Goal: Task Accomplishment & Management: Use online tool/utility

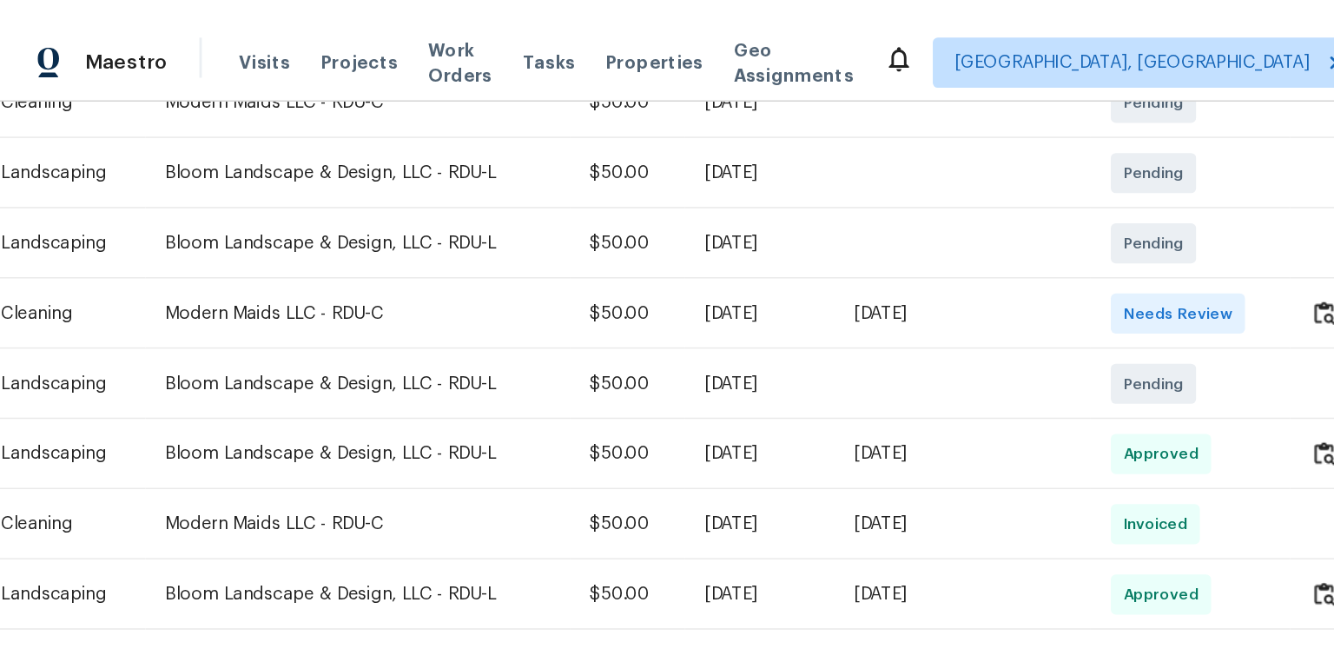
scroll to position [348, 0]
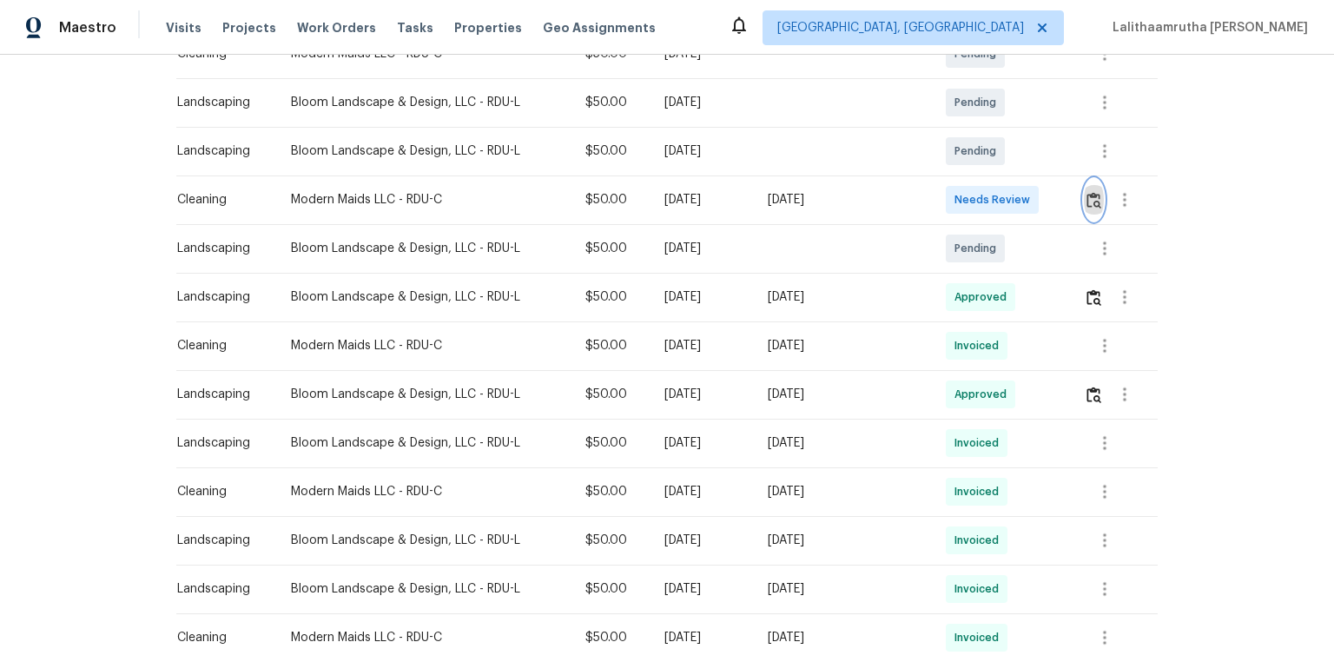
click at [949, 205] on img "button" at bounding box center [1094, 200] width 15 height 17
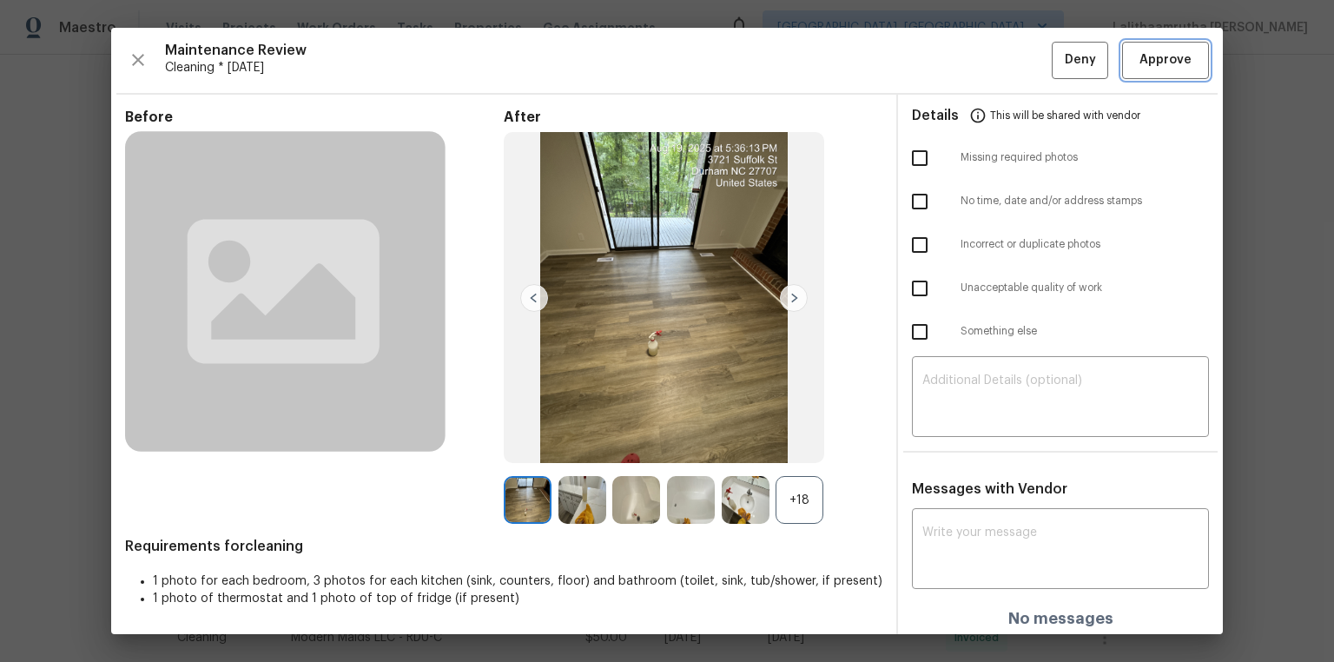
click at [949, 45] on button "Approve" at bounding box center [1165, 60] width 87 height 37
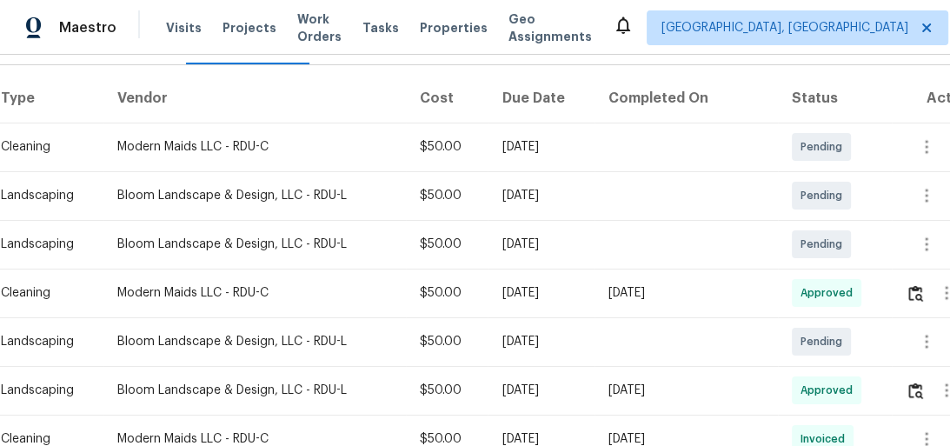
scroll to position [389, 0]
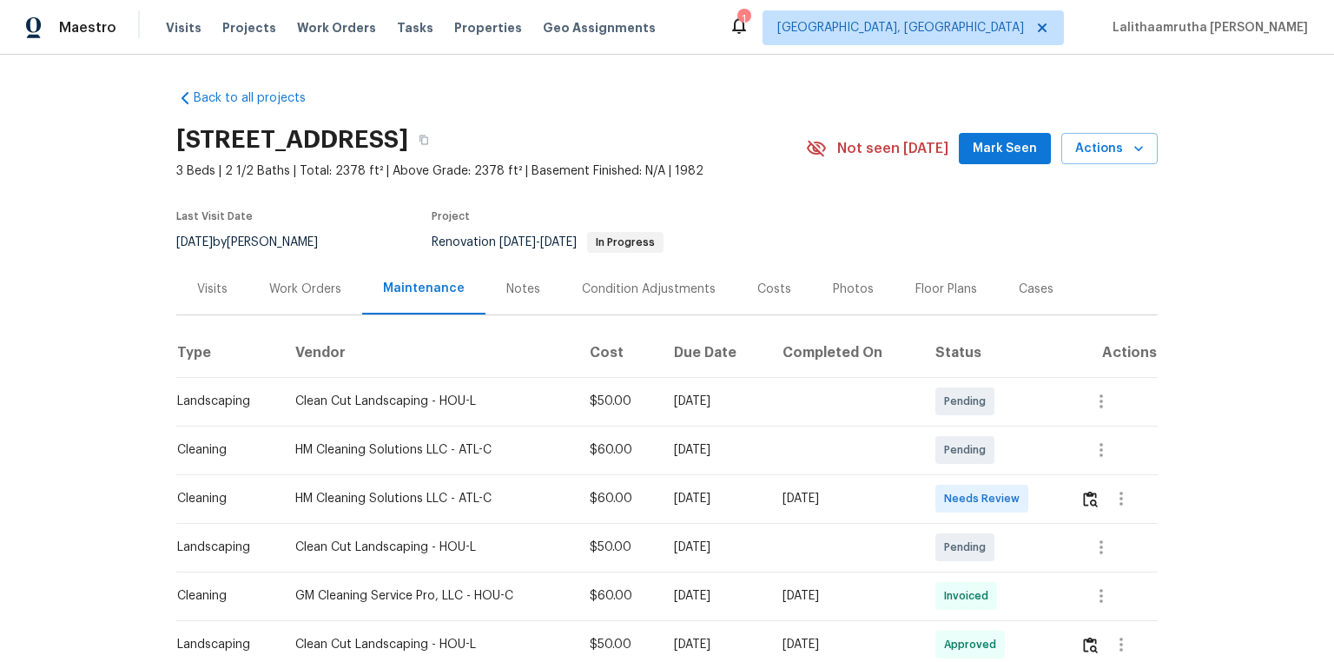
scroll to position [209, 0]
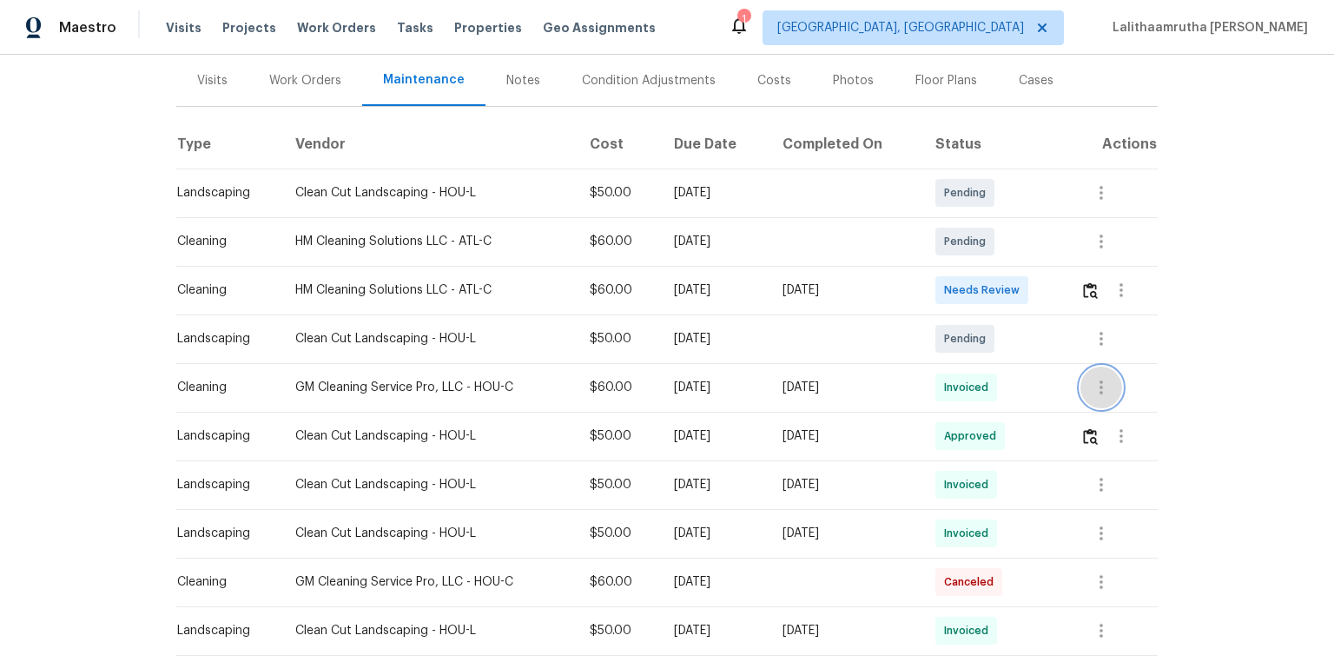
click at [949, 394] on icon "button" at bounding box center [1101, 387] width 21 height 21
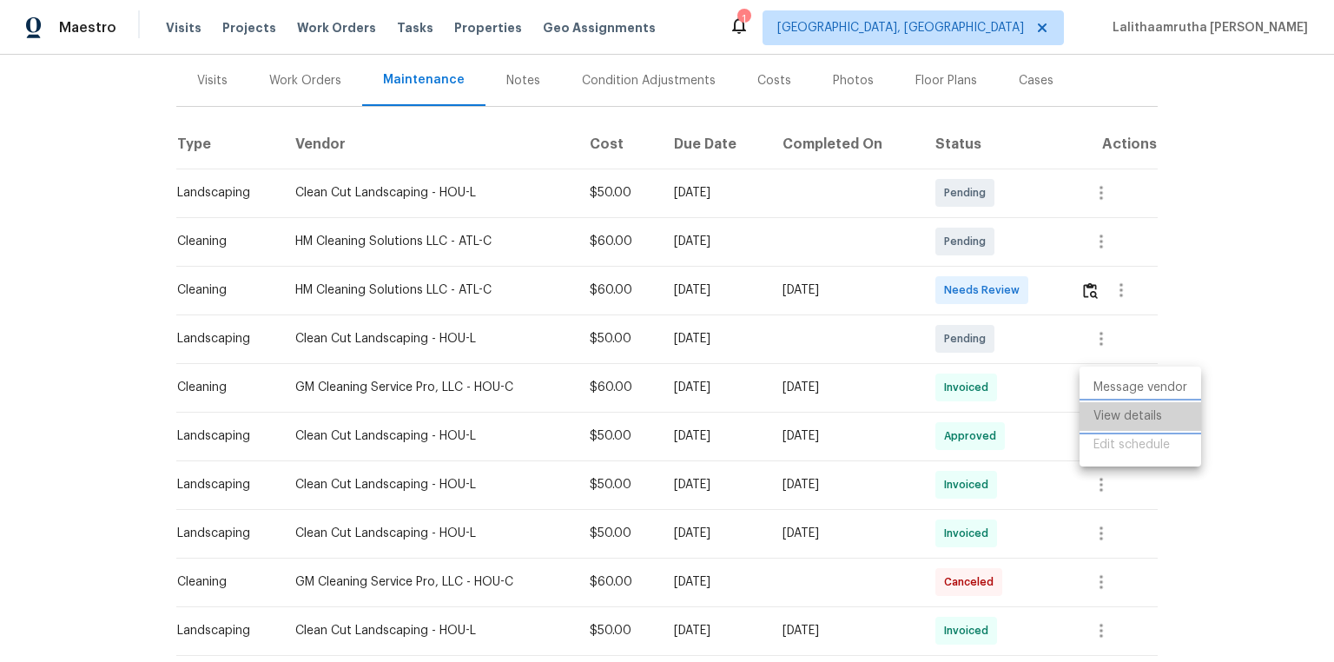
click at [949, 410] on li "View details" at bounding box center [1141, 416] width 122 height 29
click at [949, 293] on div at bounding box center [667, 331] width 1334 height 662
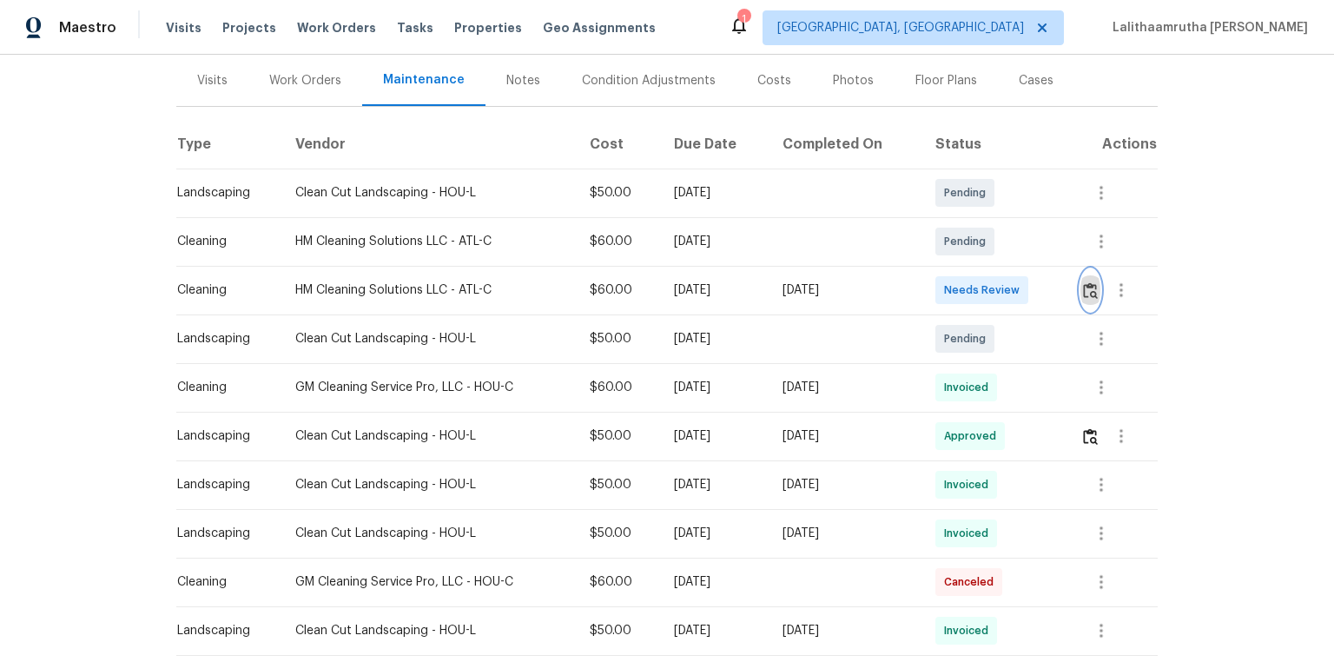
click at [949, 292] on img "button" at bounding box center [1090, 290] width 15 height 17
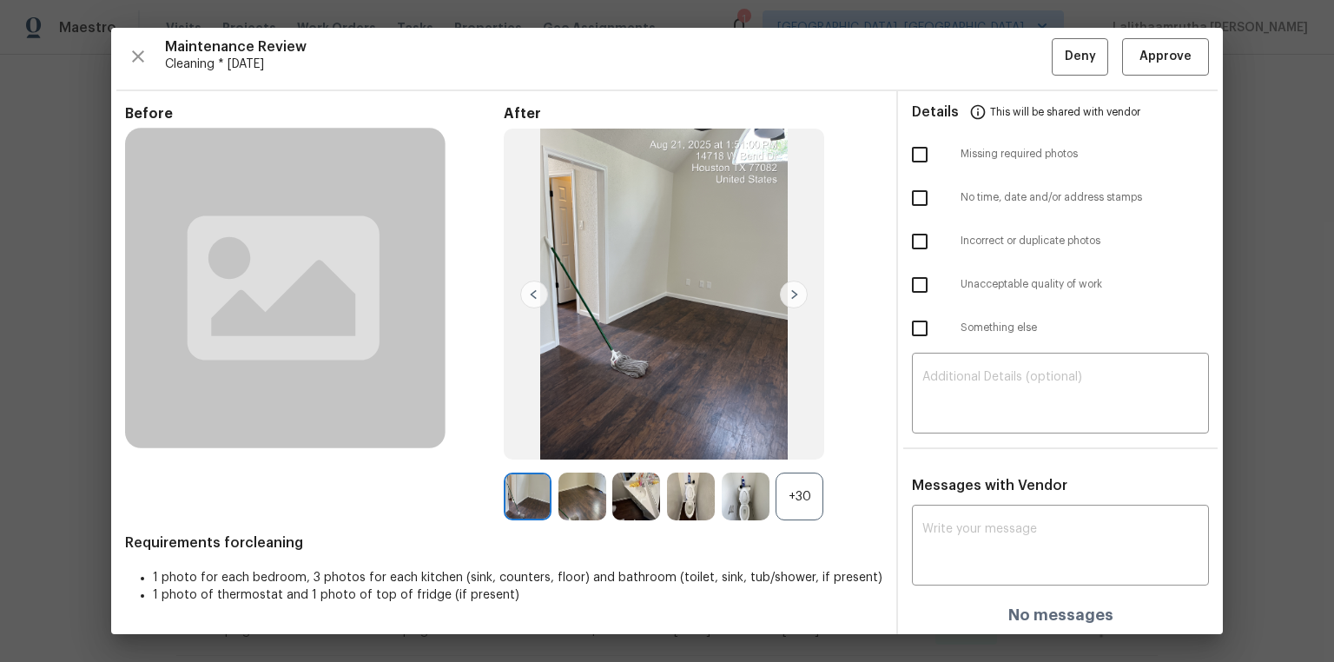
scroll to position [4, 0]
click at [949, 445] on div "x ​" at bounding box center [1060, 546] width 297 height 76
paste textarea "Maintenance Audit Team: Hello! After further review, the visit(05/26/2025) has …"
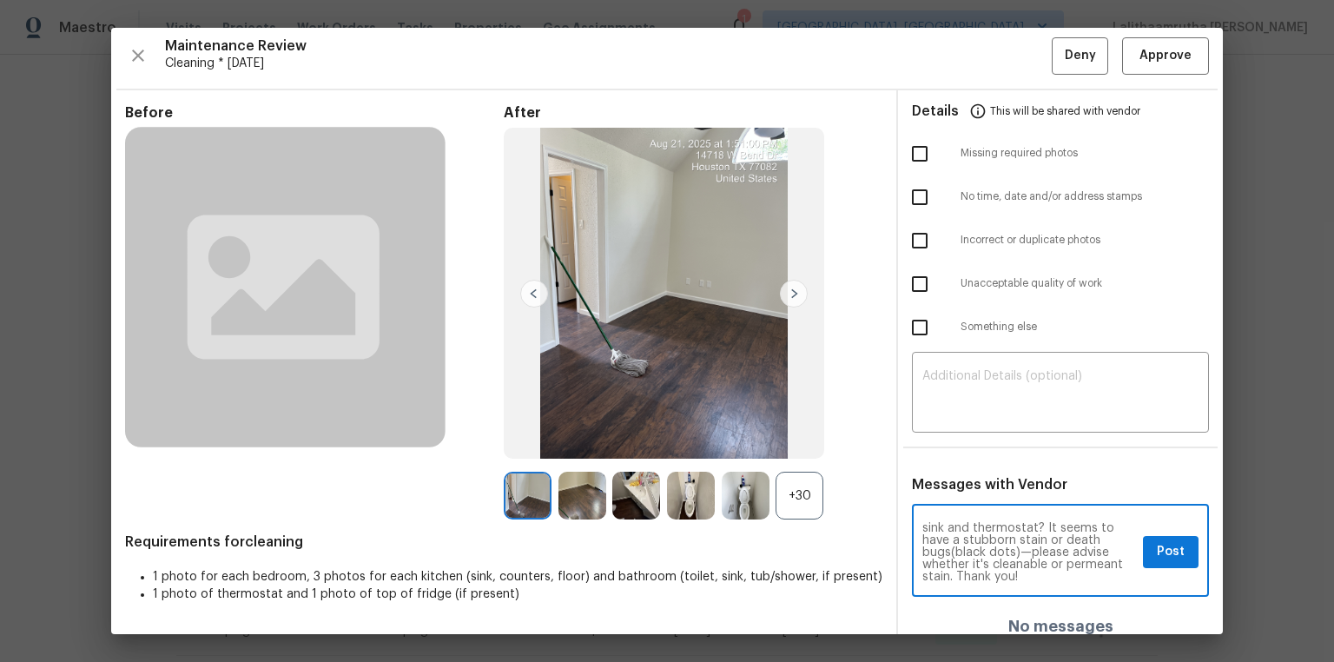
scroll to position [0, 0]
click at [949, 445] on textarea "Maintenance Audit Team: Hello! After further review, the visit(05/26/2025) has …" at bounding box center [1030, 552] width 214 height 61
type textarea "Maintenance Audit Team: Hello! After further review, the visit(08/21/2025) has …"
drag, startPoint x: 1156, startPoint y: 555, endPoint x: 1146, endPoint y: 566, distance: 14.7
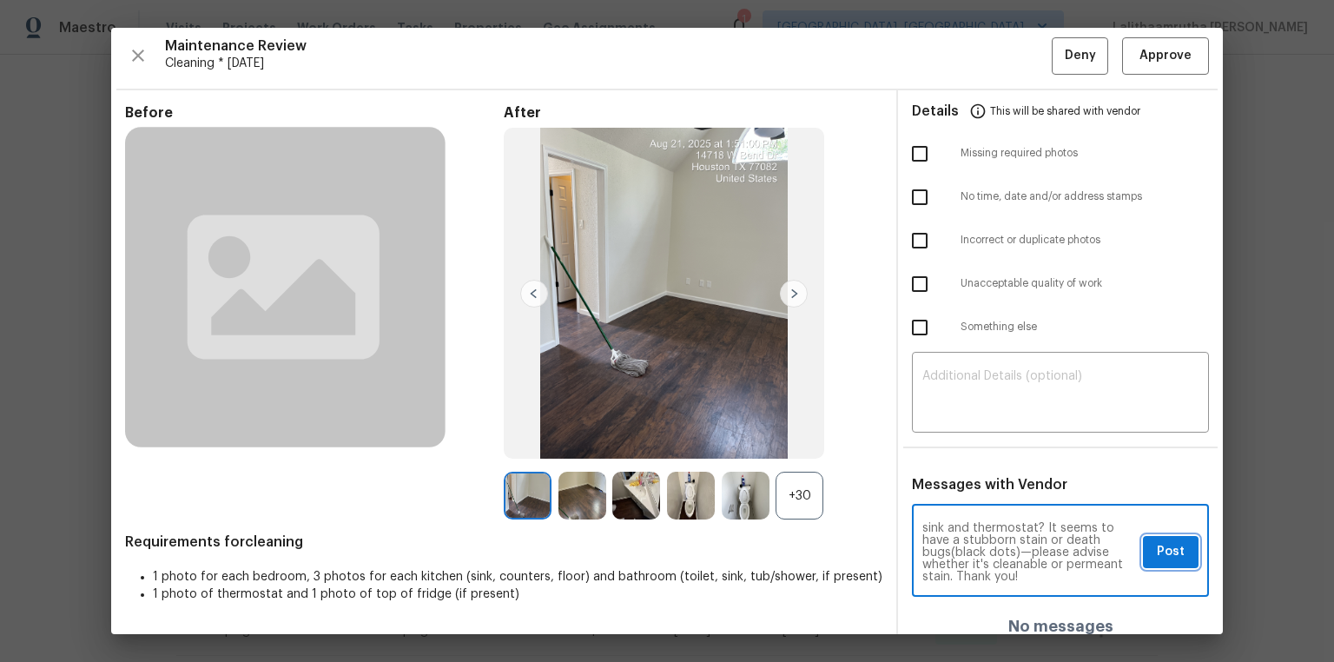
click at [949, 445] on span "Post" at bounding box center [1171, 552] width 28 height 22
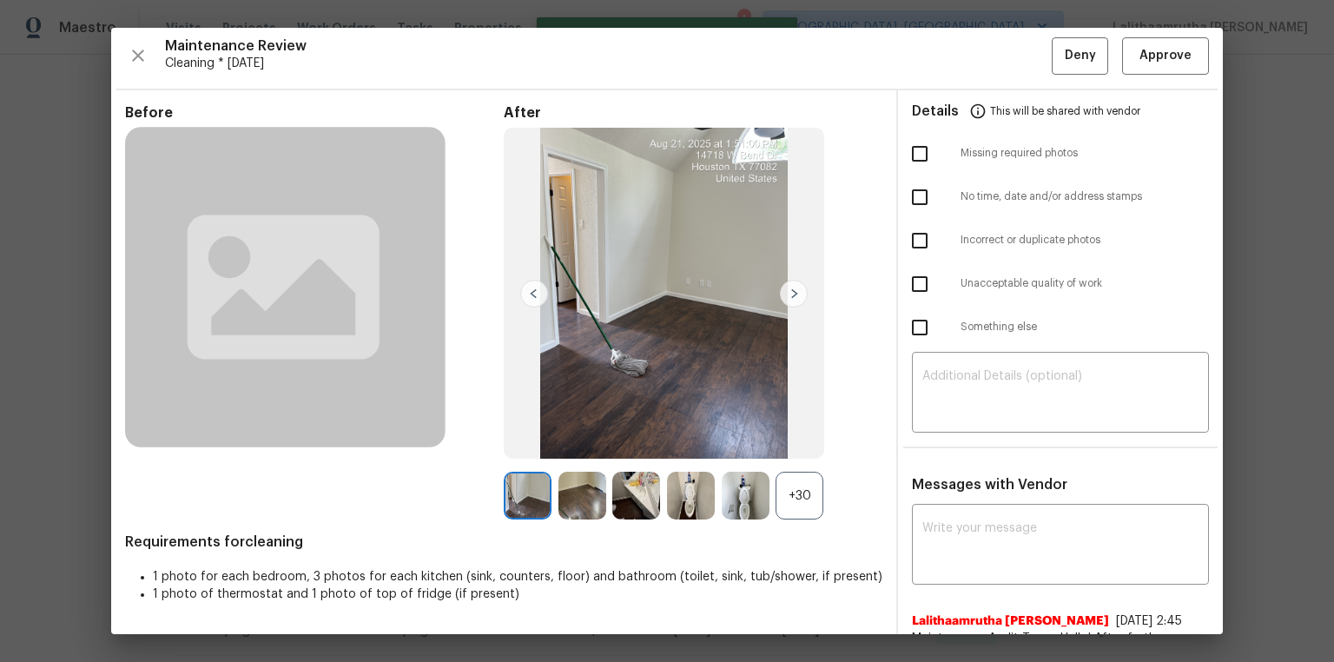
scroll to position [0, 0]
click at [949, 52] on span "Approve" at bounding box center [1166, 56] width 52 height 22
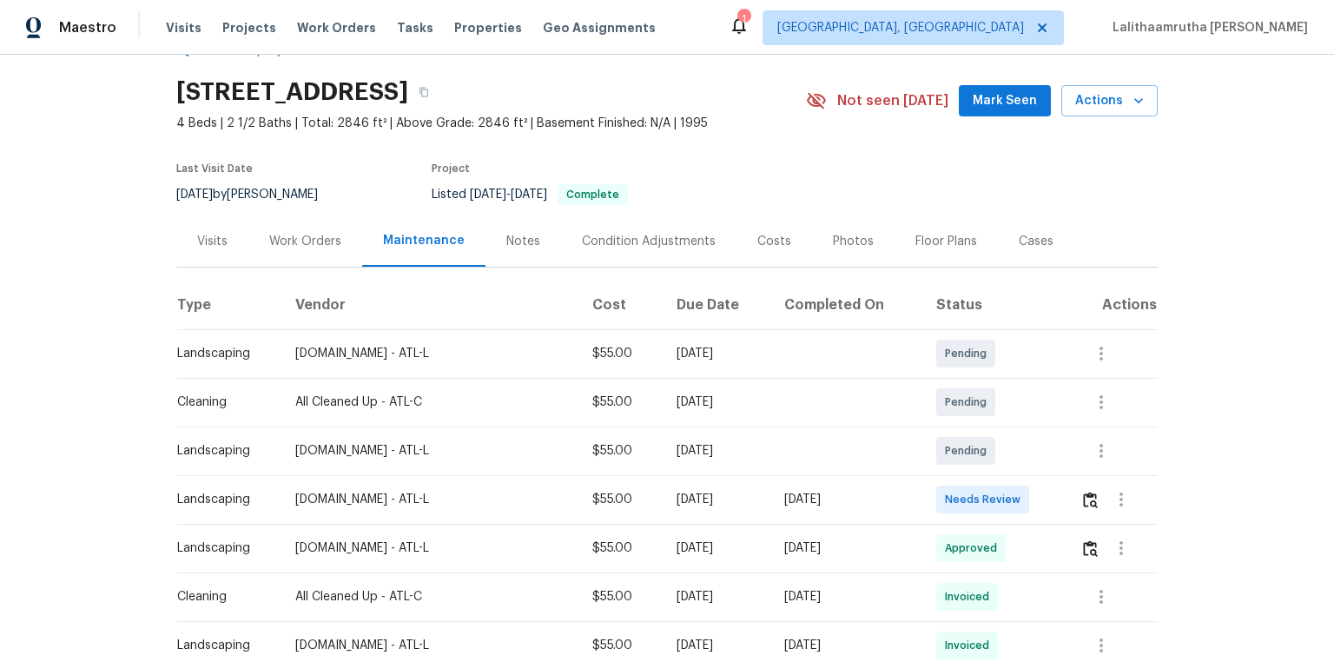
scroll to position [70, 0]
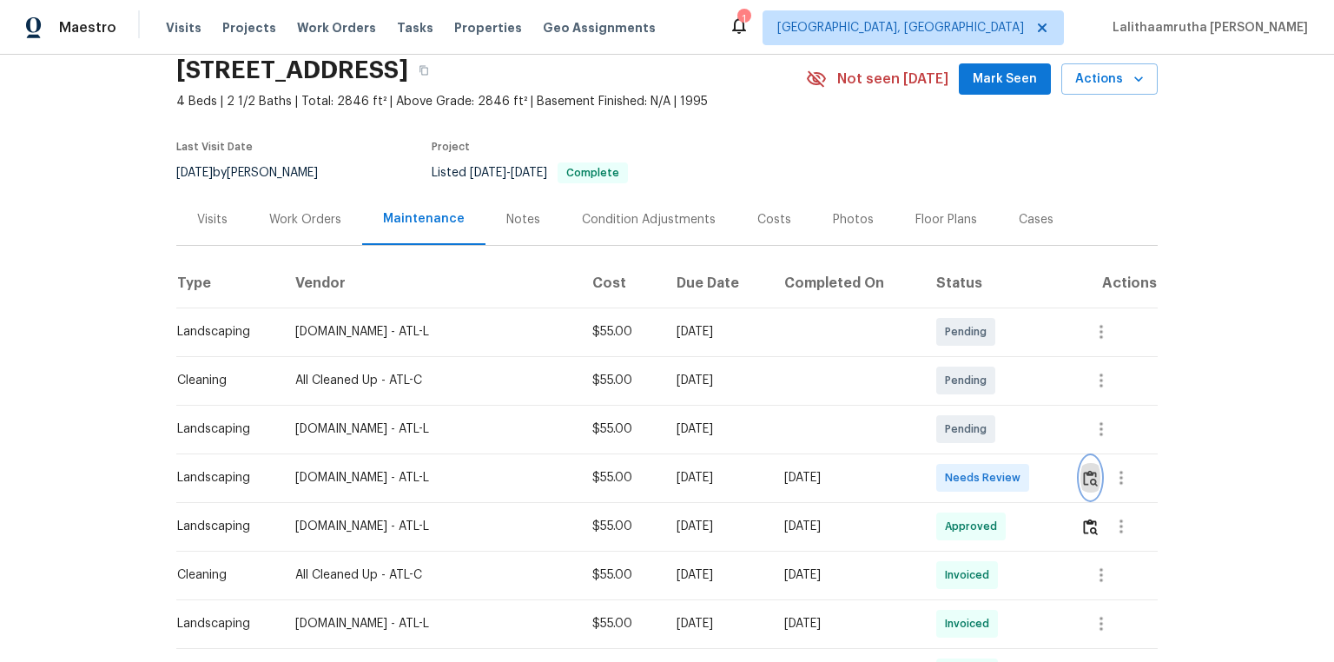
click at [949, 445] on img "button" at bounding box center [1090, 478] width 15 height 17
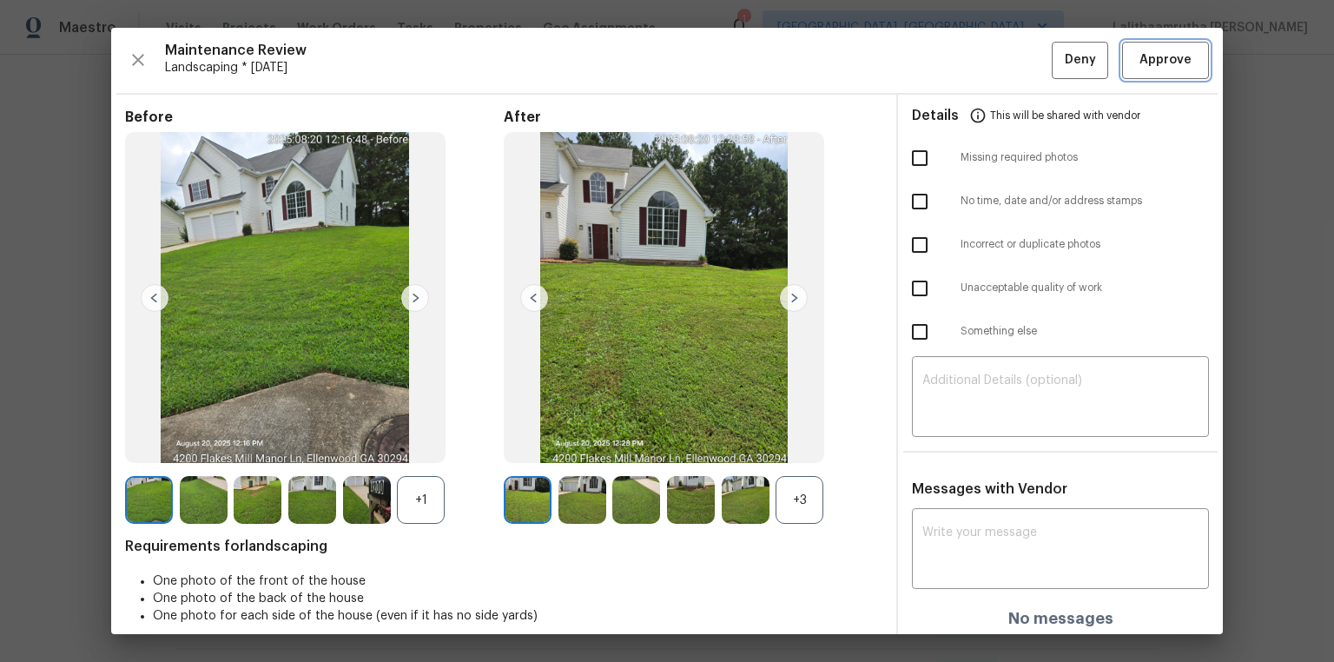
click at [949, 56] on span "Approve" at bounding box center [1166, 61] width 52 height 22
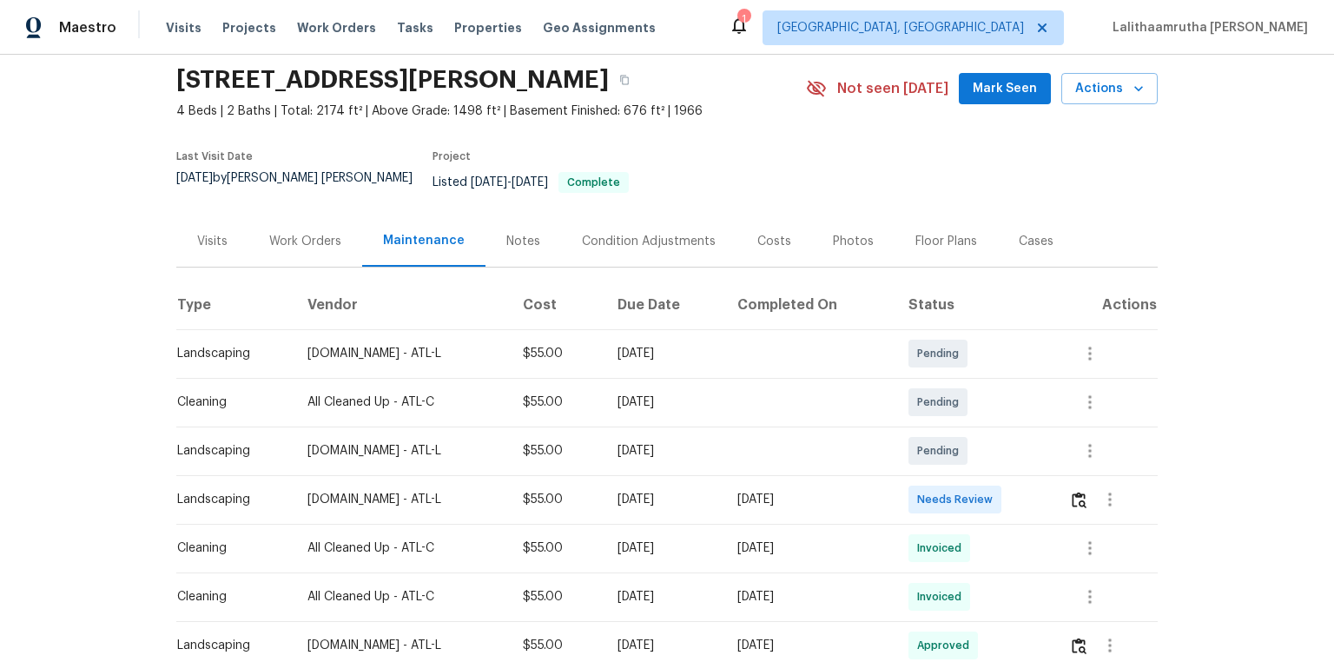
scroll to position [139, 0]
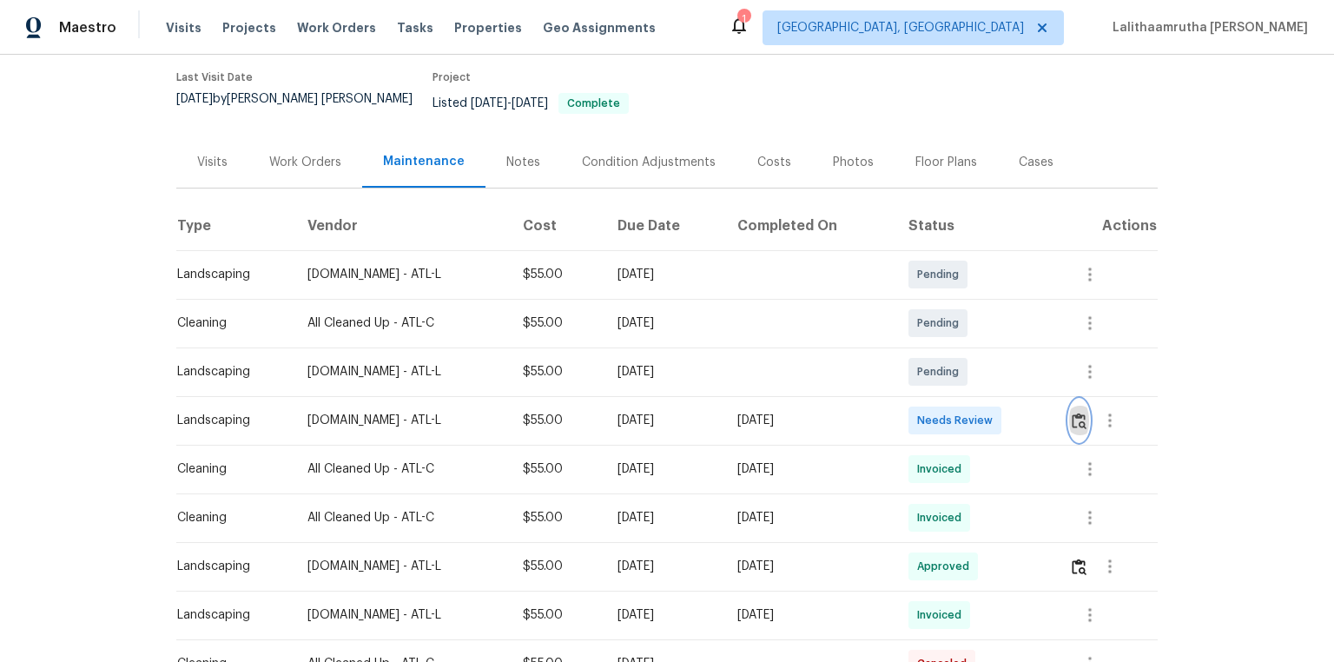
click at [949, 407] on button "button" at bounding box center [1079, 421] width 20 height 42
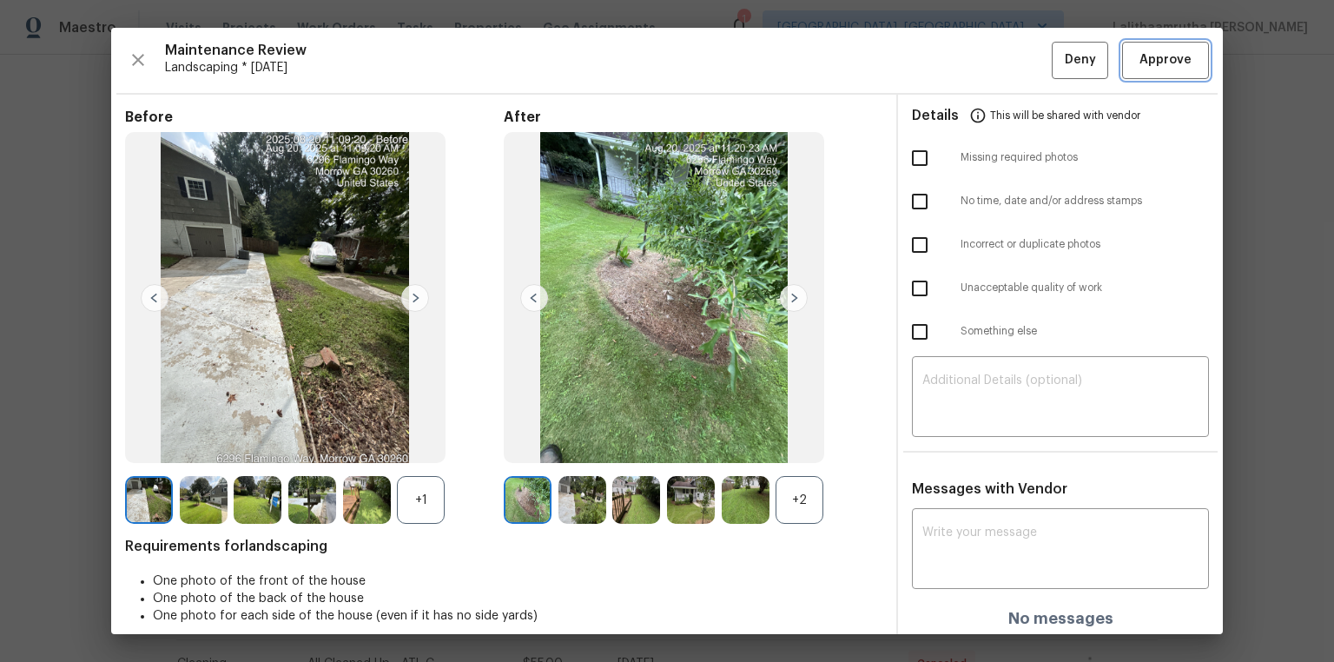
click at [949, 58] on span "Approve" at bounding box center [1166, 61] width 52 height 22
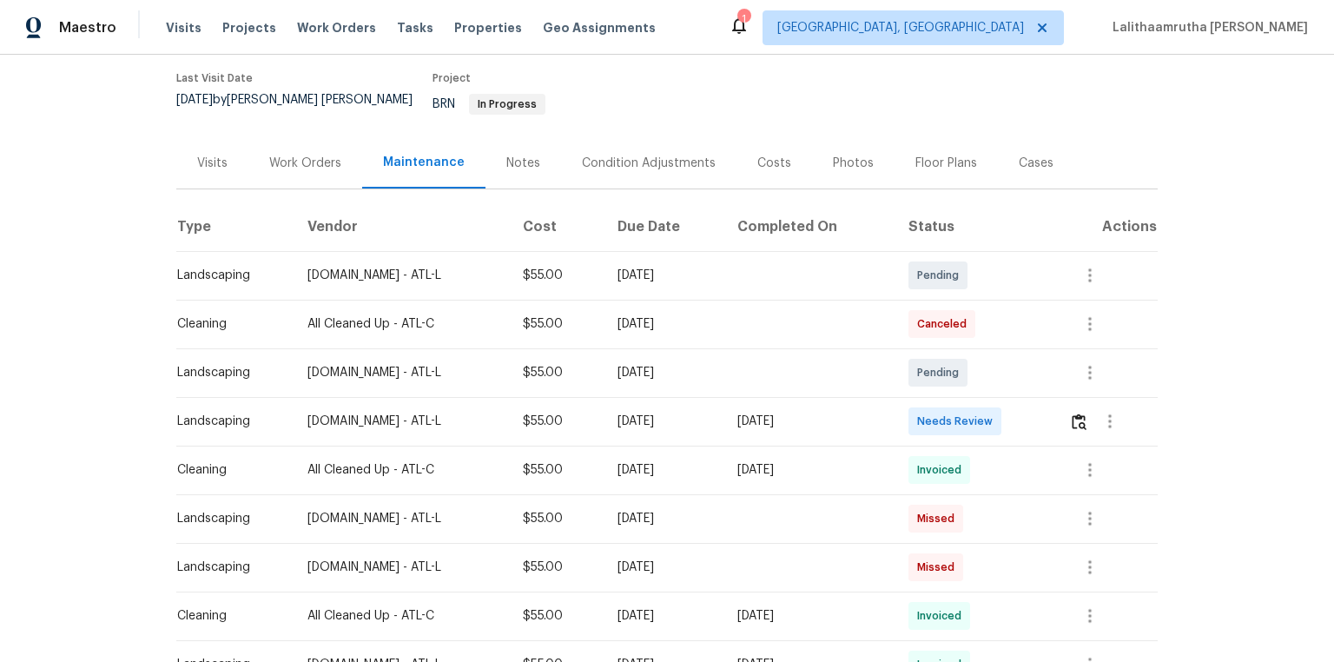
scroll to position [139, 0]
click at [949, 415] on img "button" at bounding box center [1079, 421] width 15 height 17
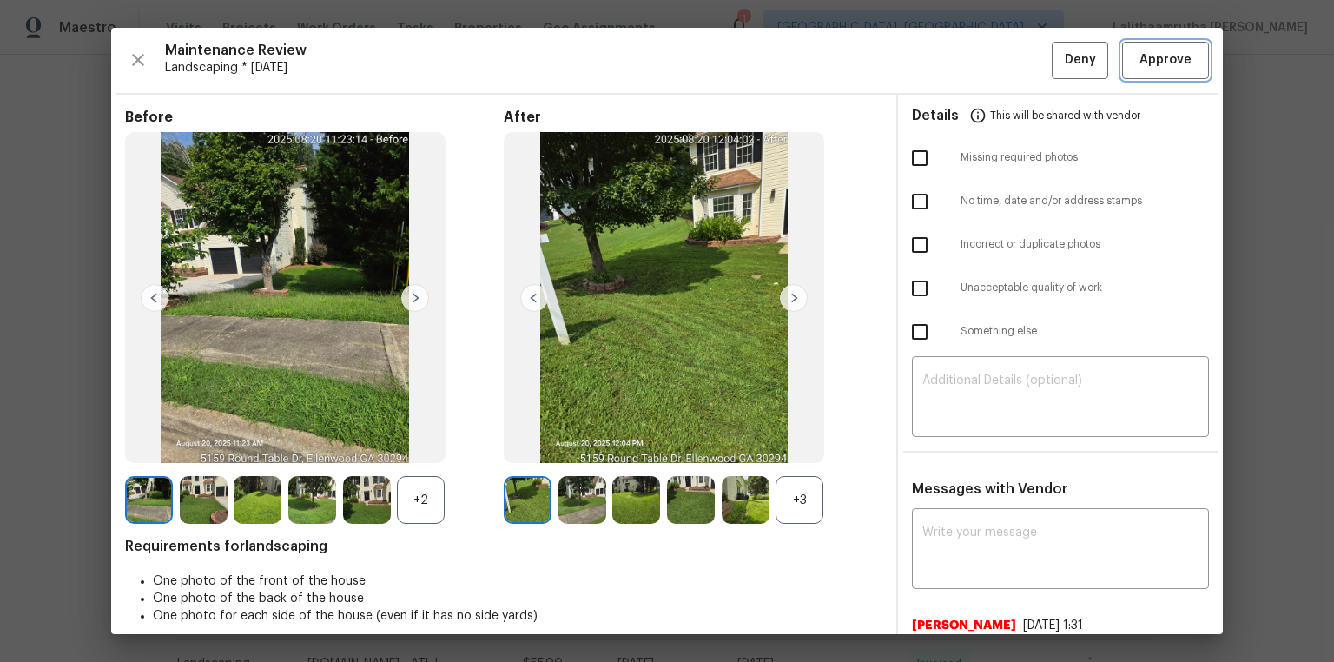
click at [949, 66] on span "Approve" at bounding box center [1165, 61] width 59 height 22
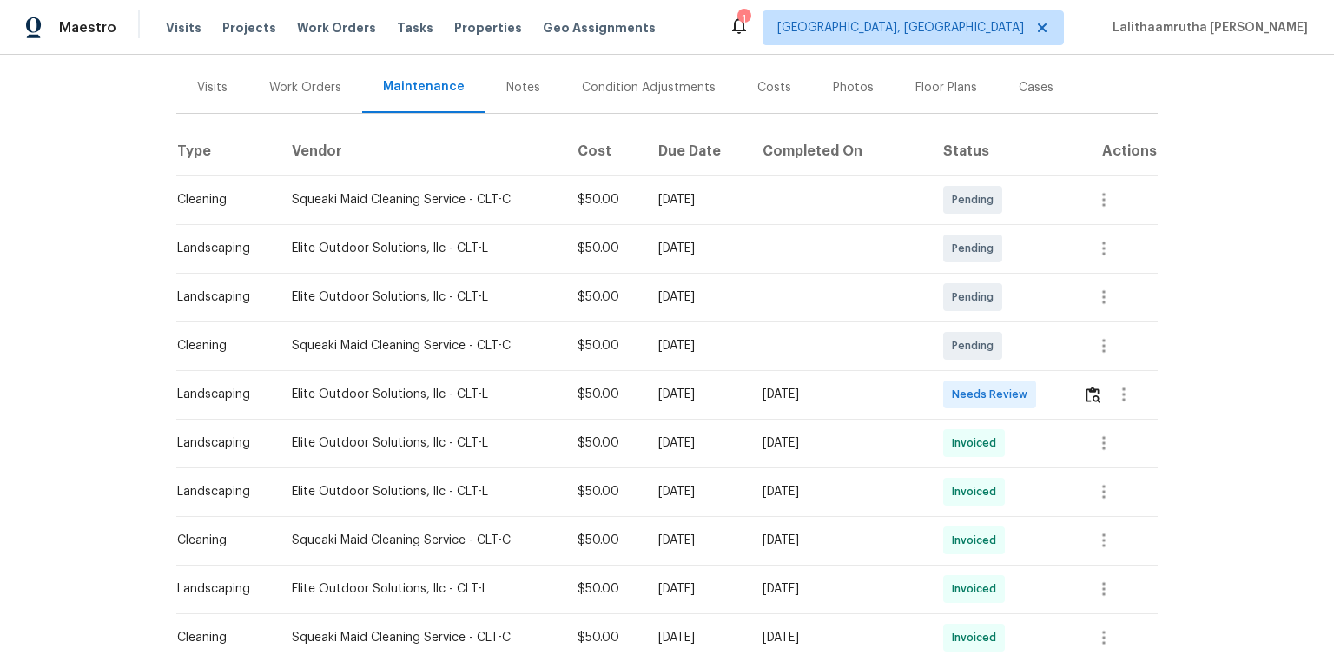
scroll to position [209, 0]
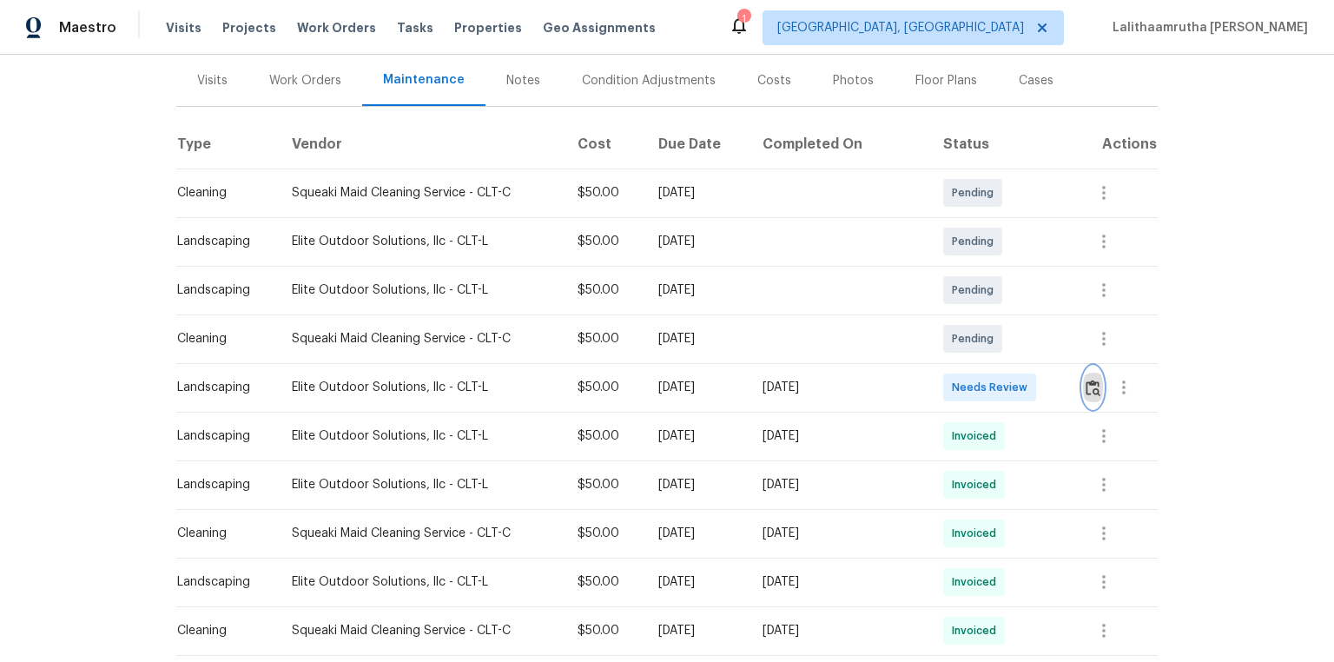
click at [949, 370] on button "button" at bounding box center [1093, 388] width 20 height 42
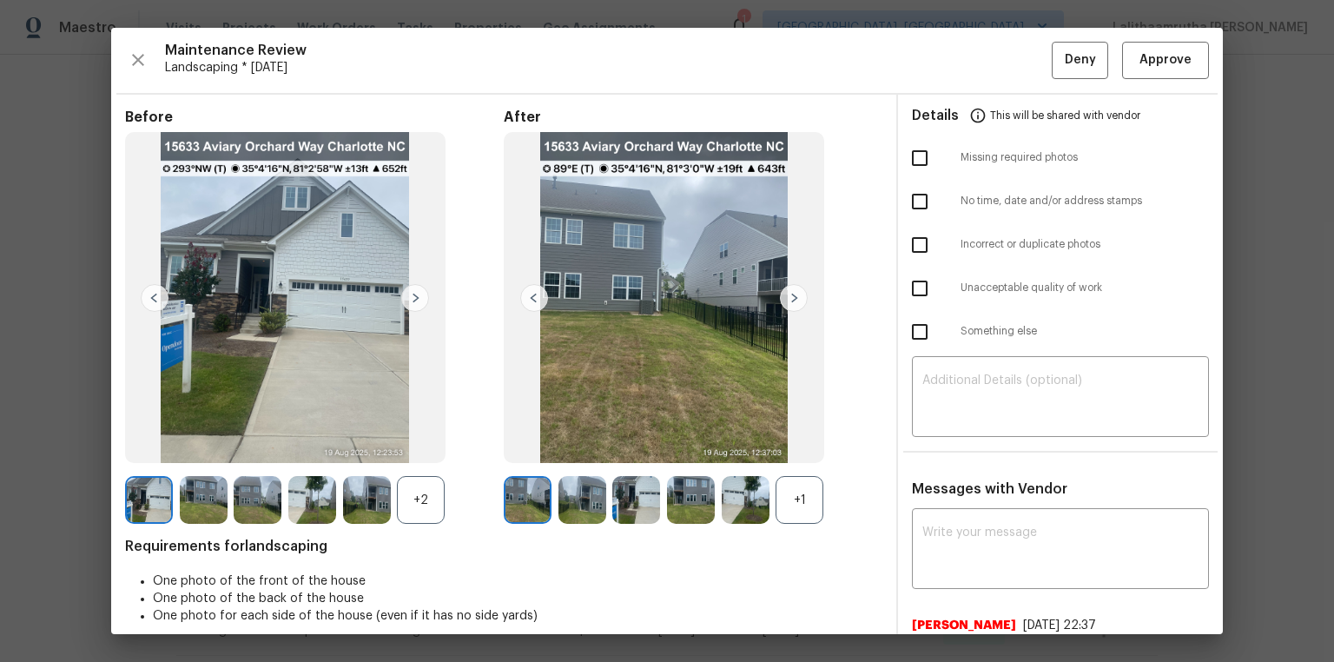
click at [511, 445] on img at bounding box center [528, 500] width 48 height 48
click at [187, 445] on img at bounding box center [204, 500] width 48 height 48
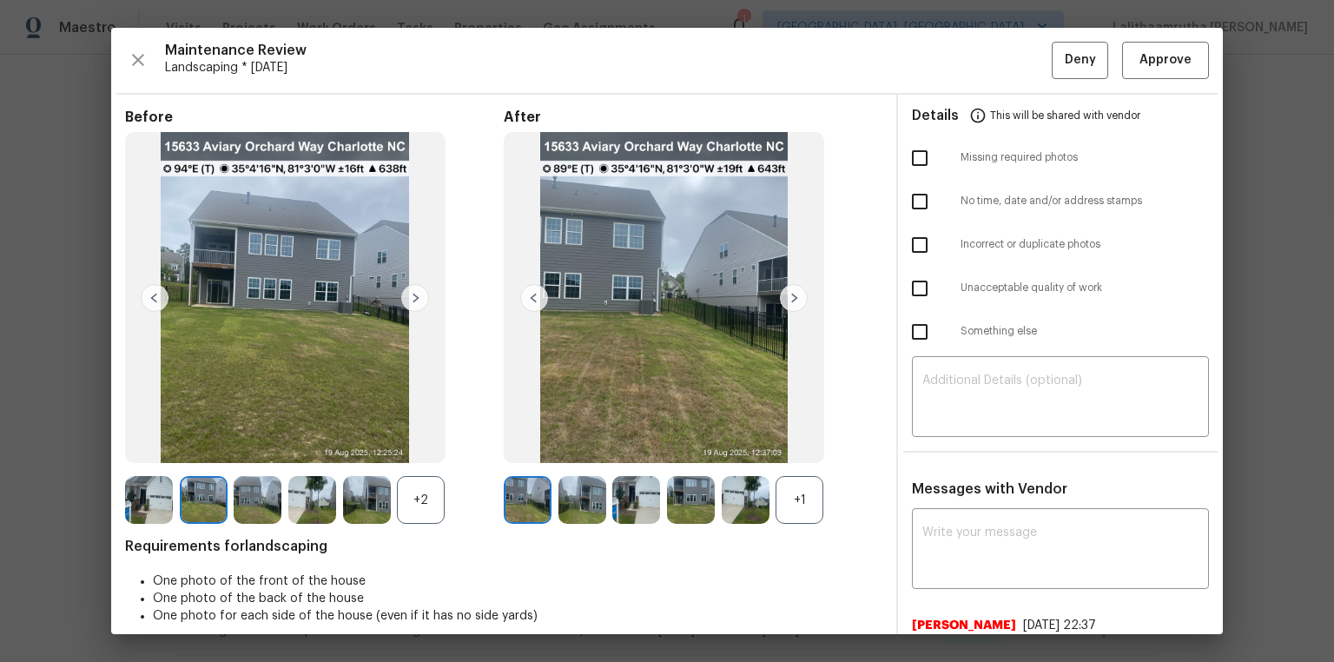
click at [233, 445] on div at bounding box center [207, 500] width 55 height 48
click at [254, 445] on img at bounding box center [258, 500] width 48 height 48
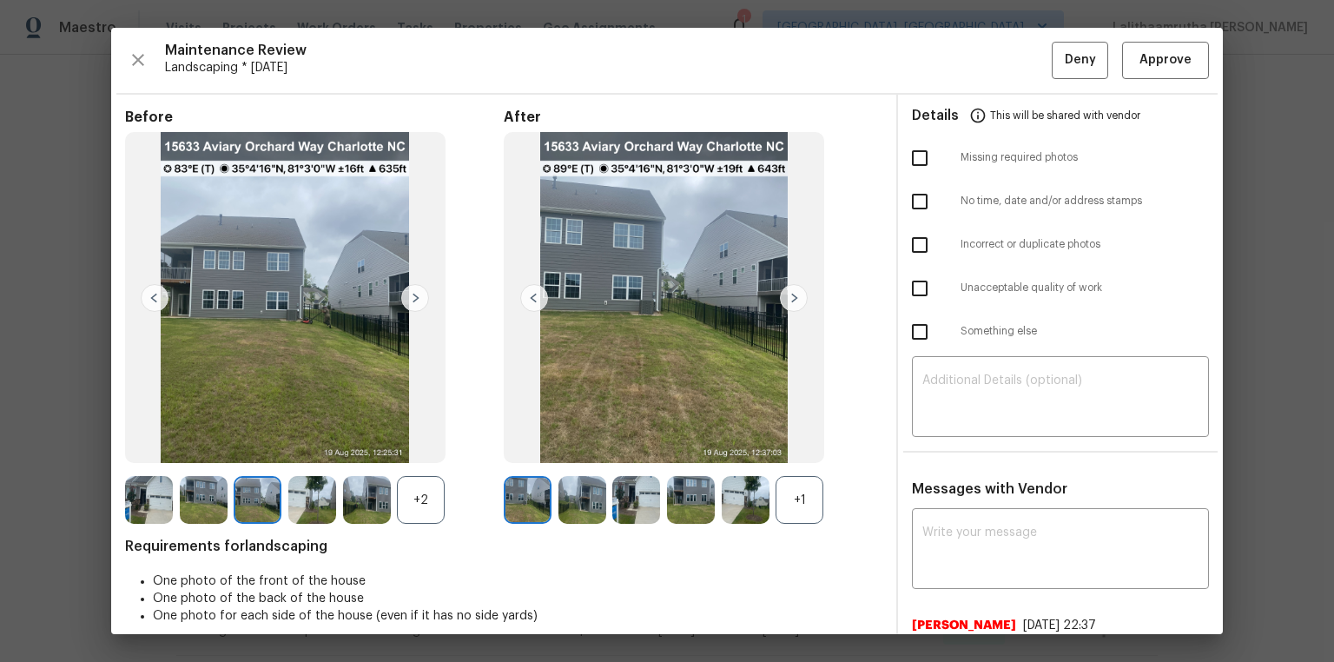
click at [292, 445] on img at bounding box center [312, 500] width 48 height 48
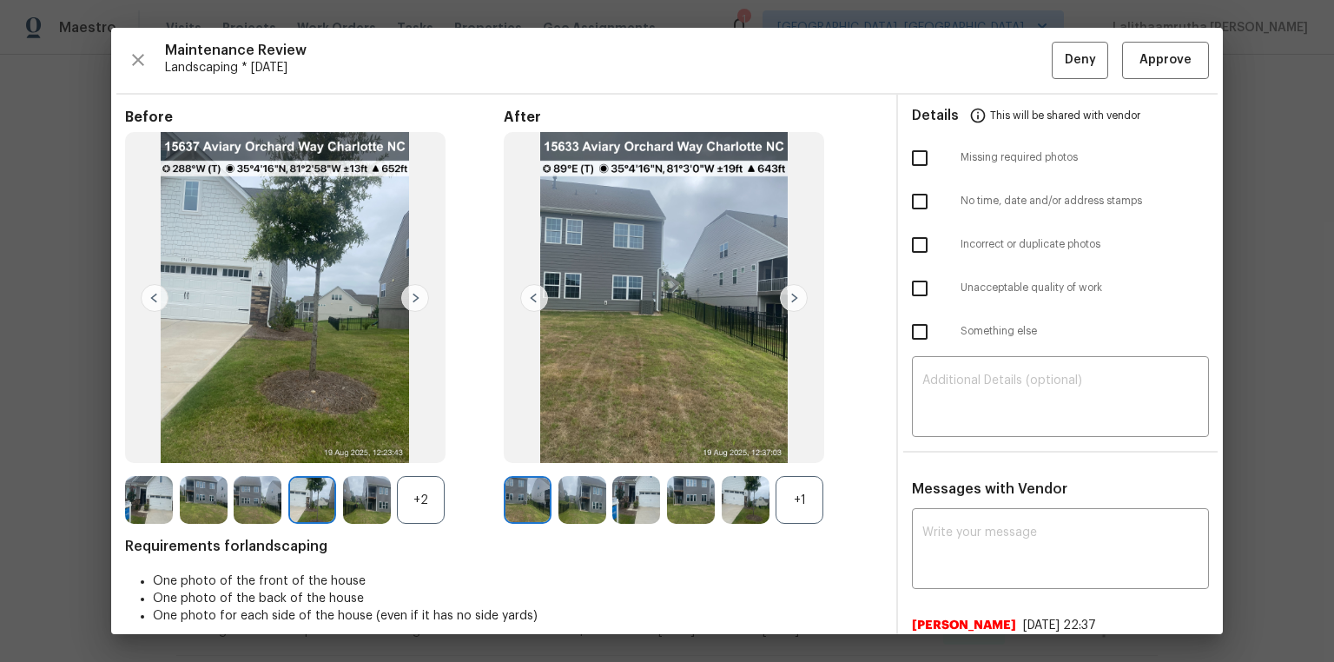
click at [343, 445] on img at bounding box center [367, 500] width 48 height 48
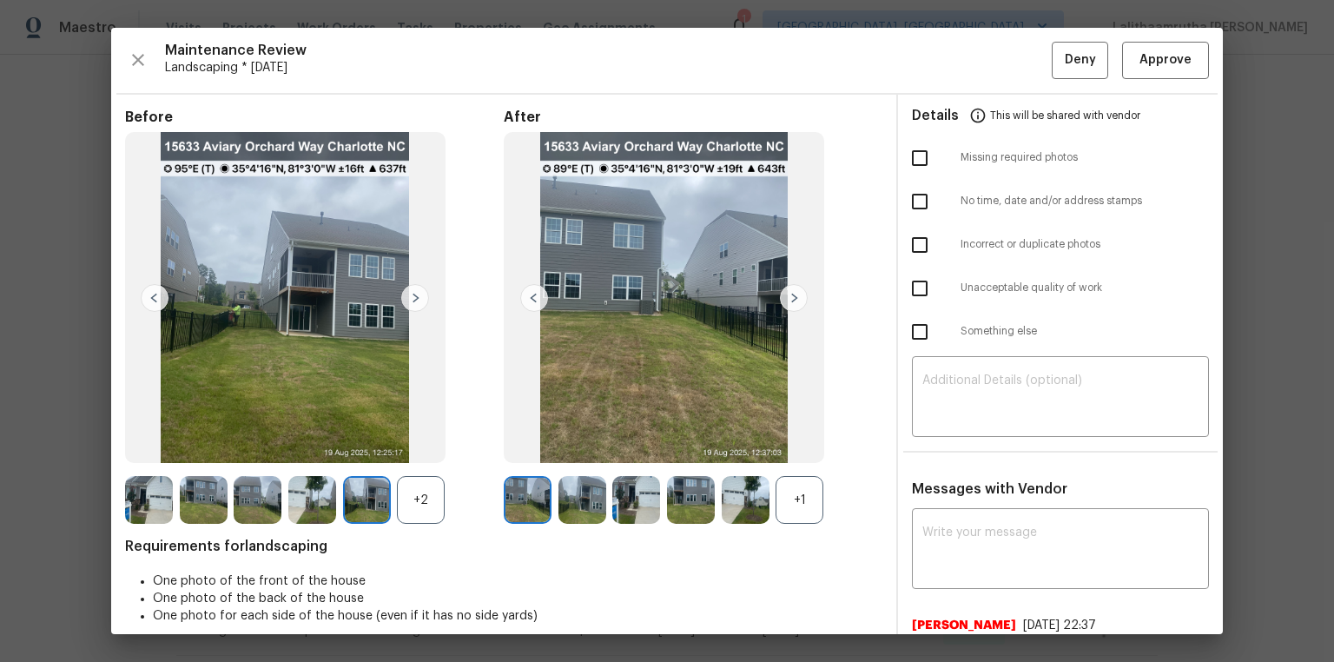
click at [494, 445] on div "+2" at bounding box center [314, 500] width 379 height 48
click at [526, 445] on img at bounding box center [528, 500] width 48 height 48
click at [585, 445] on img at bounding box center [583, 500] width 48 height 48
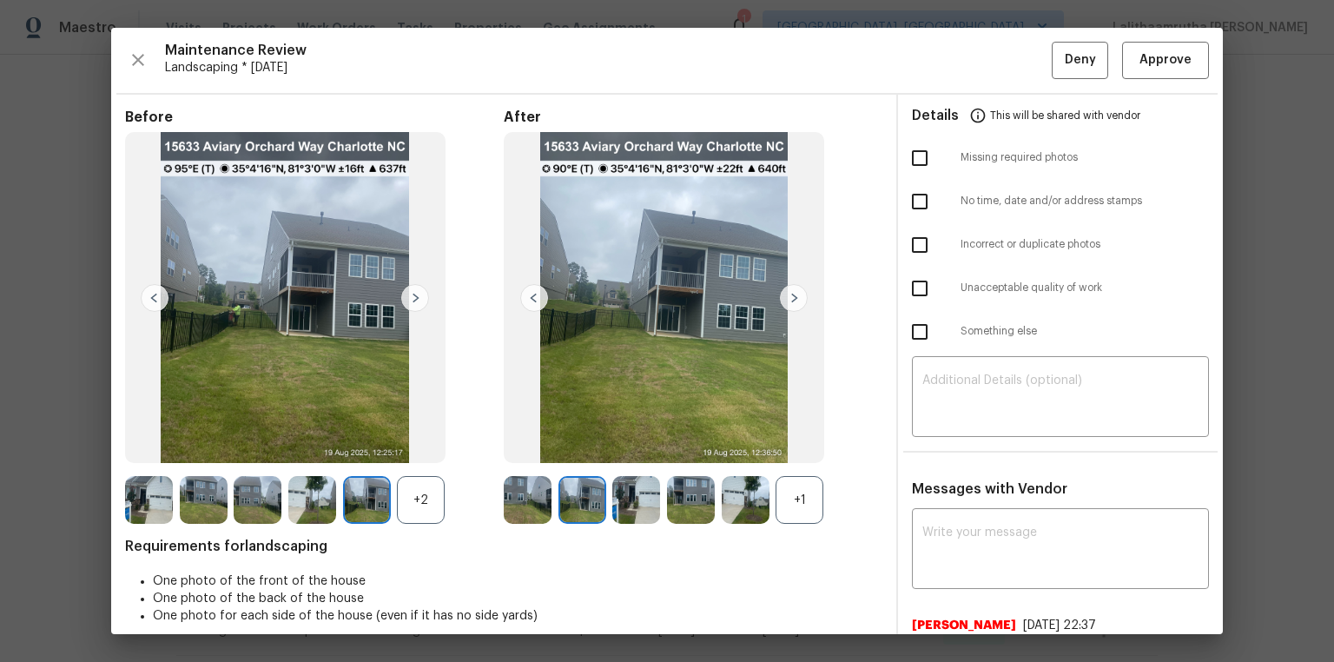
click at [160, 302] on img at bounding box center [155, 298] width 28 height 28
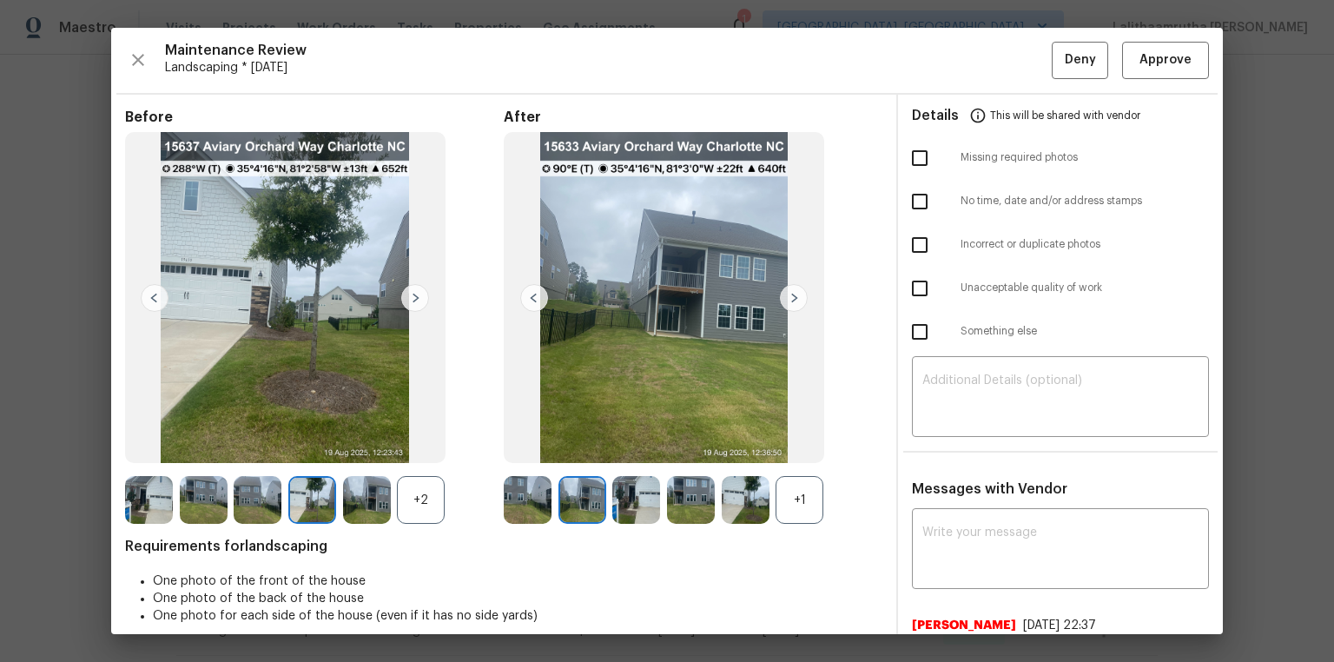
click at [160, 302] on img at bounding box center [155, 298] width 28 height 28
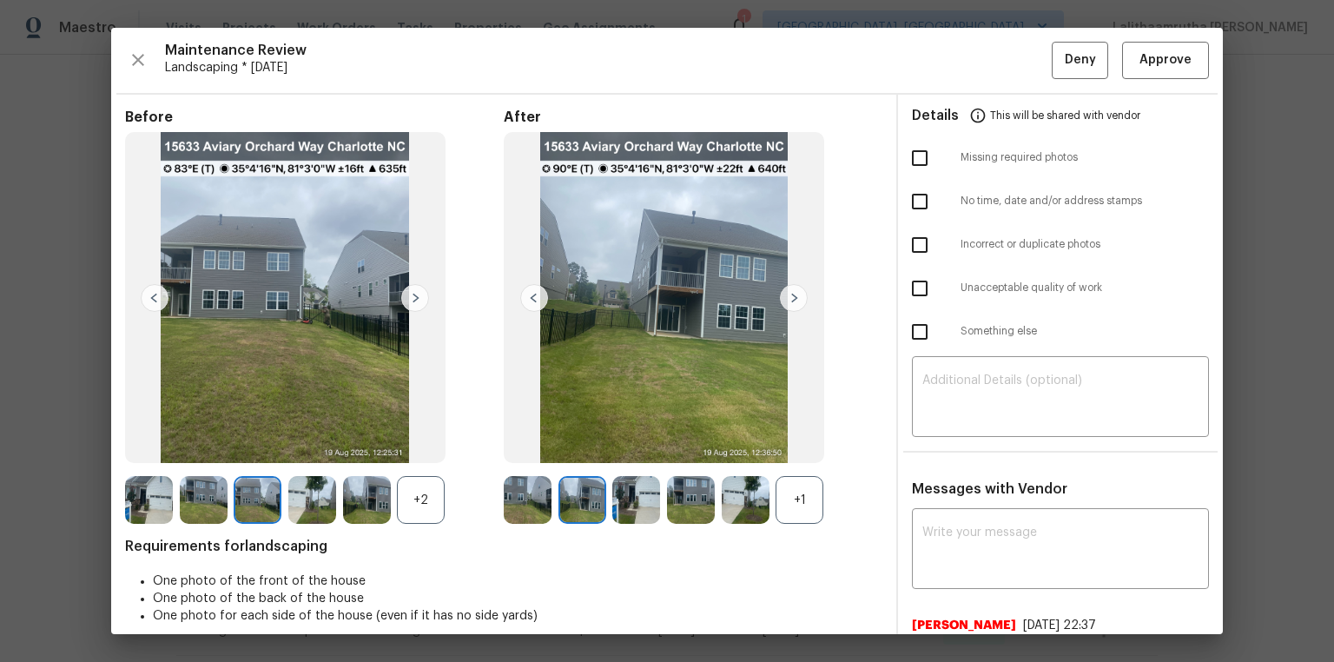
click at [160, 302] on img at bounding box center [155, 298] width 28 height 28
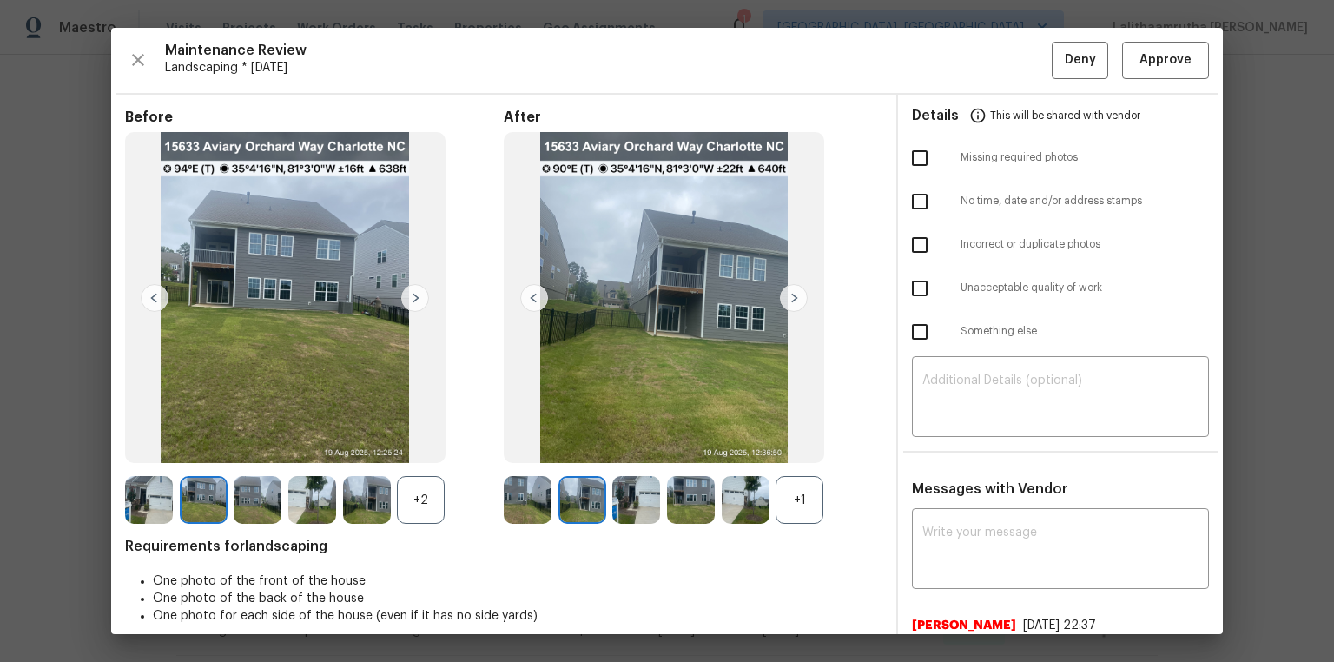
click at [160, 302] on img at bounding box center [155, 298] width 28 height 28
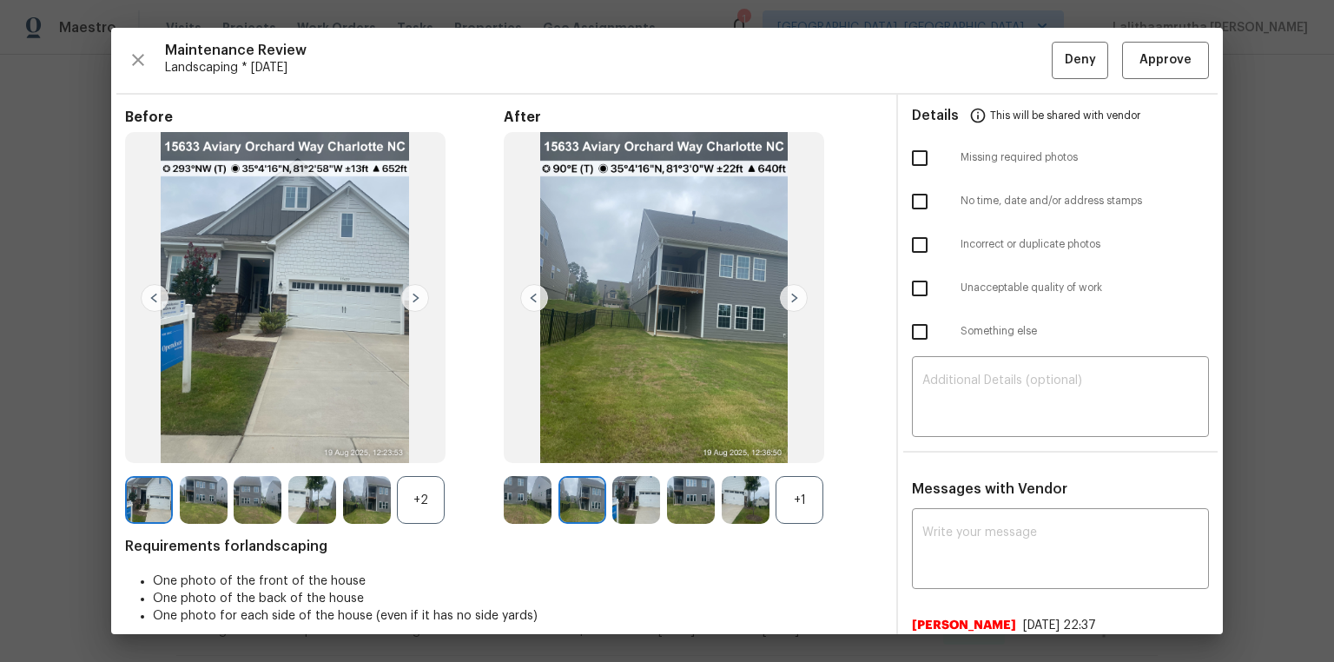
click at [160, 302] on img at bounding box center [155, 298] width 28 height 28
click at [525, 445] on img at bounding box center [528, 500] width 48 height 48
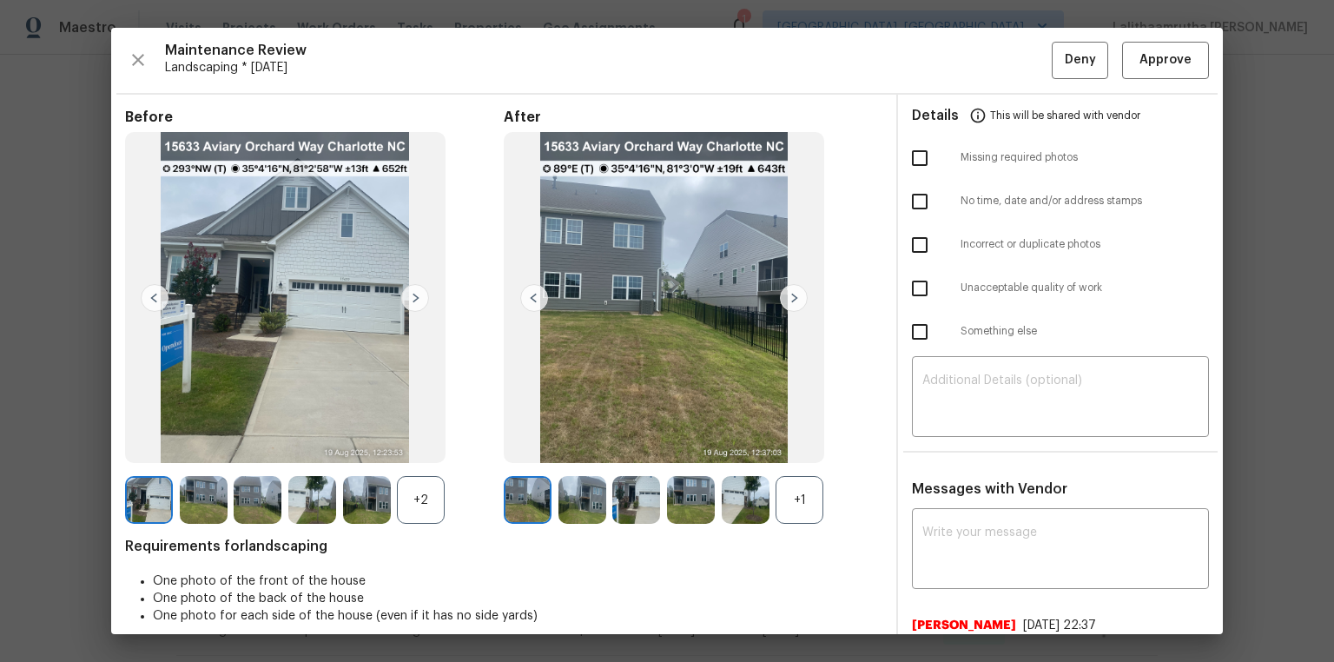
click at [785, 300] on img at bounding box center [794, 298] width 28 height 28
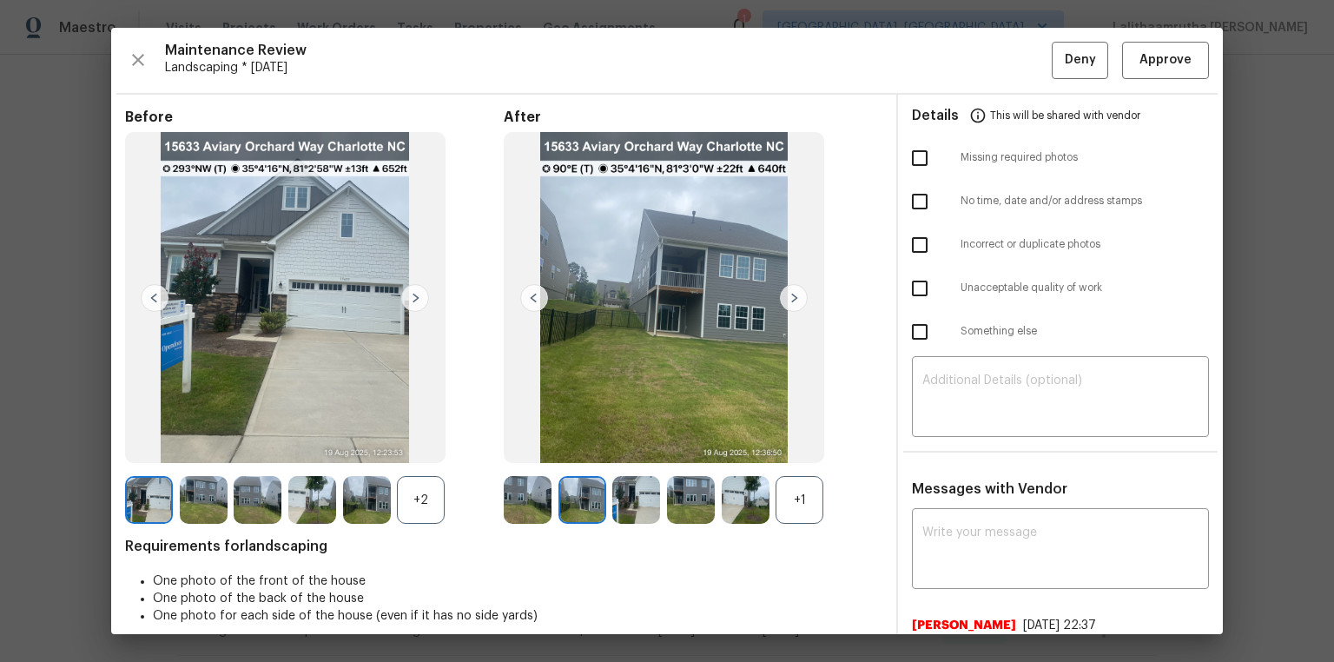
click at [785, 300] on img at bounding box center [794, 298] width 28 height 28
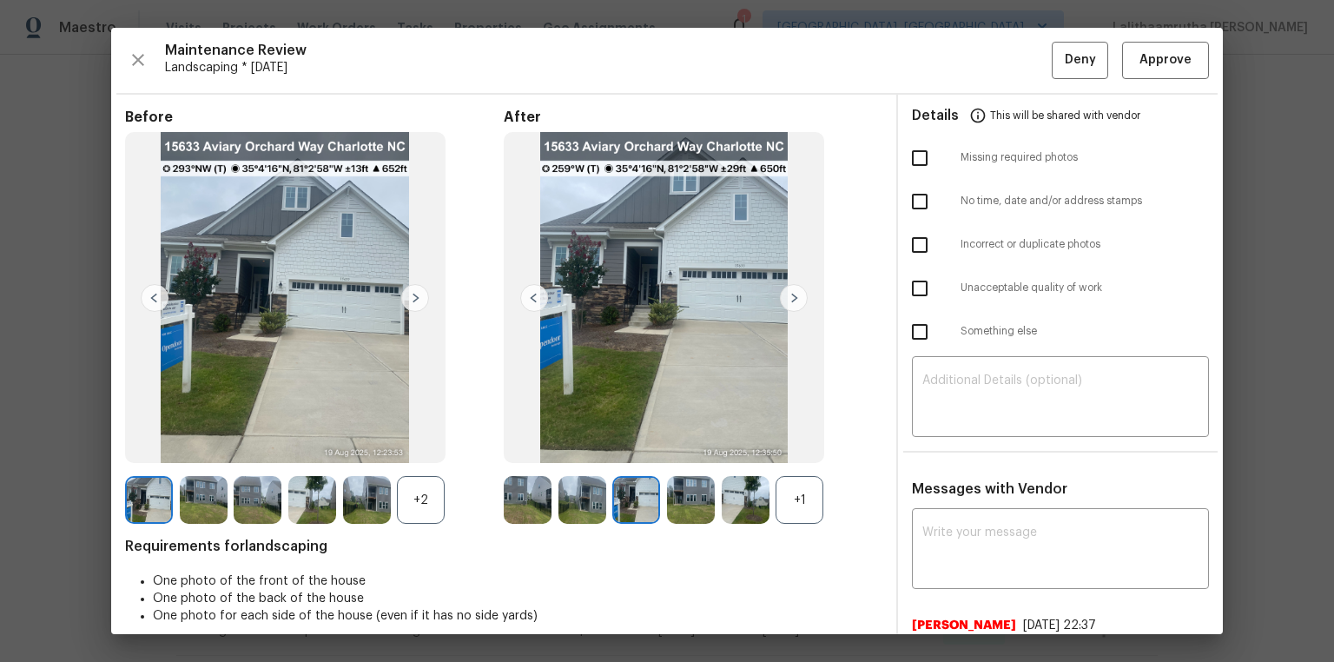
click at [785, 300] on img at bounding box center [794, 298] width 28 height 28
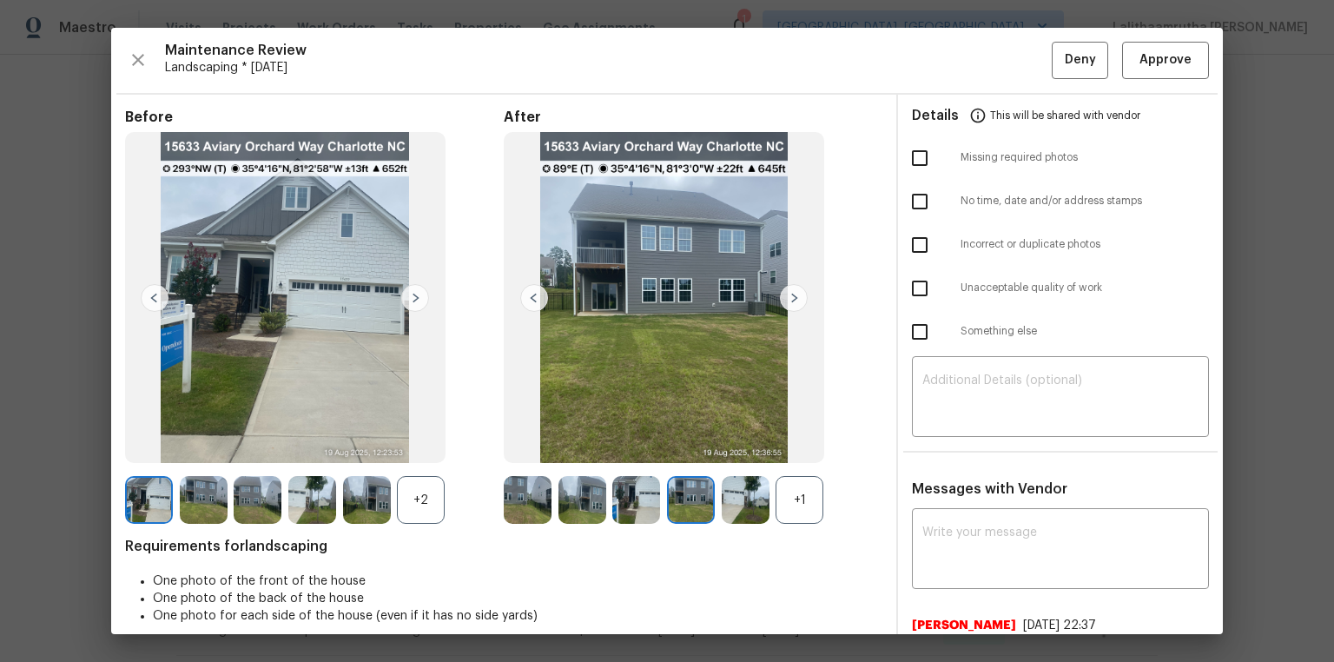
click at [785, 300] on img at bounding box center [794, 298] width 28 height 28
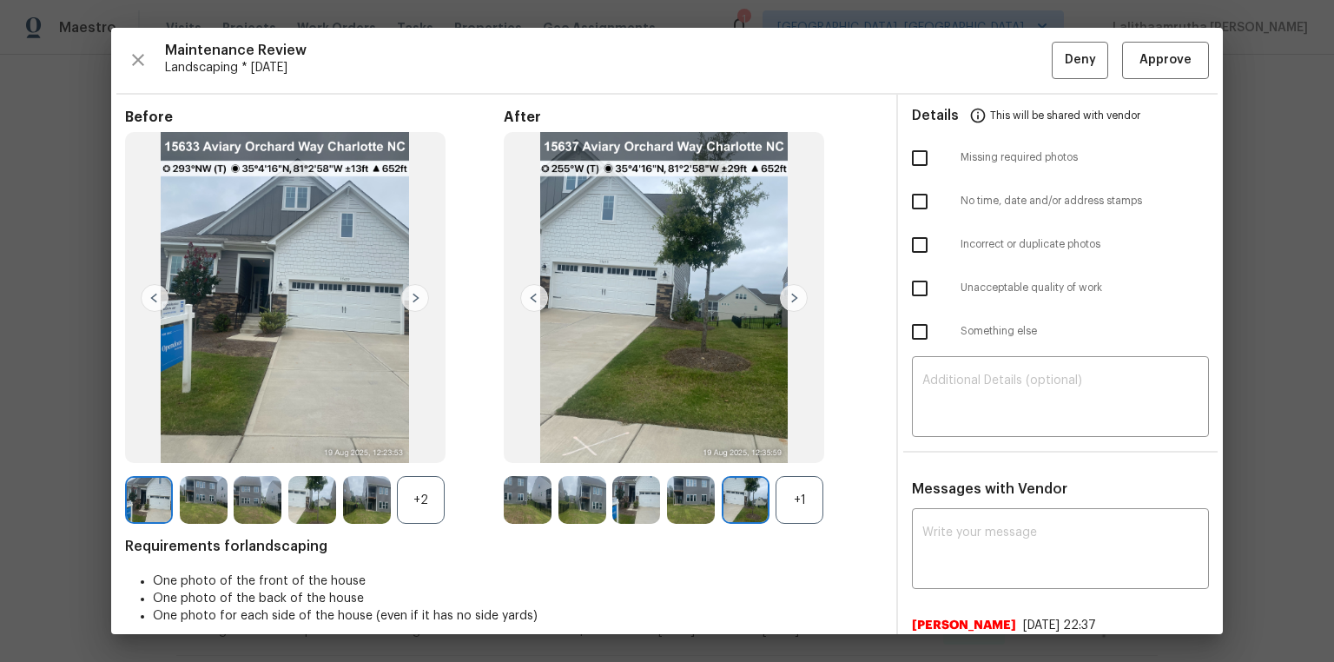
click at [785, 300] on img at bounding box center [794, 298] width 28 height 28
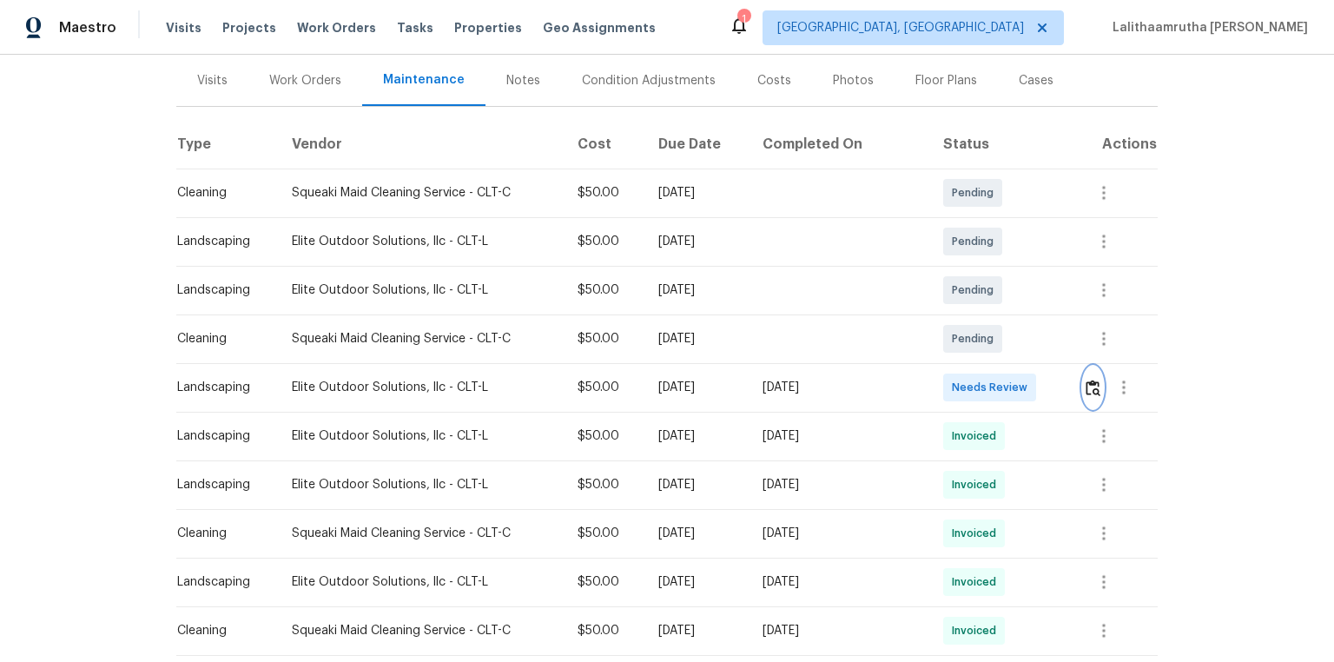
click at [949, 389] on img "button" at bounding box center [1093, 388] width 15 height 17
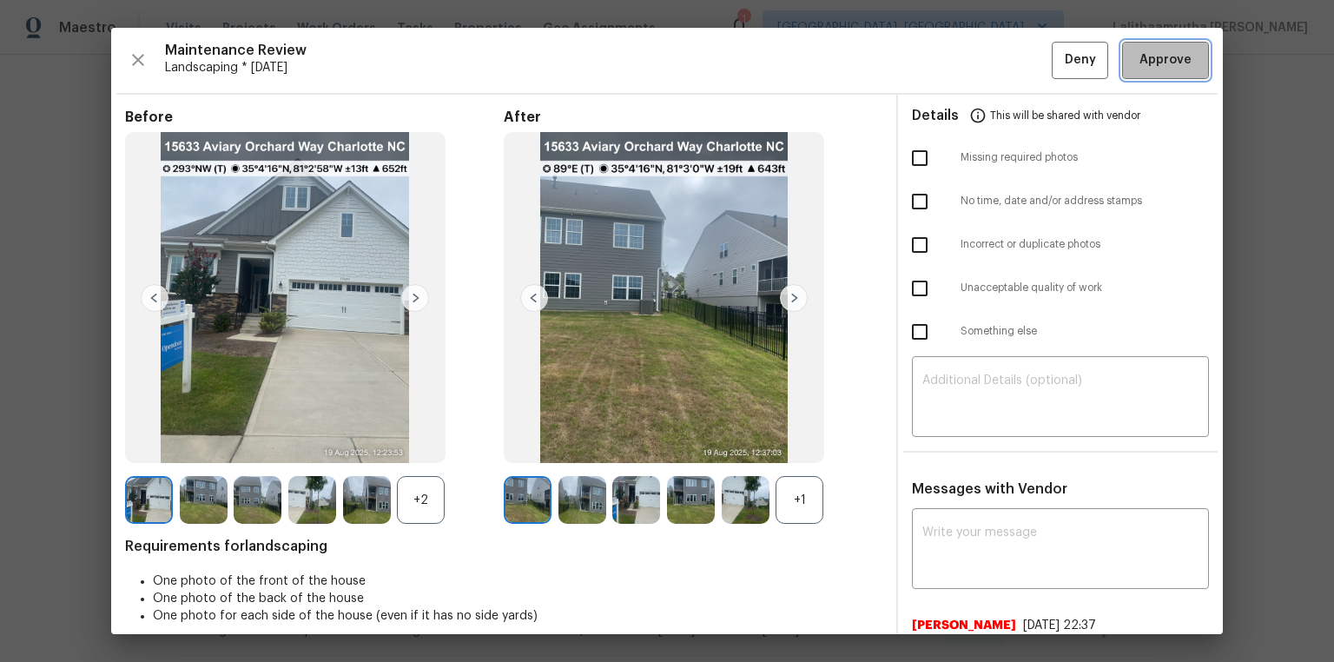
click at [949, 62] on span "Approve" at bounding box center [1165, 61] width 59 height 22
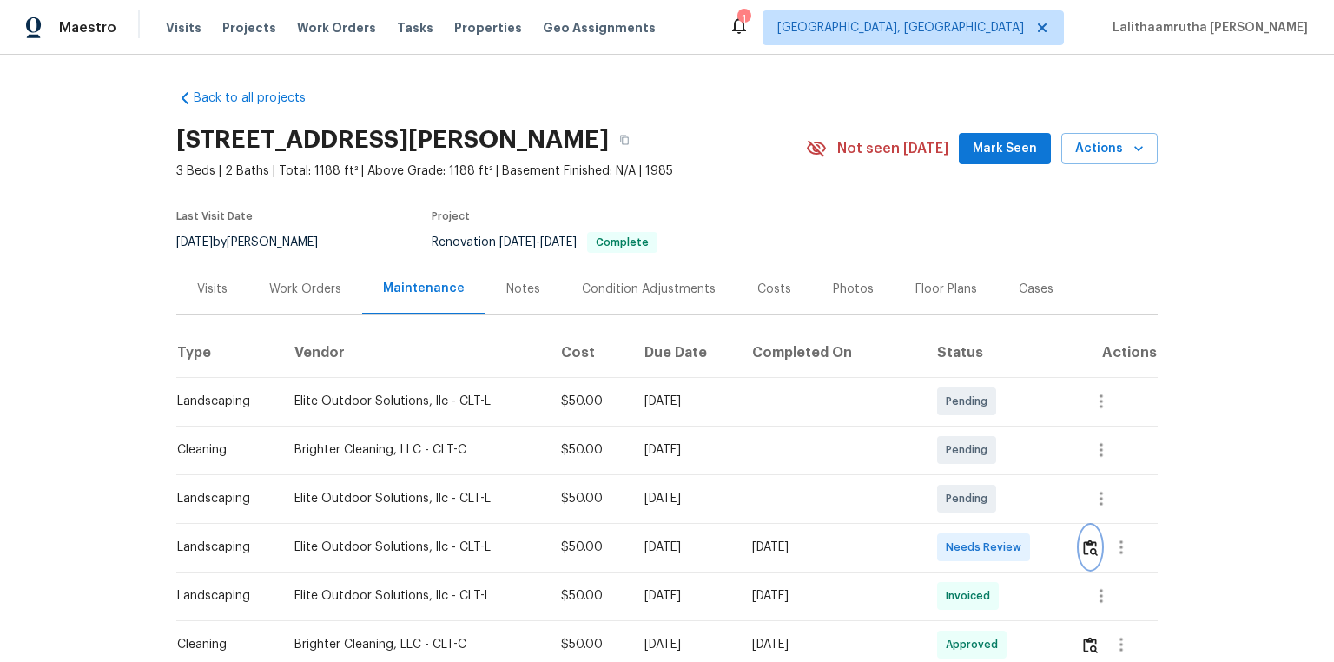
click at [949, 445] on img "button" at bounding box center [1090, 547] width 15 height 17
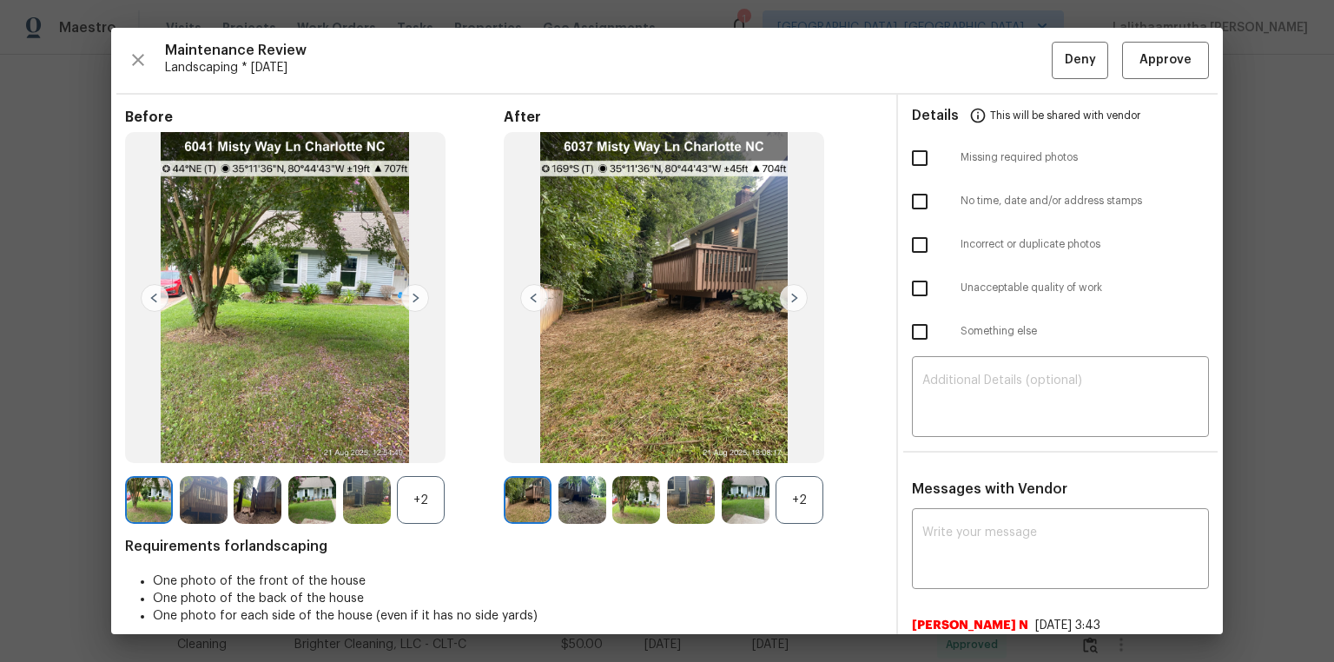
click at [415, 300] on img at bounding box center [415, 298] width 28 height 28
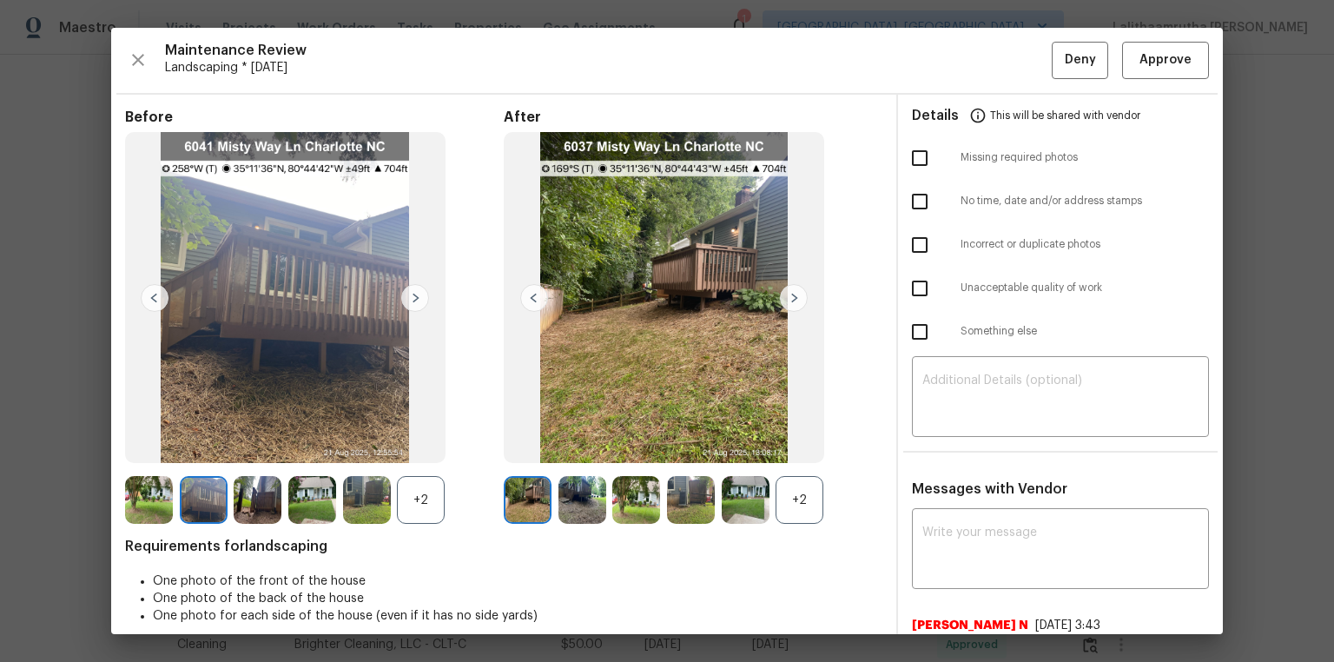
click at [415, 300] on img at bounding box center [415, 298] width 28 height 28
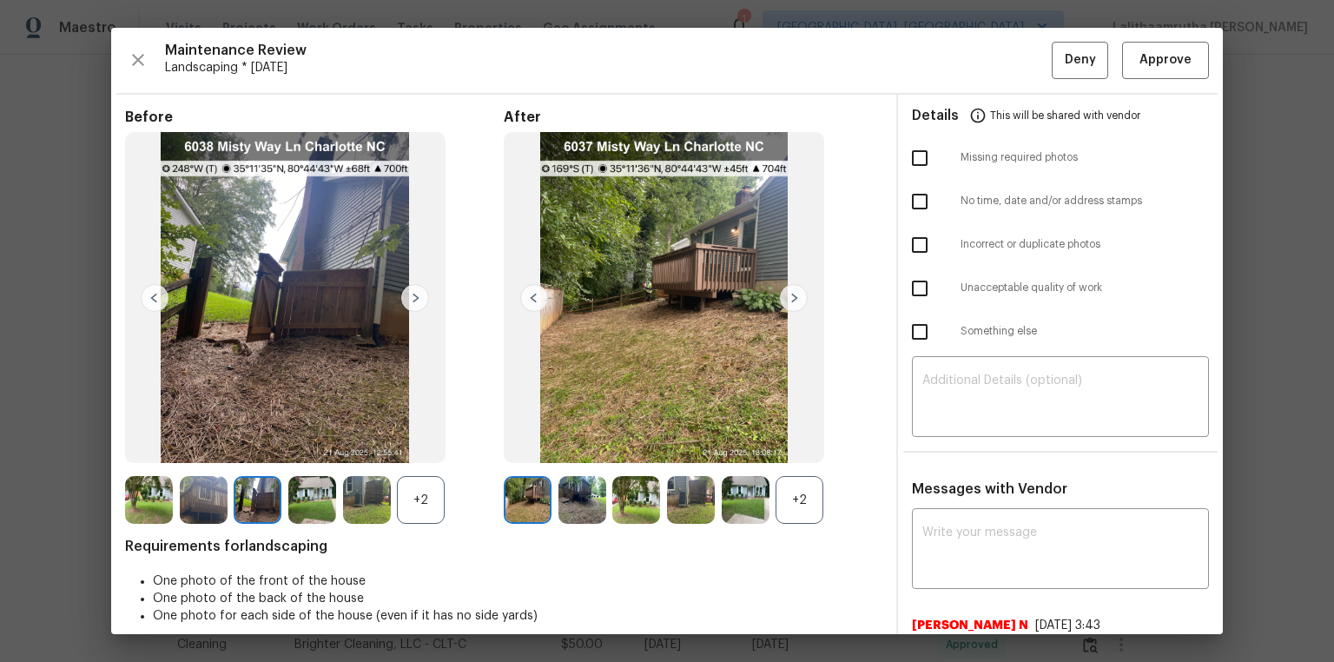
click at [415, 300] on img at bounding box center [415, 298] width 28 height 28
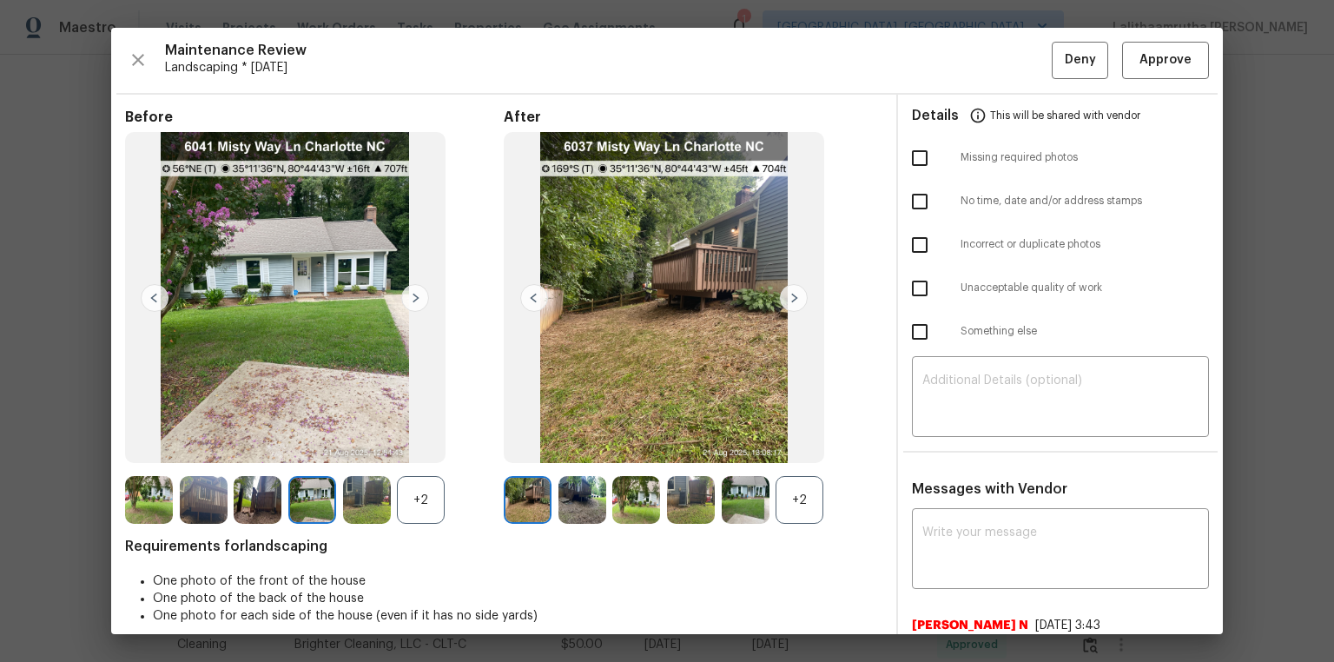
click at [415, 300] on img at bounding box center [415, 298] width 28 height 28
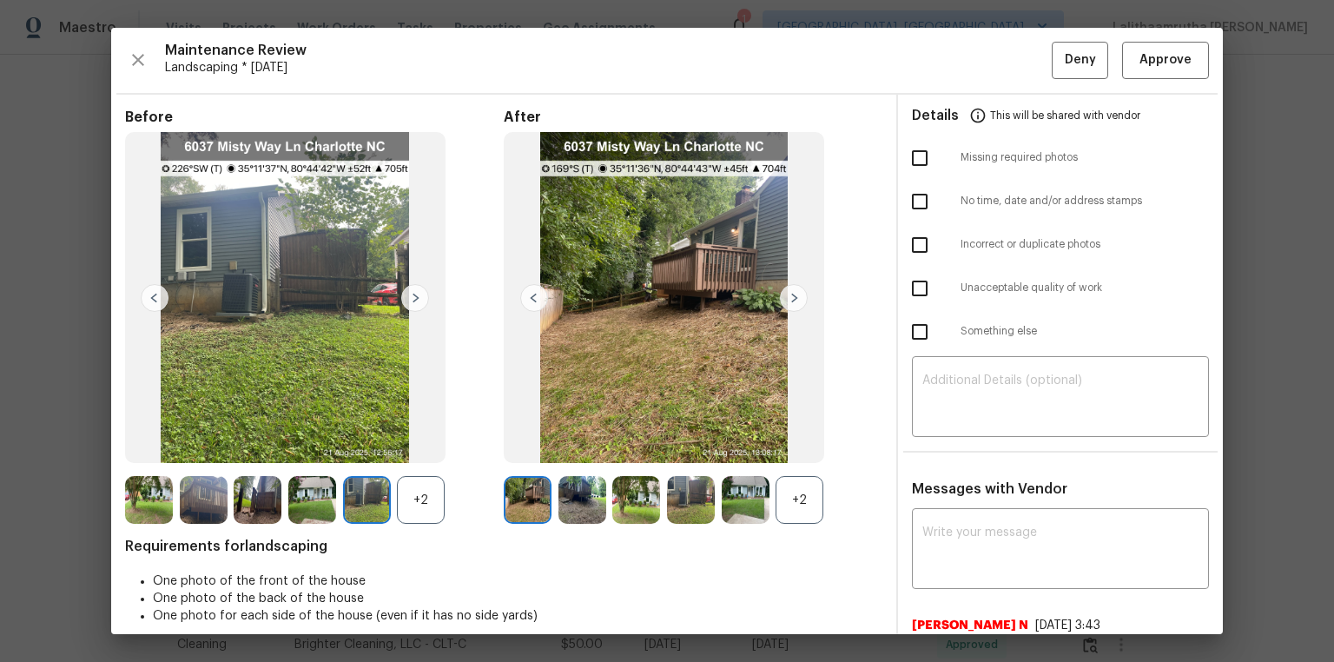
click at [415, 300] on img at bounding box center [415, 298] width 28 height 28
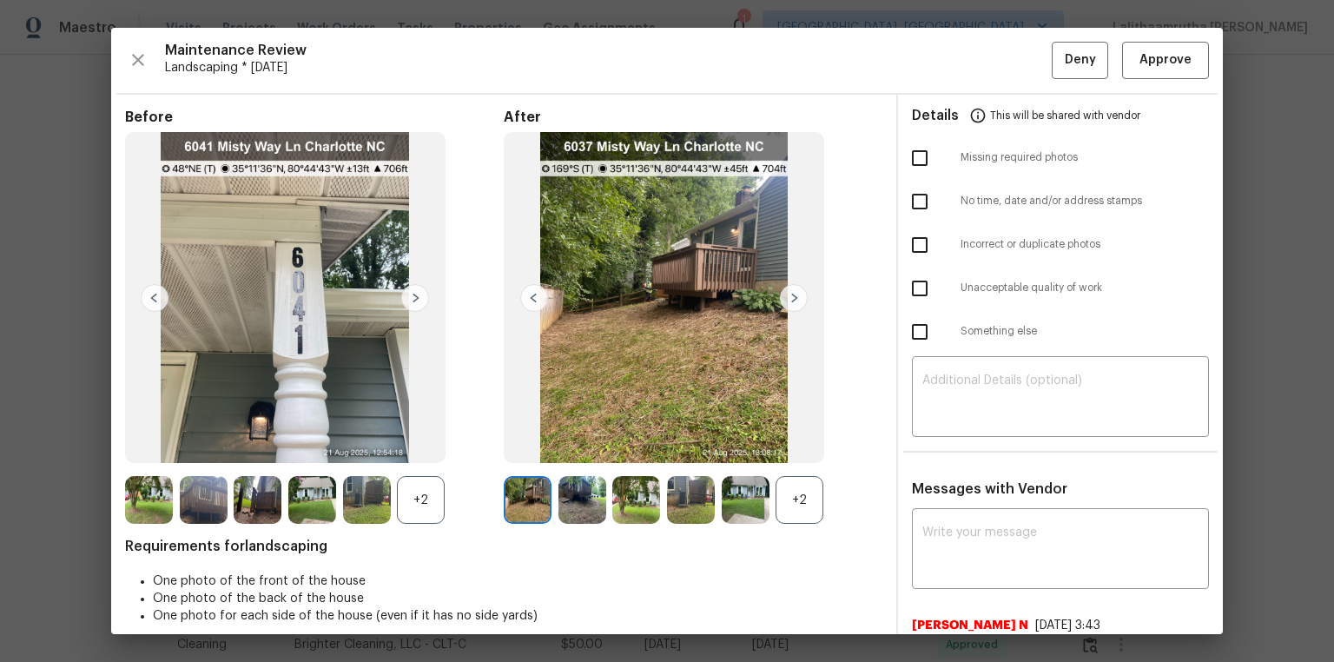
click at [415, 300] on img at bounding box center [415, 298] width 28 height 28
click at [789, 301] on img at bounding box center [794, 298] width 28 height 28
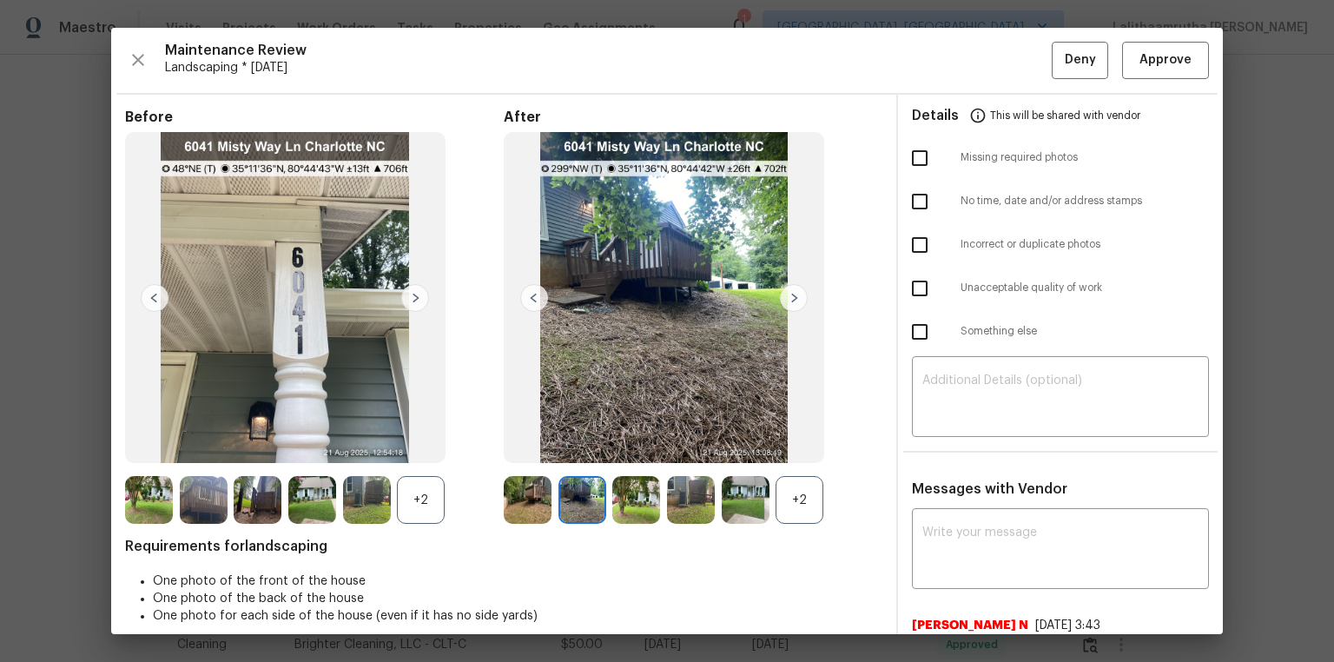
click at [789, 301] on img at bounding box center [794, 298] width 28 height 28
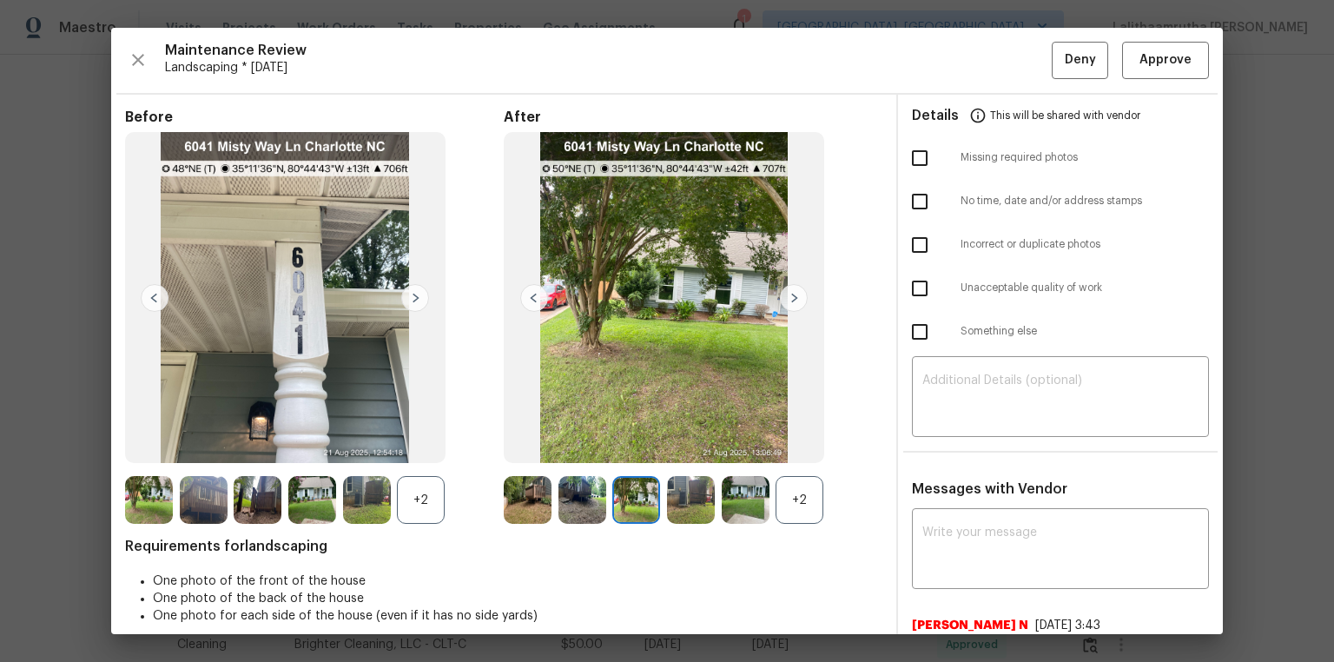
click at [789, 301] on img at bounding box center [794, 298] width 28 height 28
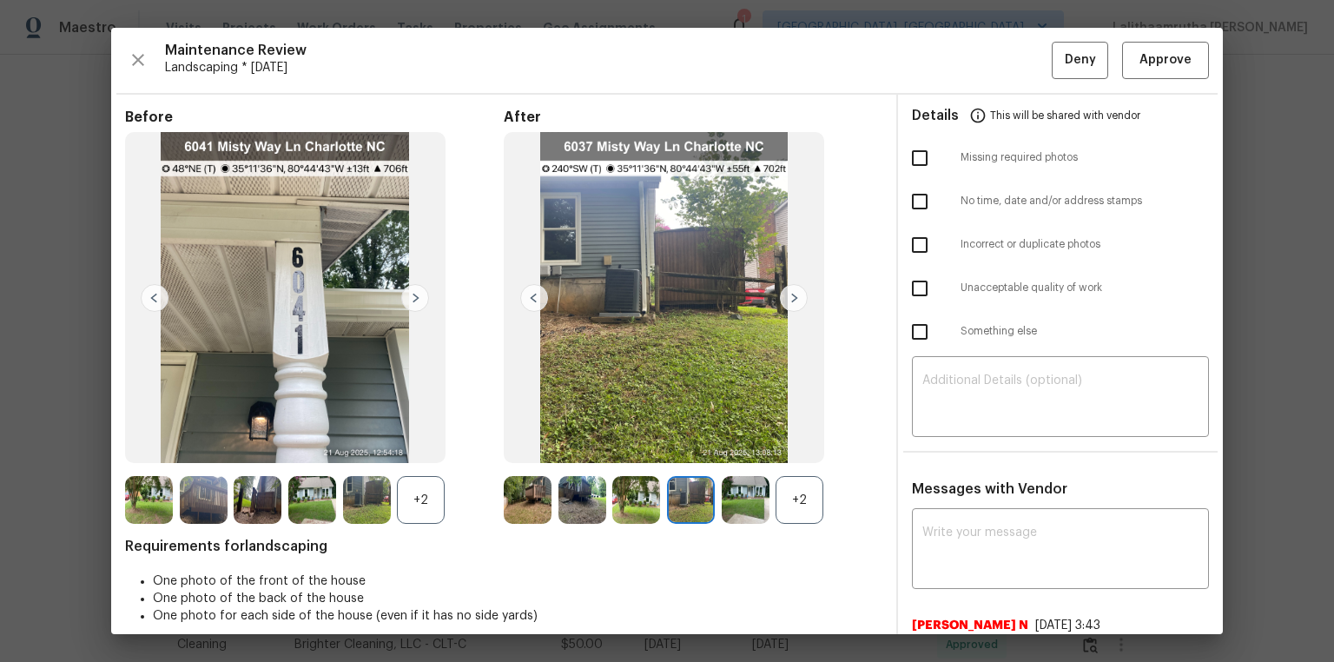
click at [789, 301] on img at bounding box center [794, 298] width 28 height 28
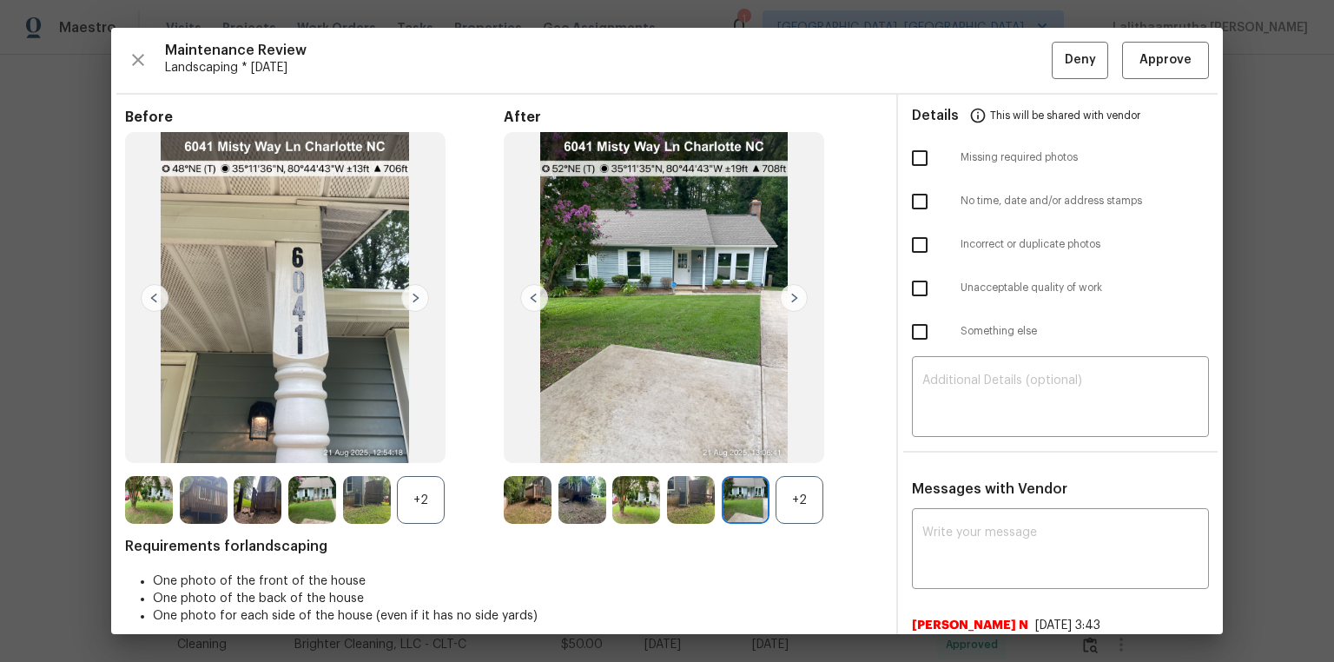
click at [789, 301] on img at bounding box center [794, 298] width 28 height 28
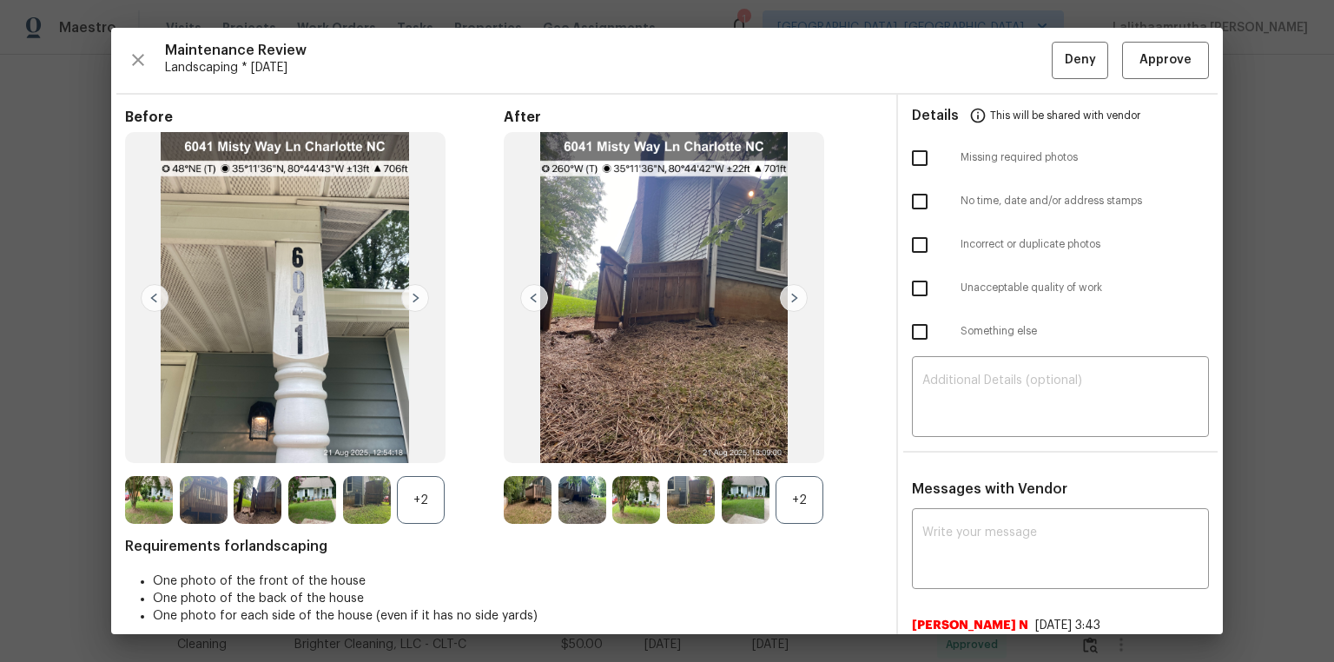
click at [789, 301] on img at bounding box center [794, 298] width 28 height 28
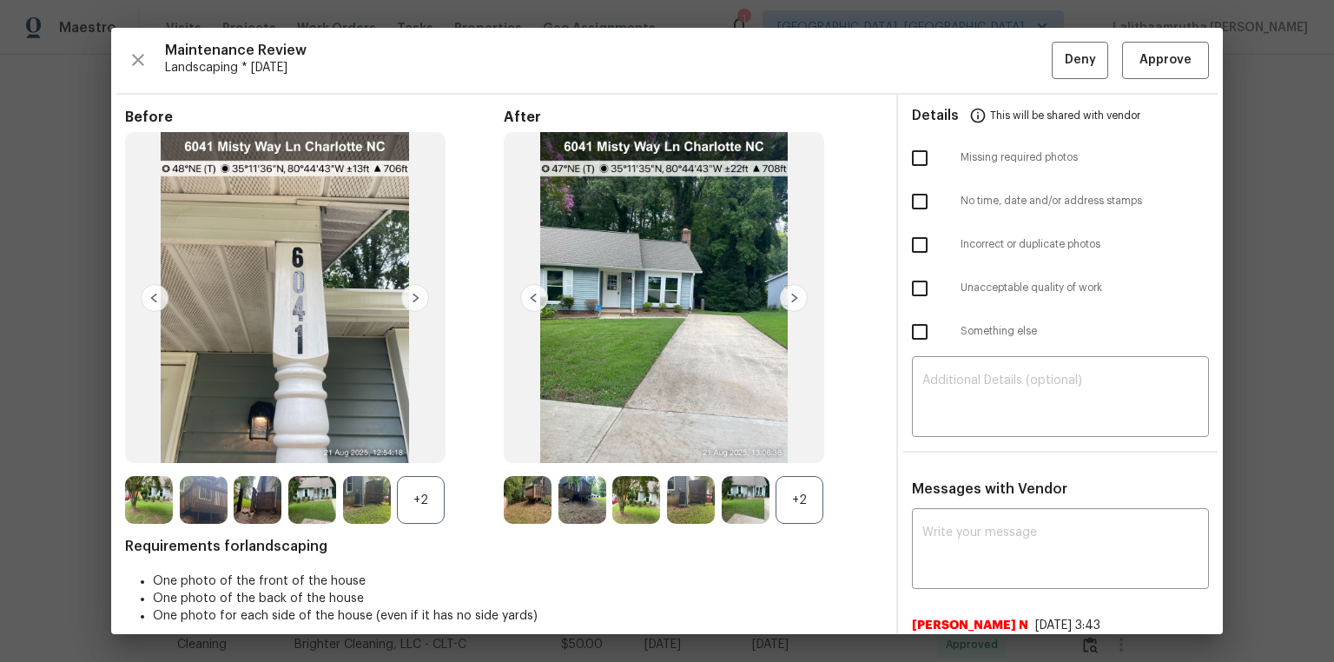
click at [789, 301] on img at bounding box center [794, 298] width 28 height 28
click at [520, 291] on img at bounding box center [534, 298] width 28 height 28
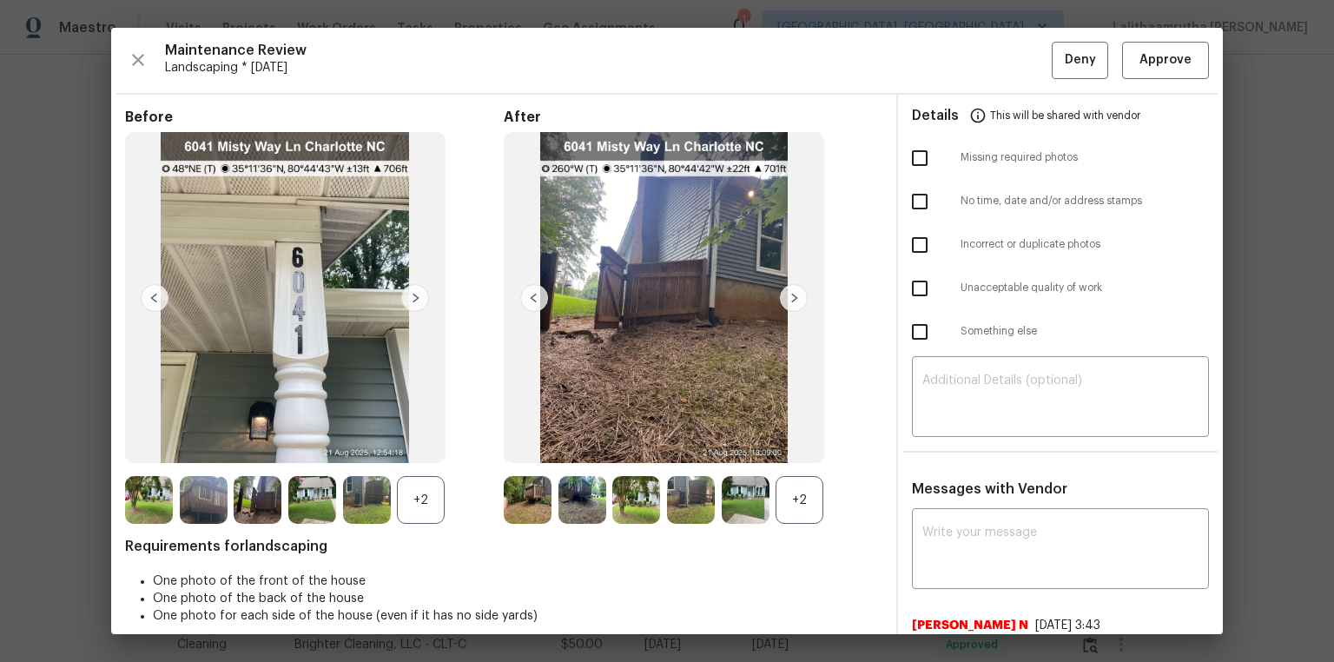
click at [525, 292] on img at bounding box center [534, 298] width 28 height 28
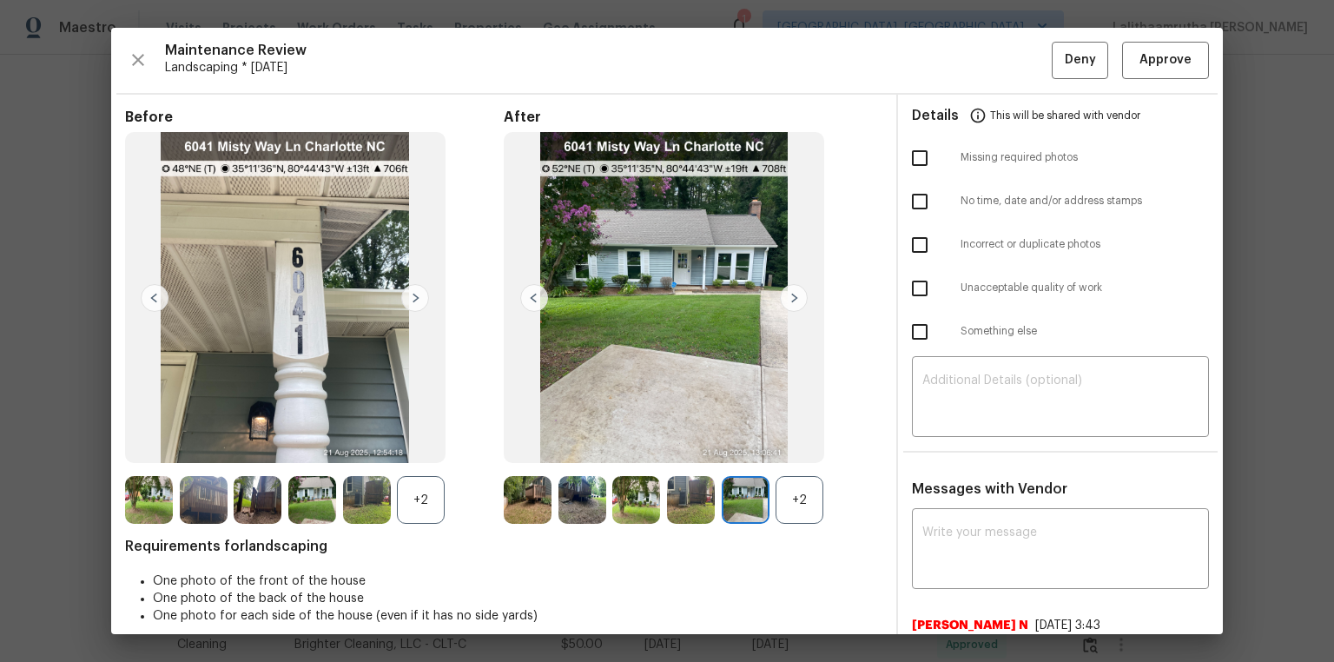
click at [525, 292] on img at bounding box center [534, 298] width 28 height 28
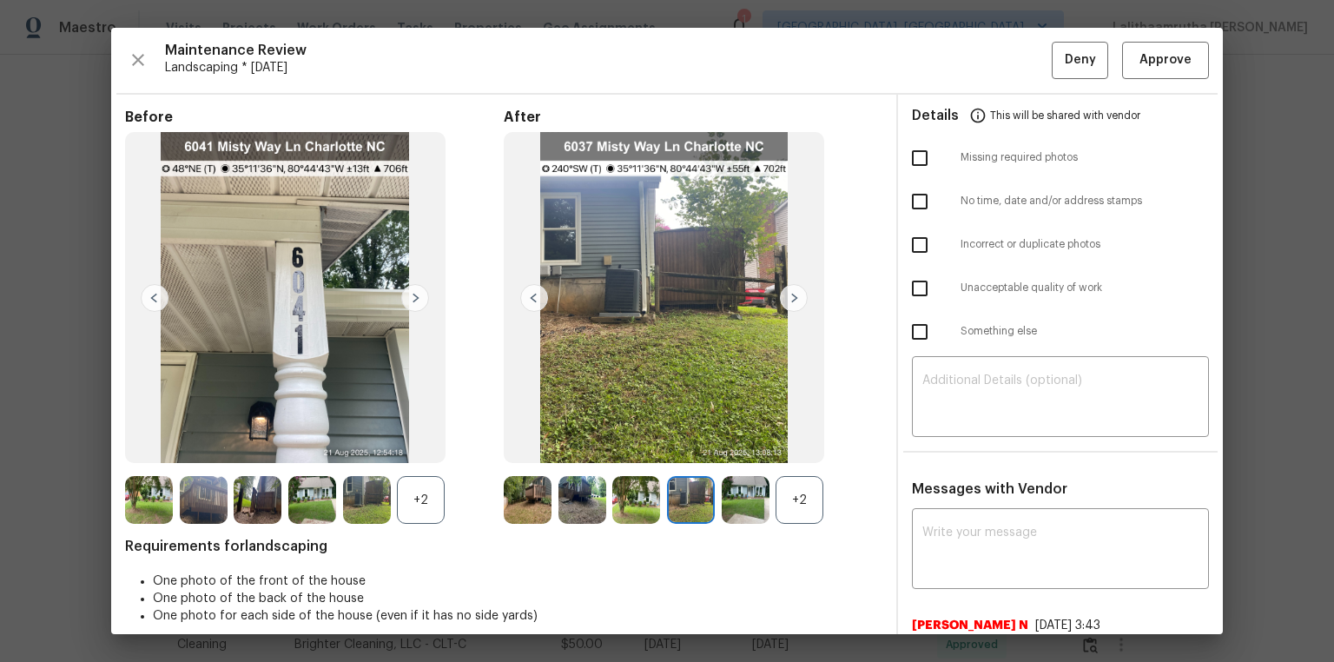
click at [542, 302] on img at bounding box center [534, 298] width 28 height 28
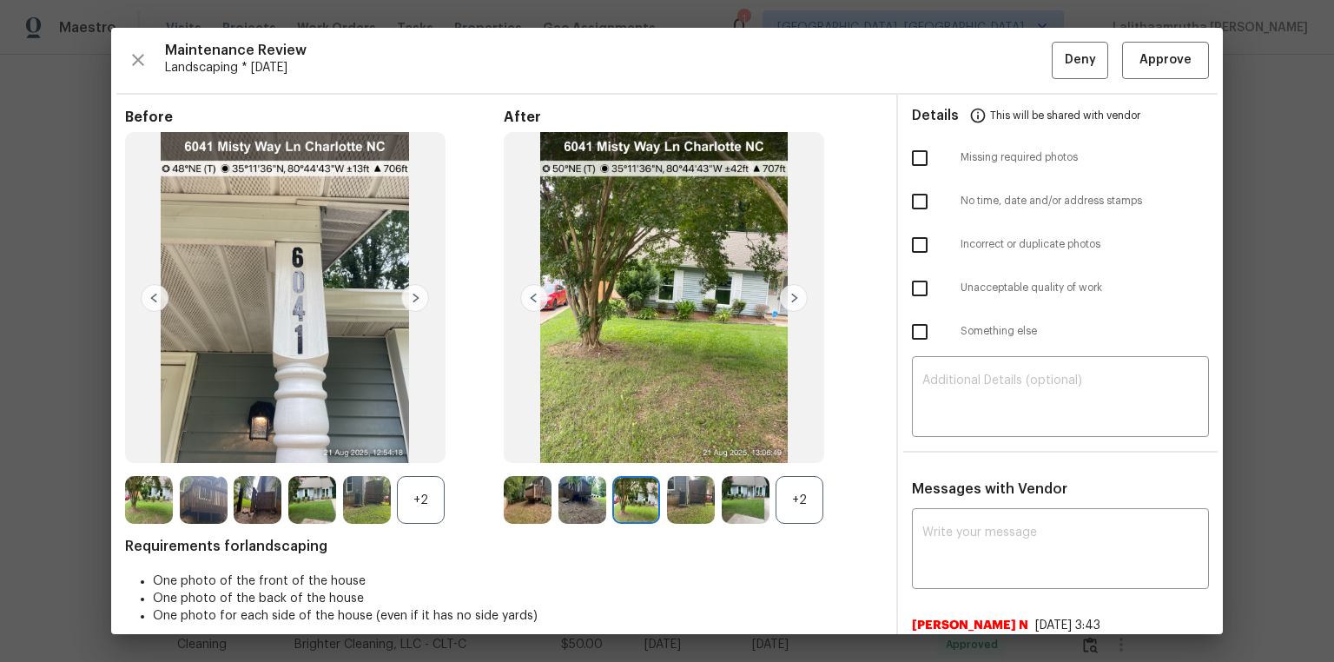
click at [538, 301] on img at bounding box center [534, 298] width 28 height 28
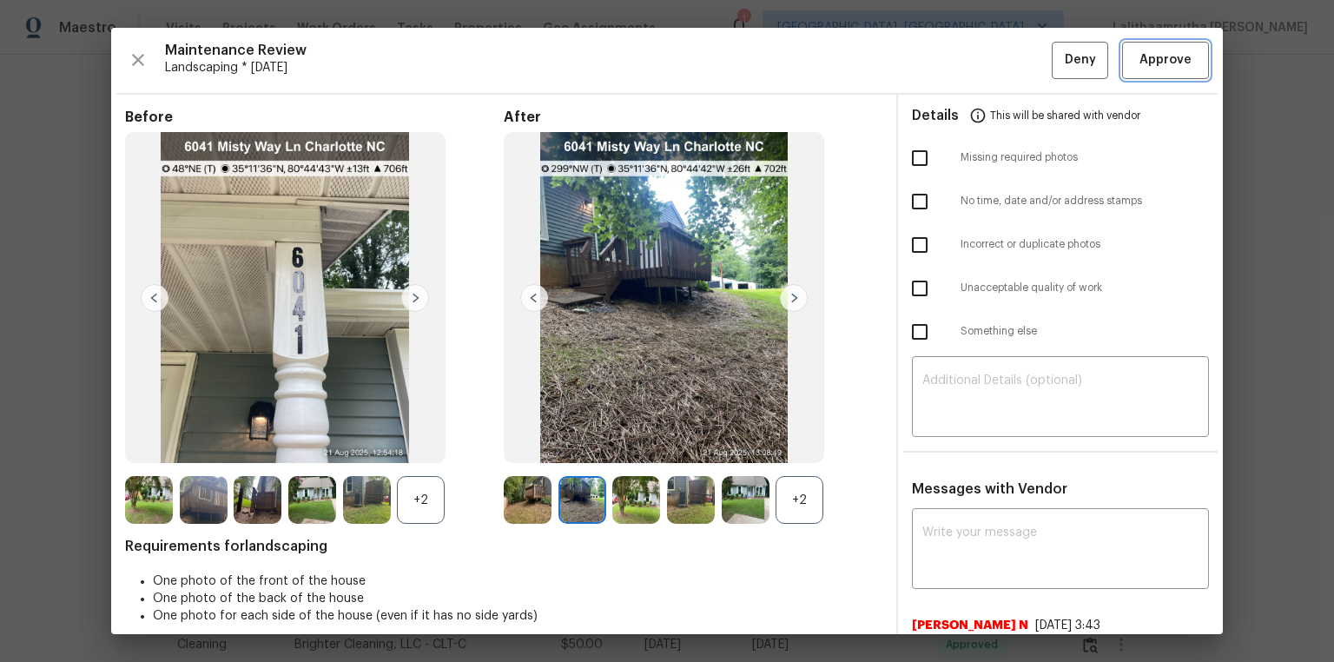
click at [949, 58] on span "Approve" at bounding box center [1166, 61] width 52 height 22
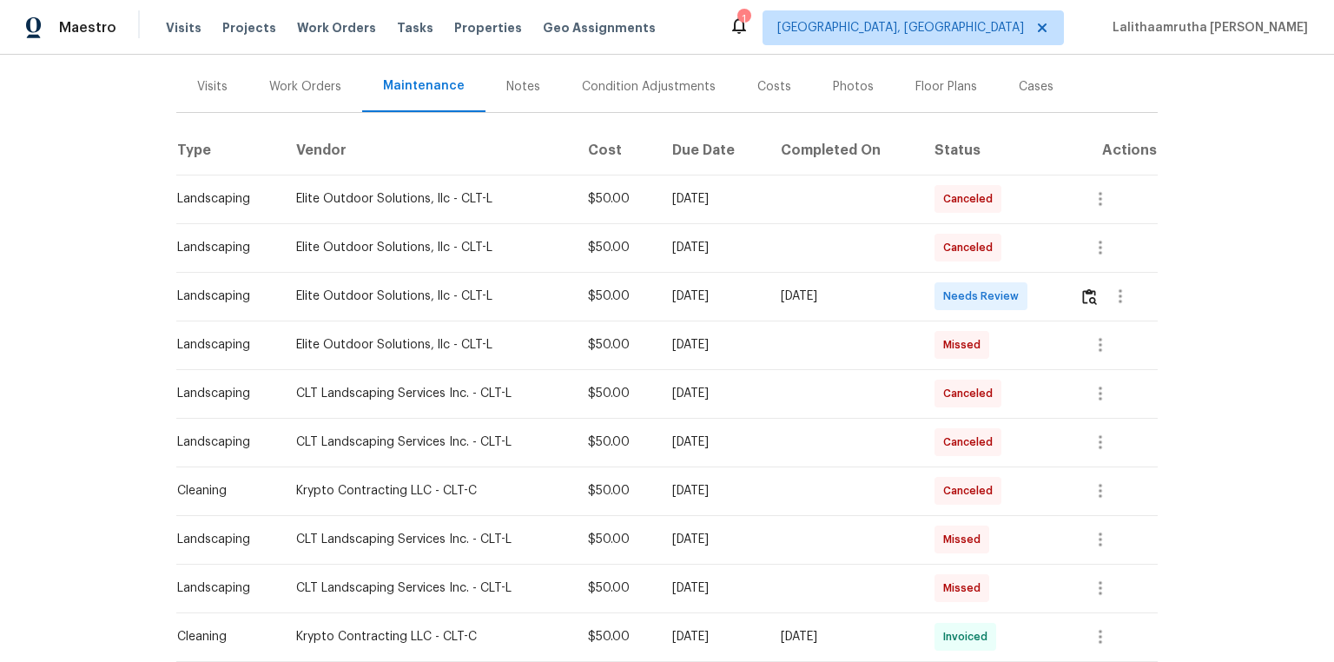
scroll to position [209, 0]
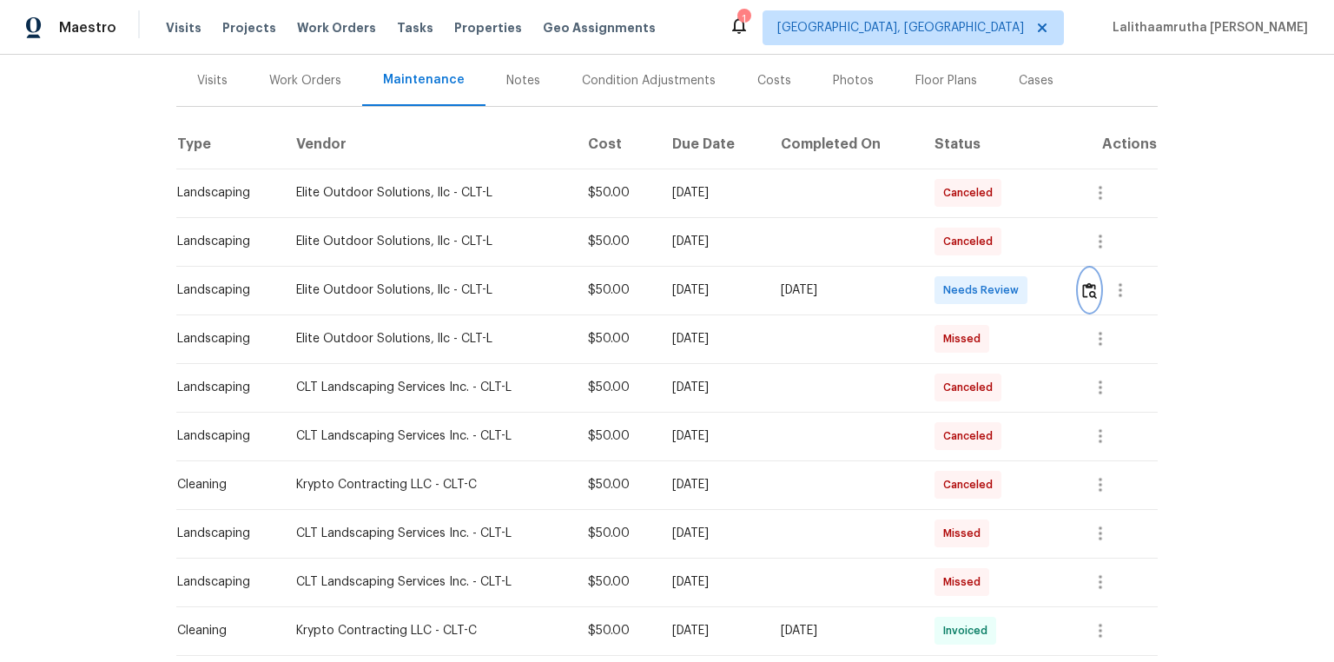
click at [949, 284] on img "button" at bounding box center [1089, 290] width 15 height 17
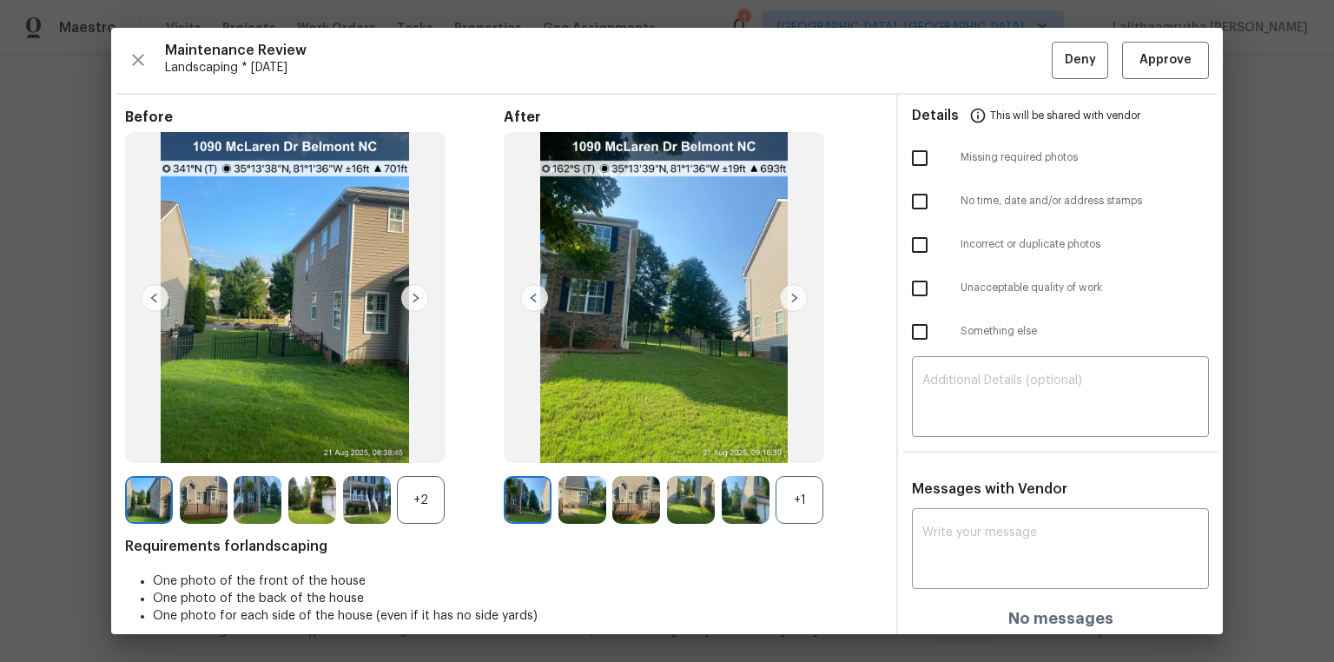
click at [562, 445] on img at bounding box center [583, 500] width 48 height 48
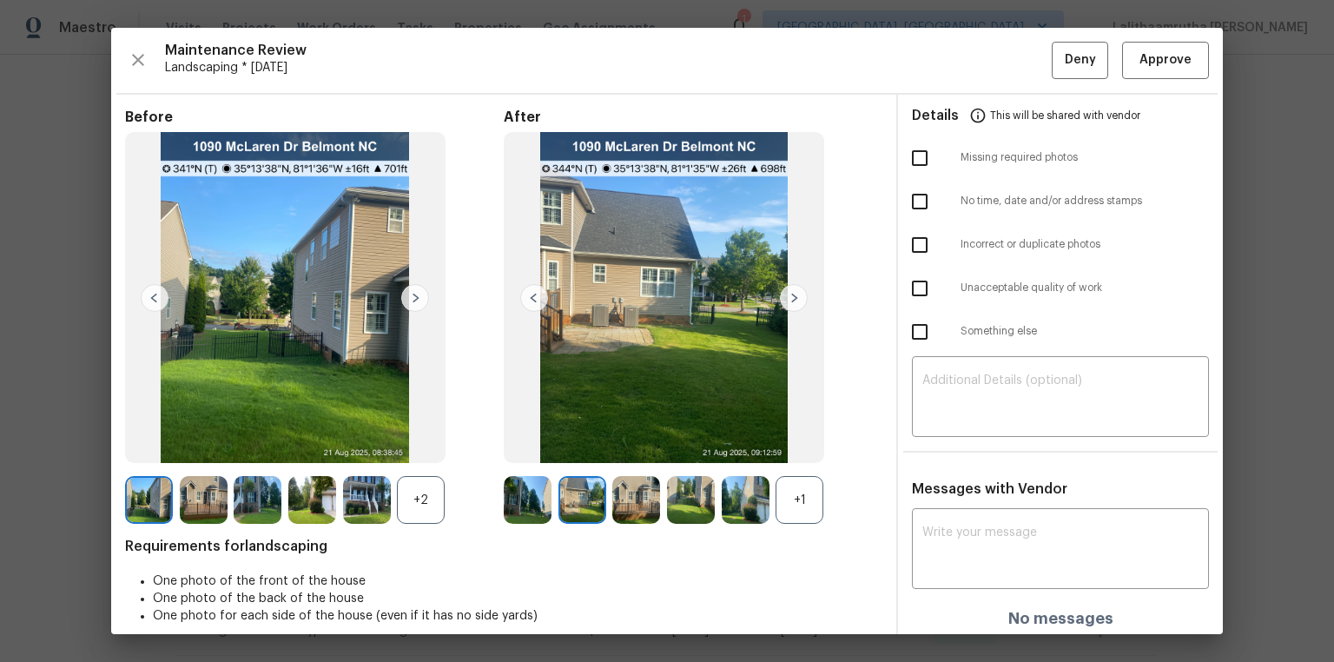
click at [601, 445] on img at bounding box center [583, 500] width 48 height 48
click at [661, 445] on div at bounding box center [639, 500] width 55 height 48
click at [704, 445] on img at bounding box center [691, 500] width 48 height 48
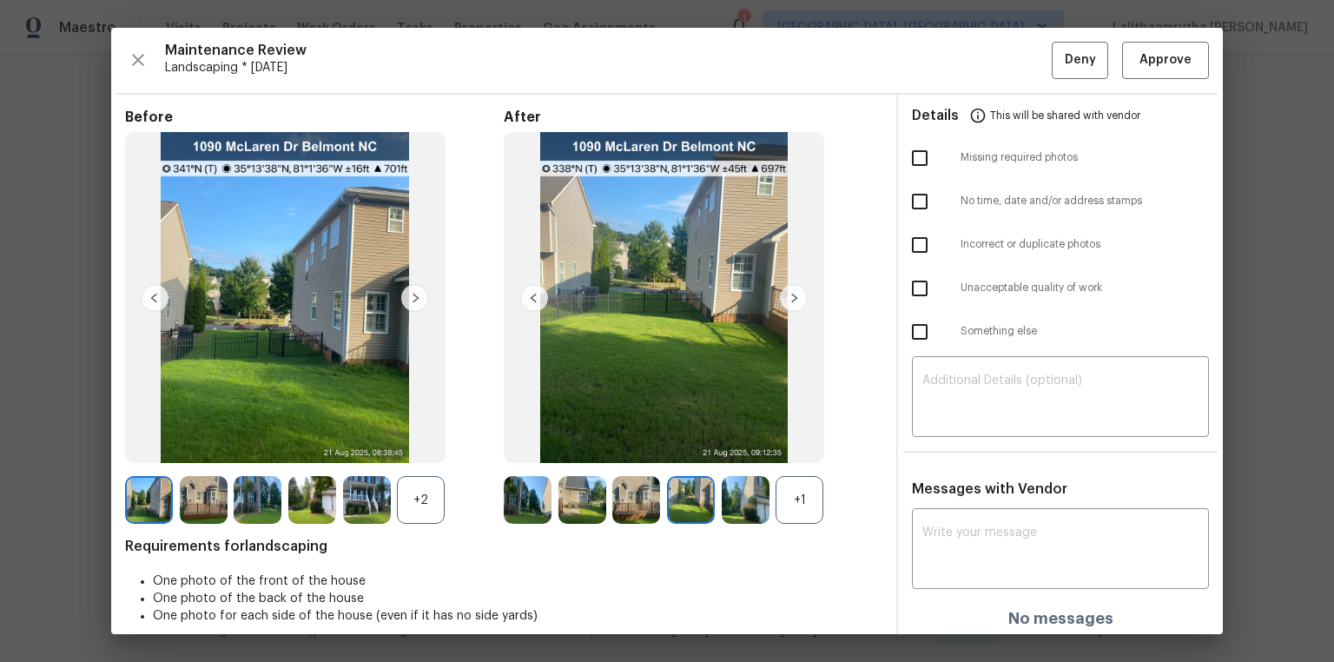
click at [355, 445] on img at bounding box center [367, 500] width 48 height 48
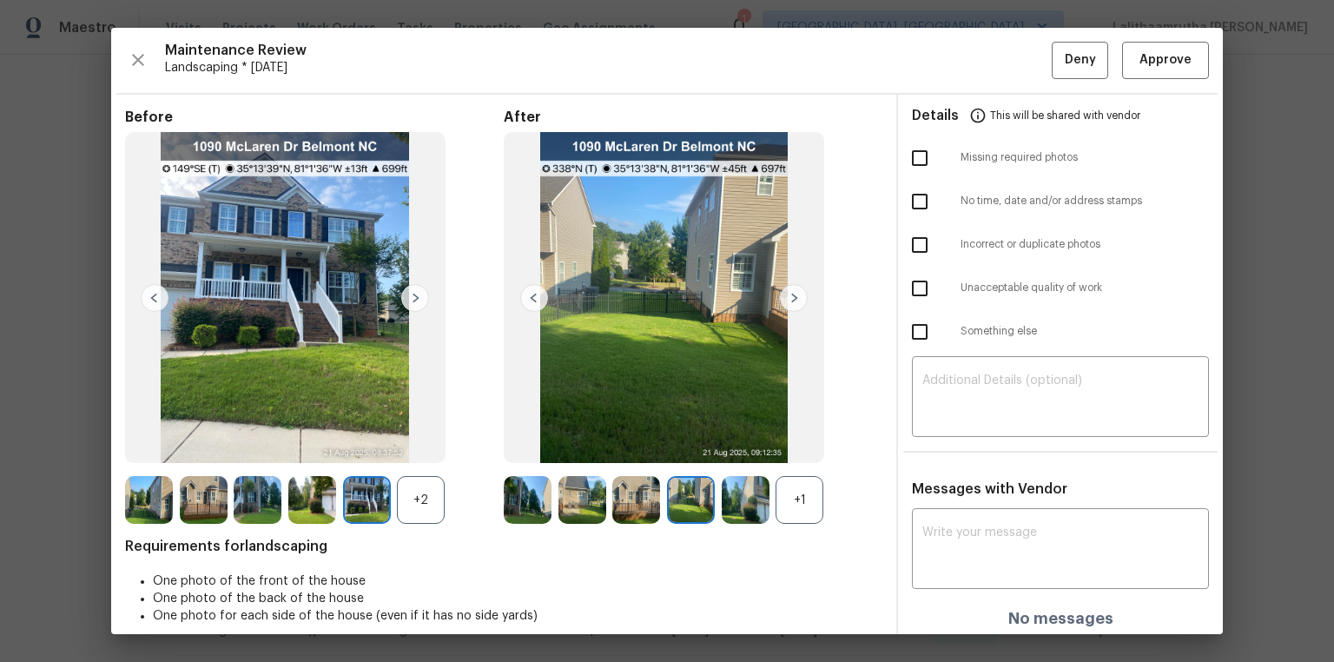
click at [321, 445] on img at bounding box center [312, 500] width 48 height 48
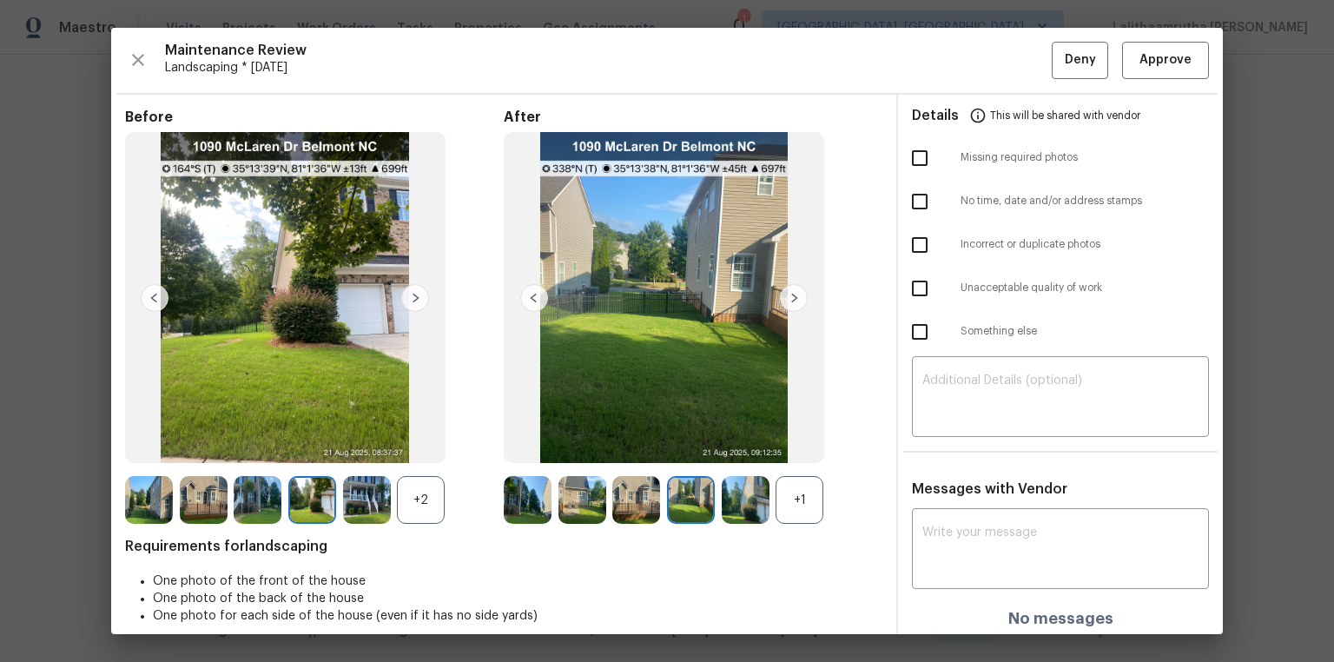
click at [282, 445] on div at bounding box center [261, 500] width 55 height 48
click at [246, 445] on img at bounding box center [258, 500] width 48 height 48
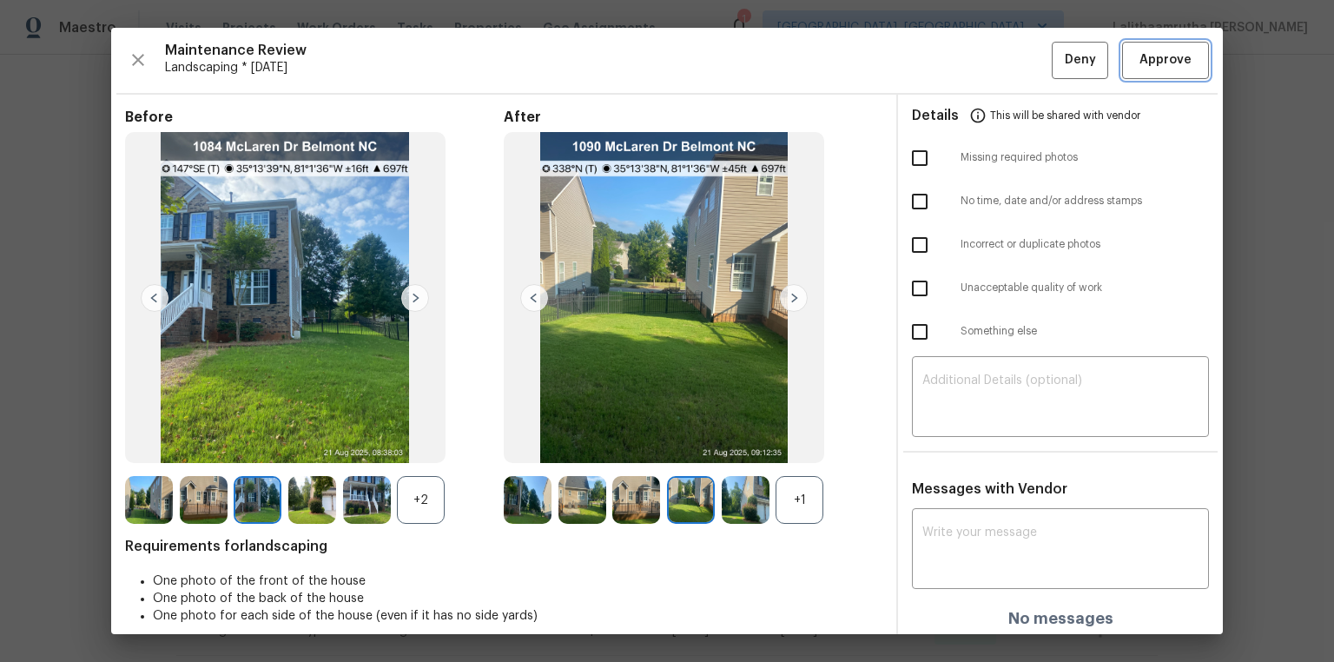
click at [949, 65] on span "Approve" at bounding box center [1166, 61] width 52 height 22
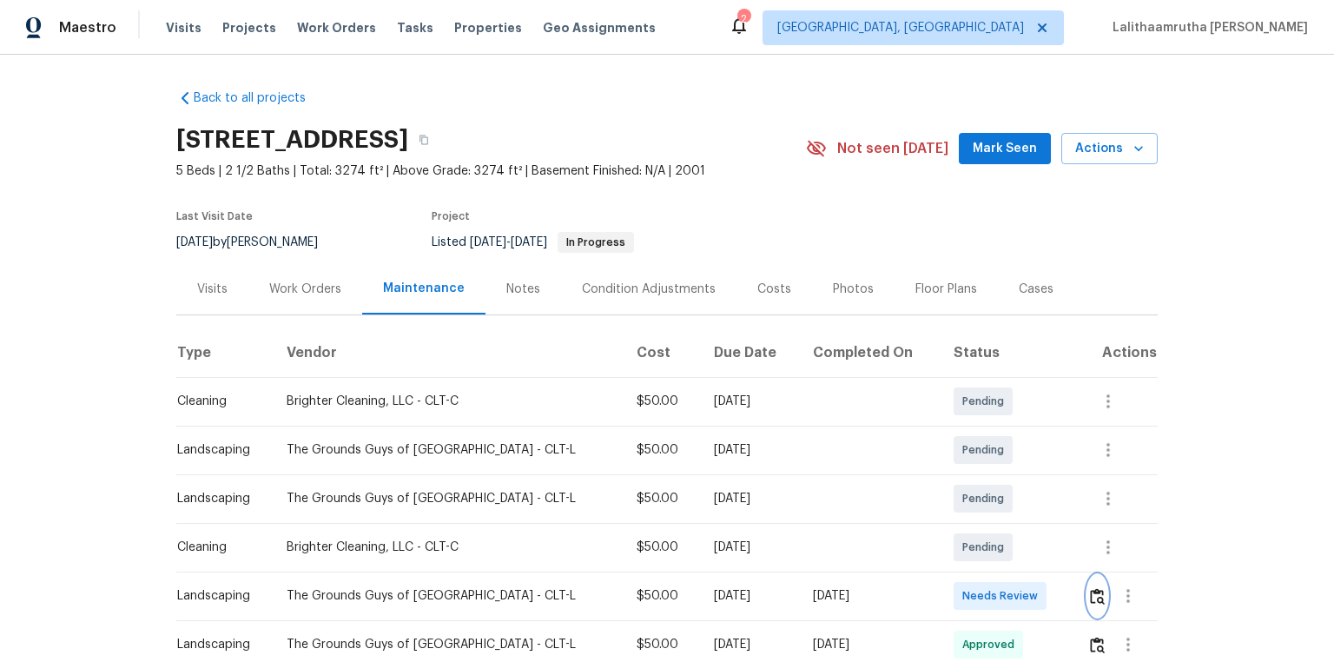
click at [949, 445] on img "button" at bounding box center [1097, 596] width 15 height 17
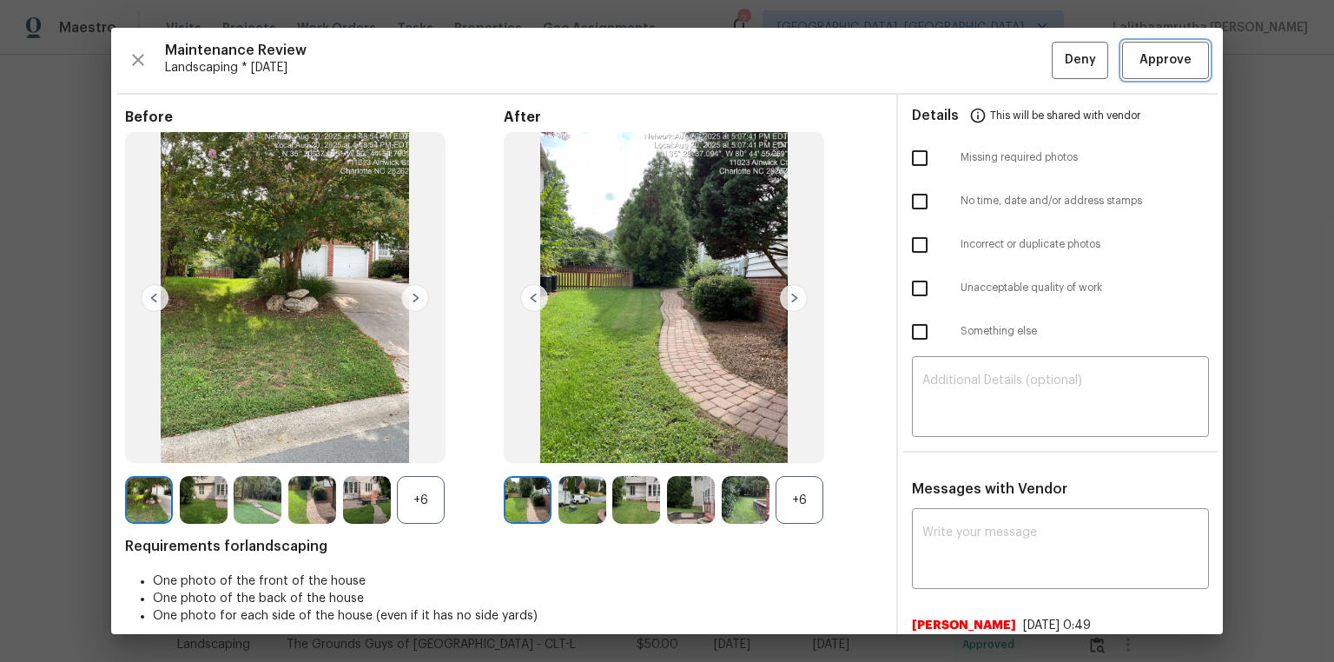
click at [949, 65] on span "Approve" at bounding box center [1166, 61] width 52 height 22
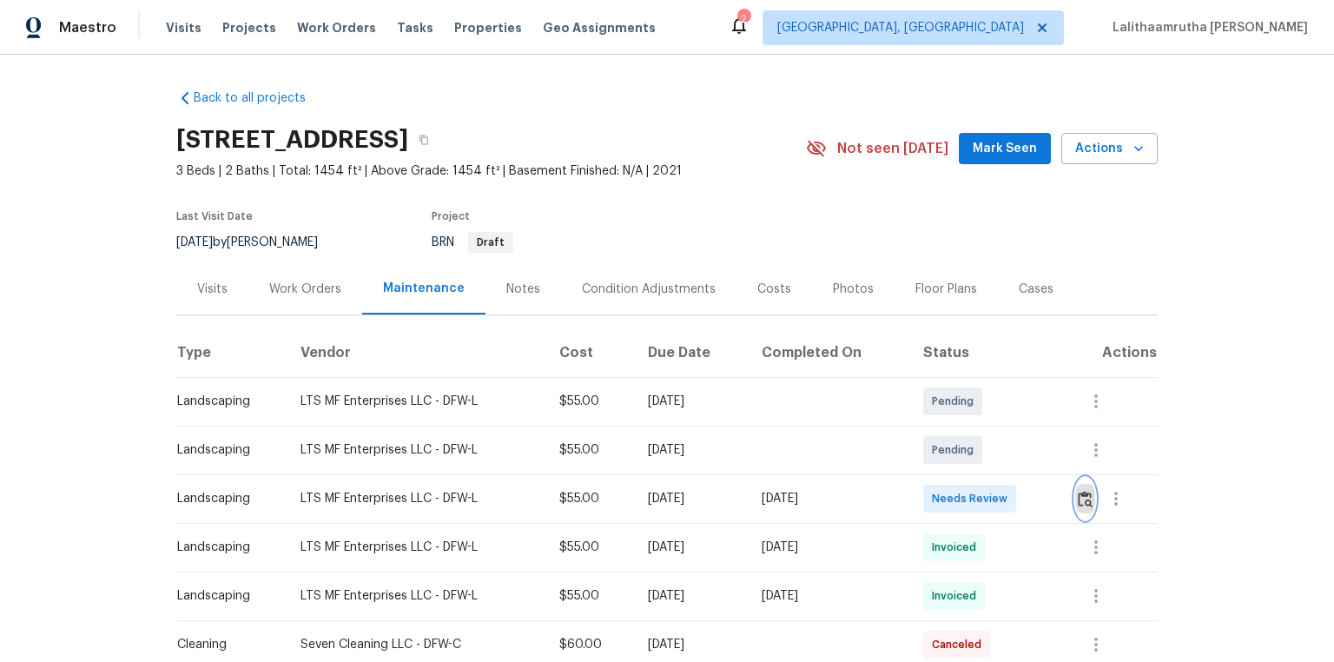
click at [949, 445] on img "button" at bounding box center [1085, 499] width 15 height 17
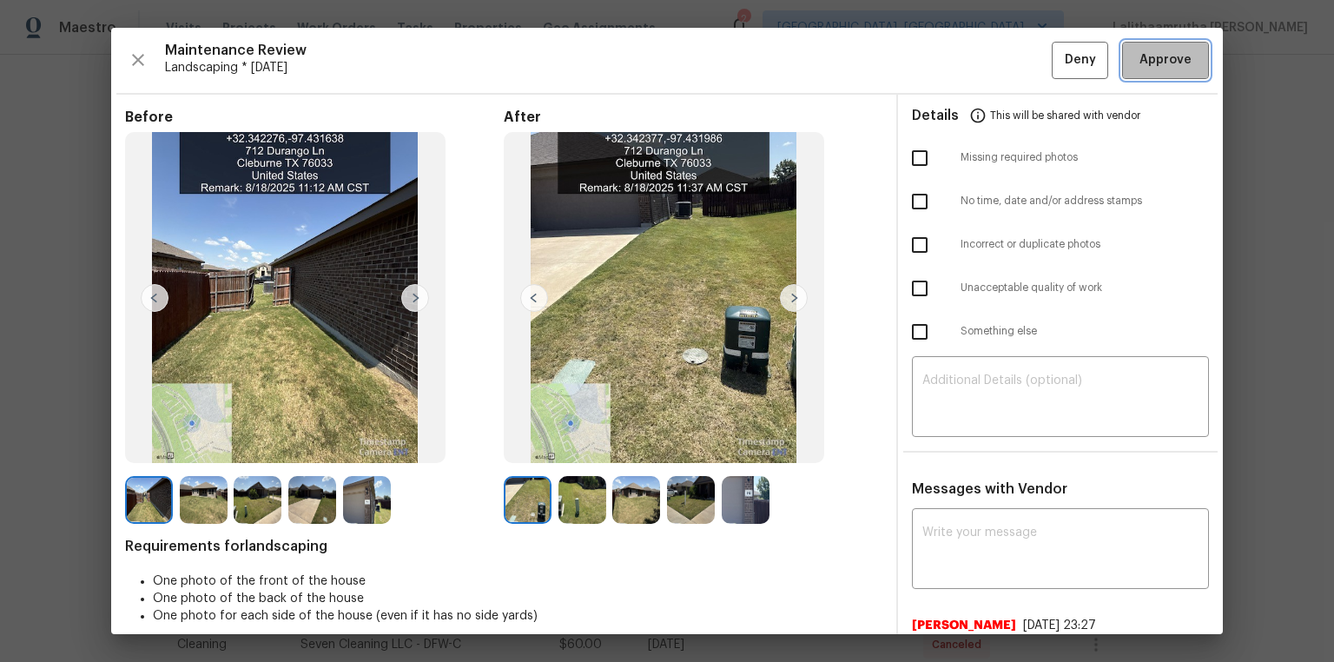
click at [949, 49] on button "Approve" at bounding box center [1165, 60] width 87 height 37
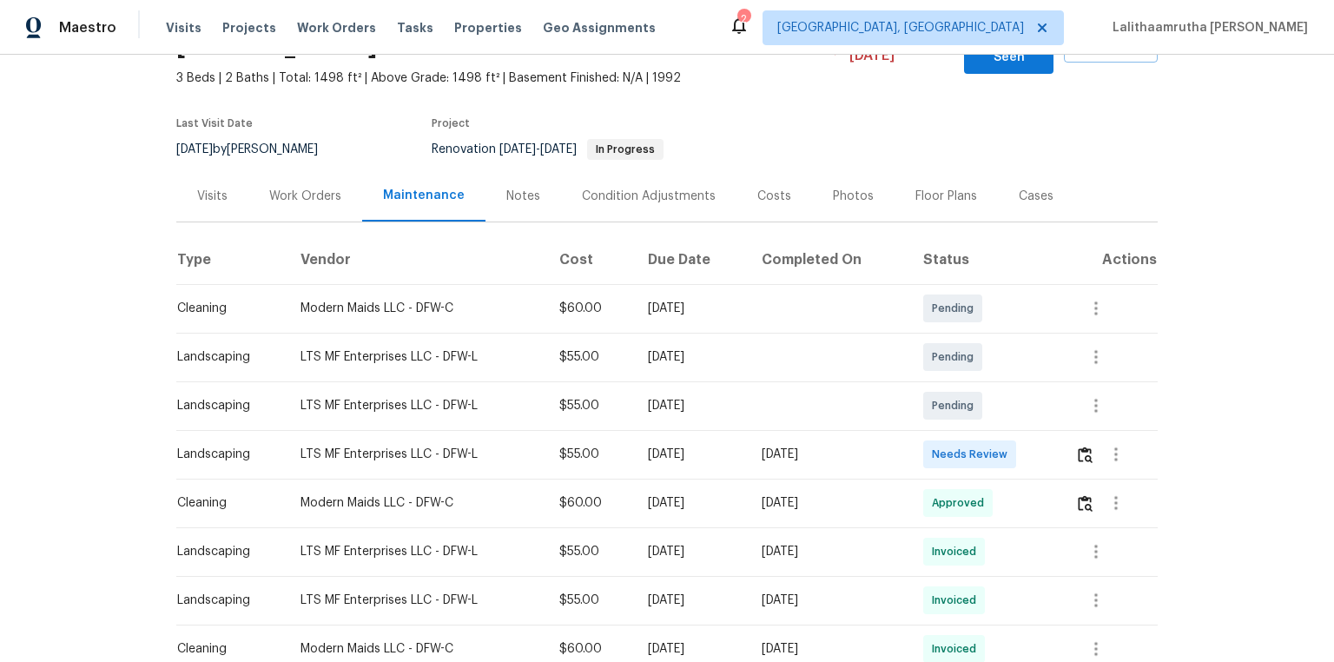
scroll to position [139, 0]
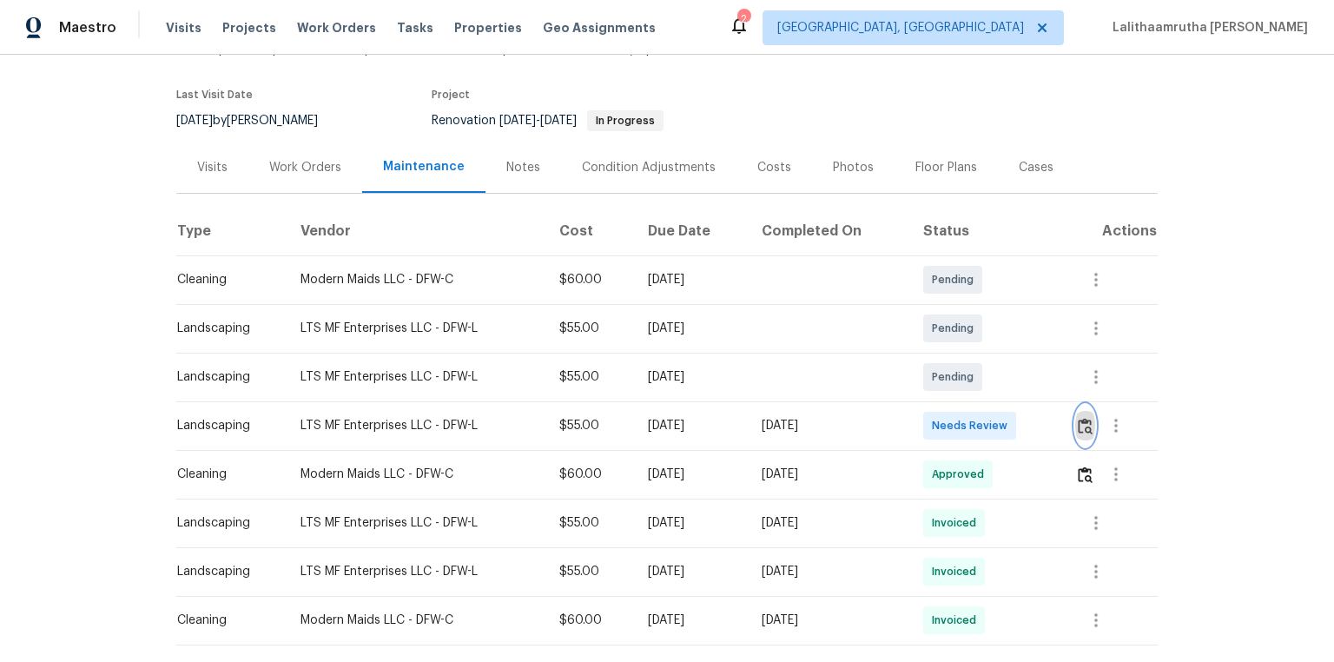
click at [949, 418] on img "button" at bounding box center [1085, 426] width 15 height 17
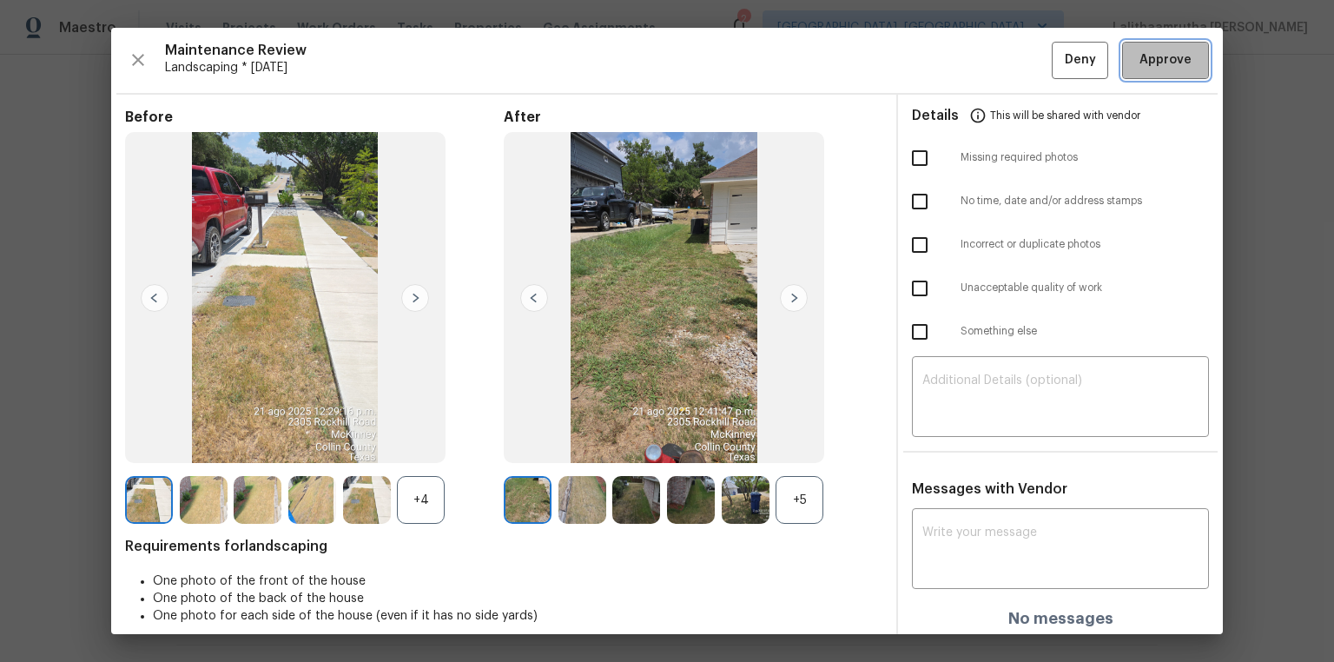
click at [949, 65] on span "Approve" at bounding box center [1166, 61] width 52 height 22
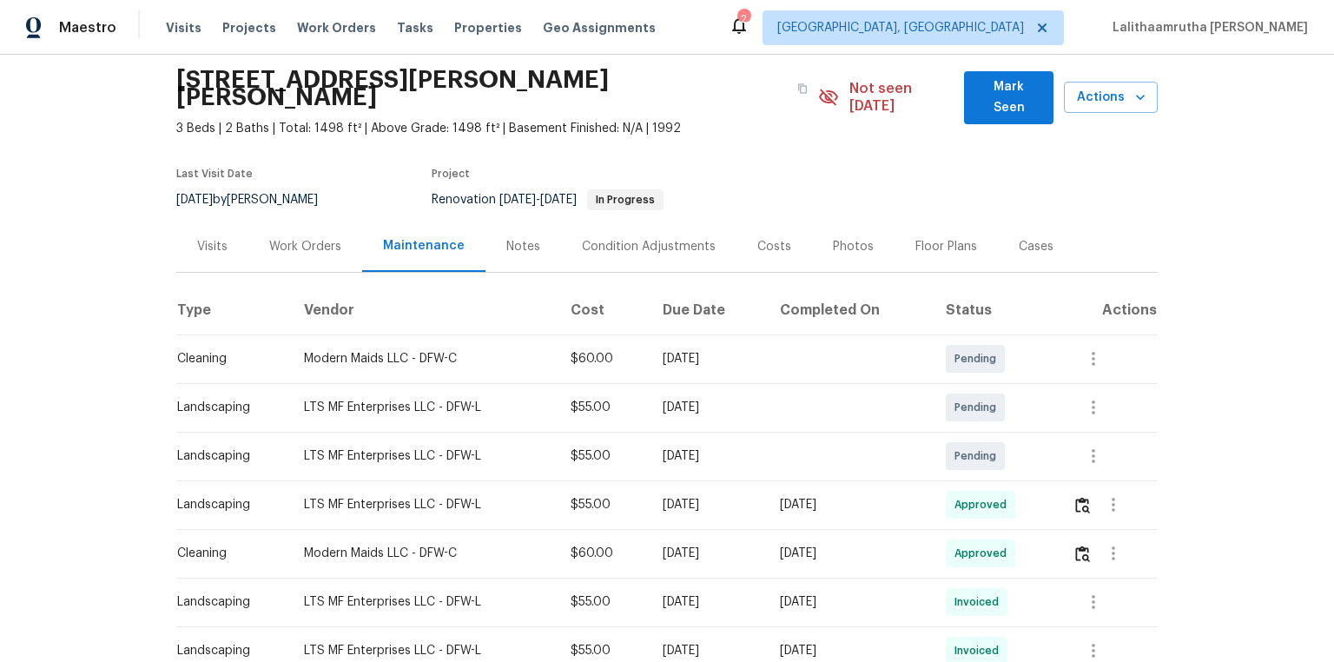
scroll to position [0, 0]
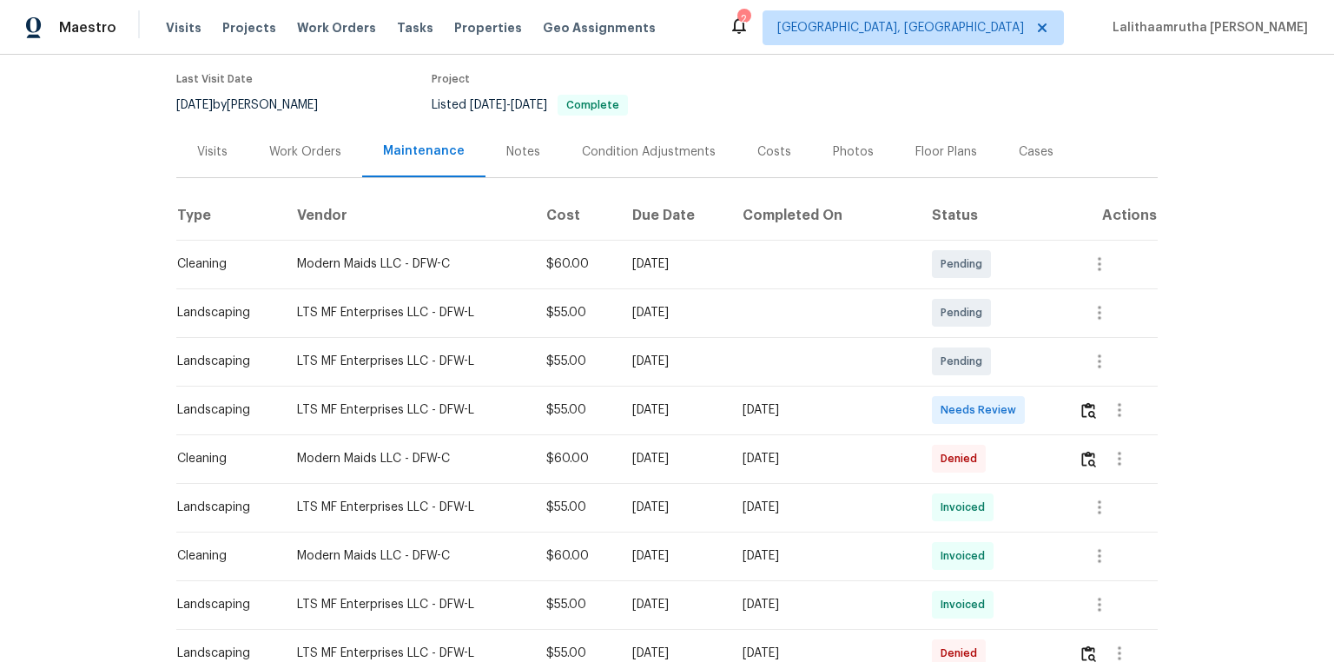
scroll to position [139, 0]
click at [949, 410] on img "button" at bounding box center [1089, 408] width 15 height 17
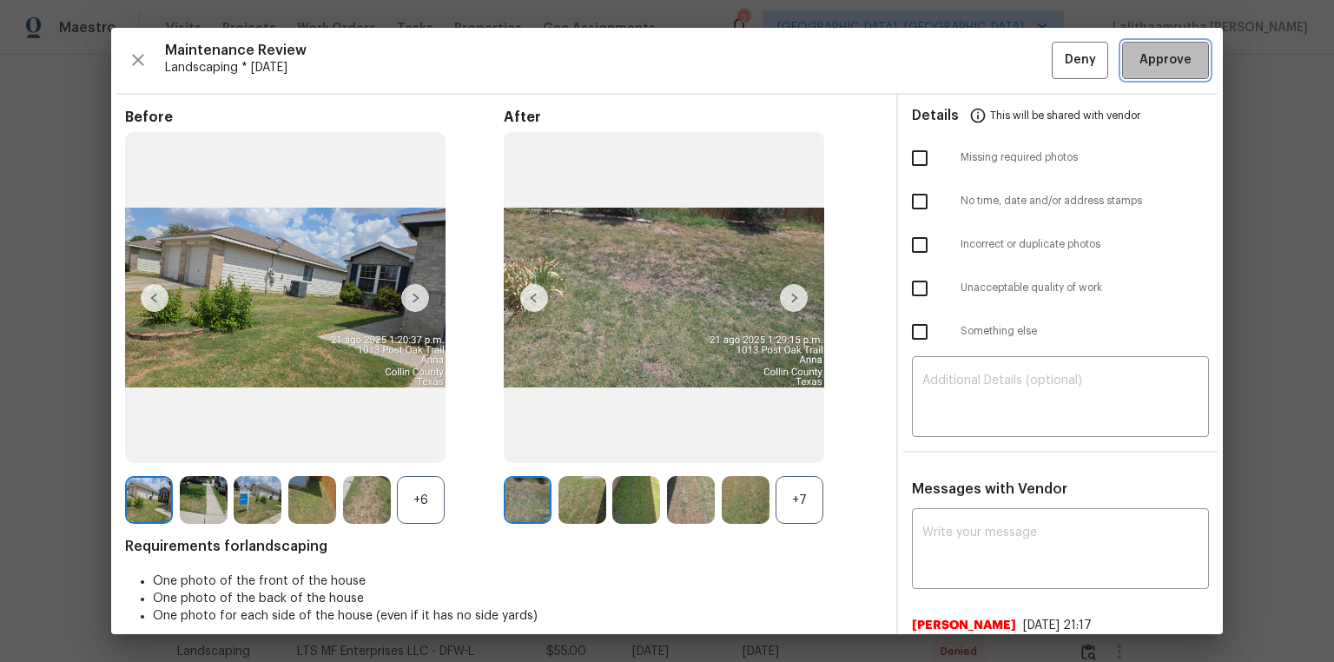
click at [949, 54] on span "Approve" at bounding box center [1165, 61] width 59 height 22
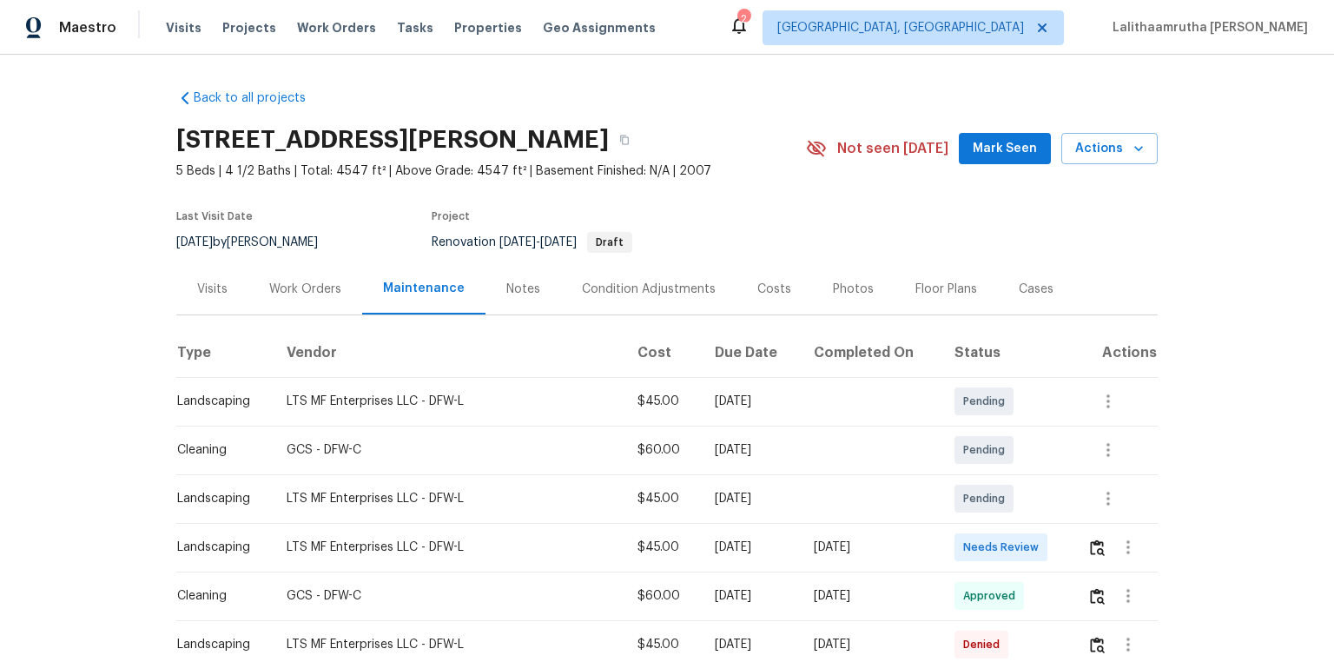
click at [949, 445] on td at bounding box center [1116, 547] width 84 height 49
click at [949, 445] on img "button" at bounding box center [1097, 547] width 15 height 17
click at [949, 445] on button "button" at bounding box center [1098, 547] width 20 height 42
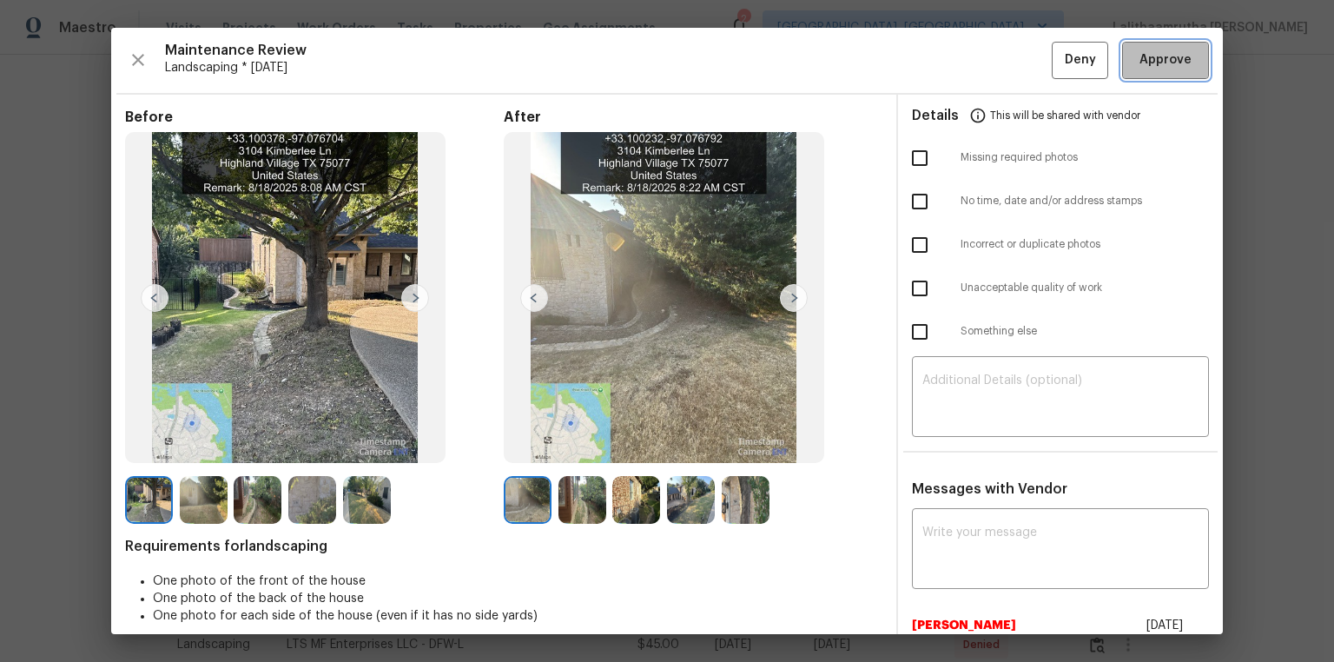
click at [949, 63] on span "Approve" at bounding box center [1166, 61] width 52 height 22
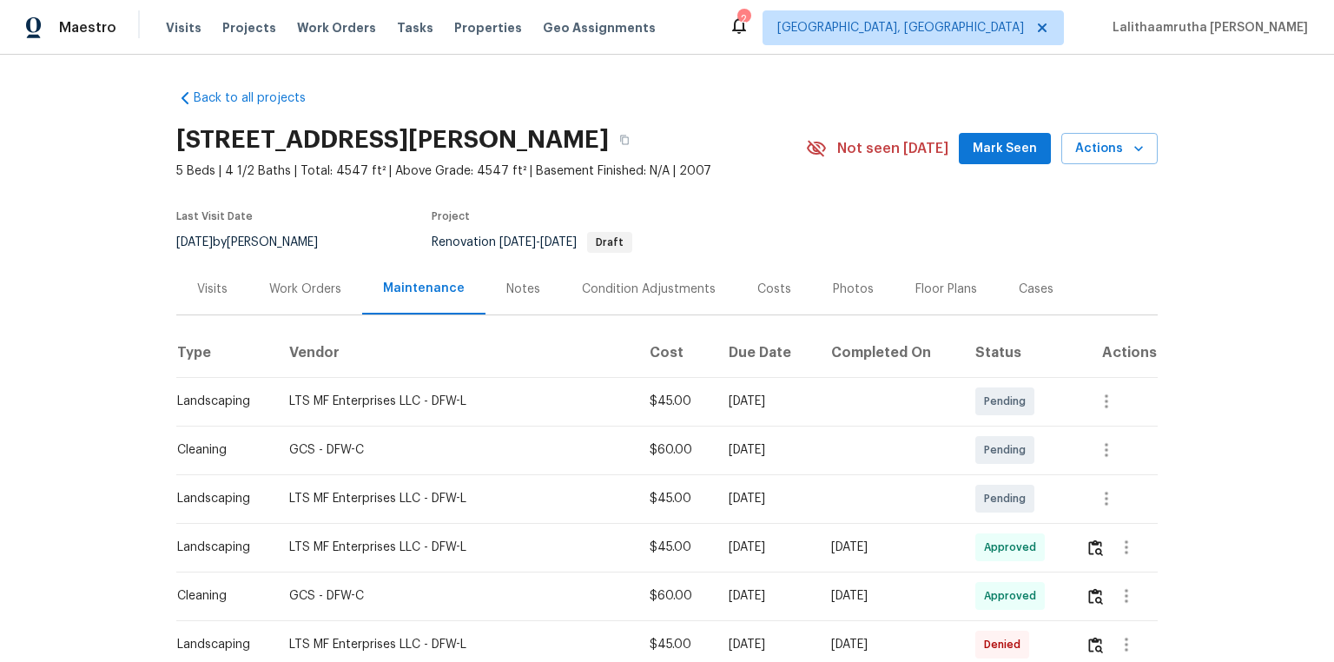
click at [949, 0] on div "Maestro Visits Projects Work Orders Tasks Properties Geo Assignments 2 [GEOGRAP…" at bounding box center [667, 27] width 1334 height 55
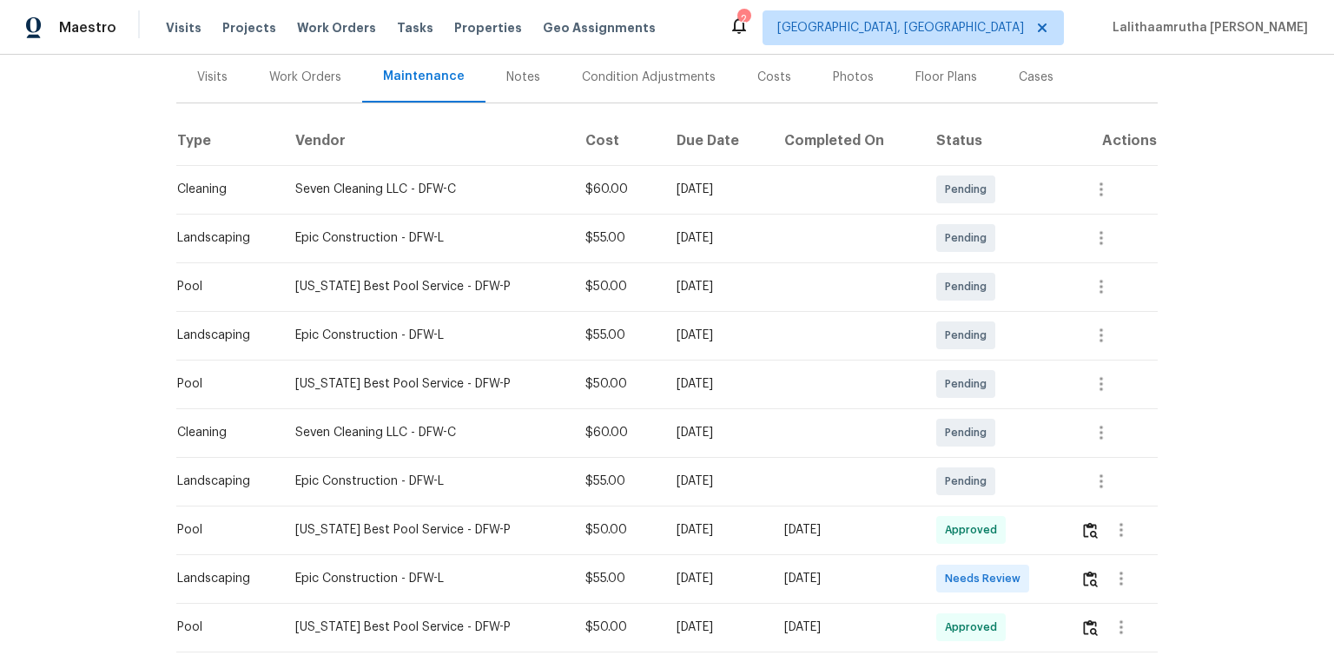
scroll to position [348, 0]
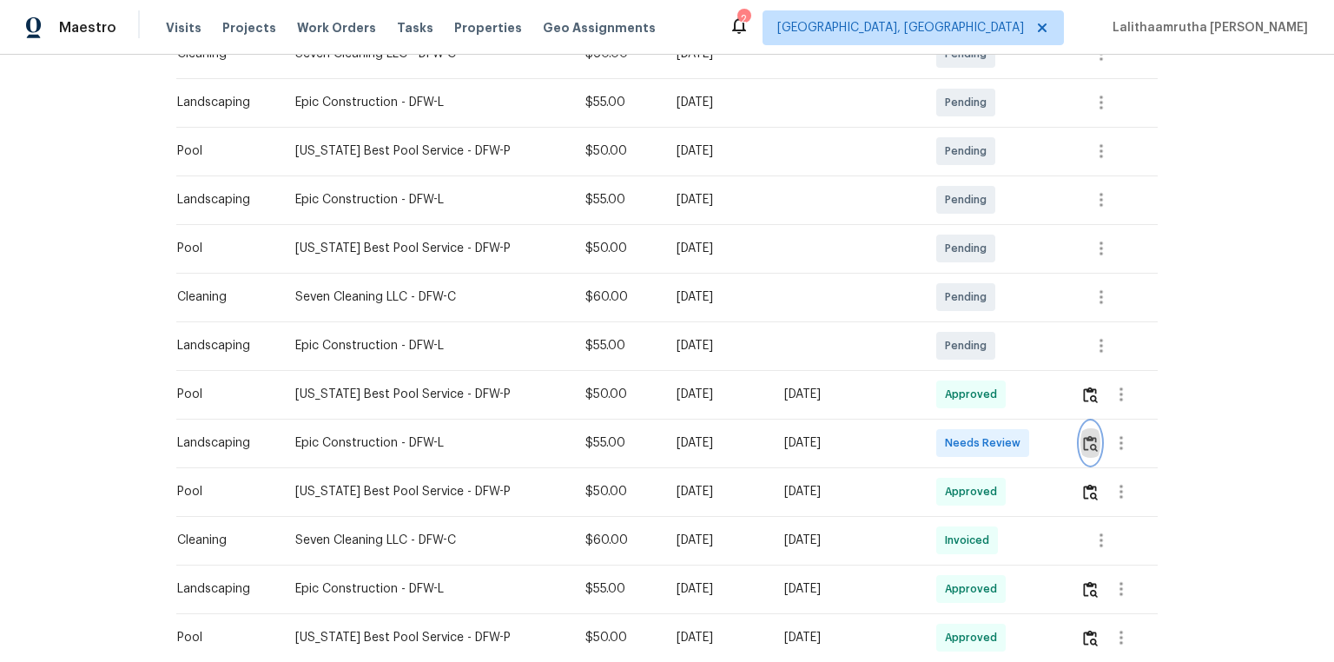
click at [949, 441] on img "button" at bounding box center [1090, 443] width 15 height 17
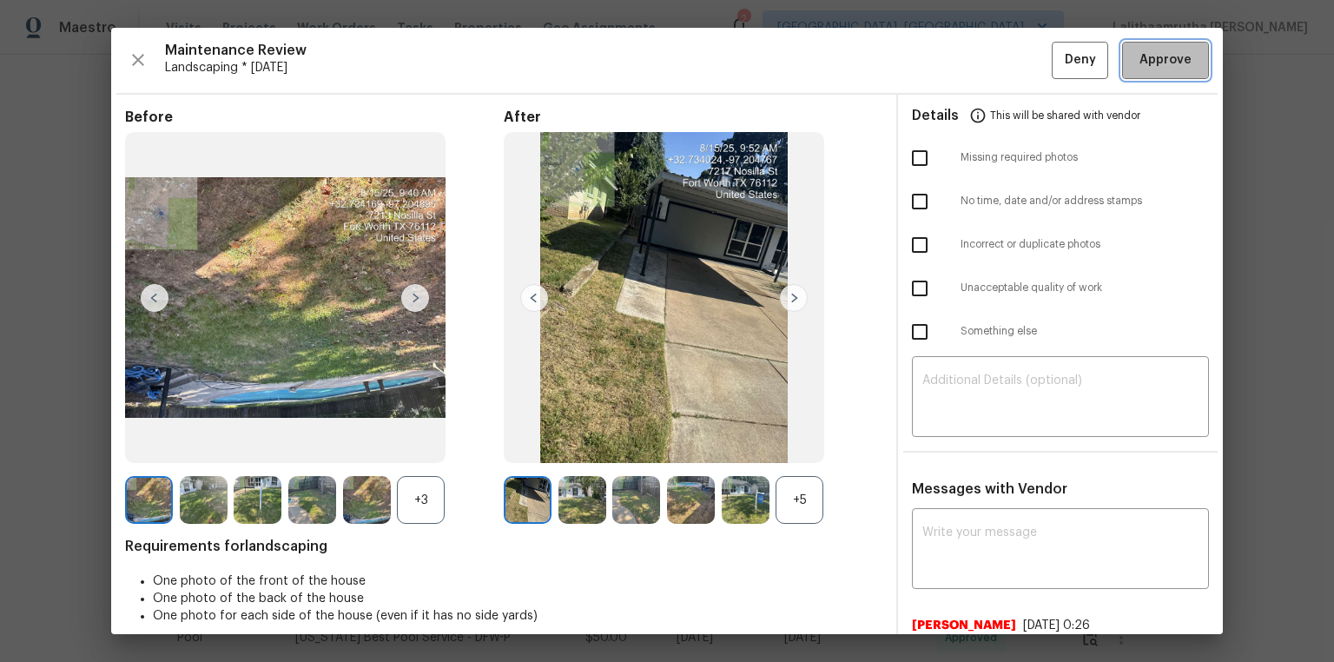
click at [949, 52] on span "Approve" at bounding box center [1166, 61] width 52 height 22
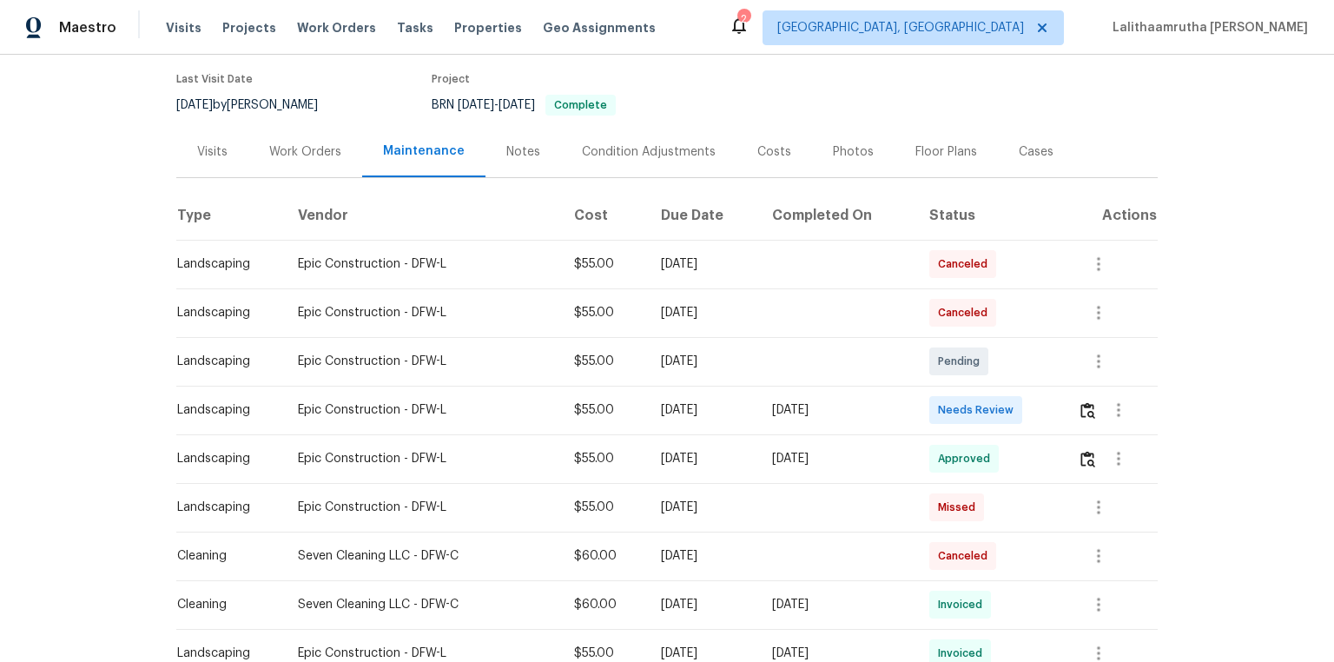
scroll to position [139, 0]
click at [949, 407] on img "button" at bounding box center [1088, 408] width 15 height 17
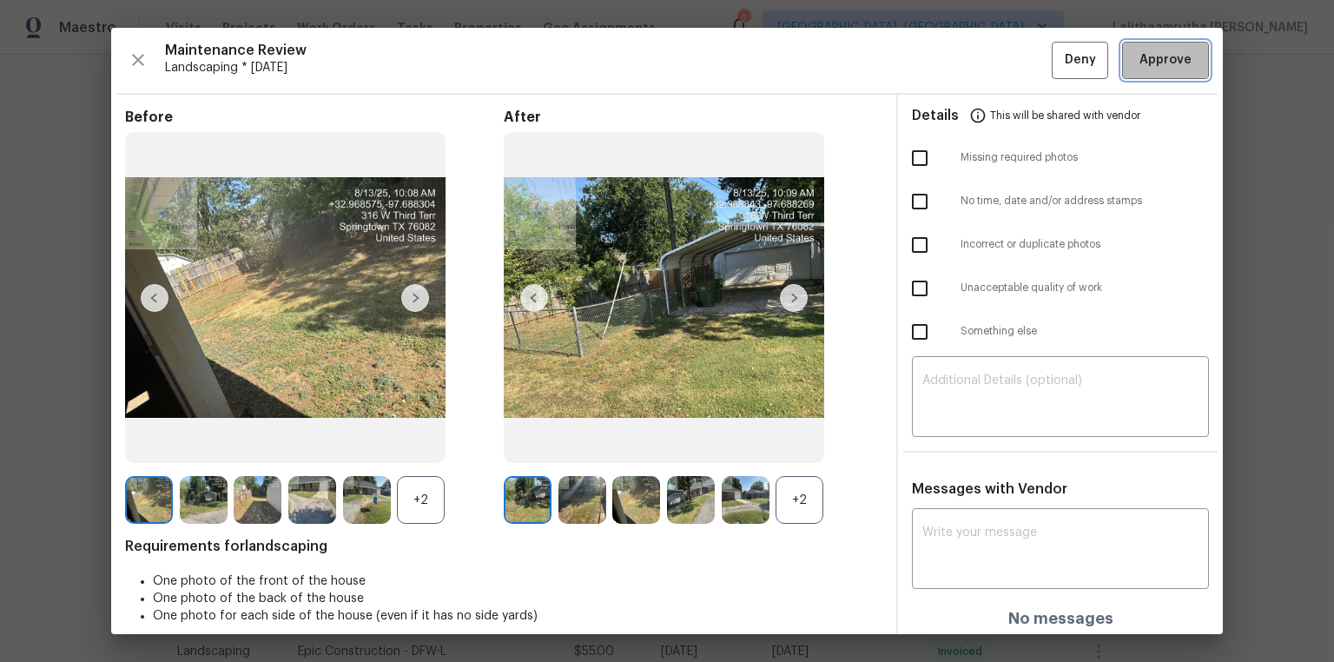
click at [949, 59] on span "Approve" at bounding box center [1166, 61] width 52 height 22
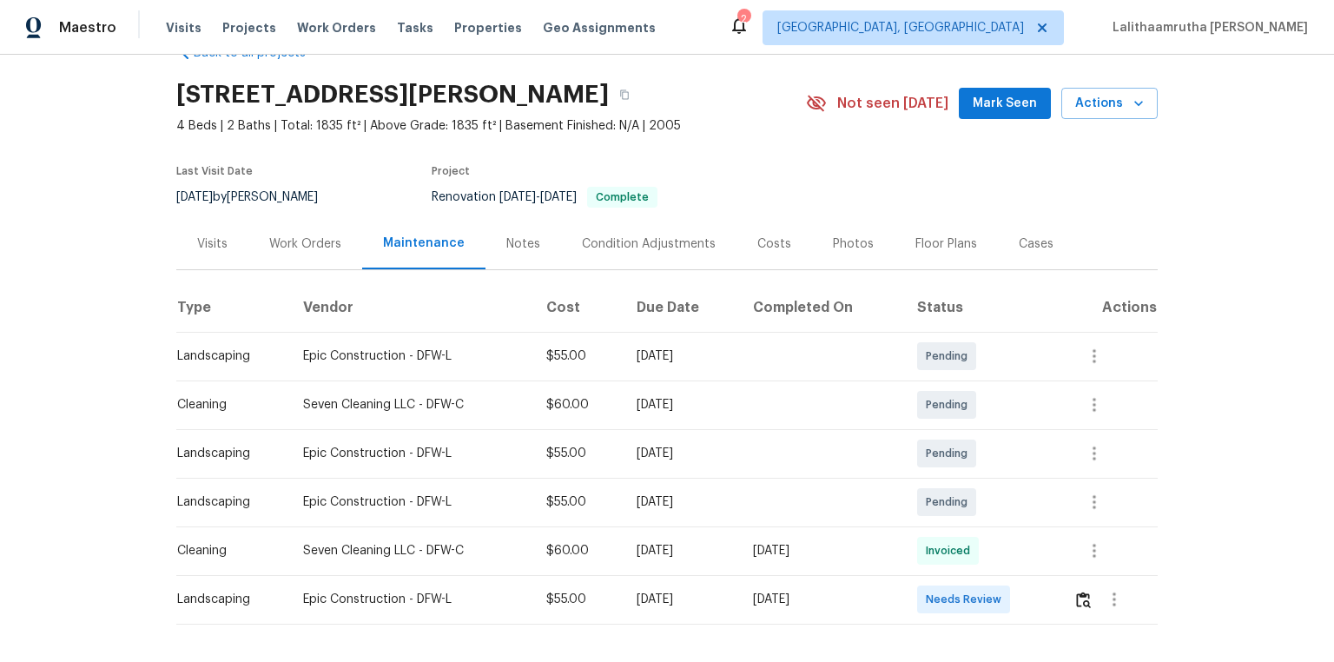
scroll to position [122, 0]
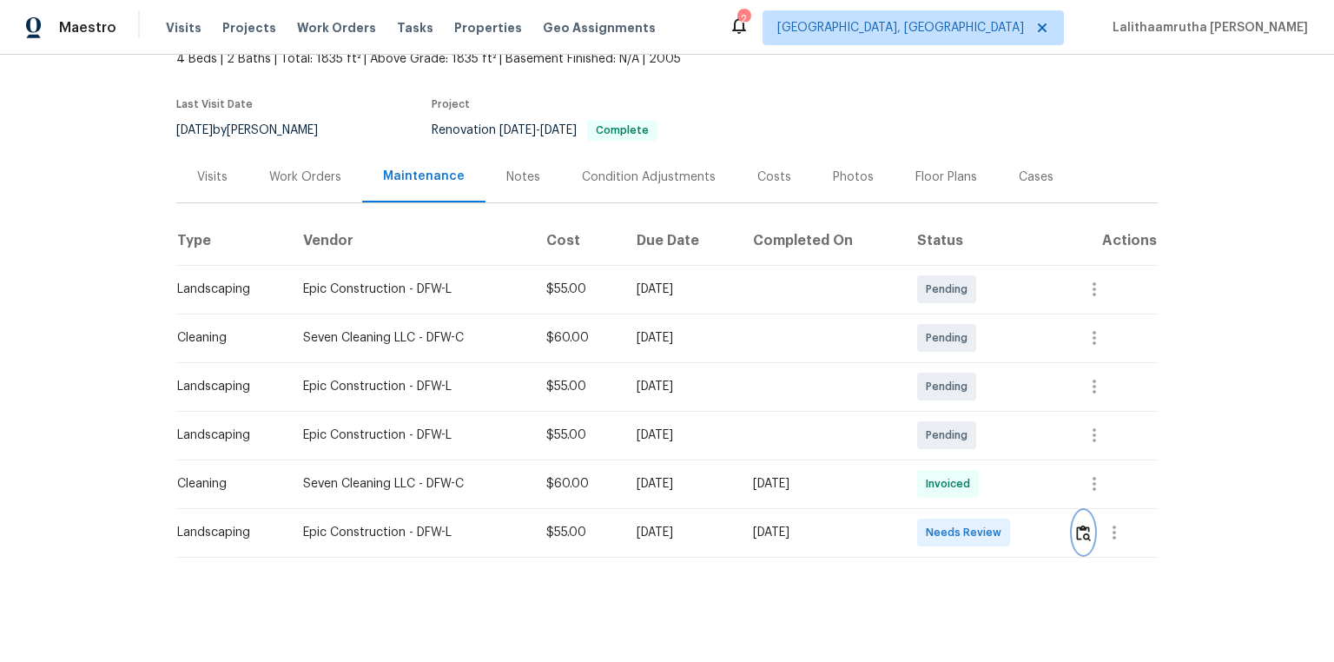
click at [949, 445] on img "button" at bounding box center [1083, 533] width 15 height 17
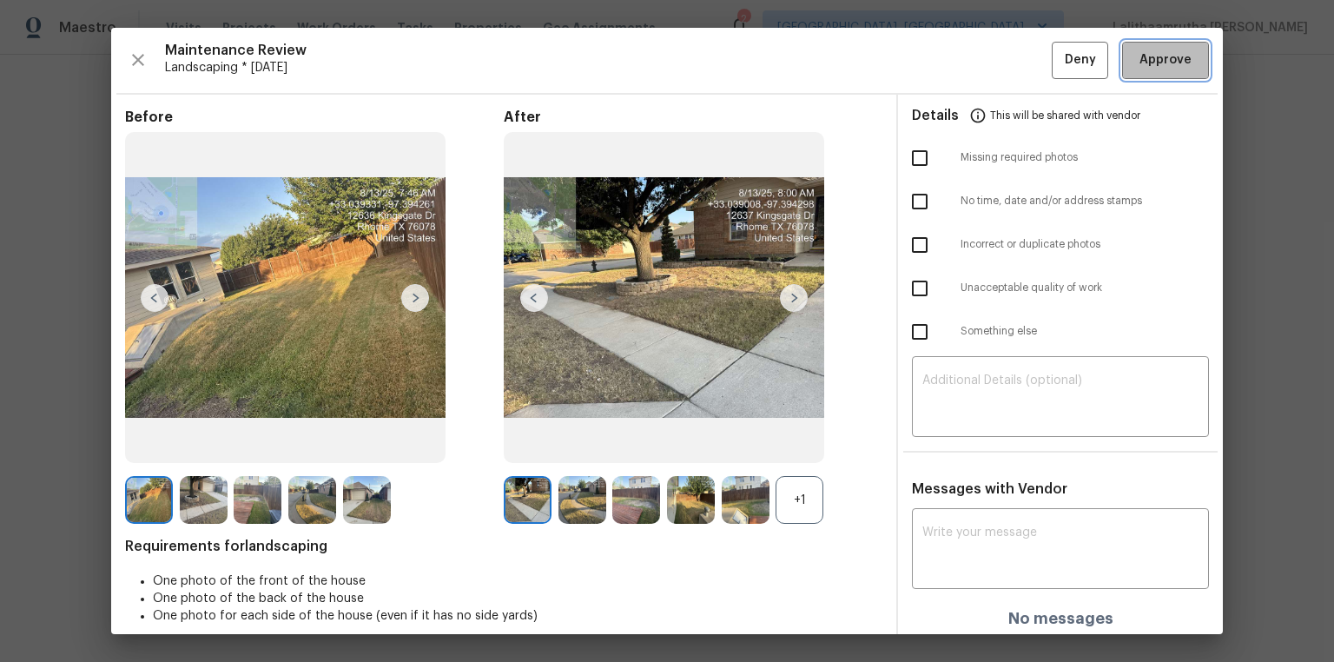
click at [949, 47] on button "Approve" at bounding box center [1165, 60] width 87 height 37
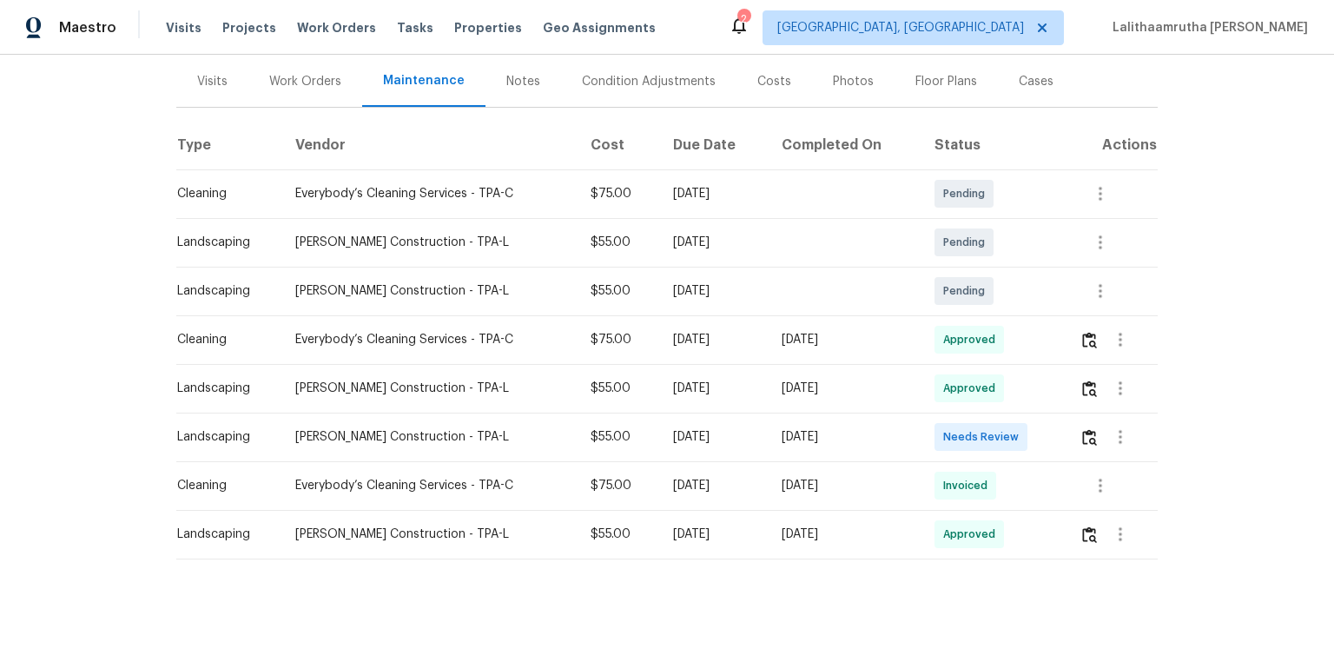
scroll to position [209, 0]
click at [923, 427] on img "button" at bounding box center [1089, 436] width 15 height 17
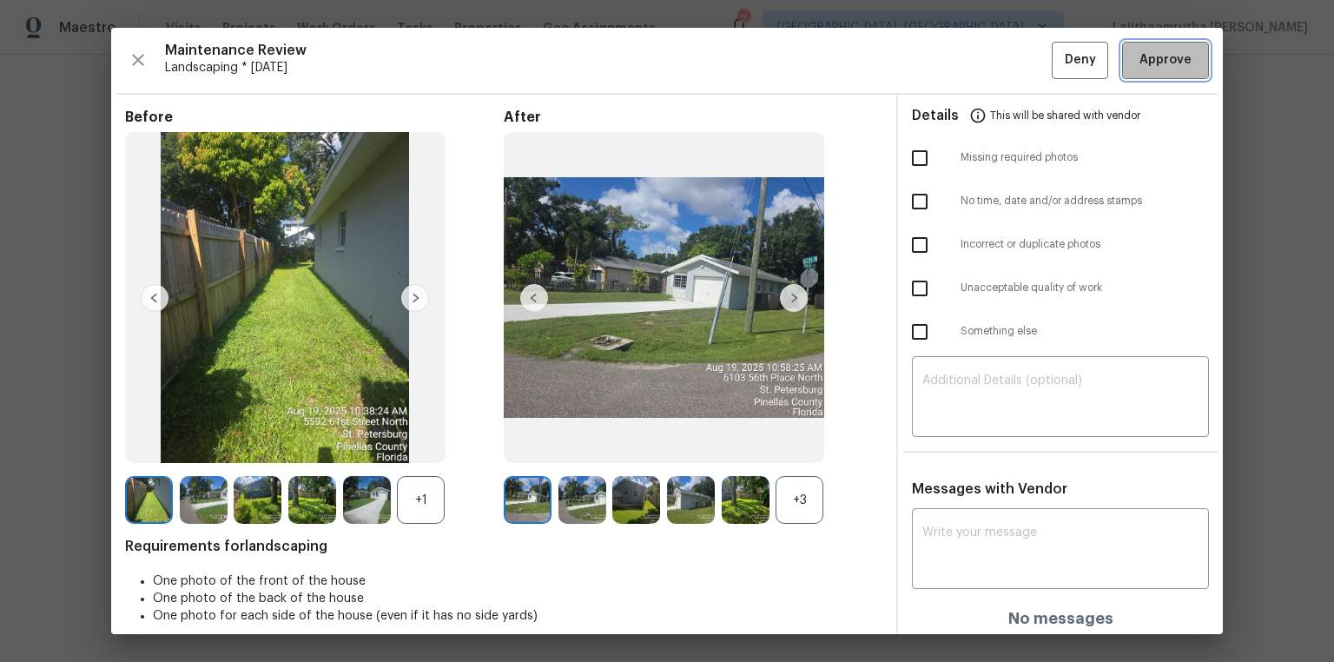
click at [923, 56] on span "Approve" at bounding box center [1166, 61] width 52 height 22
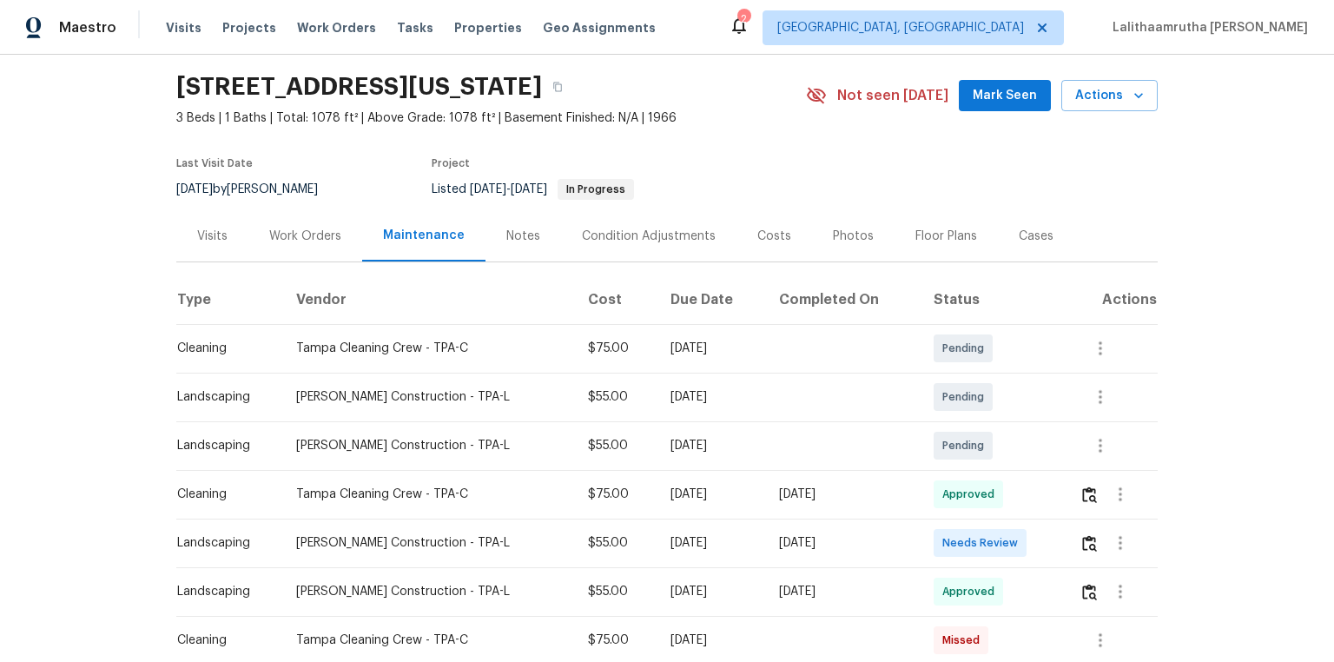
scroll to position [70, 0]
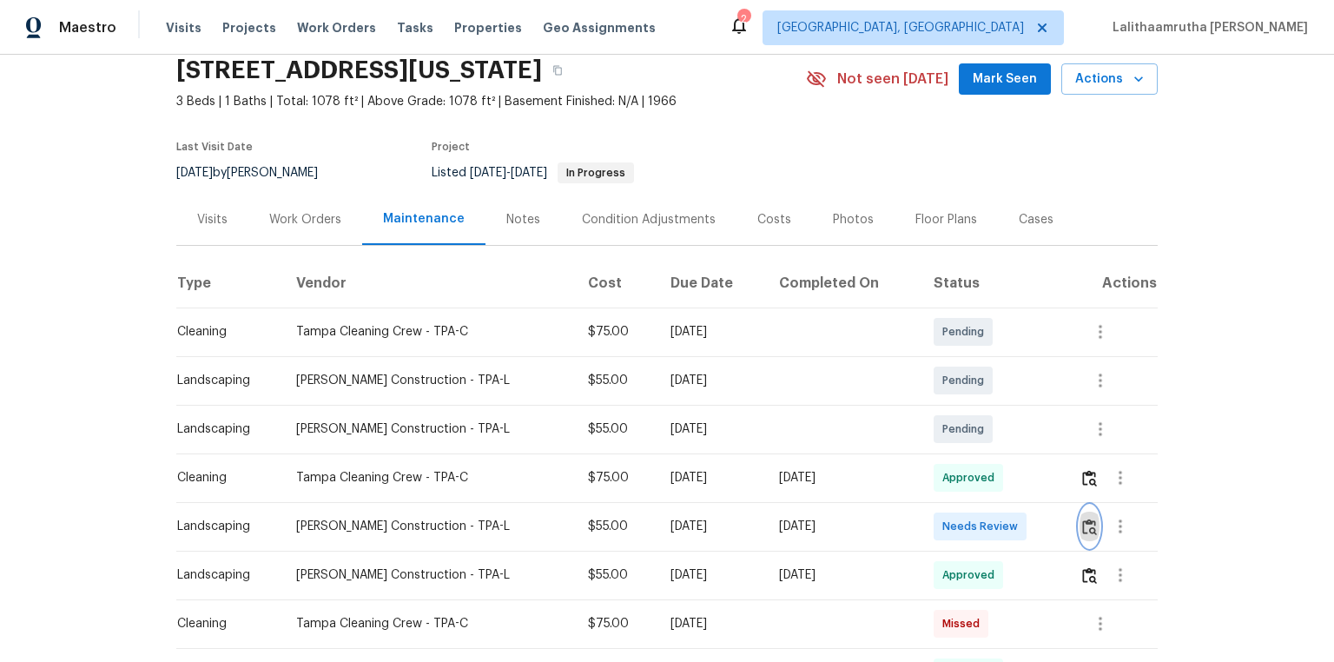
click at [949, 445] on img "button" at bounding box center [1089, 527] width 15 height 17
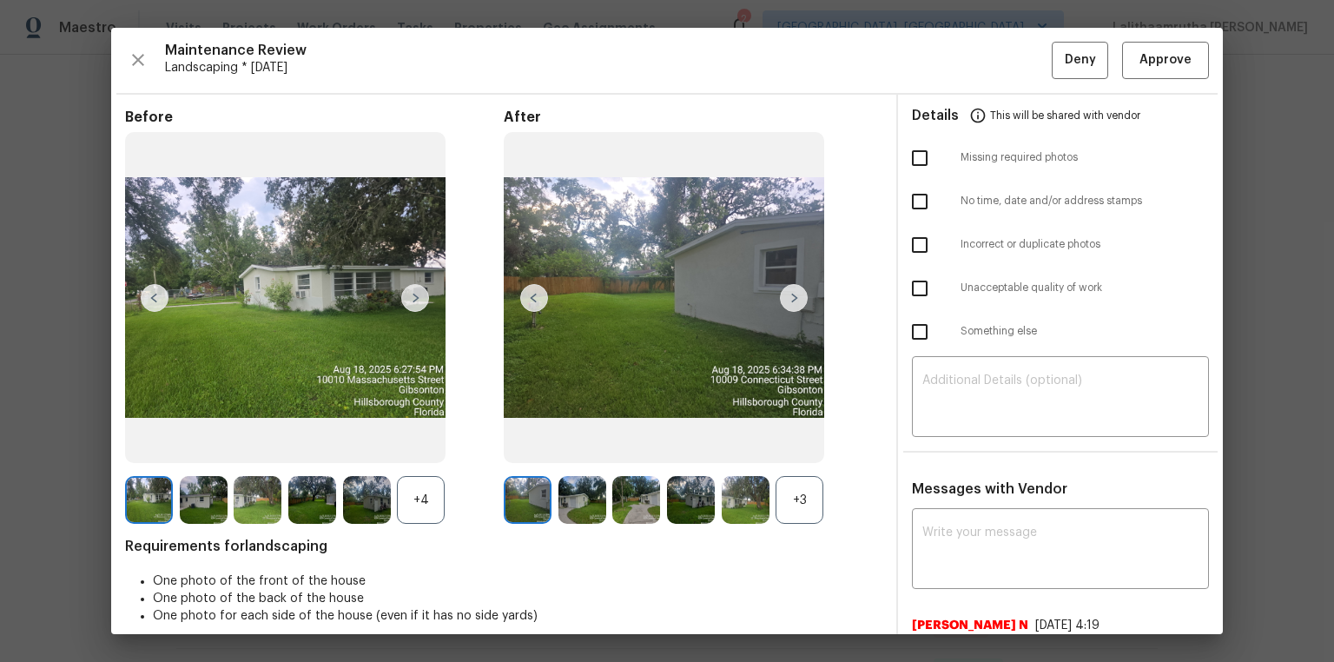
click at [949, 40] on div "Maintenance Review Landscaping * Mon, Aug 18 Deny Approve Before +4 After +3 Re…" at bounding box center [667, 331] width 1112 height 606
click at [949, 49] on button "Approve" at bounding box center [1165, 60] width 87 height 37
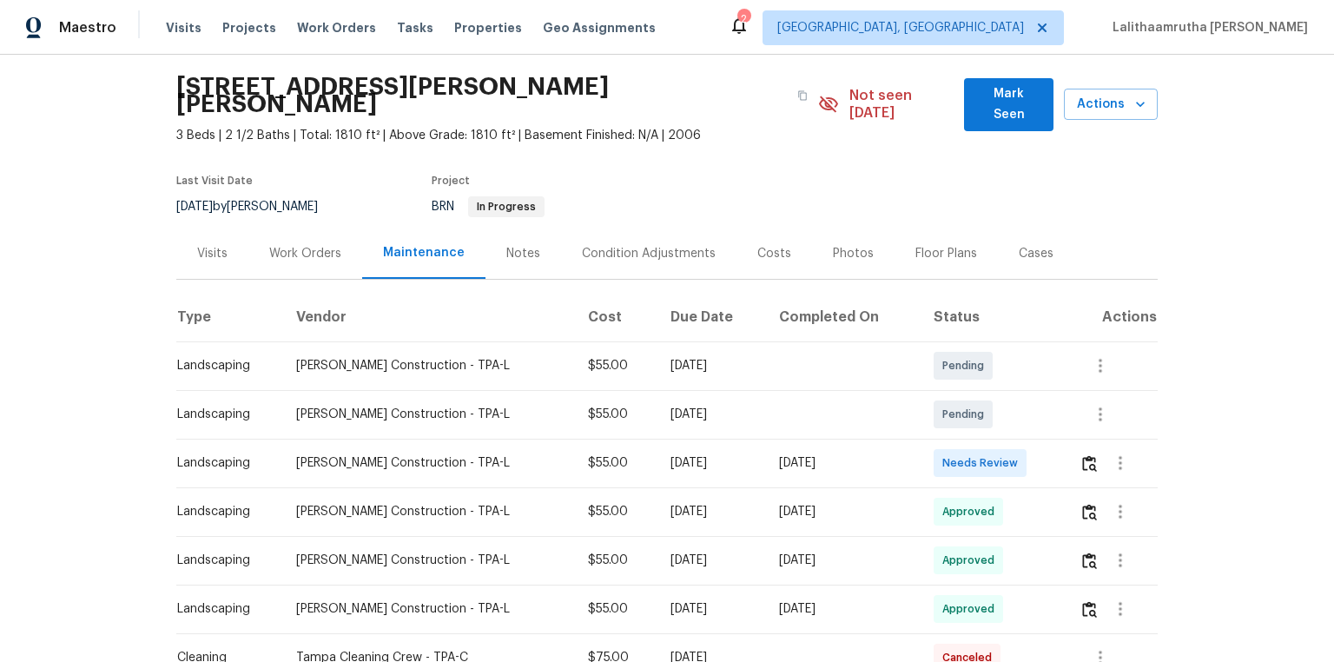
scroll to position [139, 0]
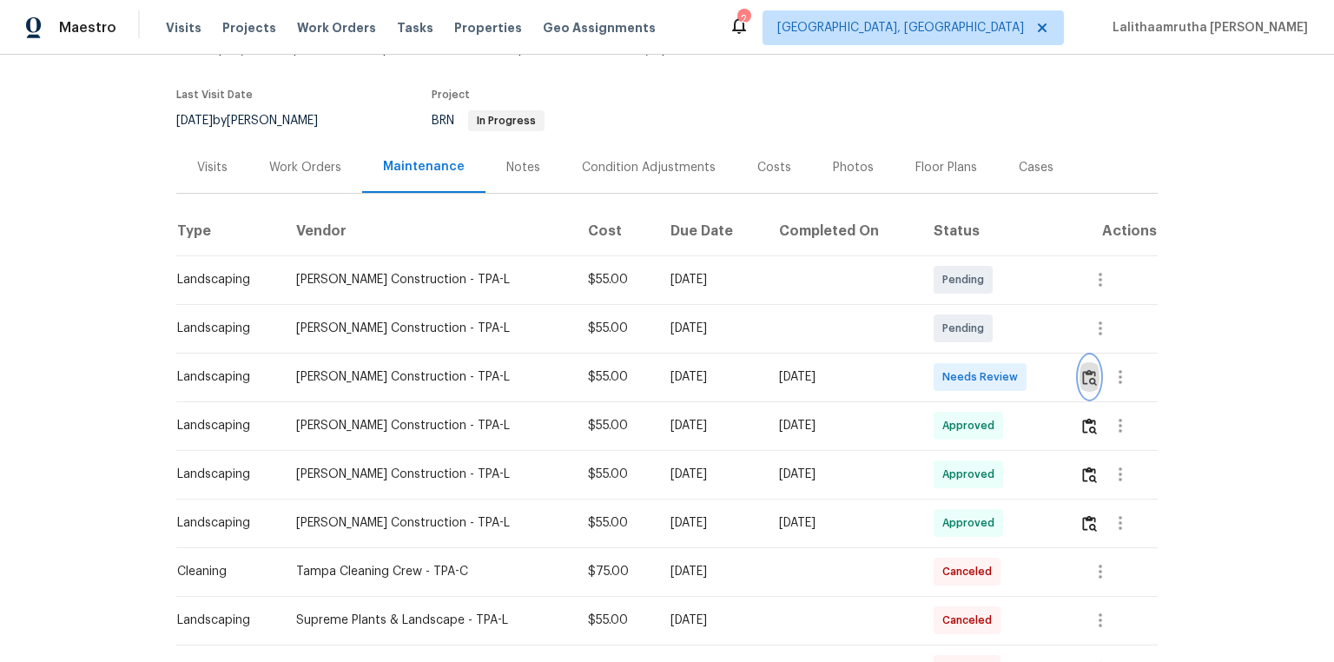
click at [923, 369] on img "button" at bounding box center [1089, 377] width 15 height 17
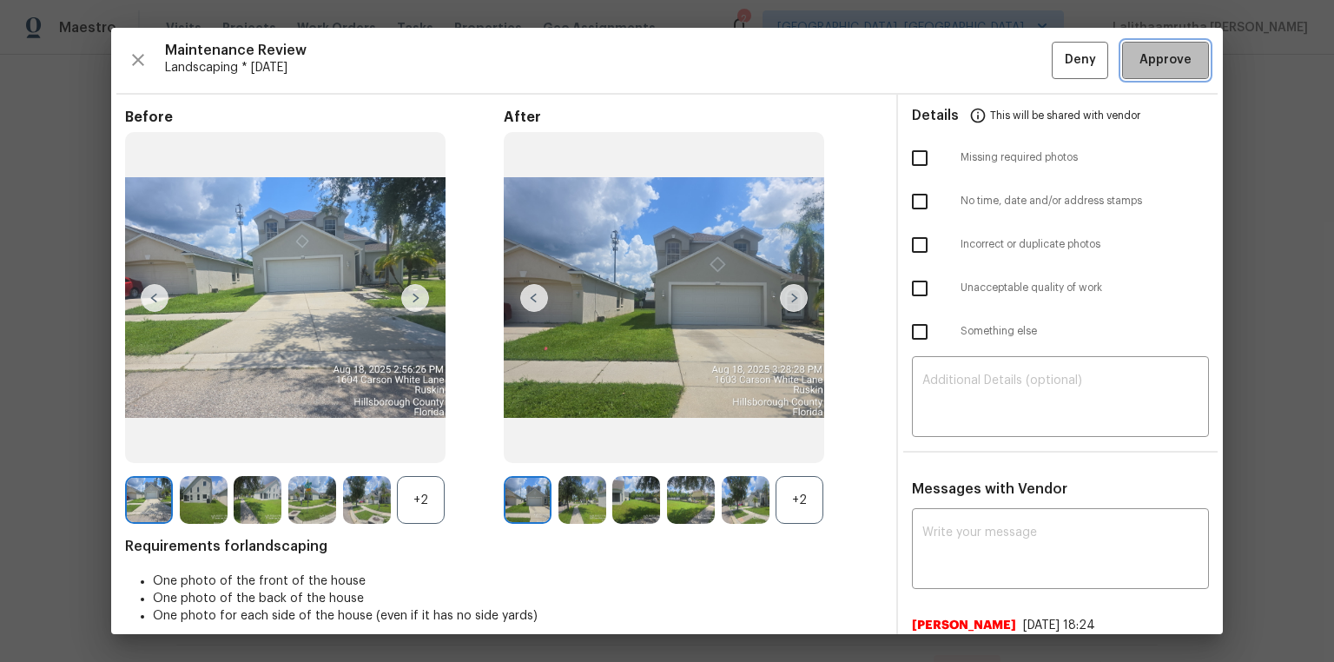
click at [923, 56] on span "Approve" at bounding box center [1166, 61] width 52 height 22
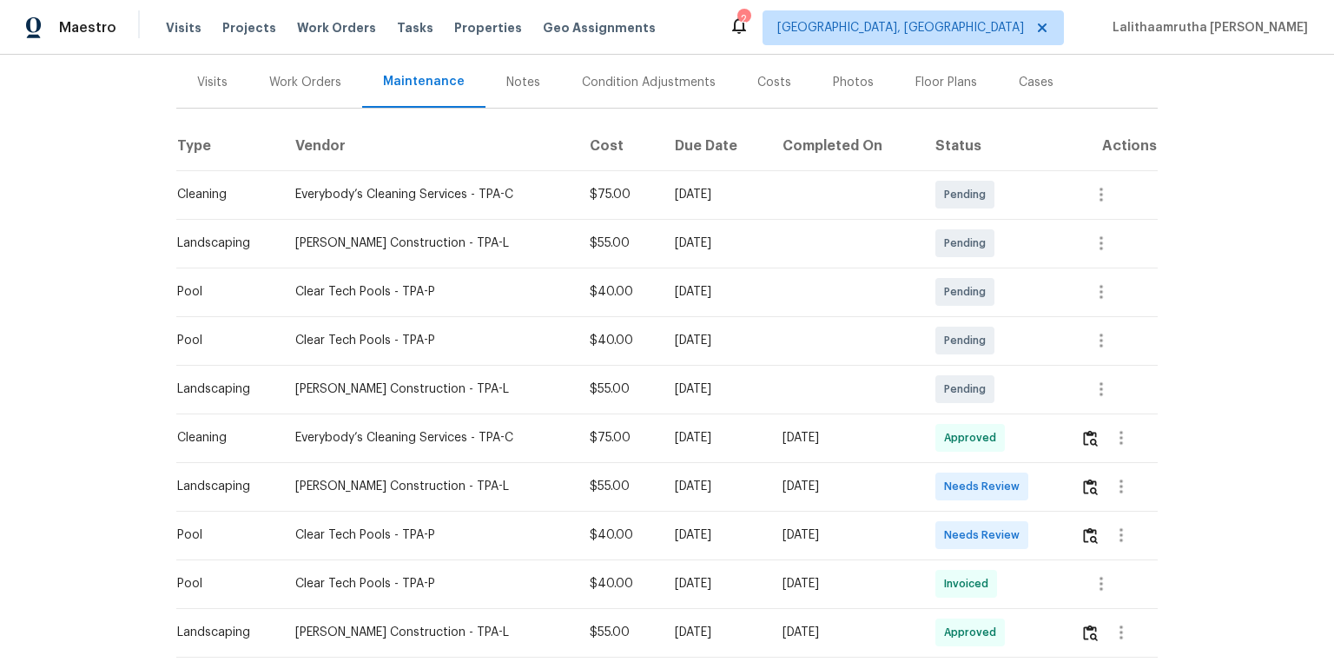
scroll to position [209, 0]
click at [949, 445] on img "button" at bounding box center [1090, 485] width 15 height 17
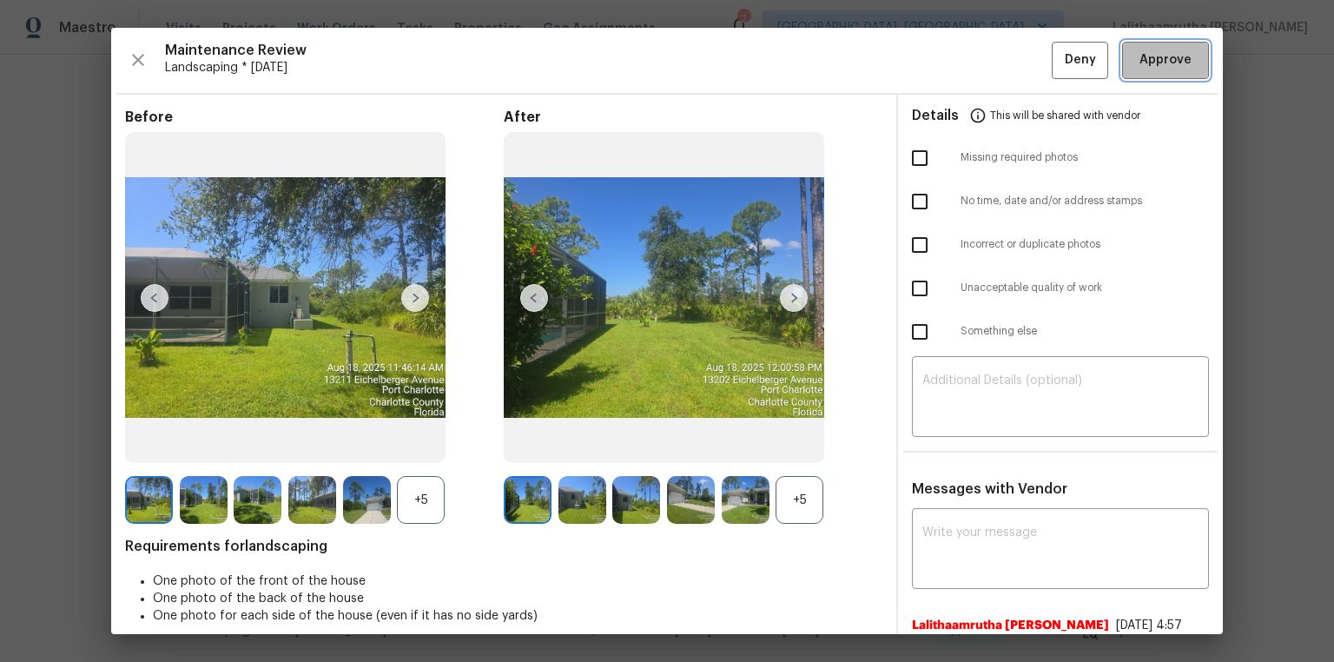
click at [949, 59] on span "Approve" at bounding box center [1166, 61] width 52 height 22
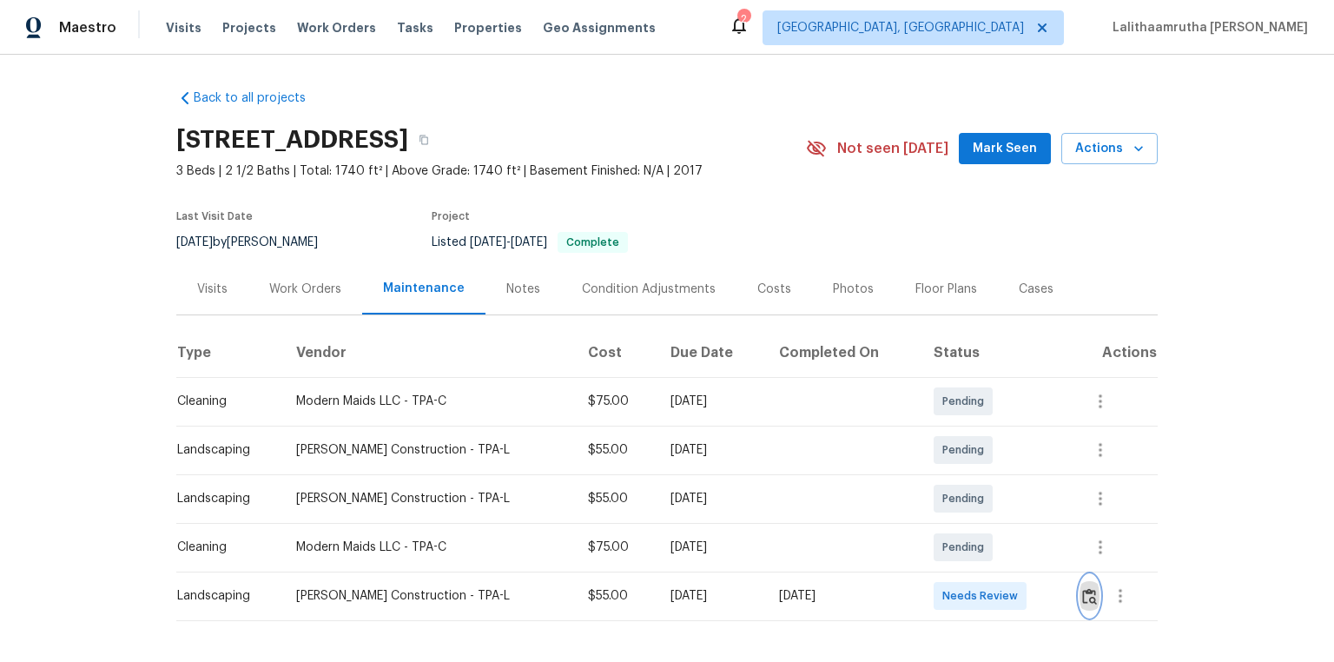
click at [949, 445] on img "button" at bounding box center [1089, 596] width 15 height 17
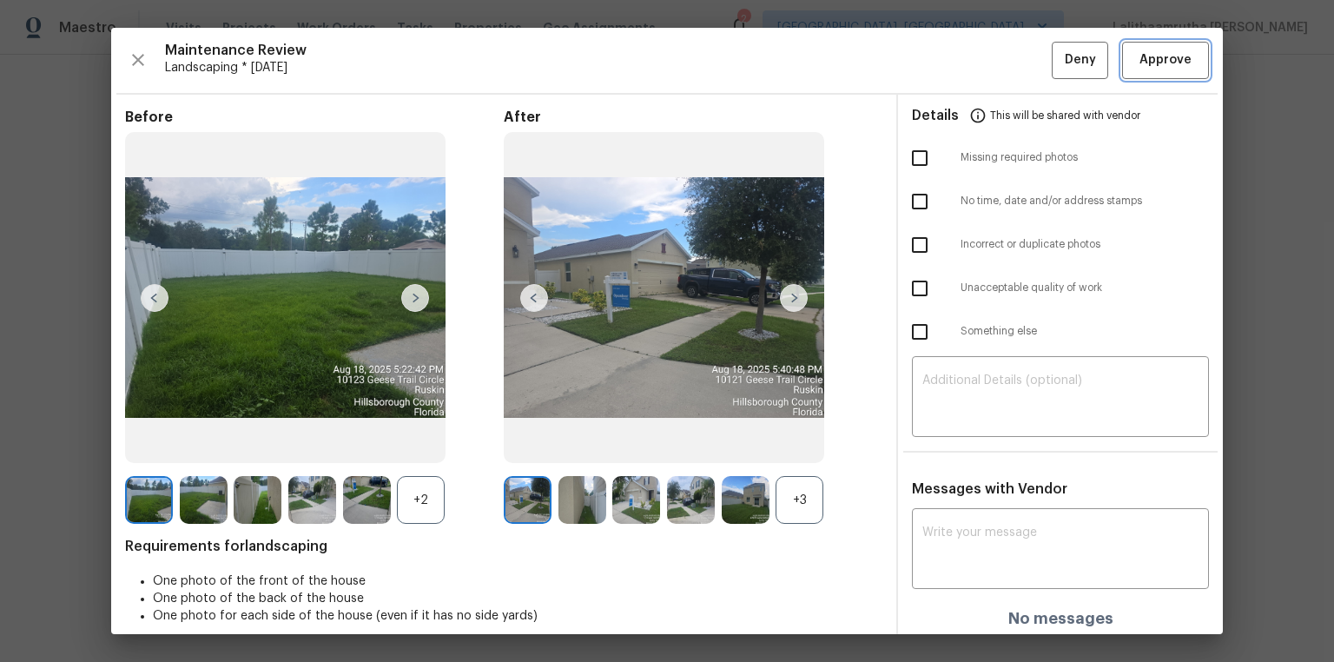
click at [949, 53] on span "Approve" at bounding box center [1166, 61] width 52 height 22
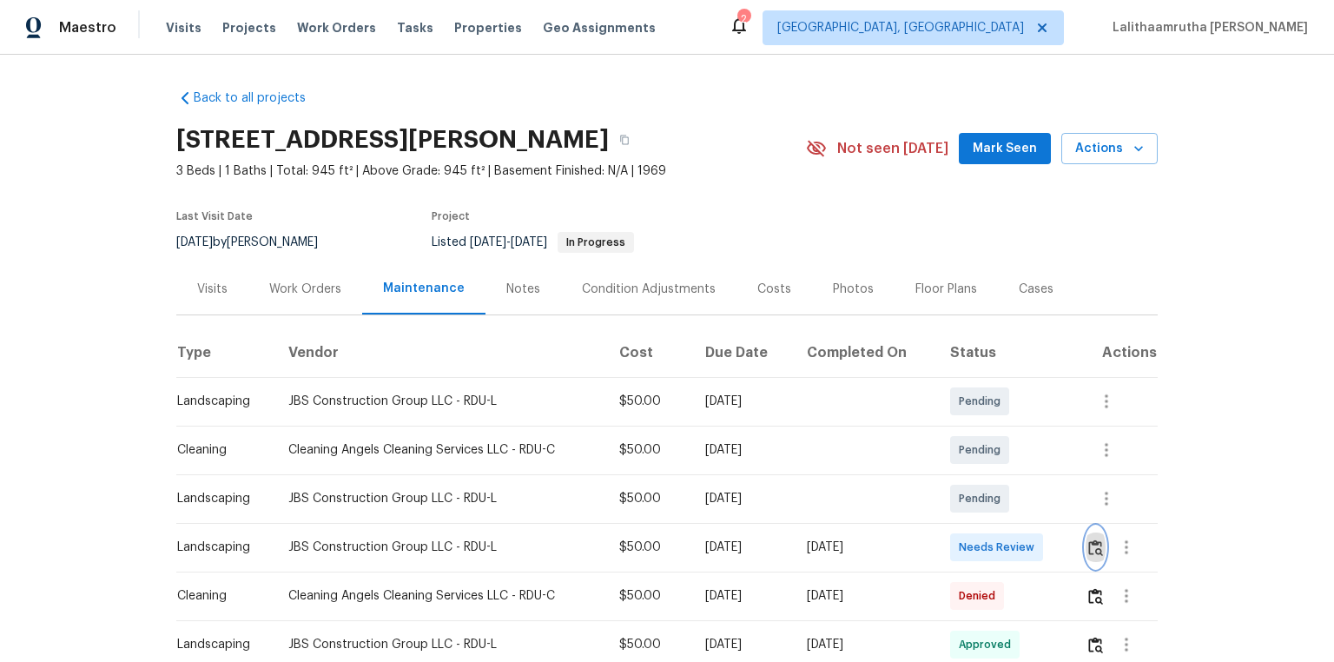
click at [949, 445] on img "button" at bounding box center [1096, 547] width 15 height 17
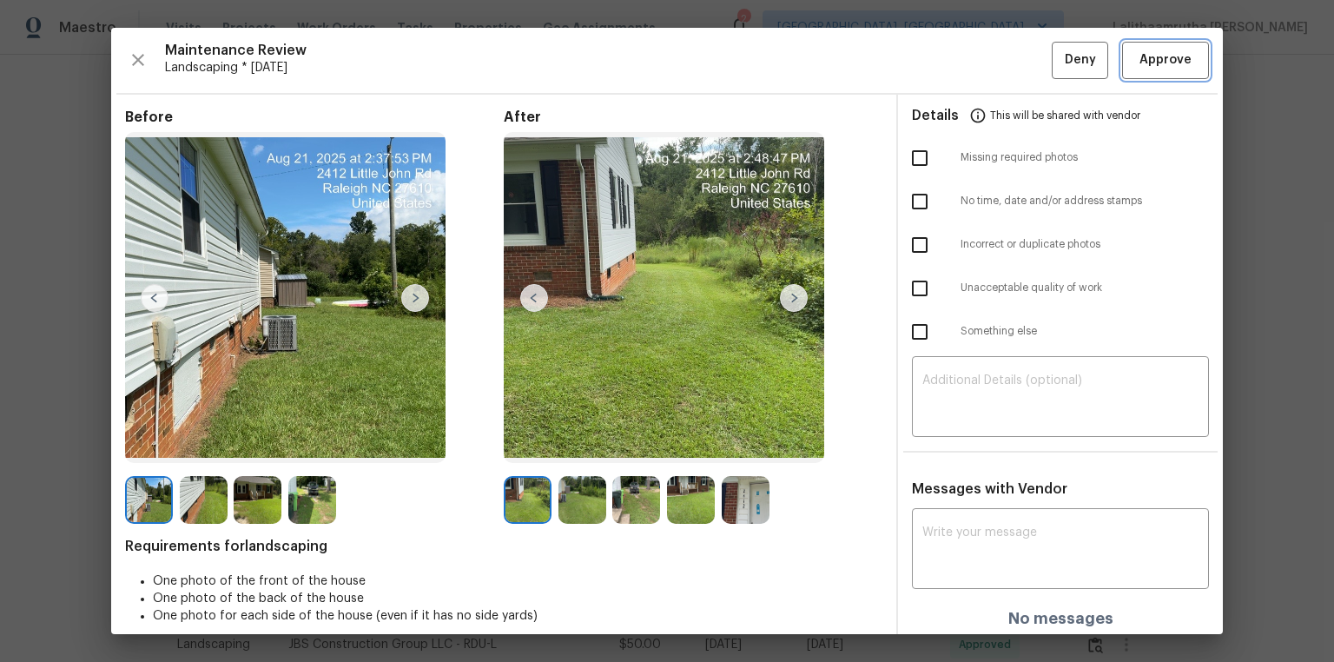
click at [949, 53] on span "Approve" at bounding box center [1166, 61] width 52 height 22
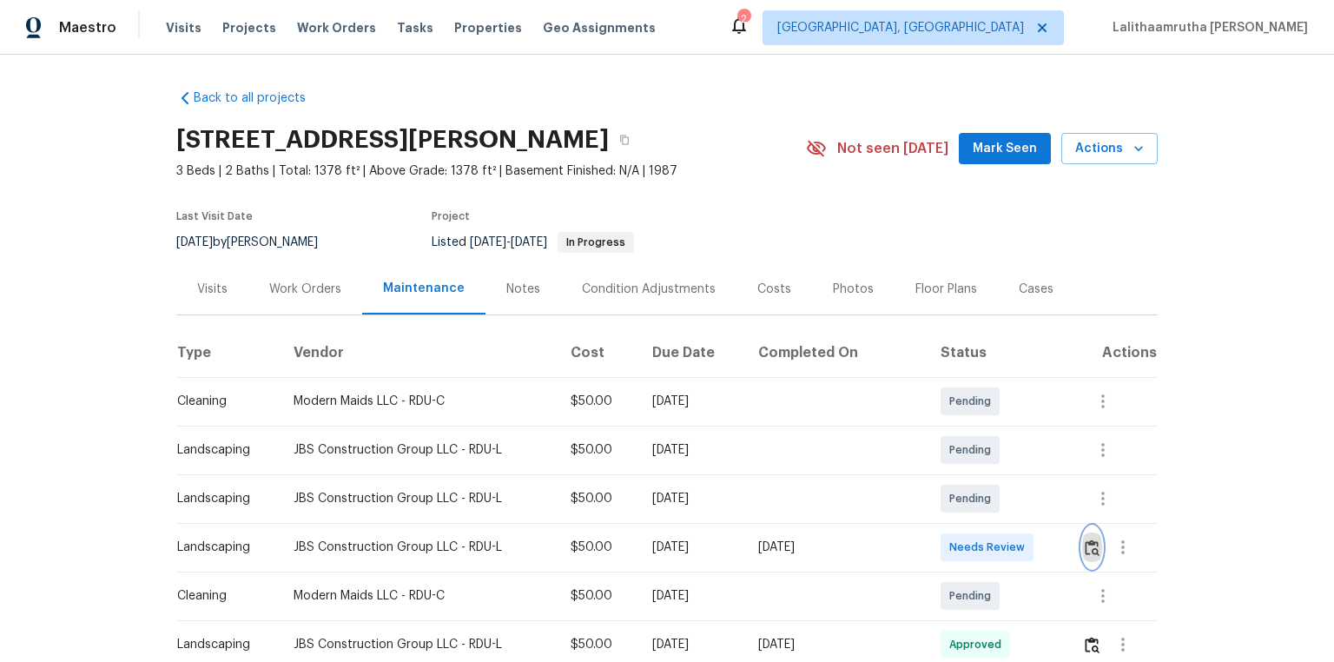
click at [1085, 547] on img "button" at bounding box center [1092, 547] width 15 height 17
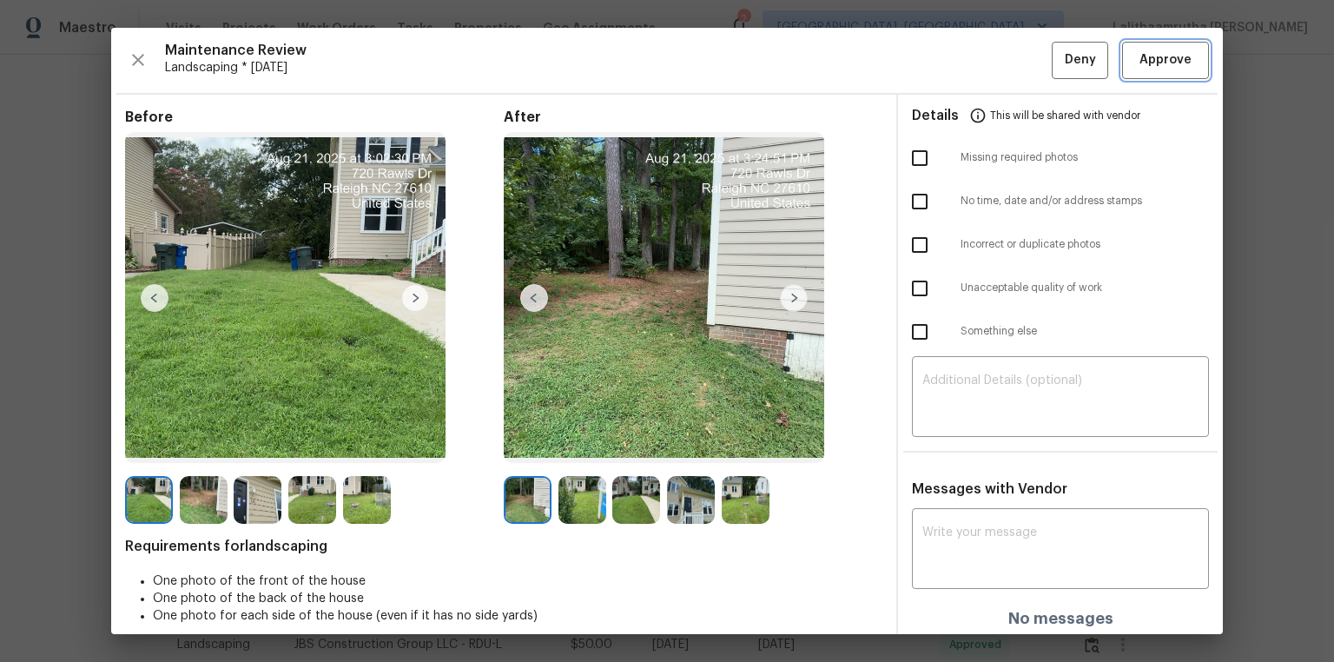
click at [1129, 71] on button "Approve" at bounding box center [1165, 60] width 87 height 37
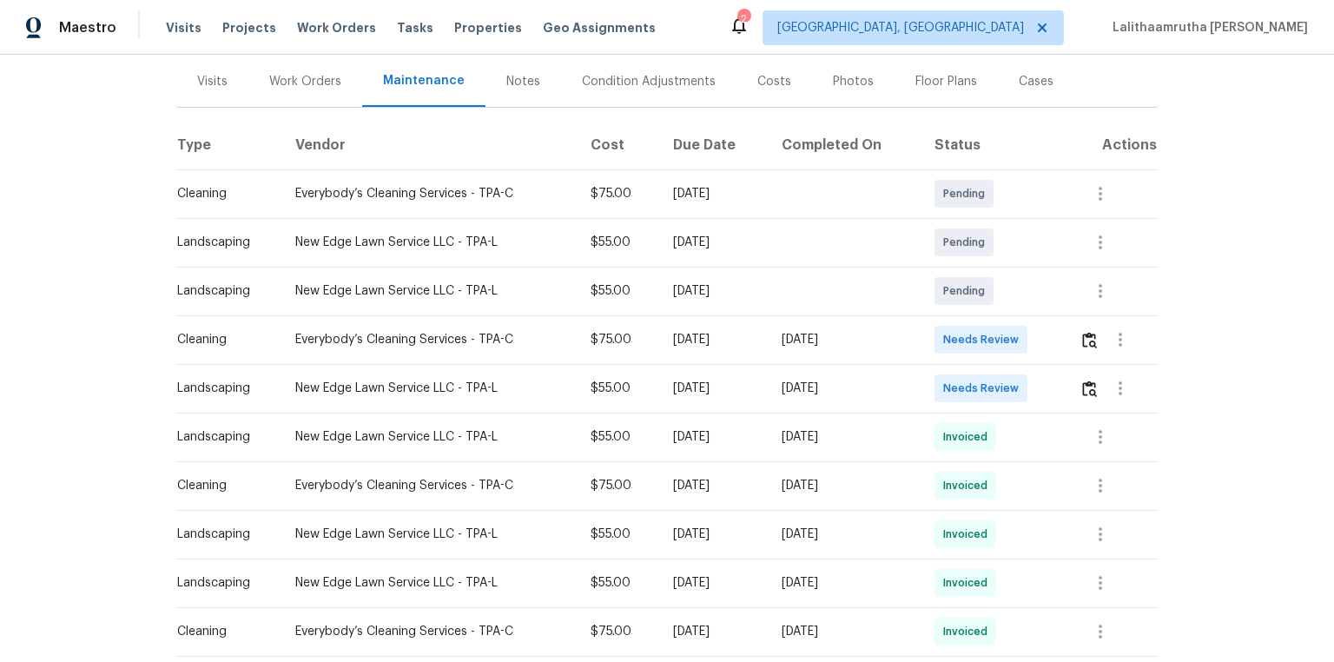
scroll to position [209, 0]
click at [949, 327] on button "button" at bounding box center [1090, 339] width 20 height 42
click at [949, 389] on img "button" at bounding box center [1089, 388] width 15 height 17
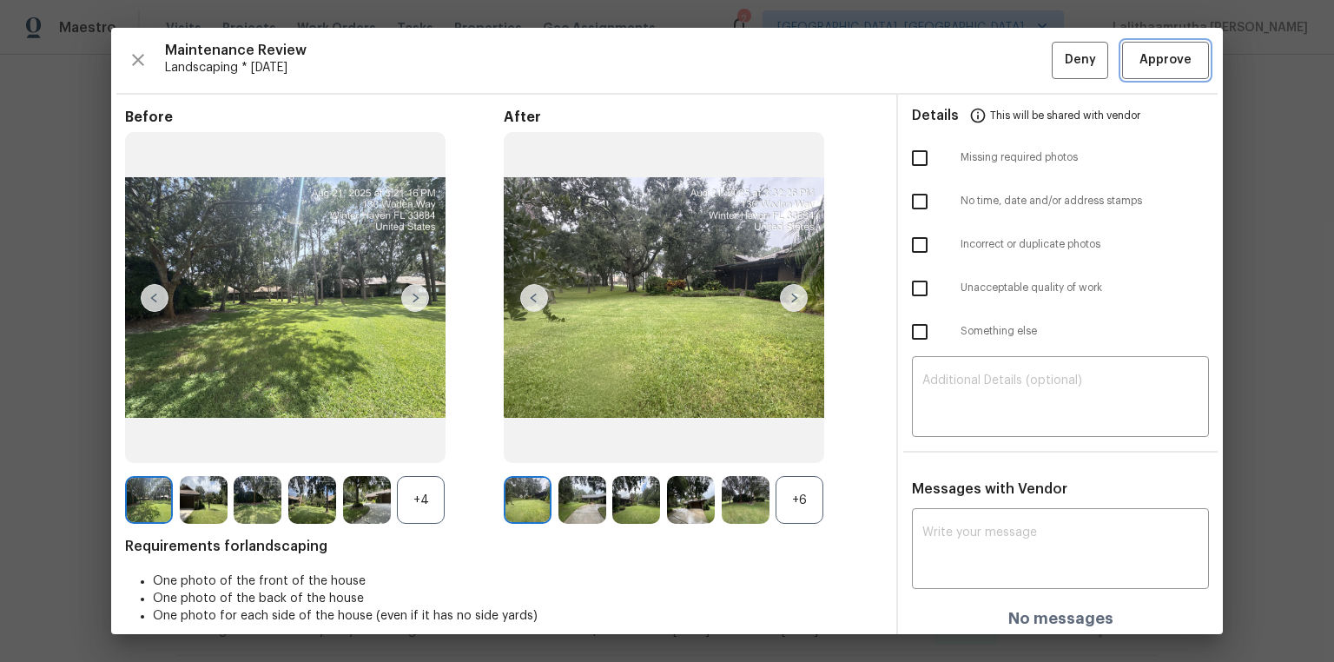
click at [949, 61] on span "Approve" at bounding box center [1166, 61] width 52 height 22
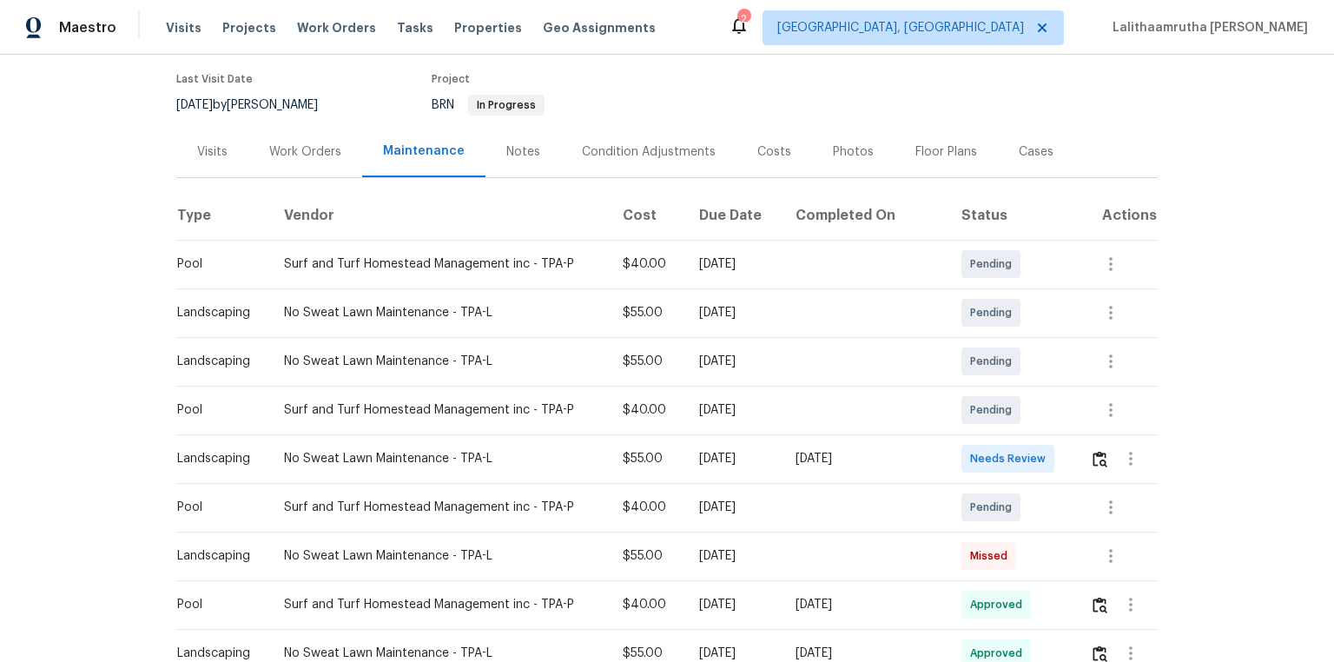
scroll to position [139, 0]
click at [949, 445] on button "button" at bounding box center [1100, 457] width 20 height 42
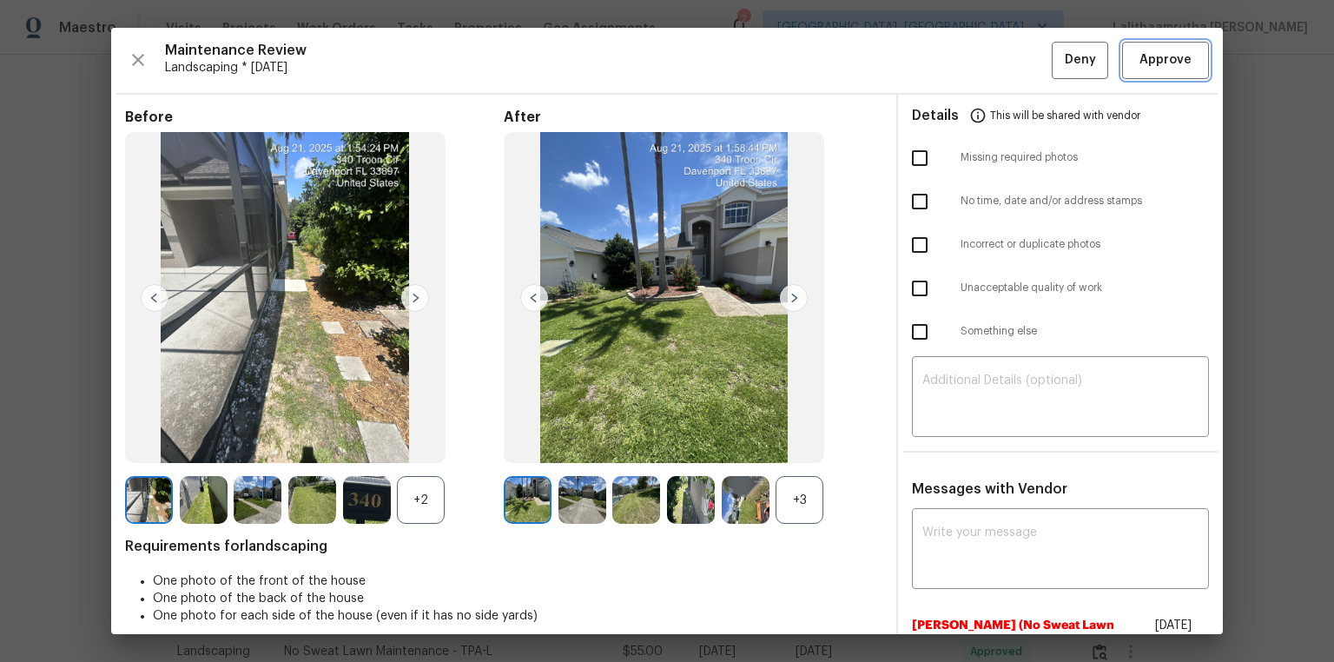
click at [949, 49] on button "Approve" at bounding box center [1165, 60] width 87 height 37
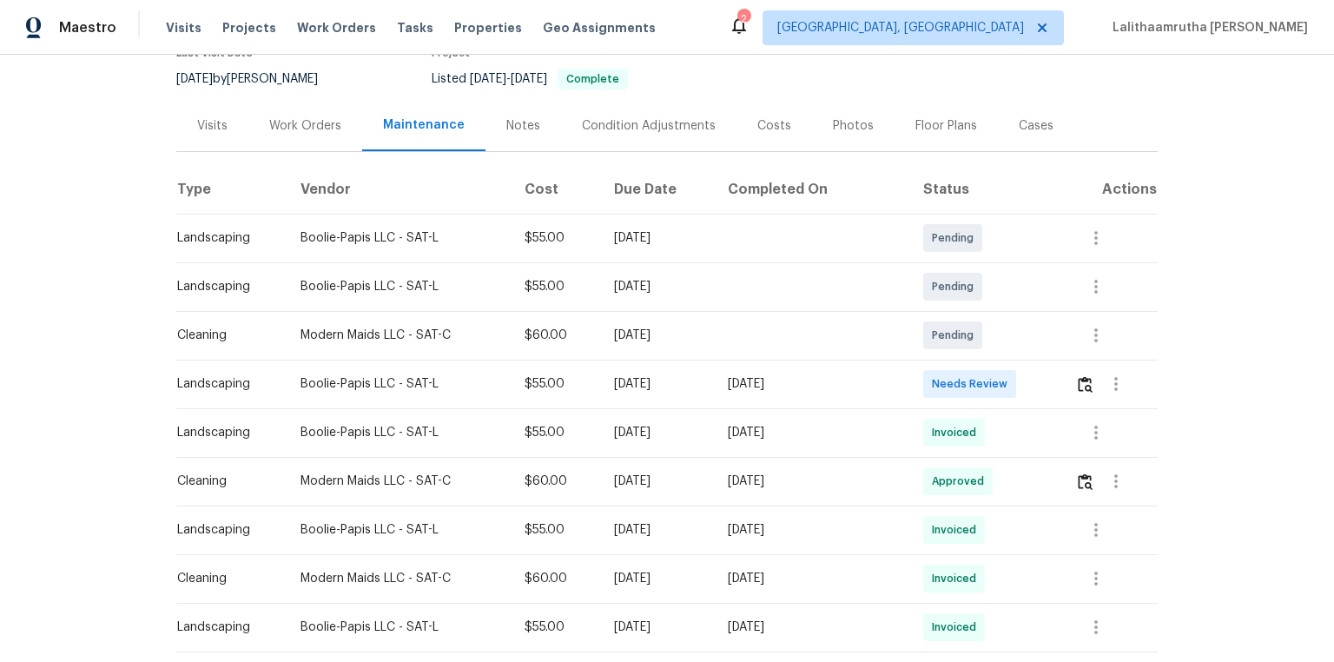
scroll to position [209, 0]
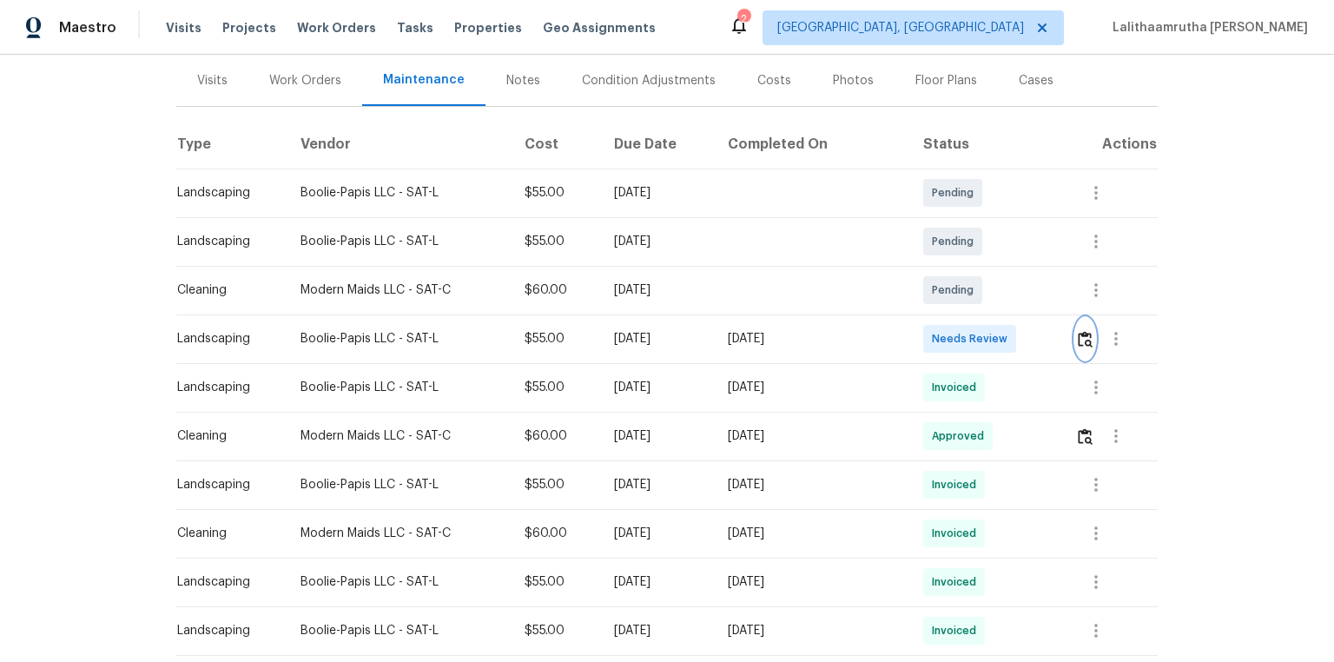
click at [949, 338] on img "button" at bounding box center [1085, 339] width 15 height 17
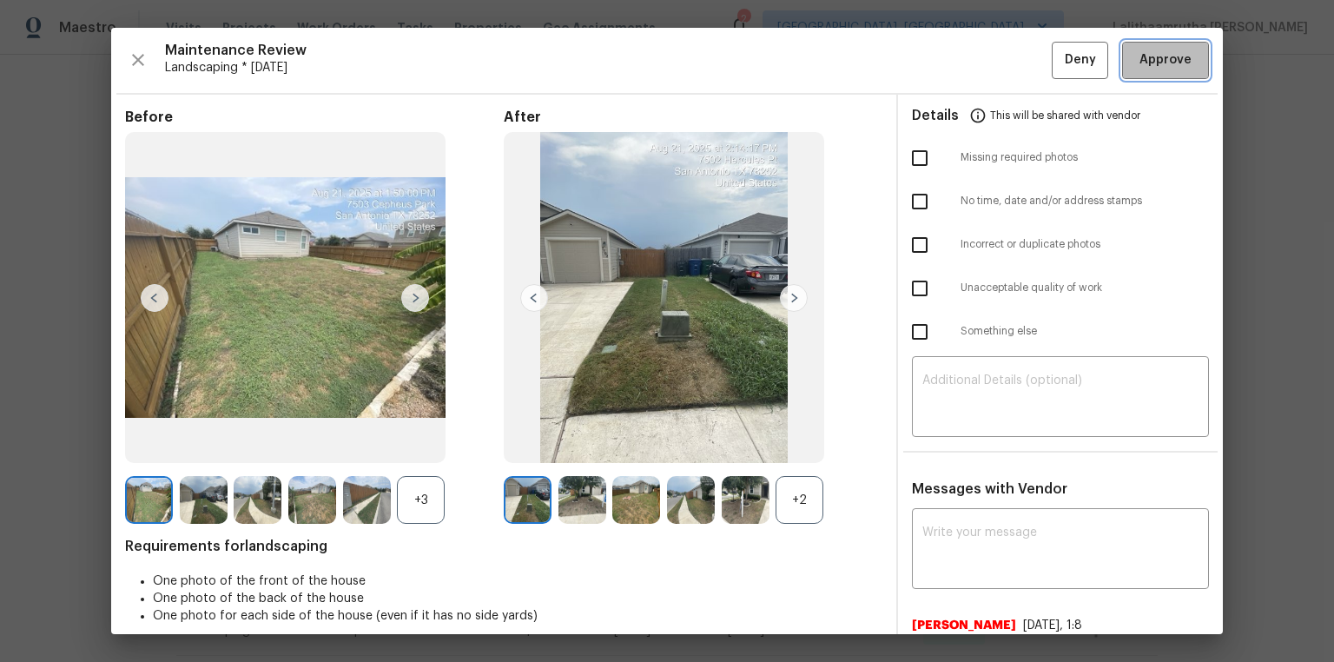
click at [949, 60] on span "Approve" at bounding box center [1166, 61] width 52 height 22
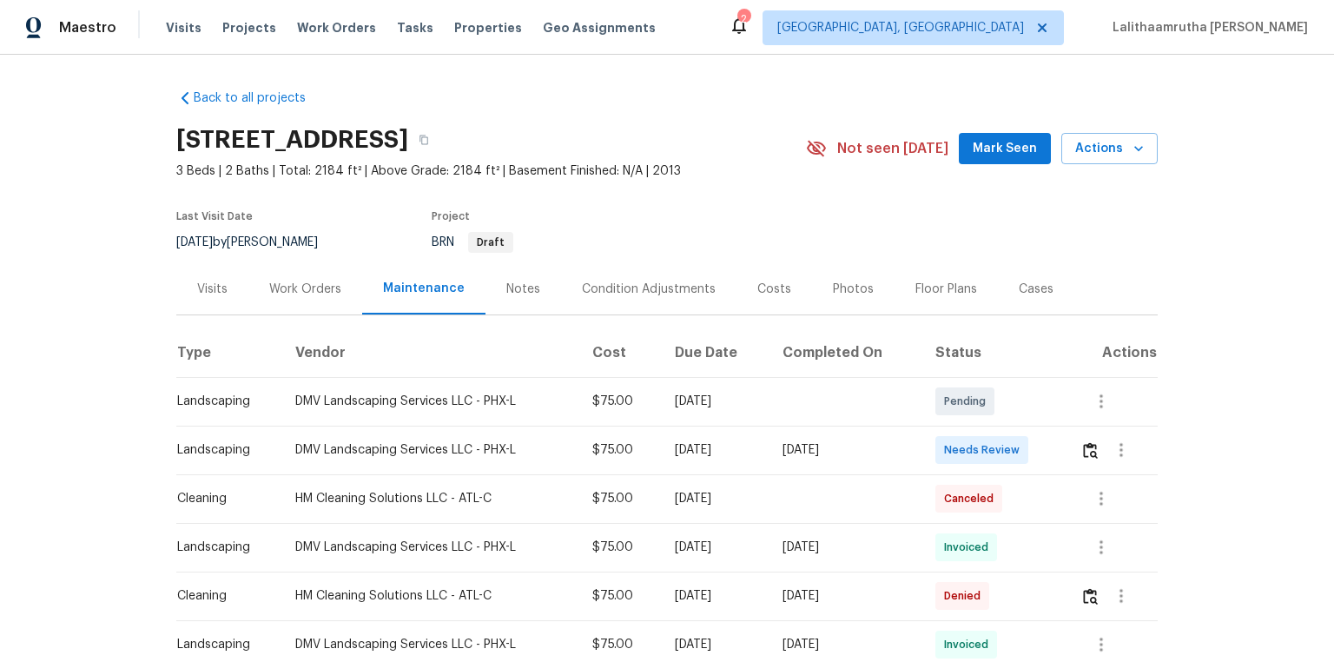
scroll to position [209, 0]
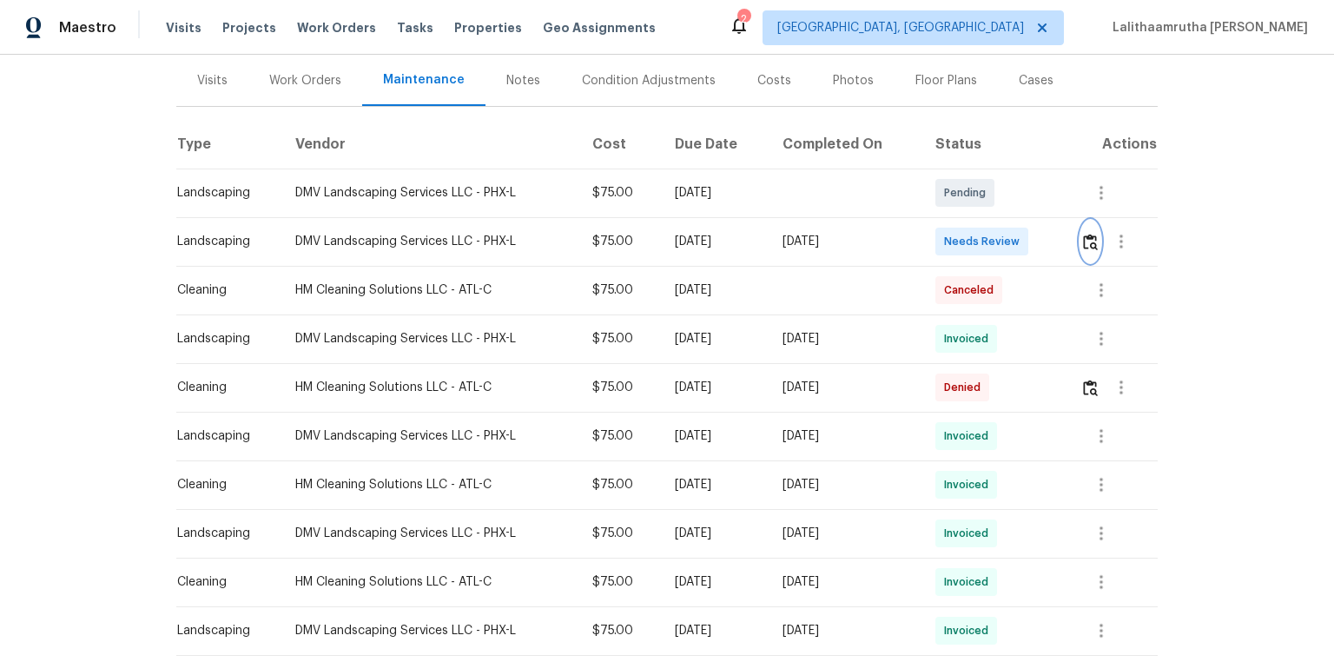
click at [949, 242] on img "button" at bounding box center [1090, 242] width 15 height 17
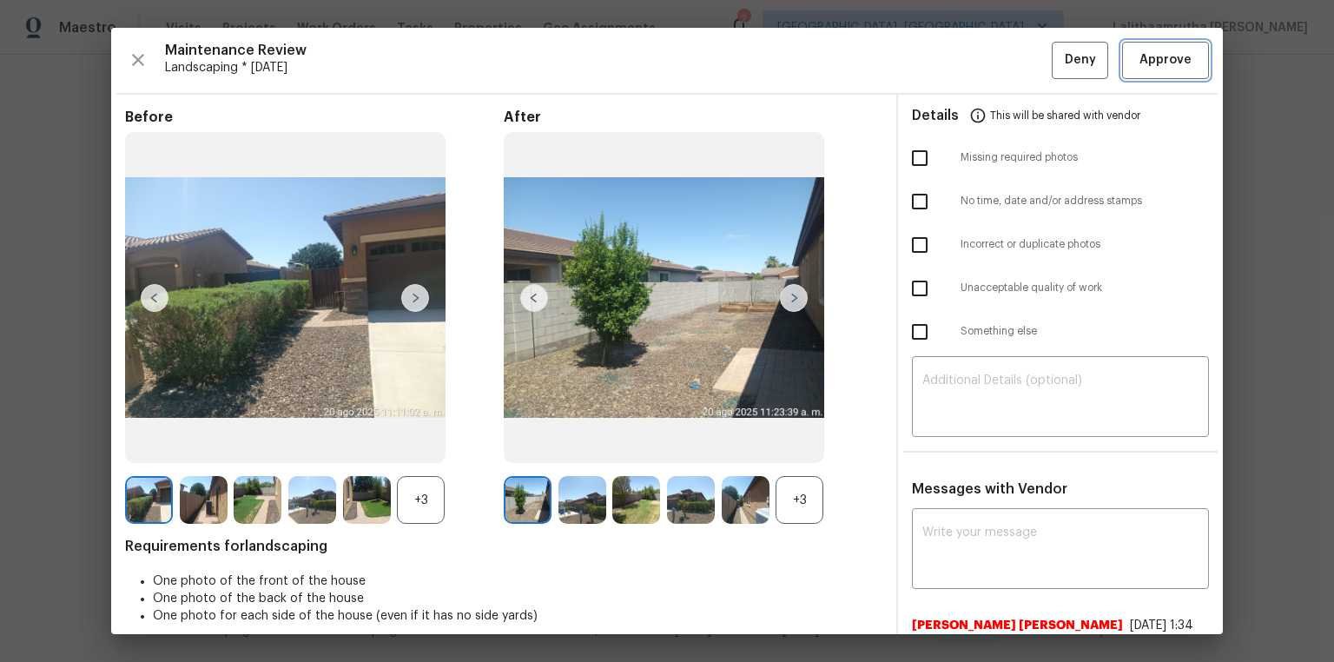
click at [949, 58] on button "Approve" at bounding box center [1165, 60] width 87 height 37
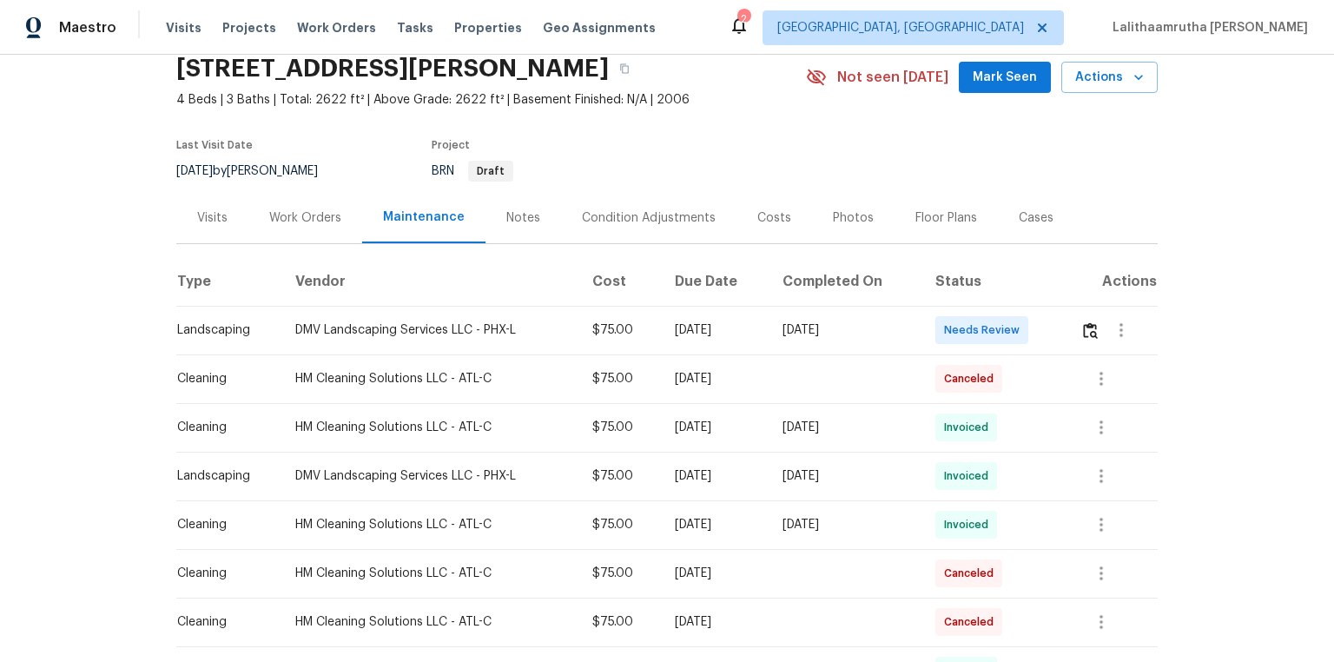
scroll to position [139, 0]
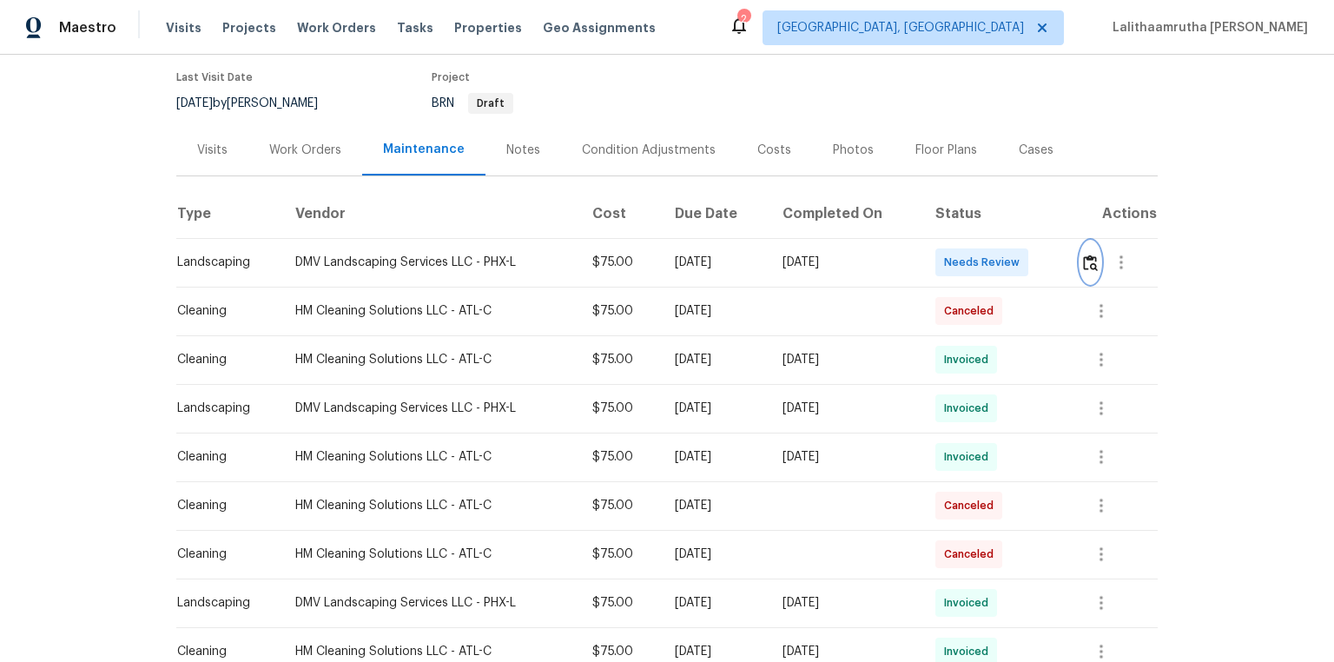
click at [949, 252] on button "button" at bounding box center [1091, 263] width 20 height 42
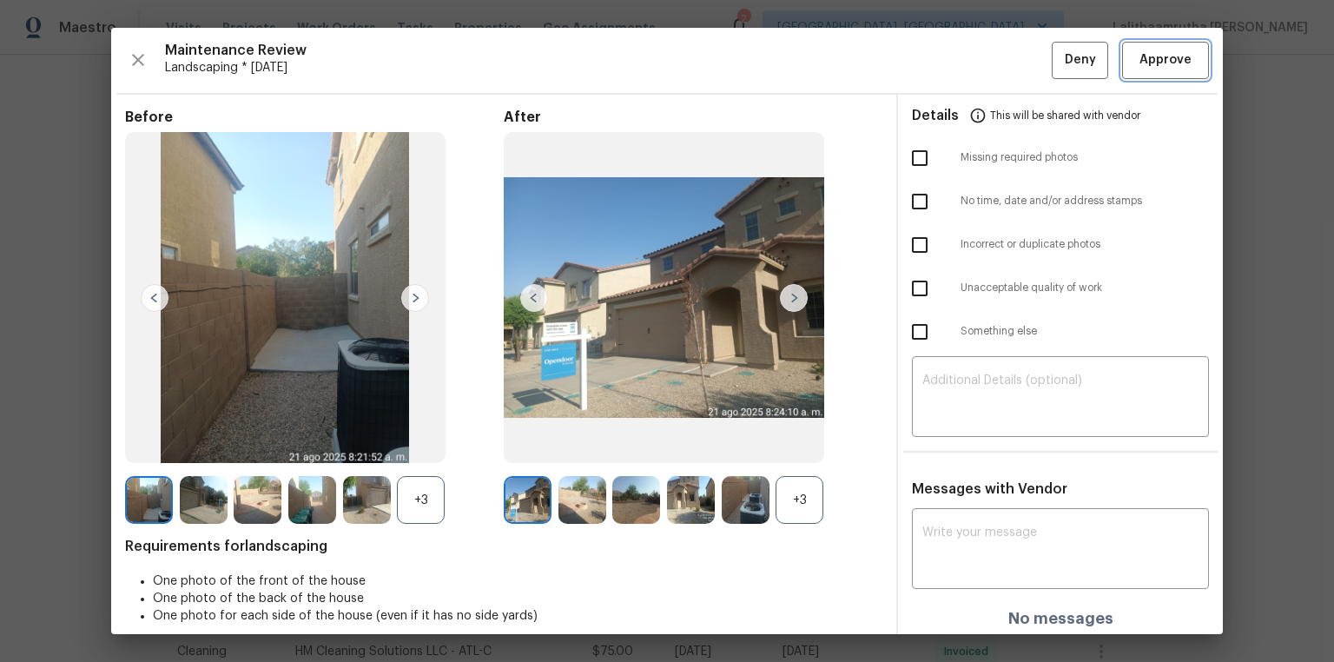
click at [949, 70] on span "Approve" at bounding box center [1166, 61] width 52 height 22
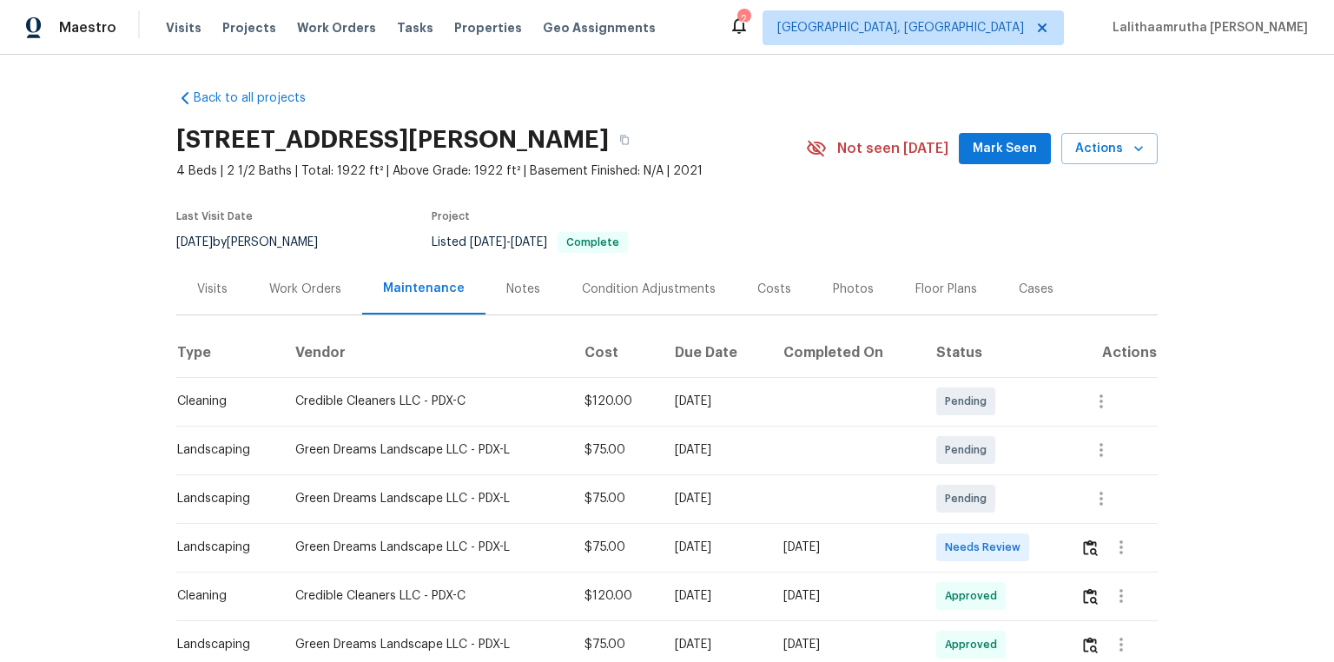
click at [949, 445] on td at bounding box center [1112, 547] width 91 height 49
click at [949, 445] on img "button" at bounding box center [1090, 547] width 15 height 17
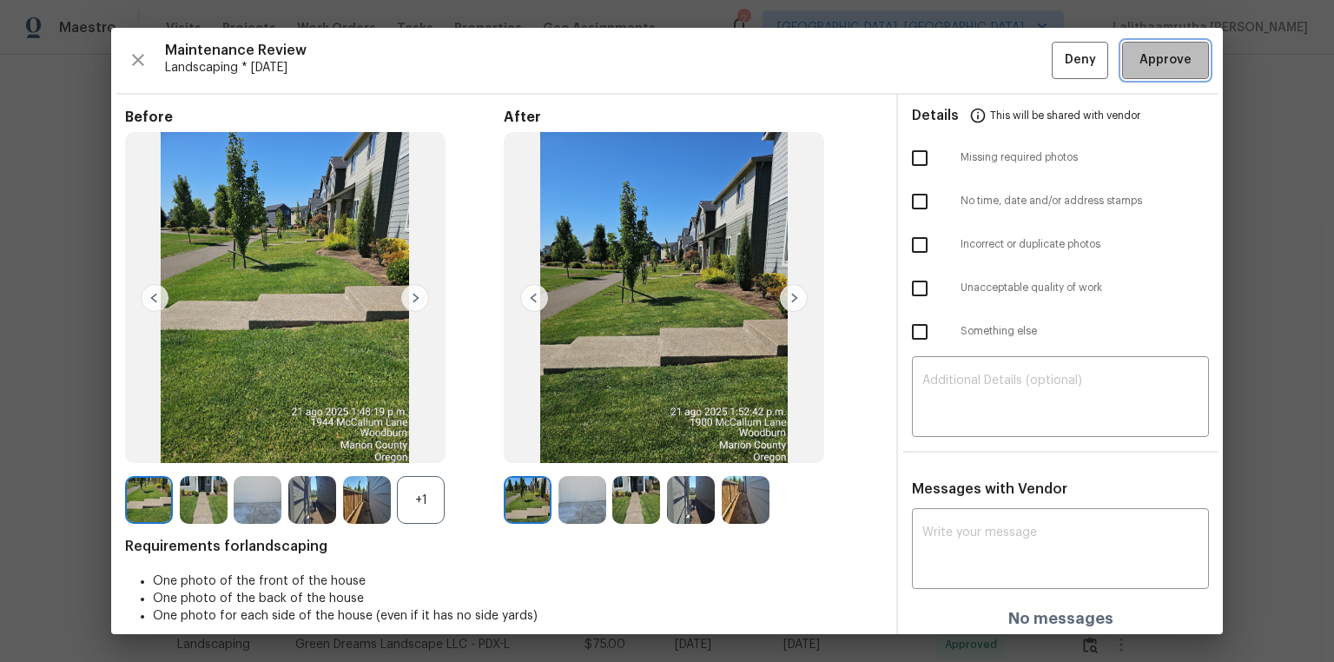
click at [949, 68] on span "Approve" at bounding box center [1166, 61] width 52 height 22
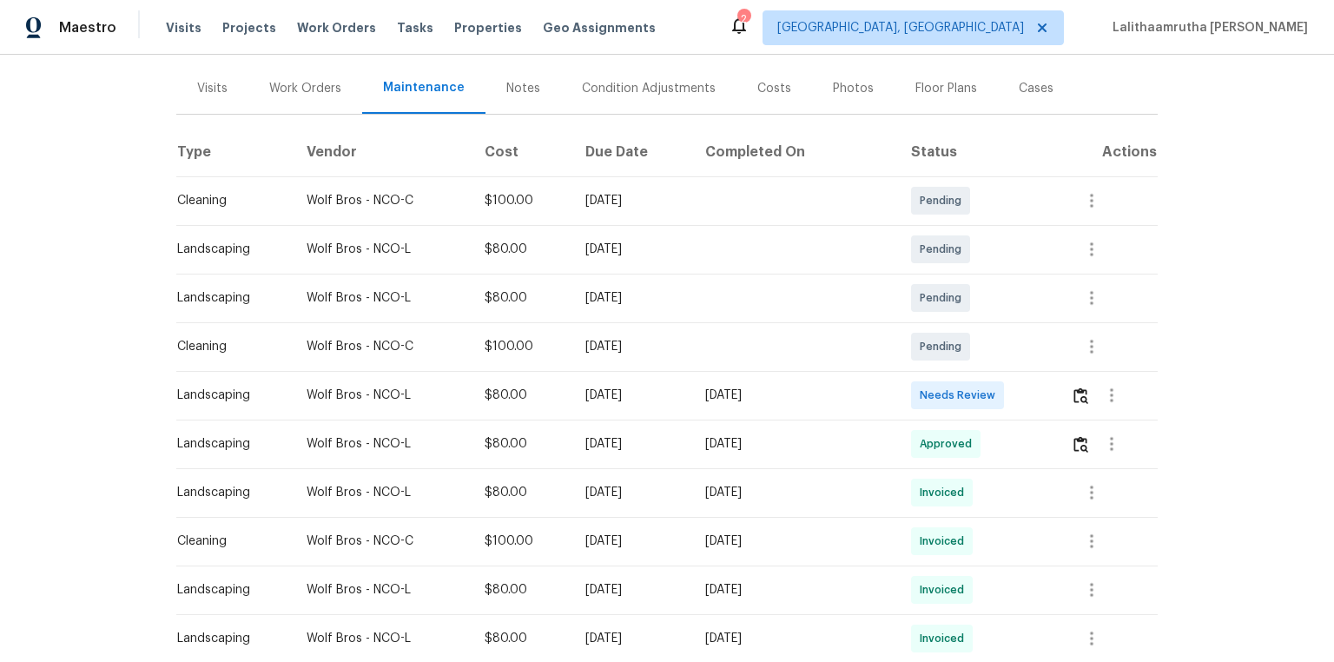
scroll to position [209, 0]
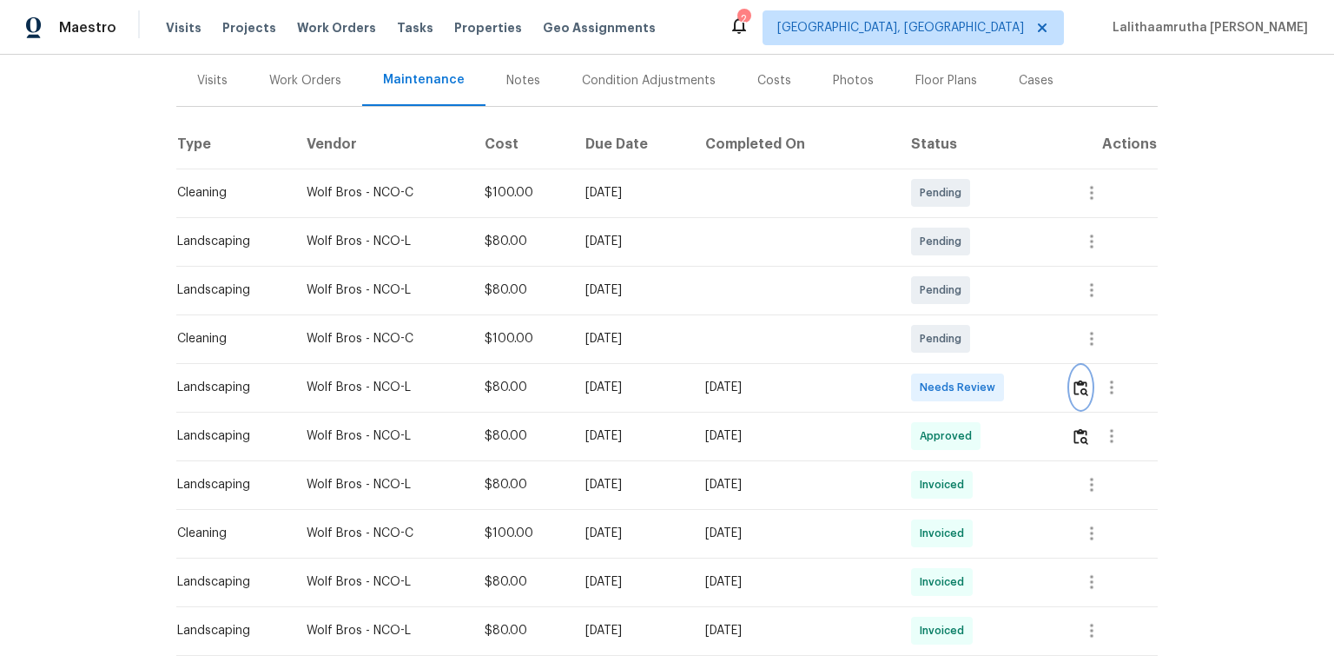
click at [949, 374] on button "button" at bounding box center [1081, 388] width 20 height 42
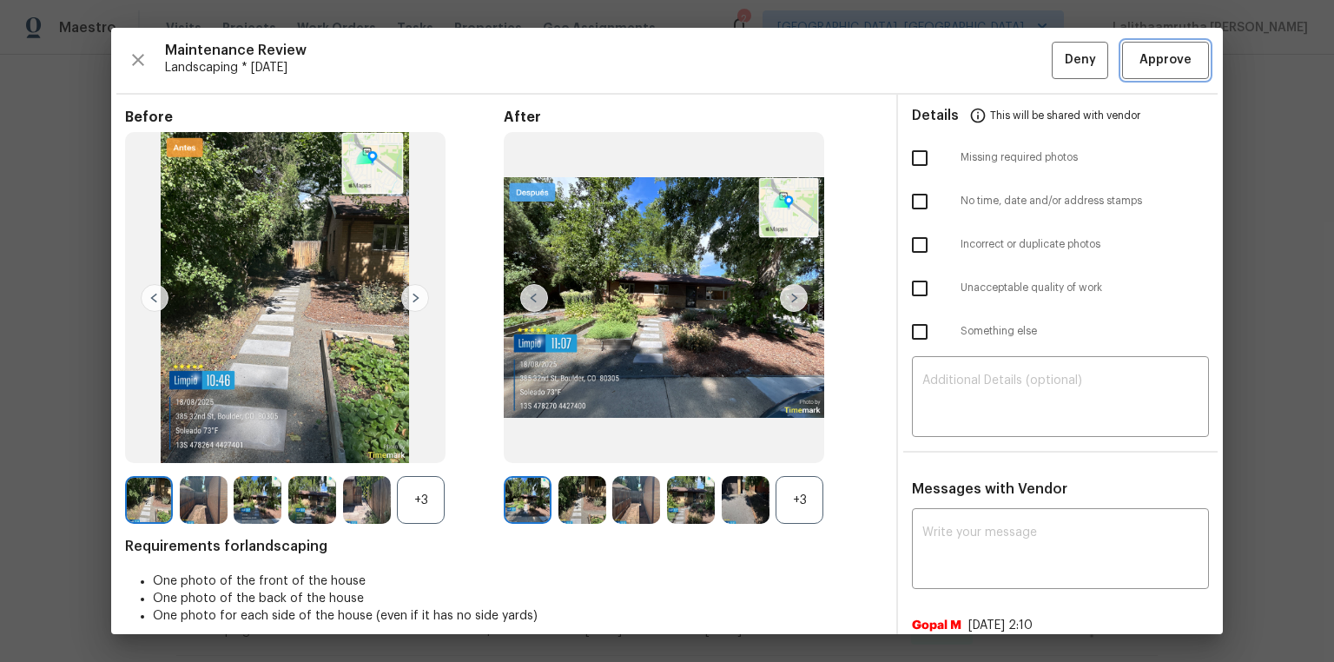
click at [949, 52] on span "Approve" at bounding box center [1166, 61] width 52 height 22
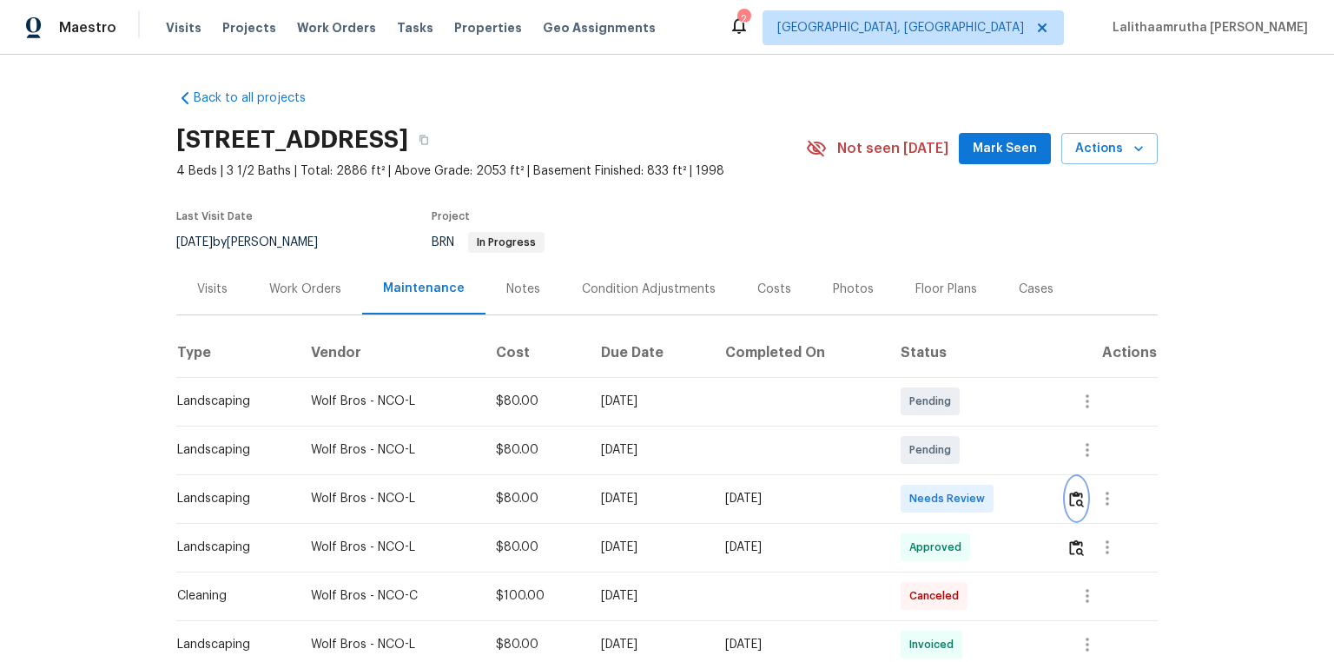
click at [949, 445] on img "button" at bounding box center [1076, 499] width 15 height 17
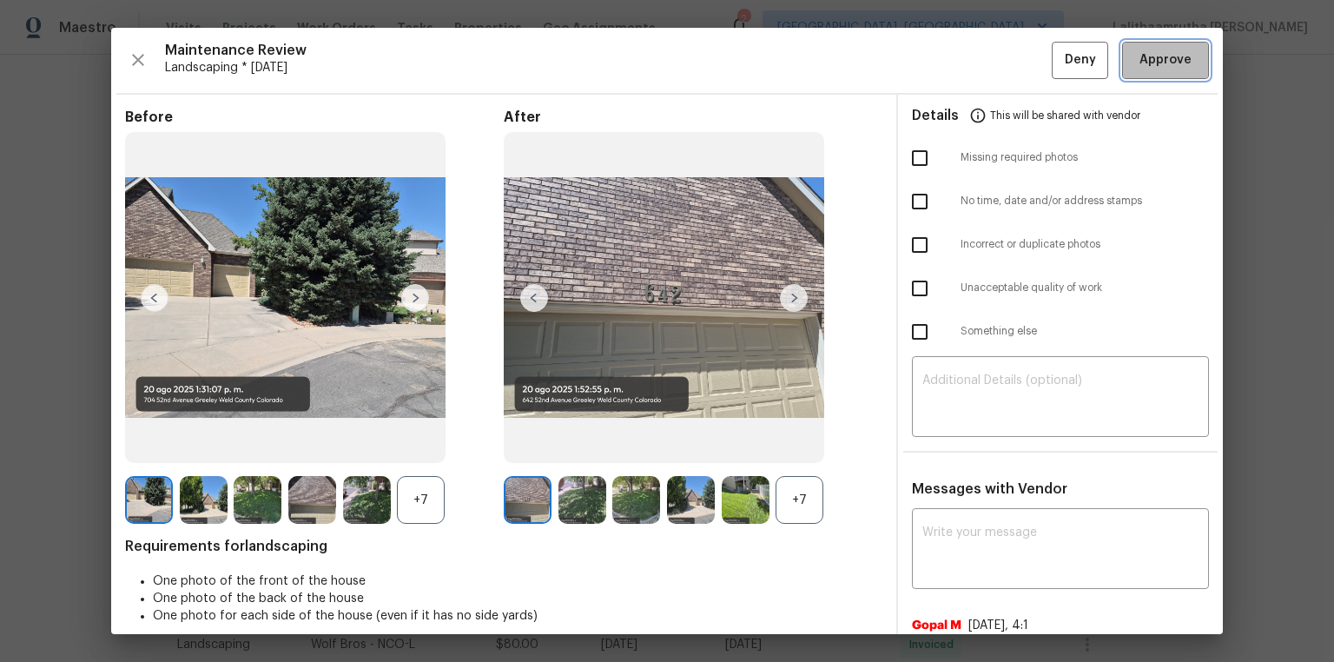
click at [949, 66] on span "Approve" at bounding box center [1166, 61] width 52 height 22
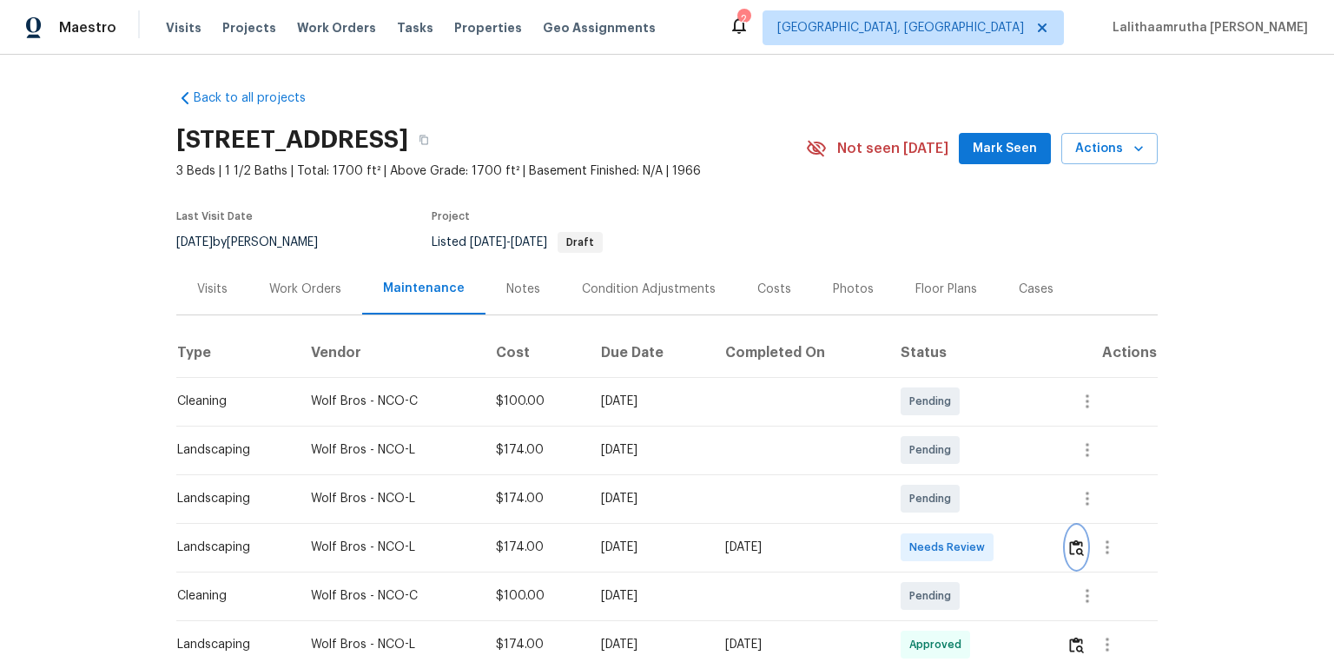
click at [949, 445] on img "button" at bounding box center [1076, 547] width 15 height 17
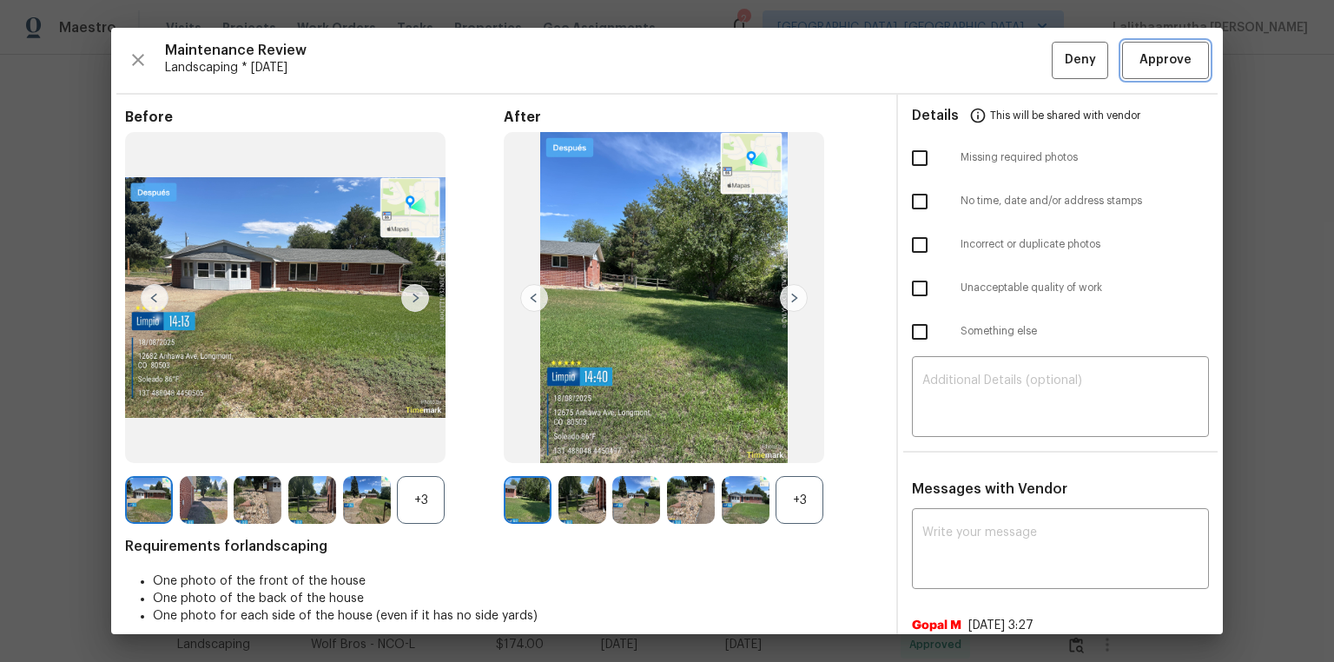
click at [949, 63] on span "Approve" at bounding box center [1166, 61] width 52 height 22
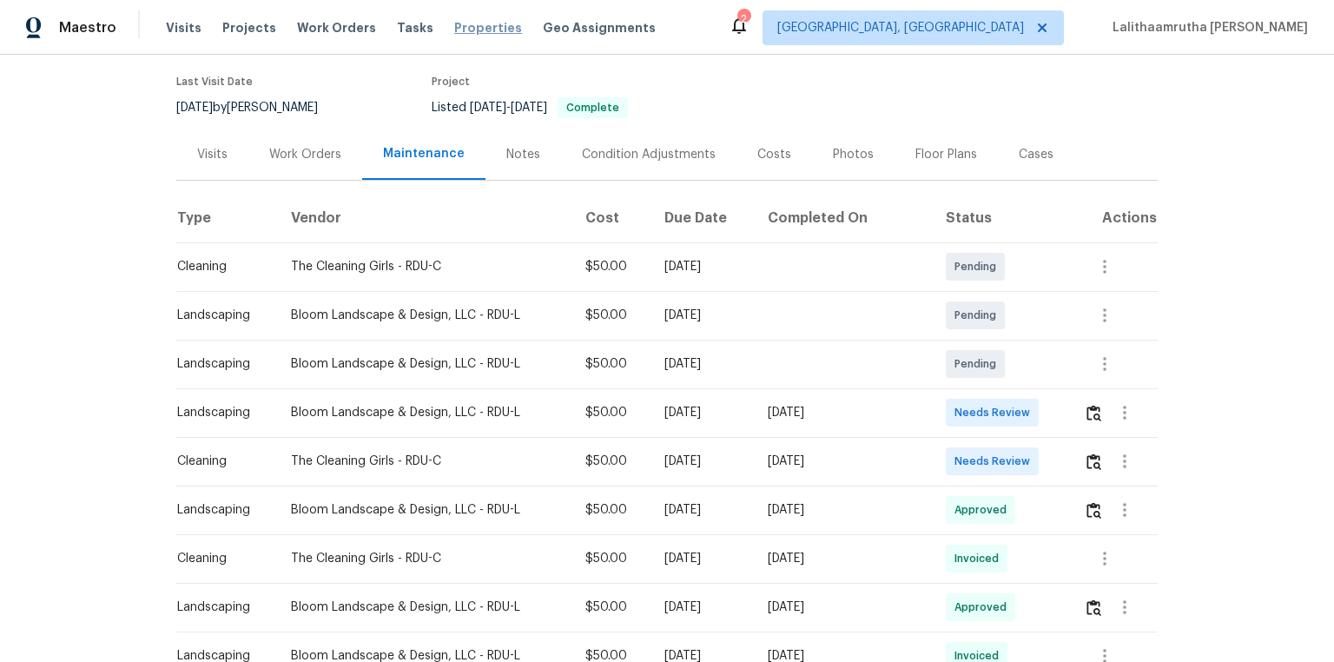
scroll to position [139, 0]
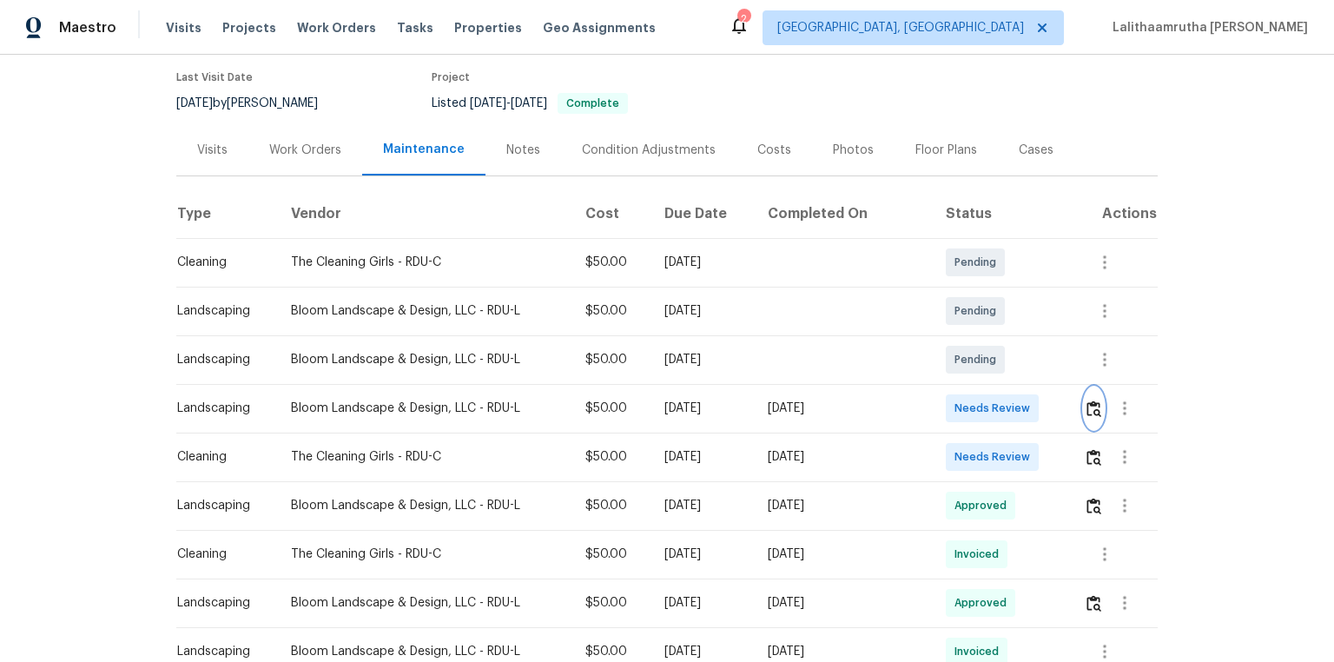
click at [949, 409] on img "button" at bounding box center [1094, 408] width 15 height 17
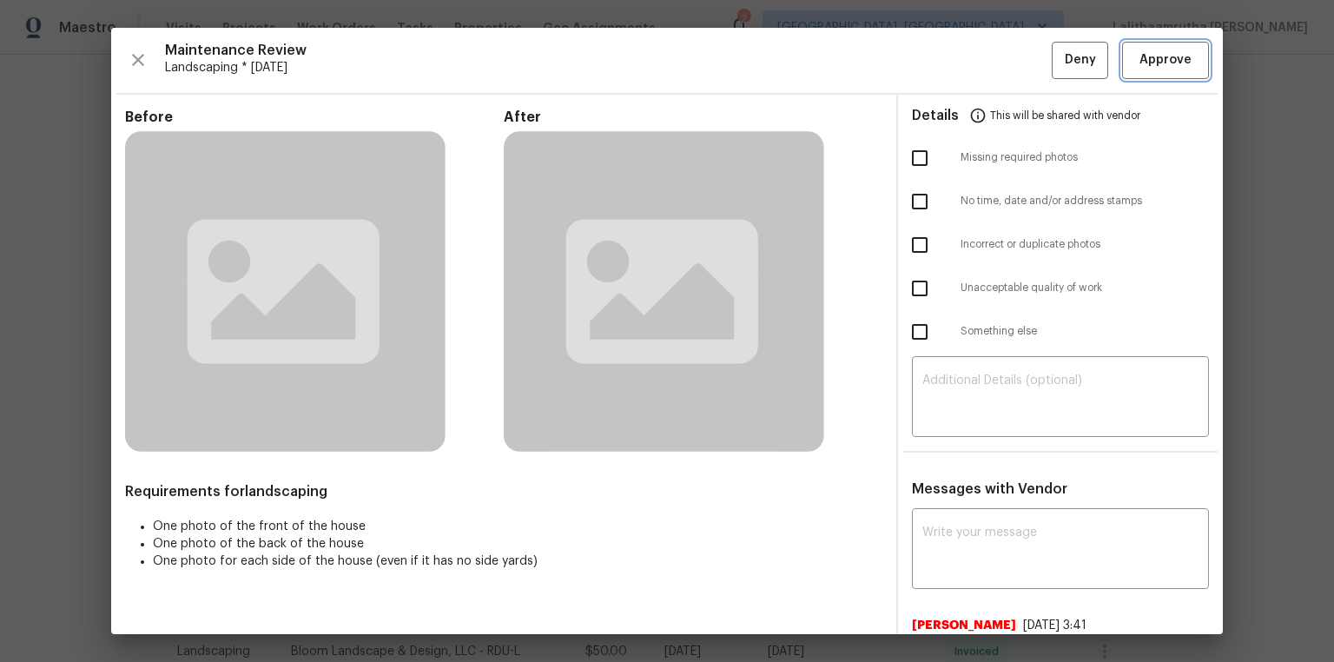
click at [949, 63] on span "Approve" at bounding box center [1166, 61] width 52 height 22
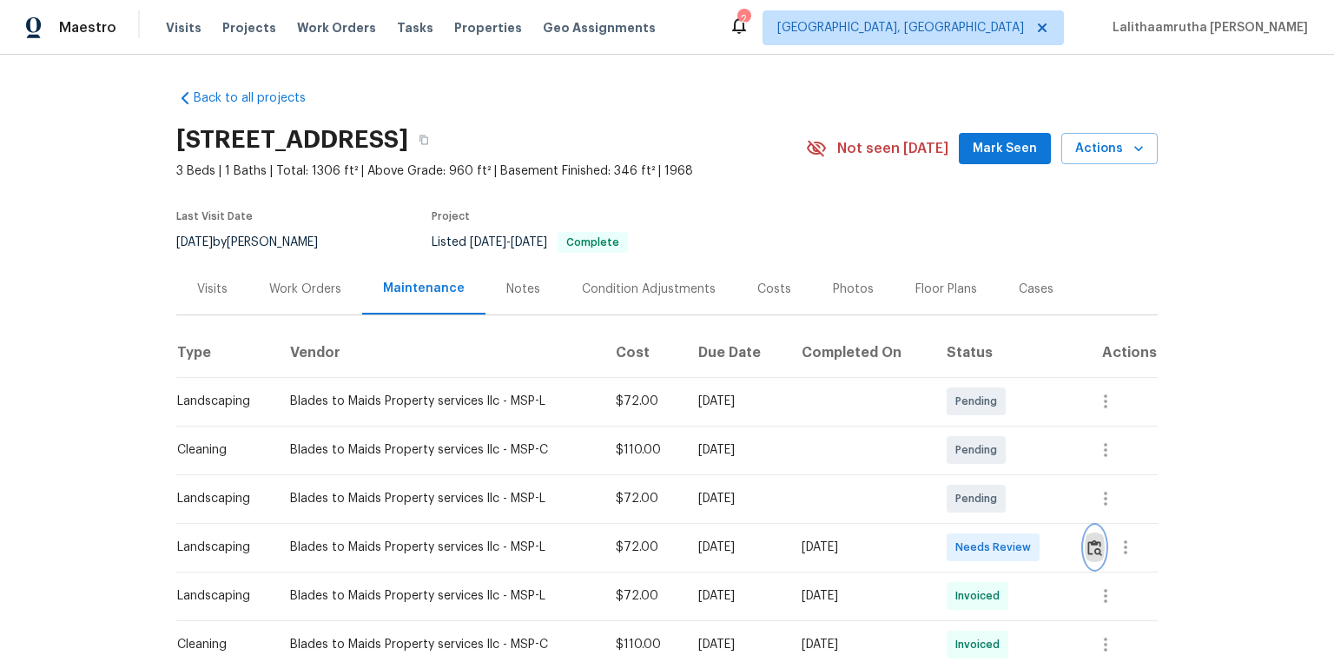
click at [949, 445] on img "button" at bounding box center [1095, 547] width 15 height 17
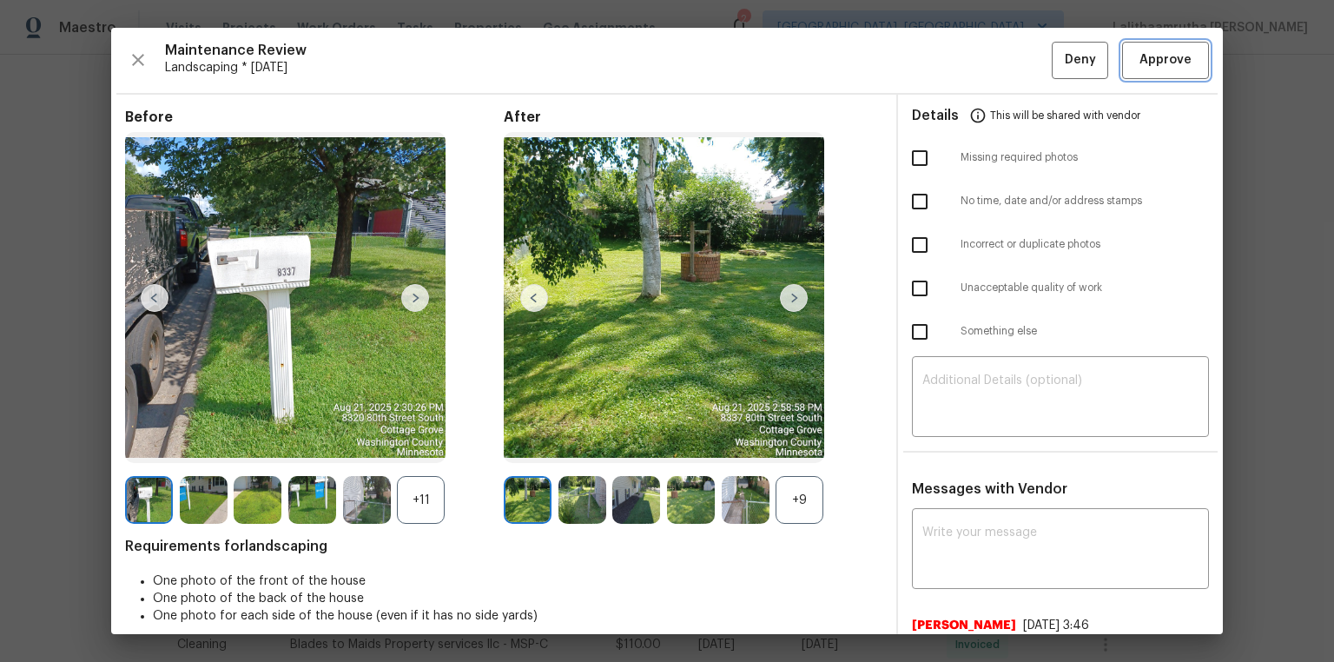
click at [949, 56] on span "Approve" at bounding box center [1166, 61] width 52 height 22
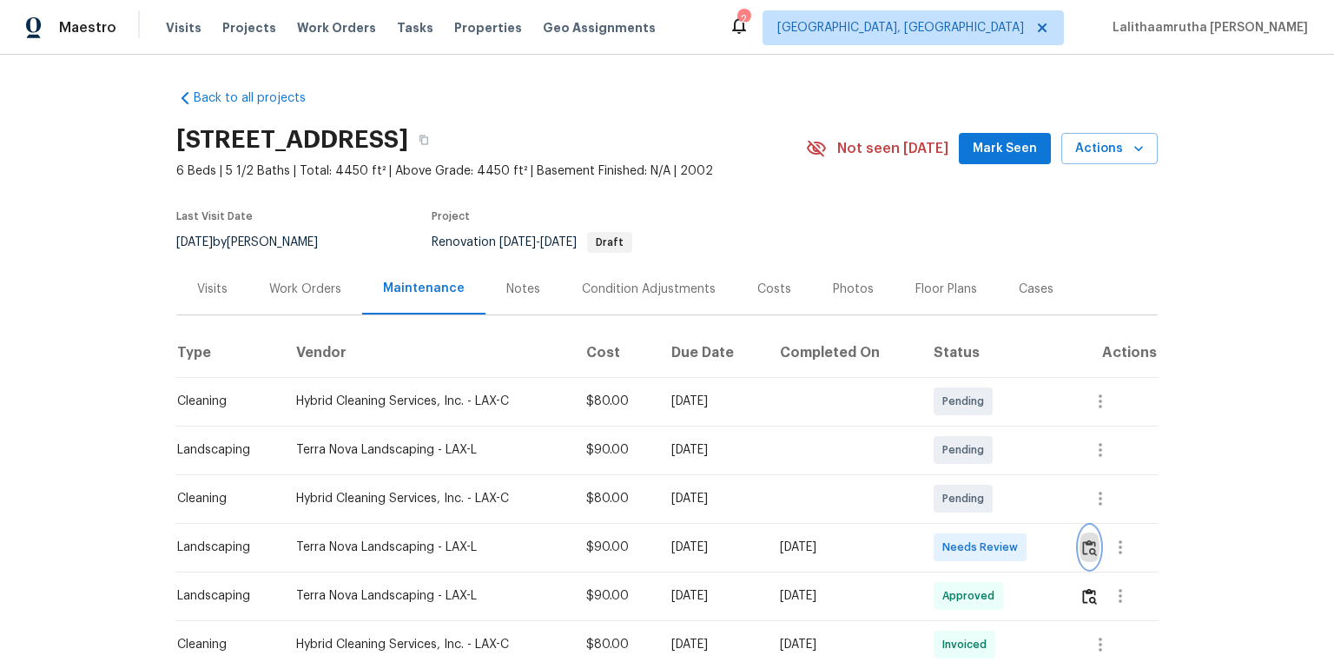
click at [949, 445] on img "button" at bounding box center [1089, 547] width 15 height 17
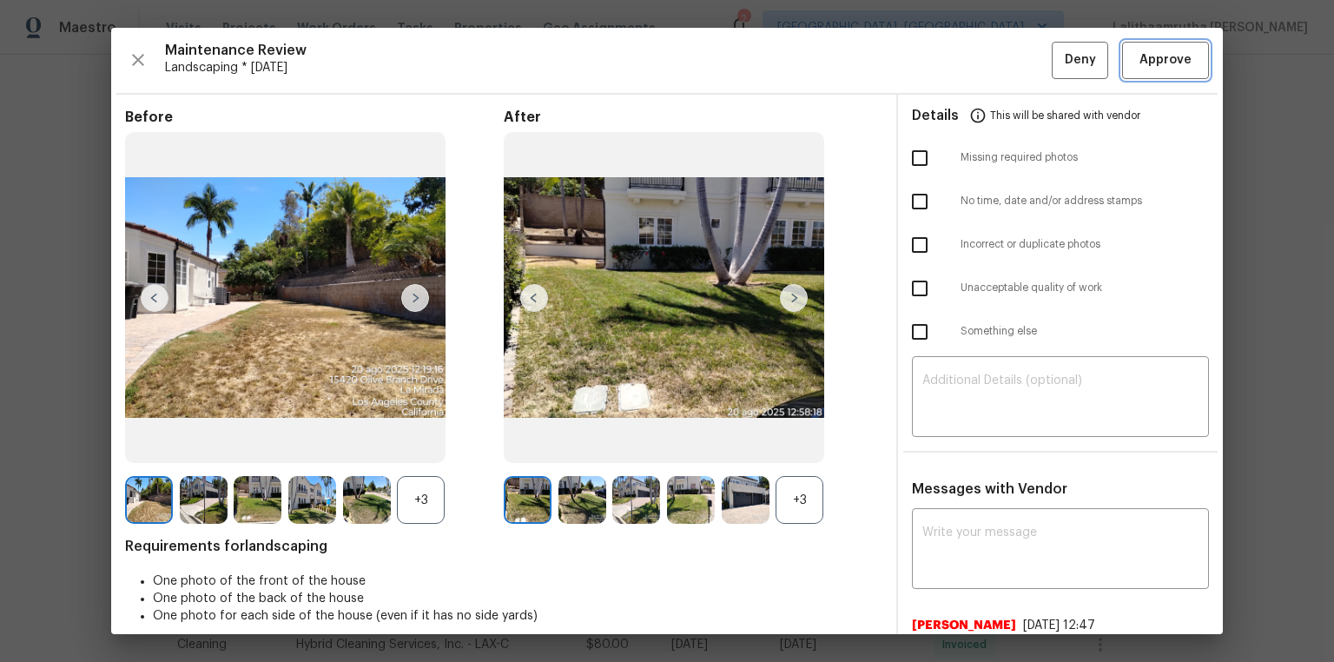
click at [949, 56] on span "Approve" at bounding box center [1166, 61] width 52 height 22
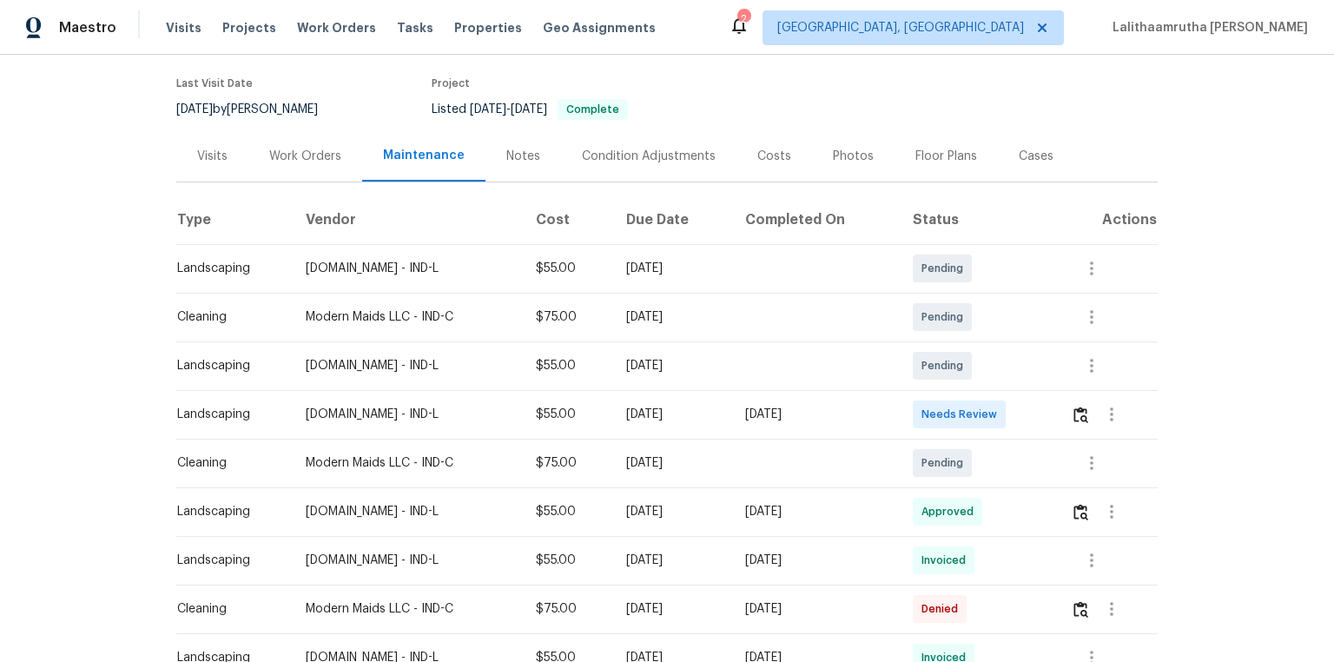
scroll to position [139, 0]
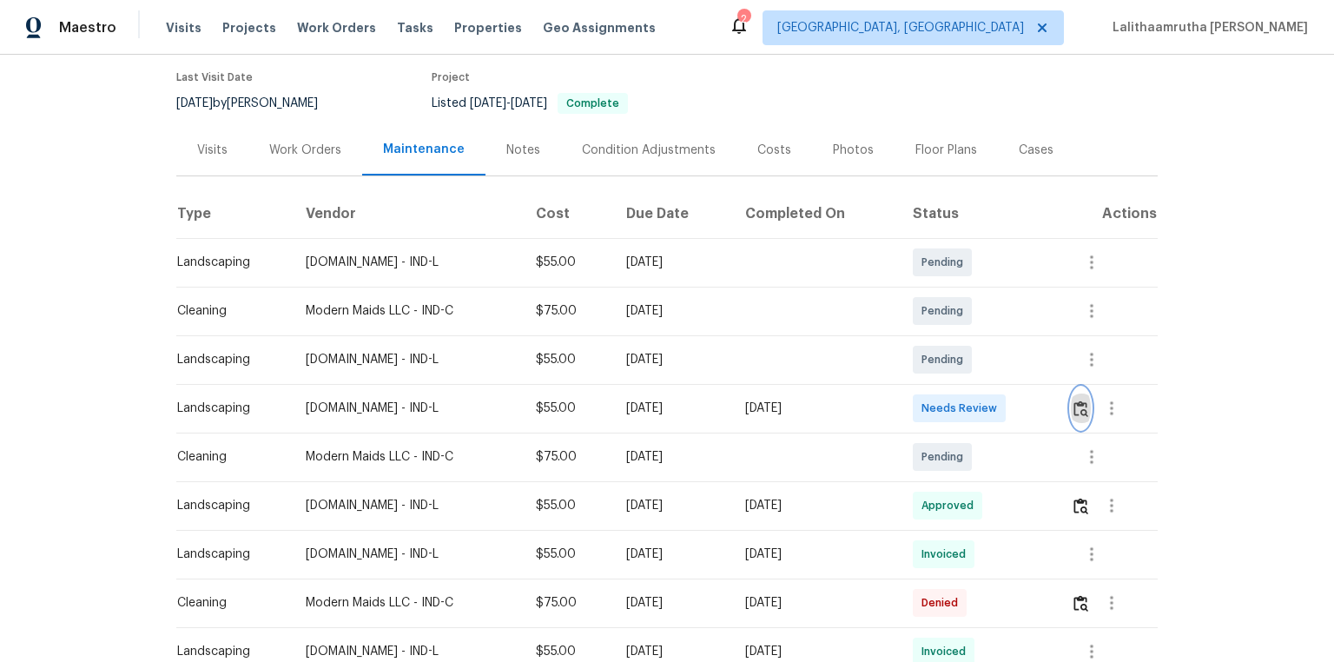
click at [949, 398] on button "button" at bounding box center [1081, 408] width 20 height 42
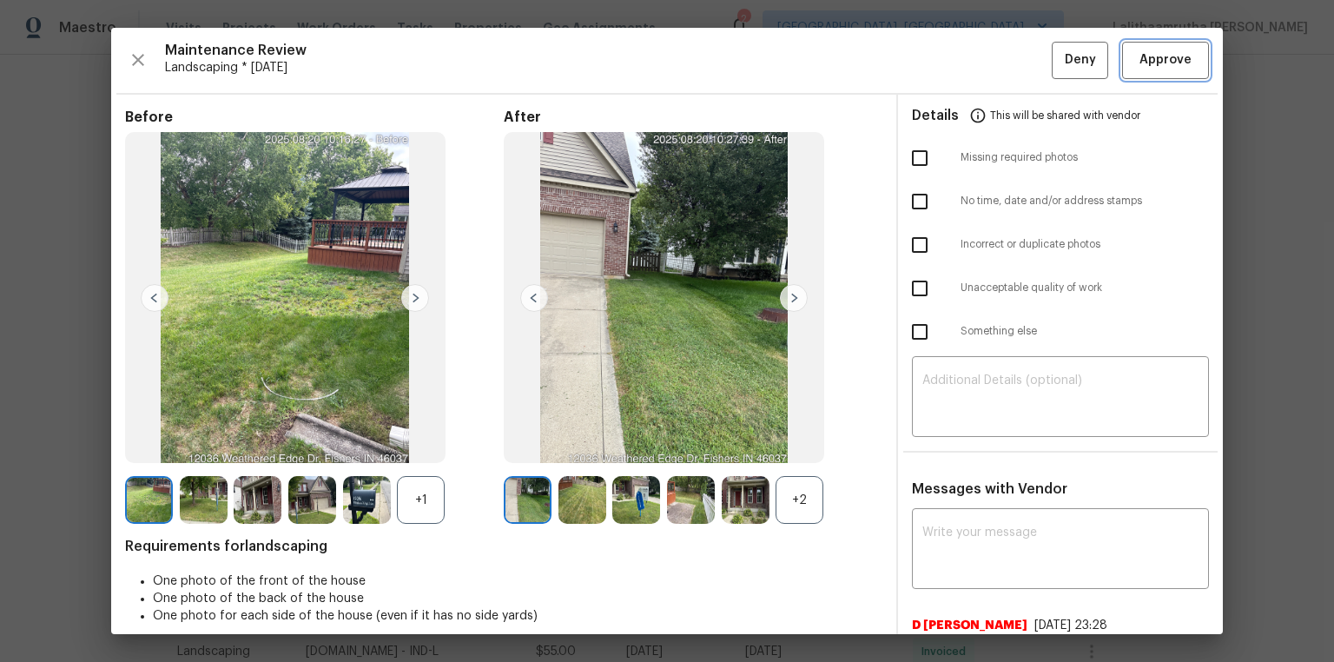
click at [949, 59] on span "Approve" at bounding box center [1166, 61] width 52 height 22
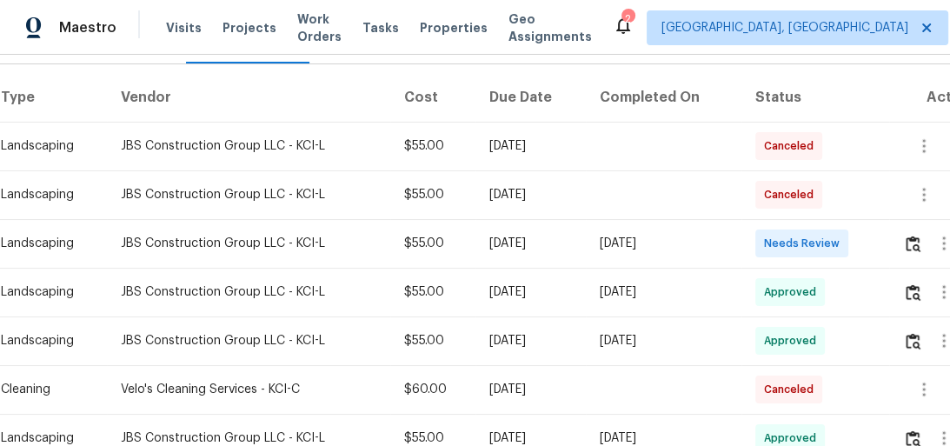
scroll to position [320, 0]
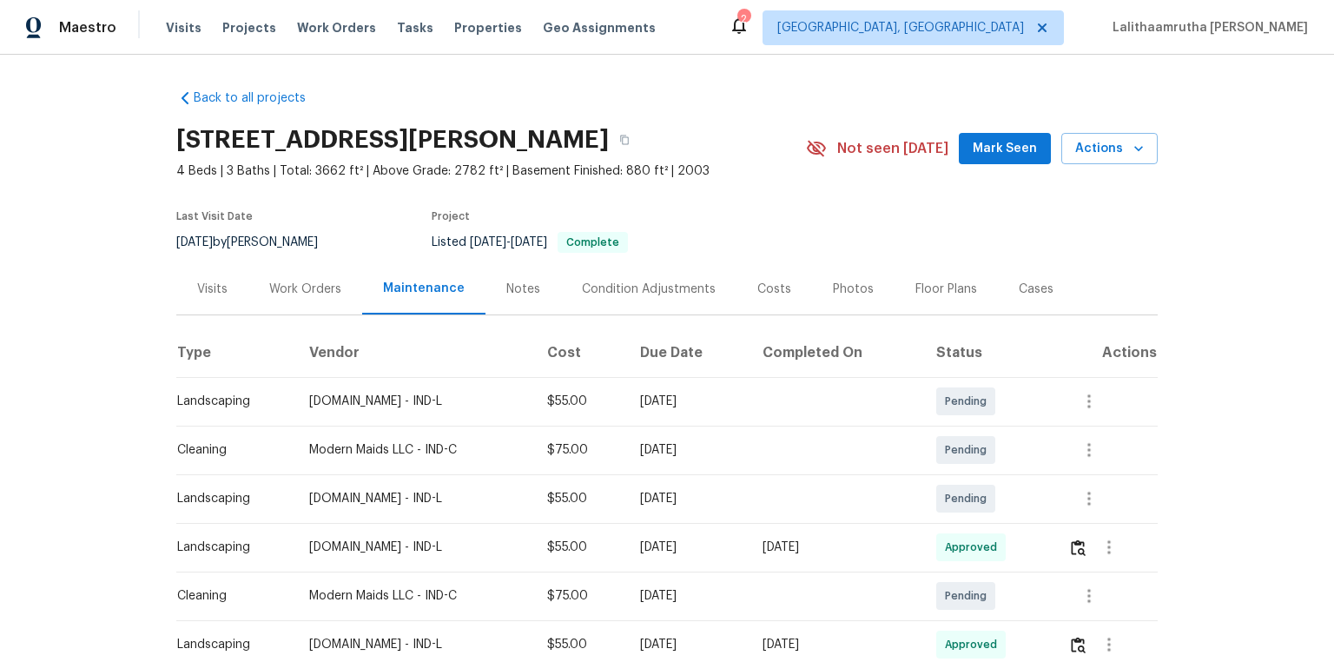
scroll to position [70, 0]
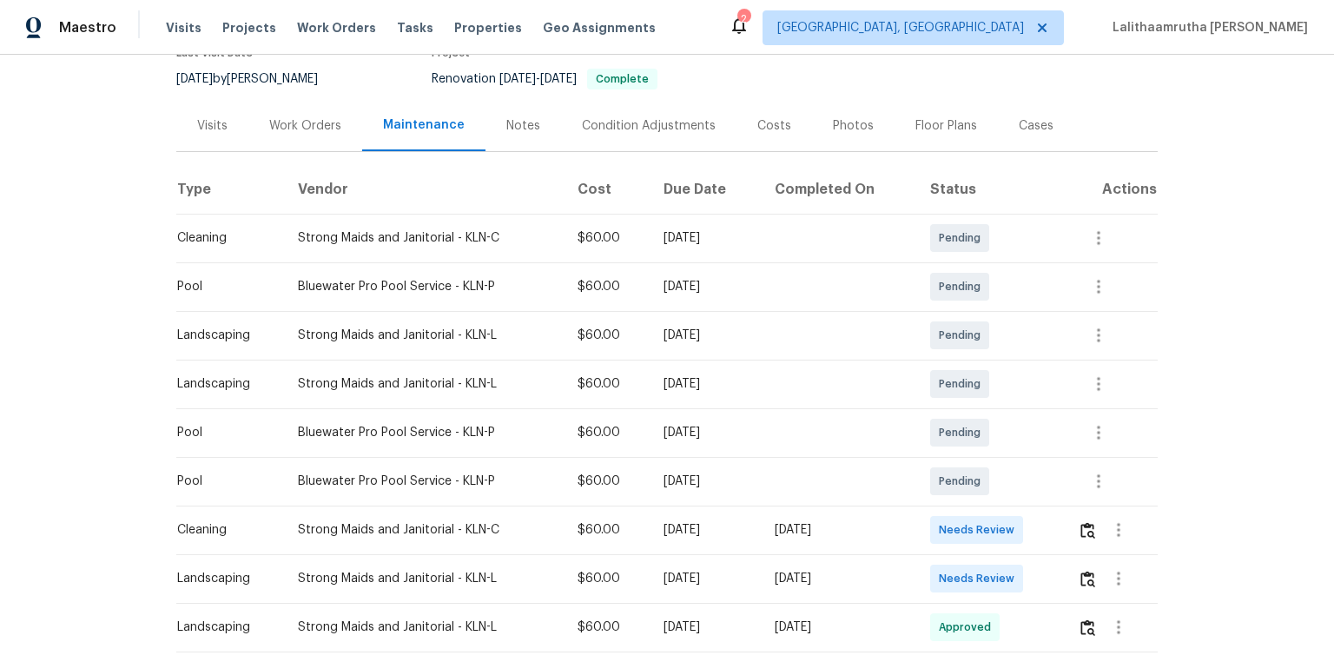
scroll to position [278, 0]
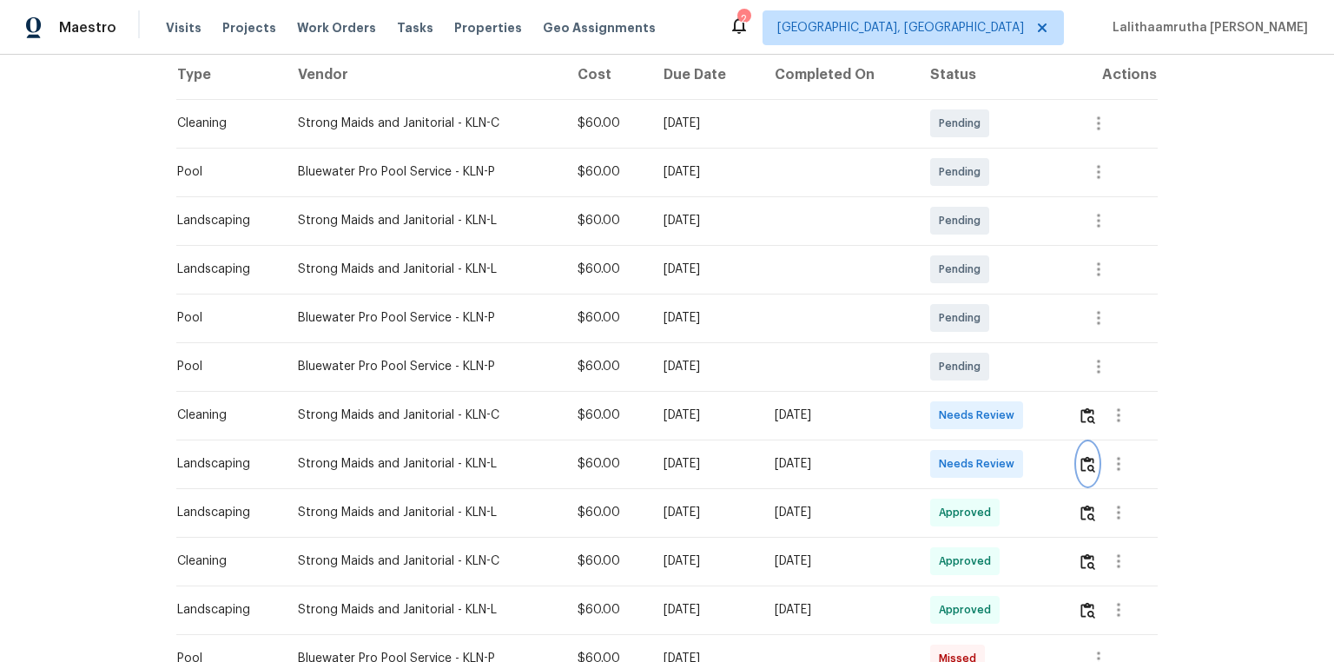
click at [949, 445] on img "button" at bounding box center [1088, 464] width 15 height 17
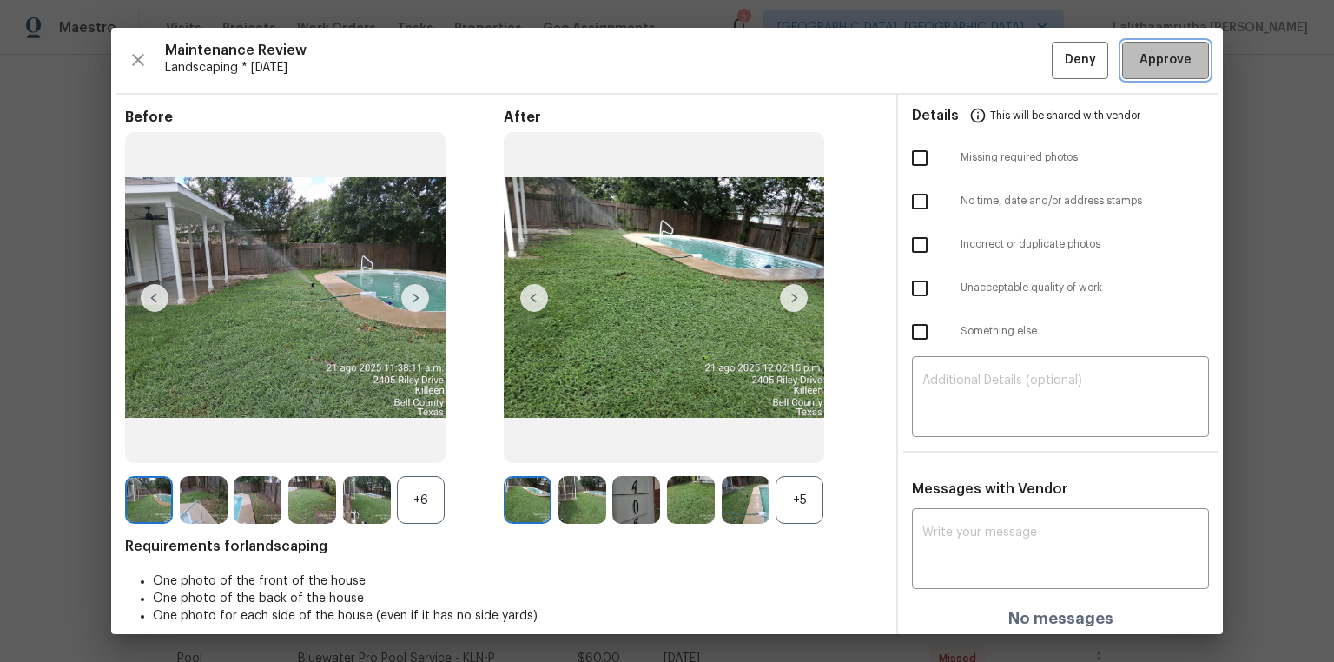
click at [949, 52] on span "Approve" at bounding box center [1166, 61] width 52 height 22
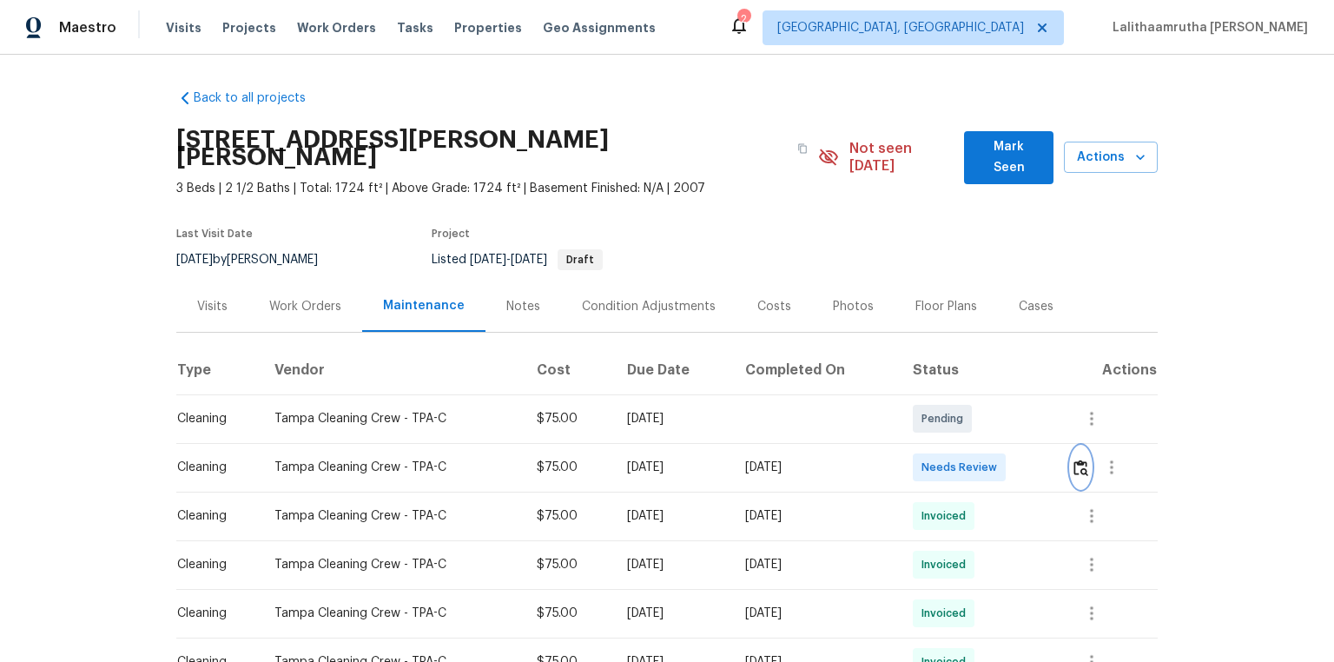
click at [1082, 459] on button "button" at bounding box center [1081, 468] width 20 height 42
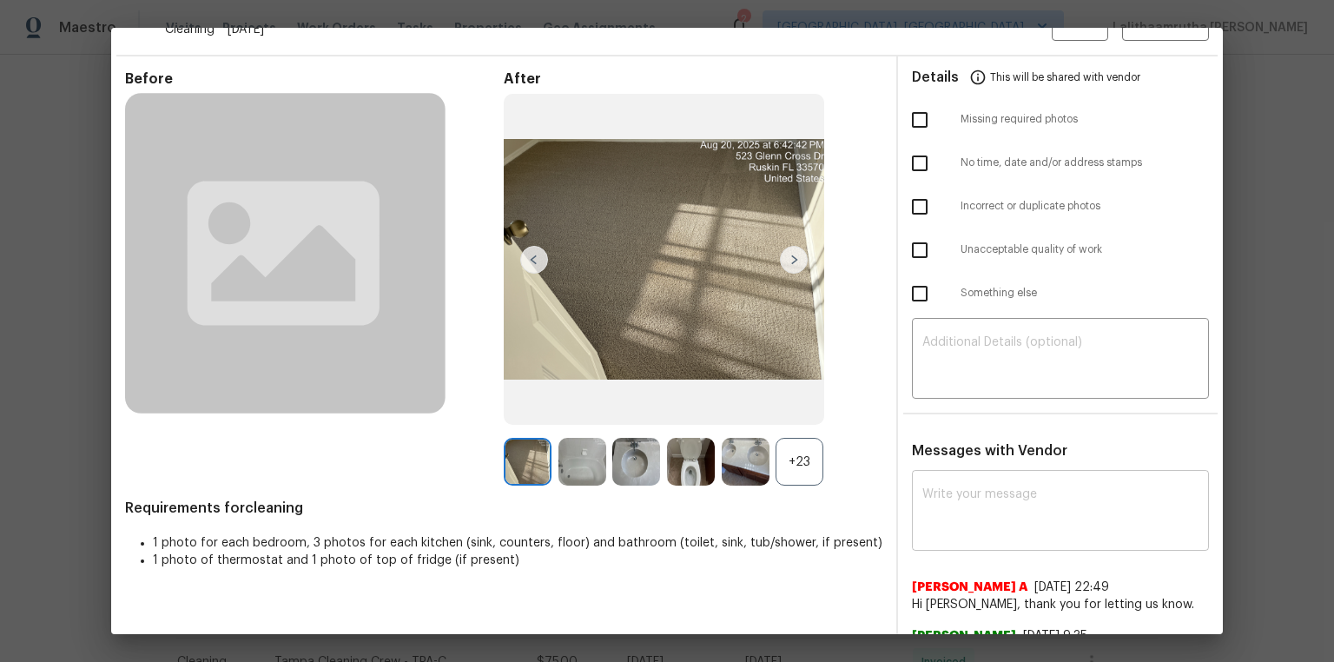
scroll to position [70, 0]
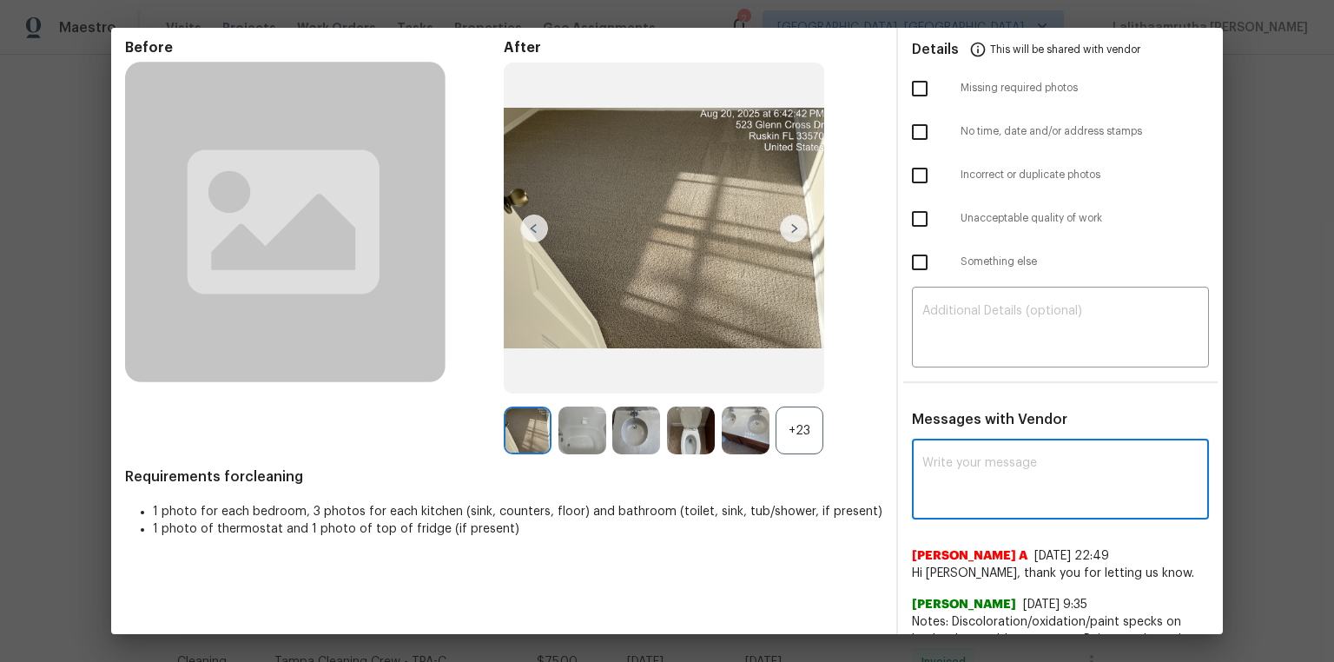
click at [1031, 477] on textarea at bounding box center [1061, 481] width 276 height 49
paste textarea "Maintenance Audit Team: Hello! Unfortunately, this cleaning visit completed on …"
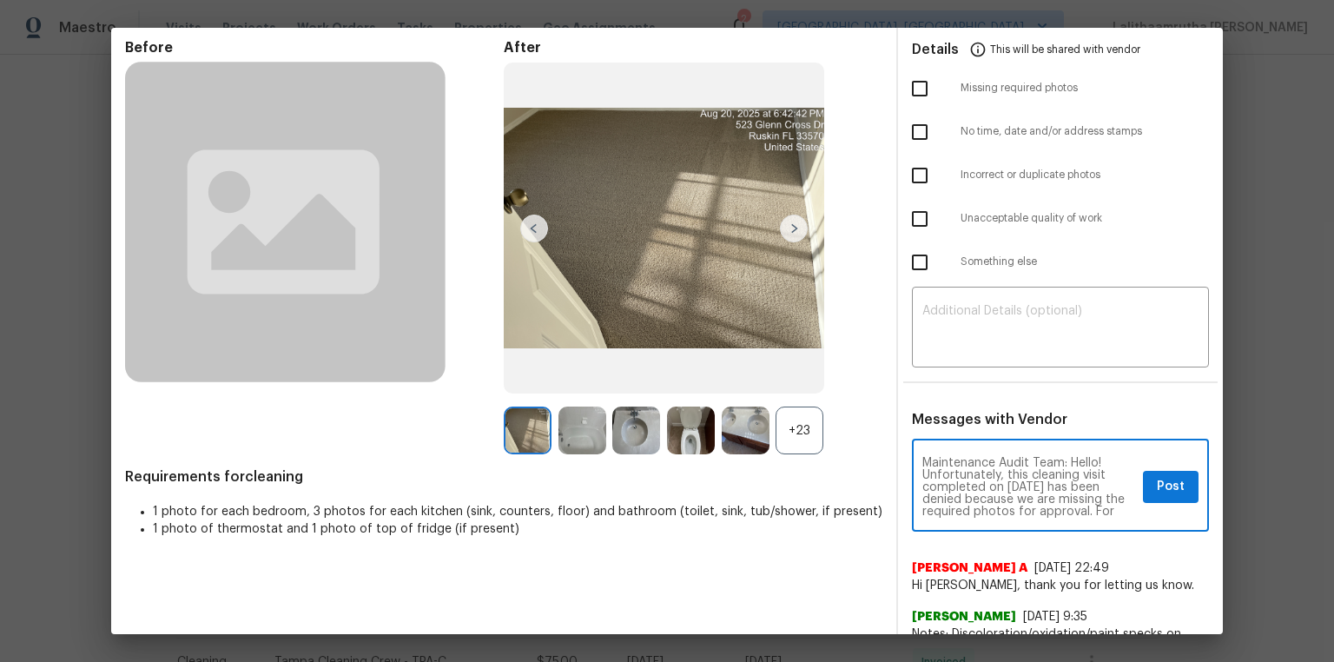
scroll to position [219, 0]
type textarea "Maintenance Audit Team: Hello! Unfortunately, this cleaning visit completed on …"
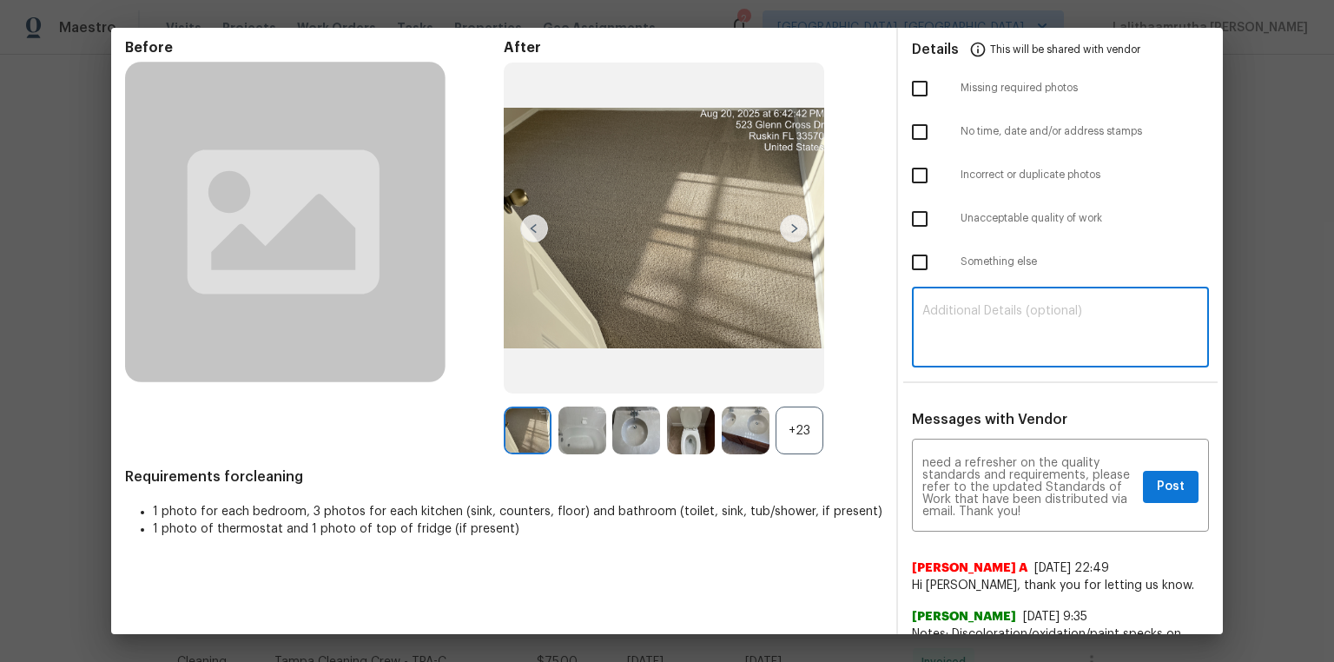
click at [1004, 323] on textarea at bounding box center [1061, 329] width 276 height 49
paste textarea "Maintenance Audit Team: Hello! Unfortunately, this cleaning visit completed on …"
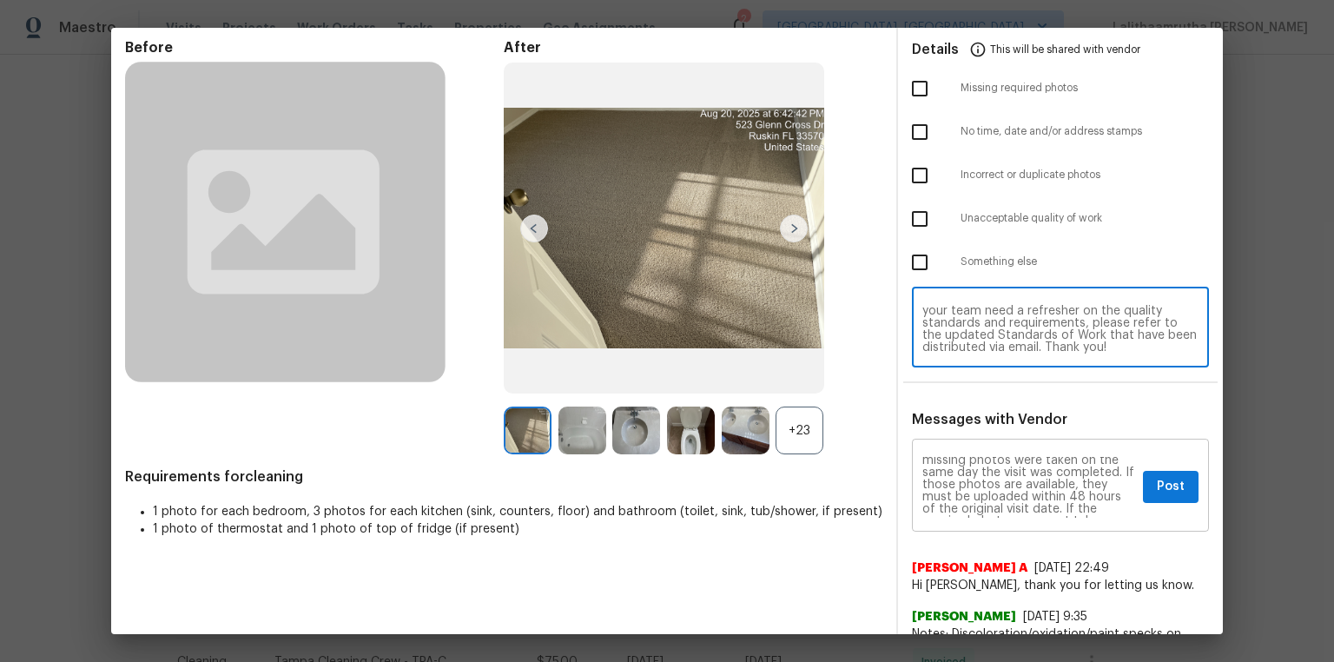
scroll to position [0, 0]
type textarea "Maintenance Audit Team: Hello! Unfortunately, this cleaning visit completed on …"
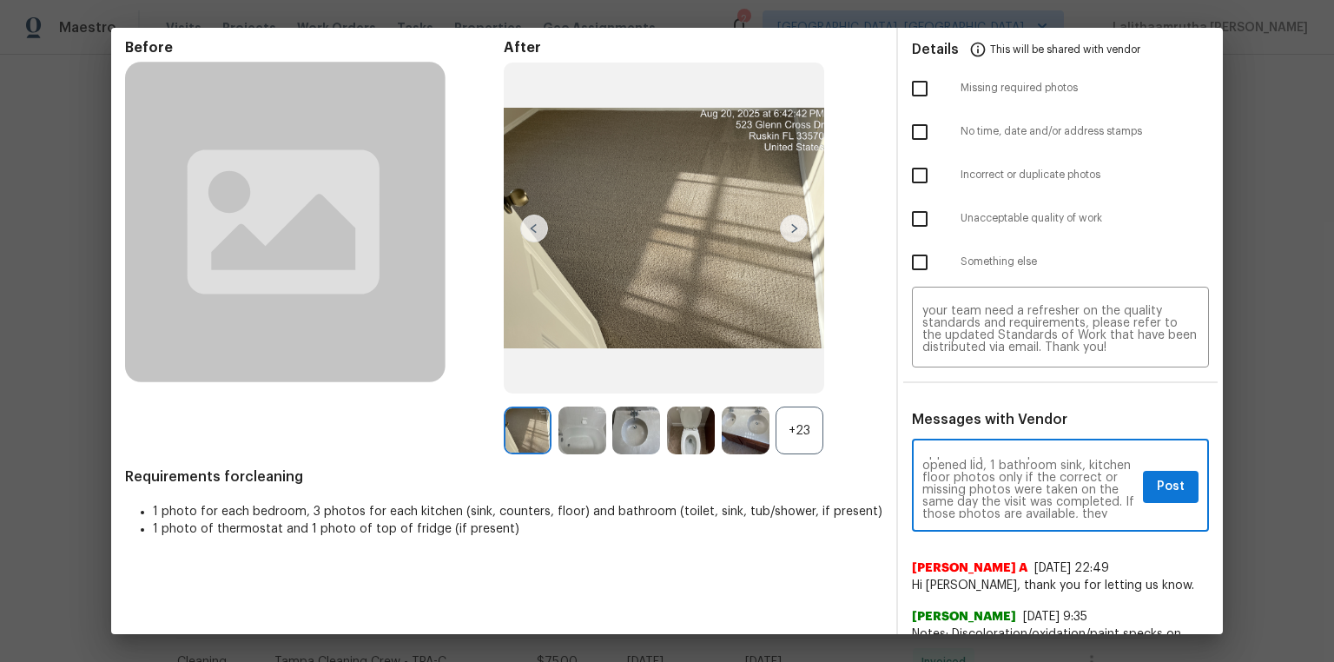
scroll to position [83, 0]
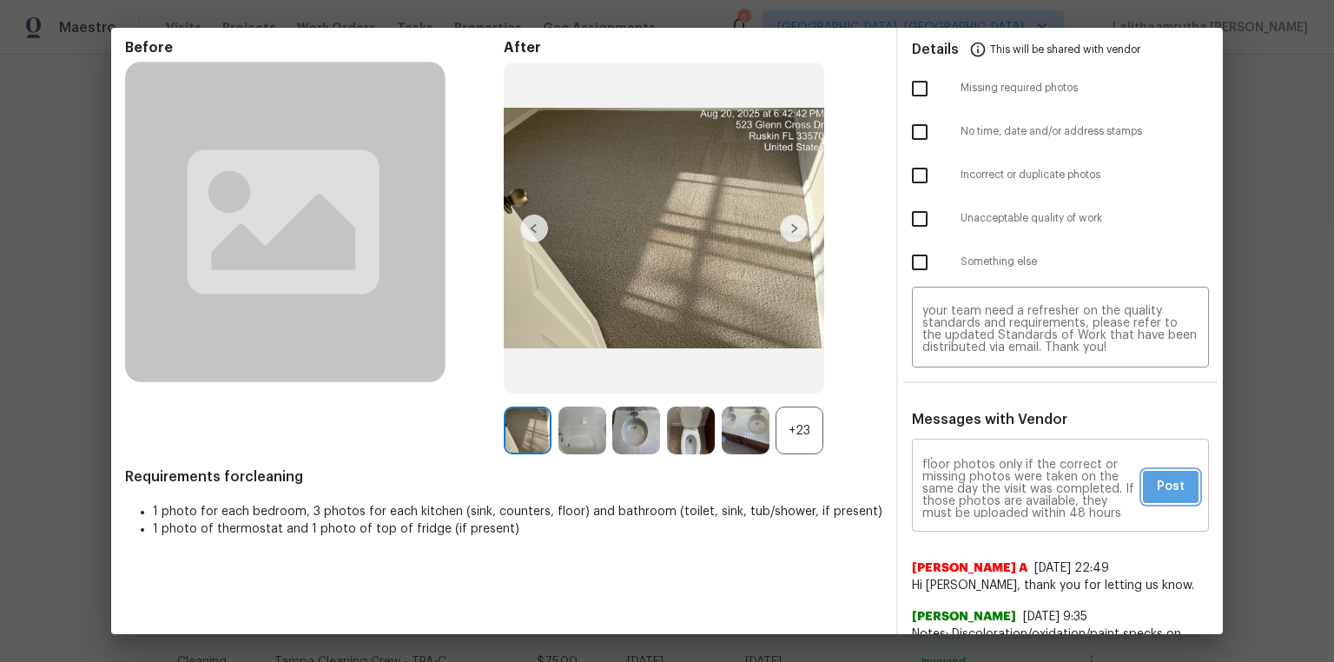
click at [1167, 493] on span "Post" at bounding box center [1171, 487] width 28 height 22
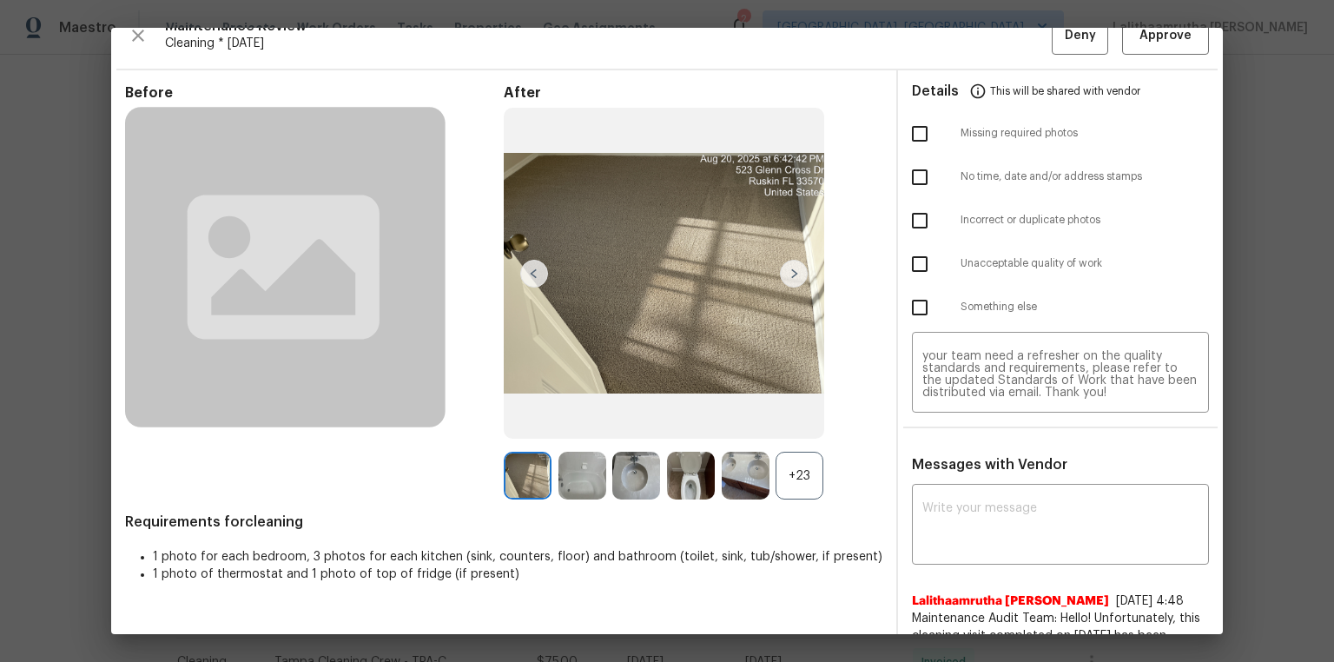
scroll to position [0, 0]
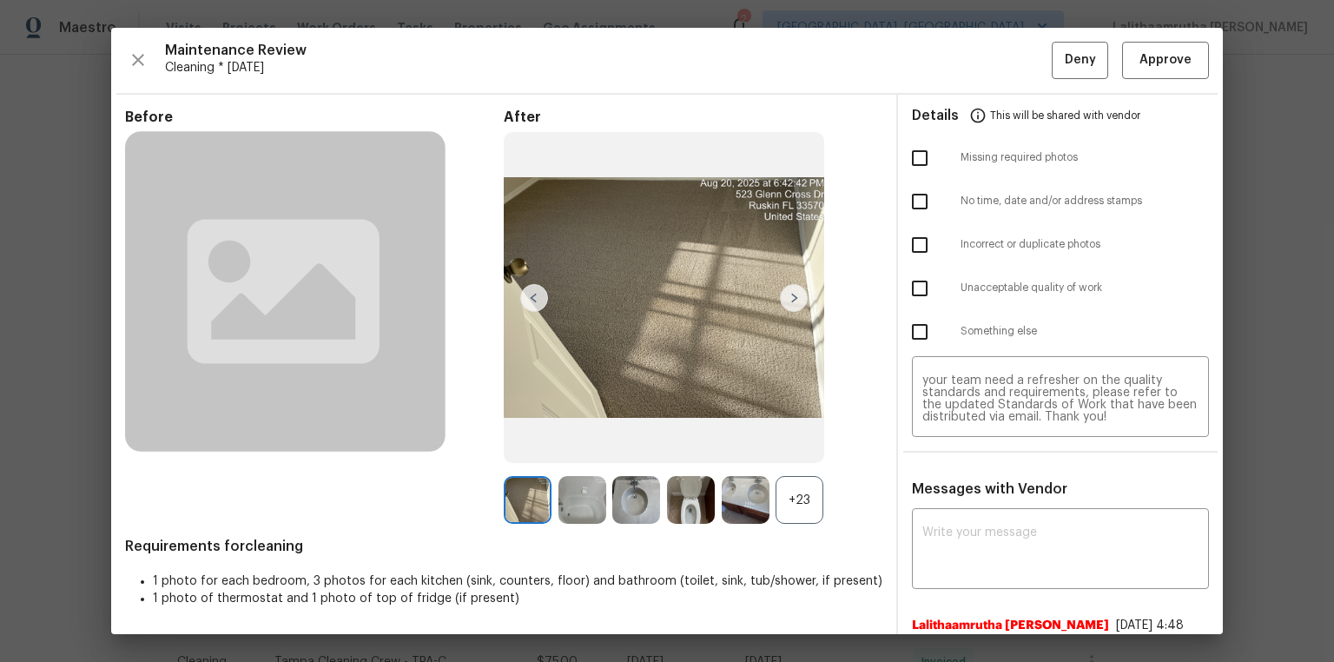
click at [914, 156] on input "checkbox" at bounding box center [920, 158] width 36 height 36
checkbox input "true"
click at [1052, 65] on button "Deny" at bounding box center [1080, 60] width 56 height 37
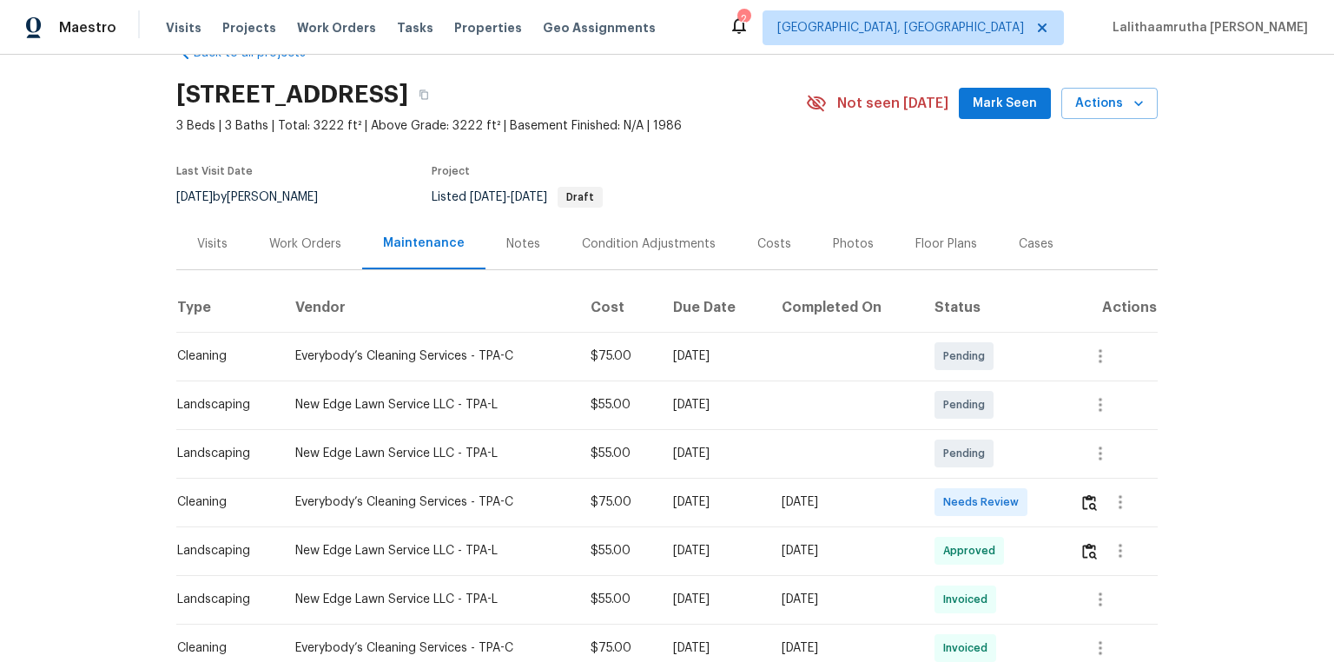
scroll to position [70, 0]
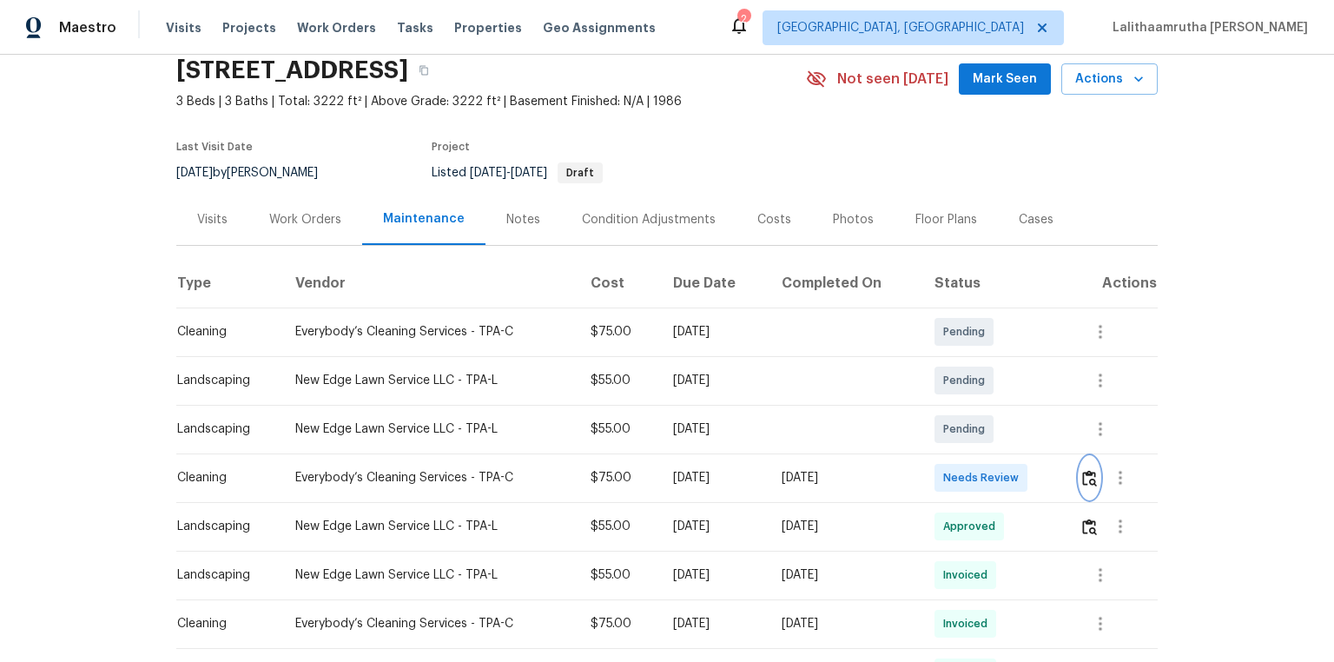
click at [1084, 477] on img "button" at bounding box center [1089, 478] width 15 height 17
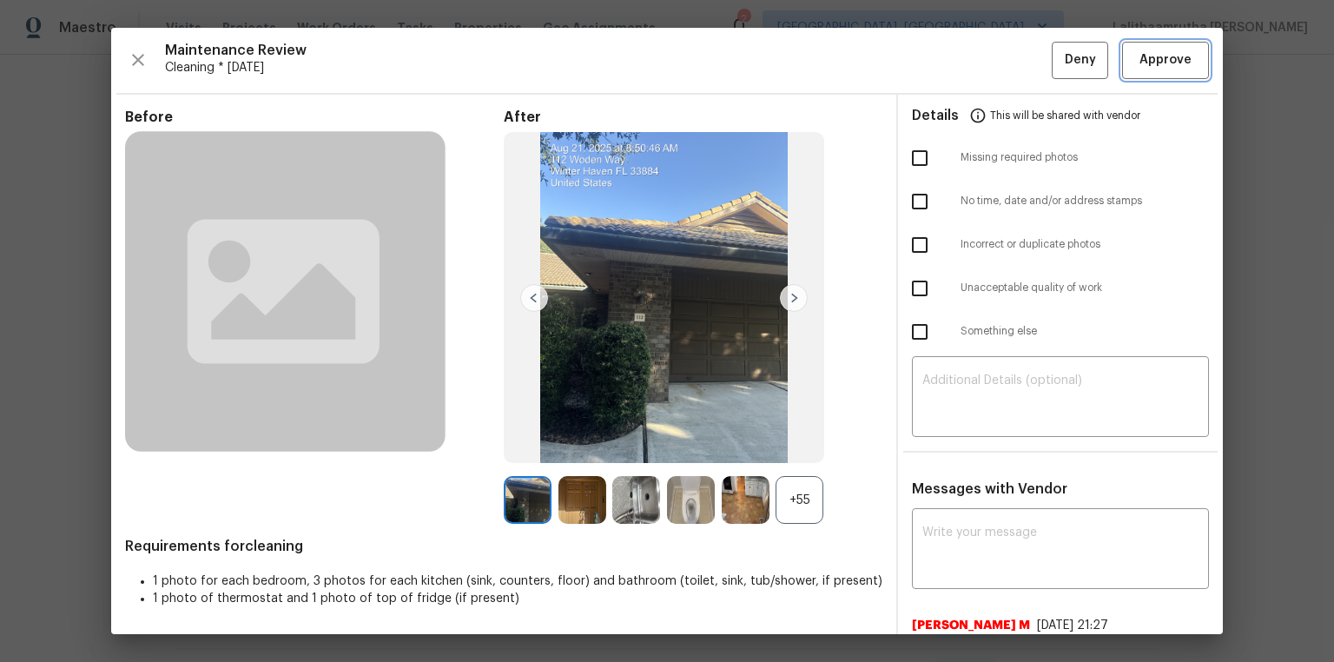
click at [1166, 52] on span "Approve" at bounding box center [1166, 61] width 52 height 22
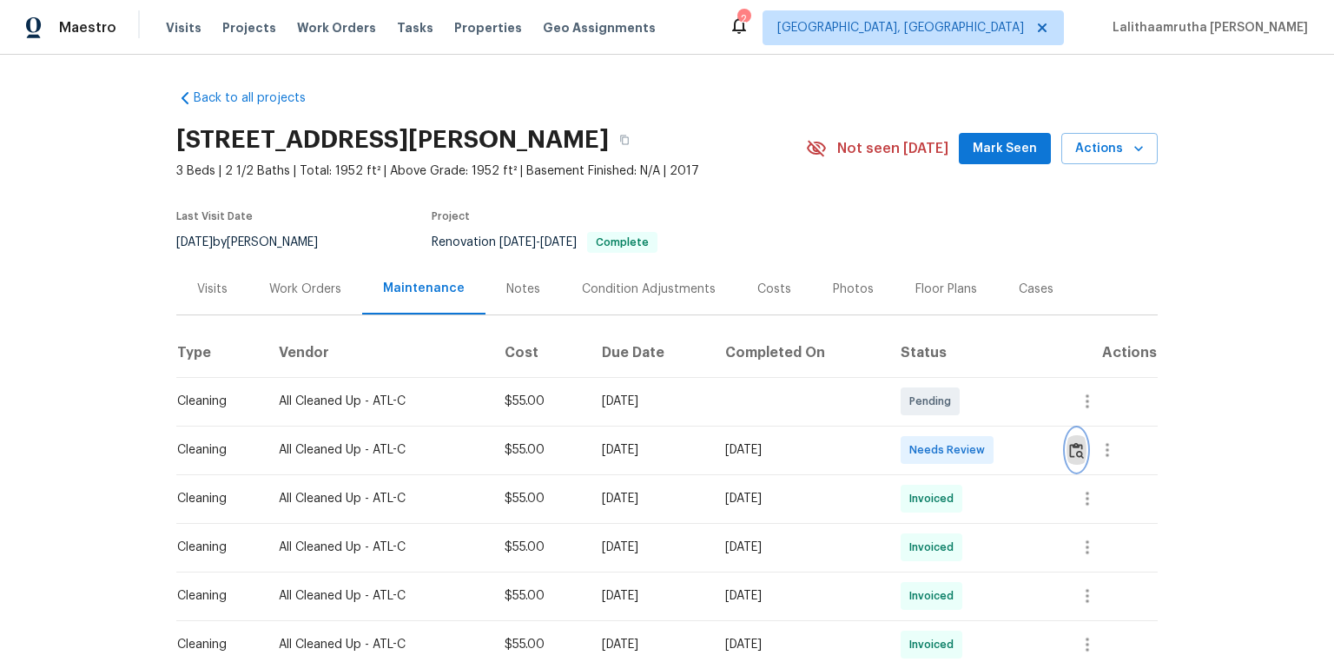
click at [949, 443] on img "button" at bounding box center [1076, 450] width 15 height 17
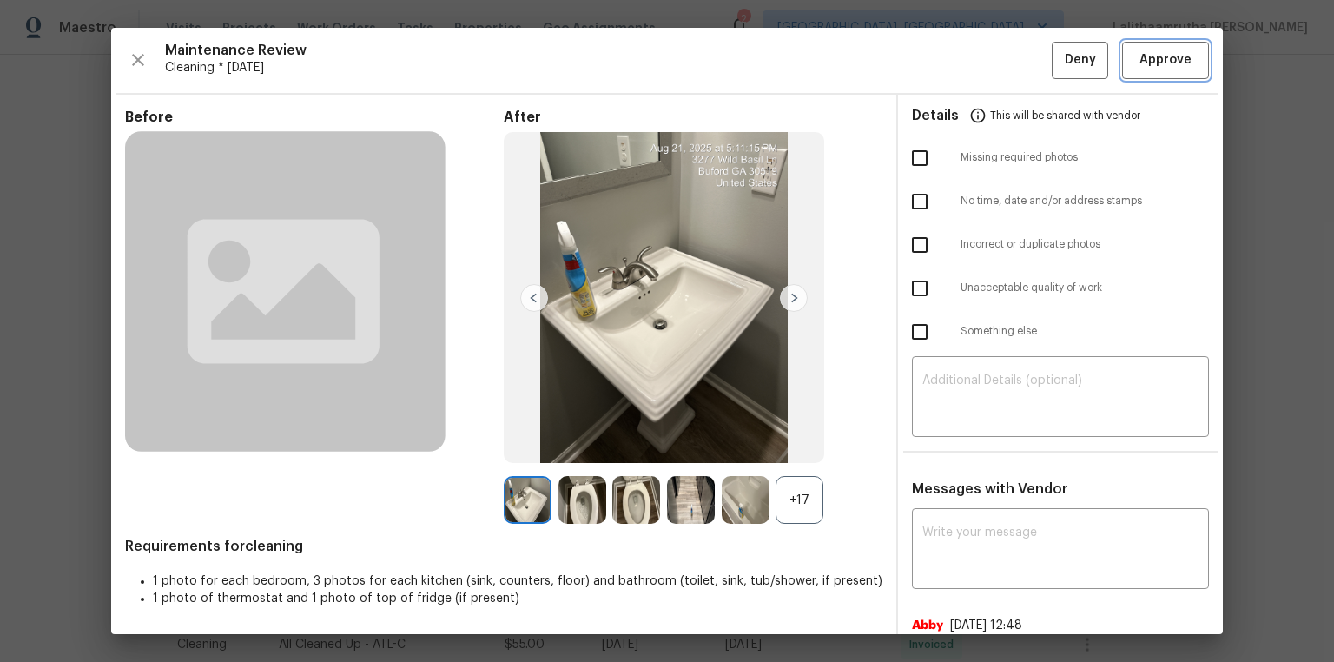
click at [949, 57] on span "Approve" at bounding box center [1166, 61] width 52 height 22
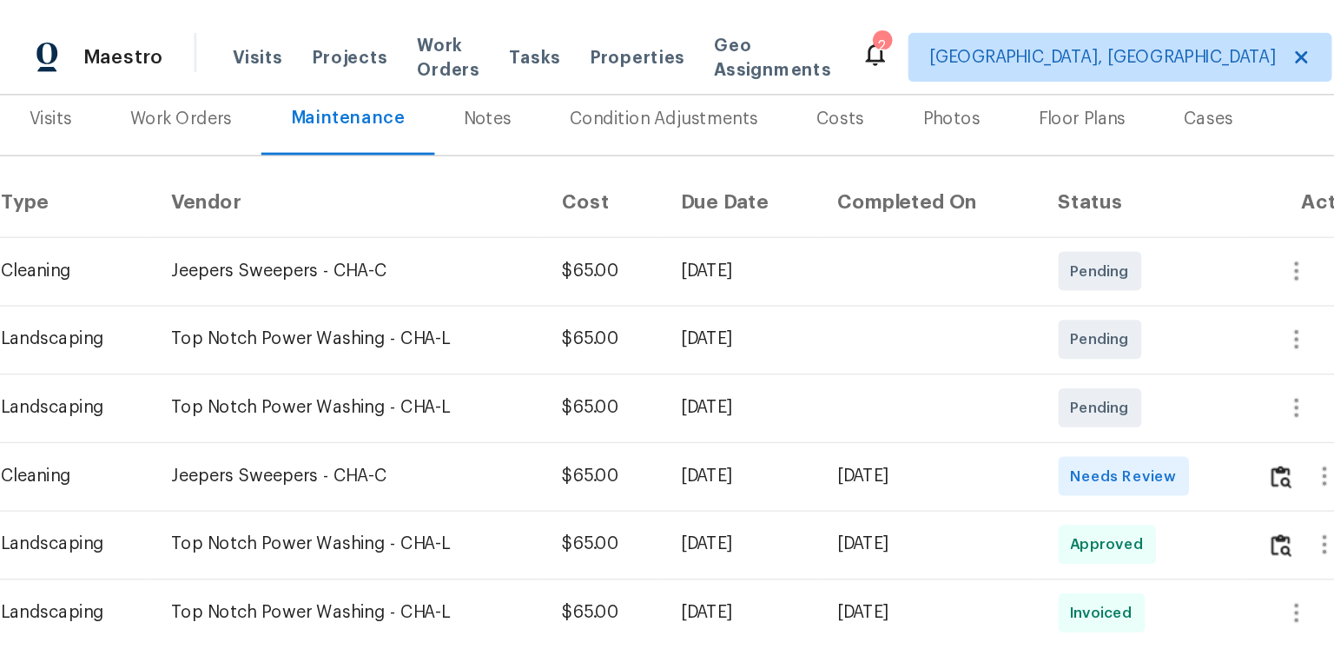
scroll to position [348, 0]
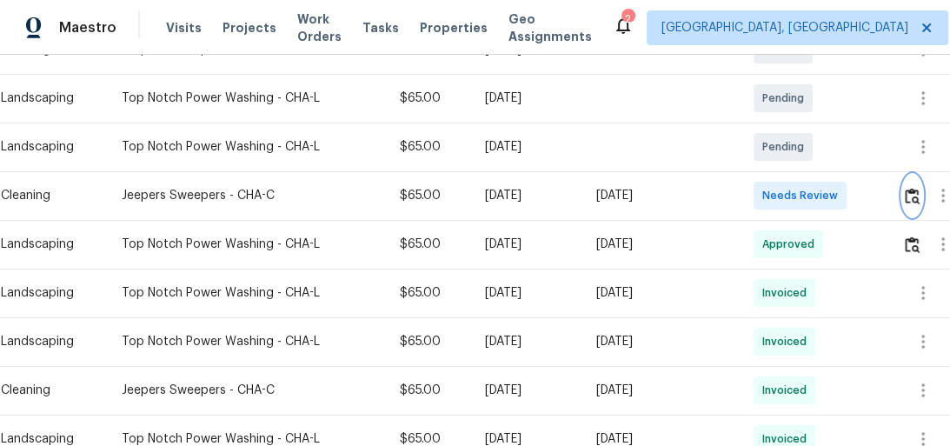
click at [919, 198] on img "button" at bounding box center [911, 196] width 15 height 17
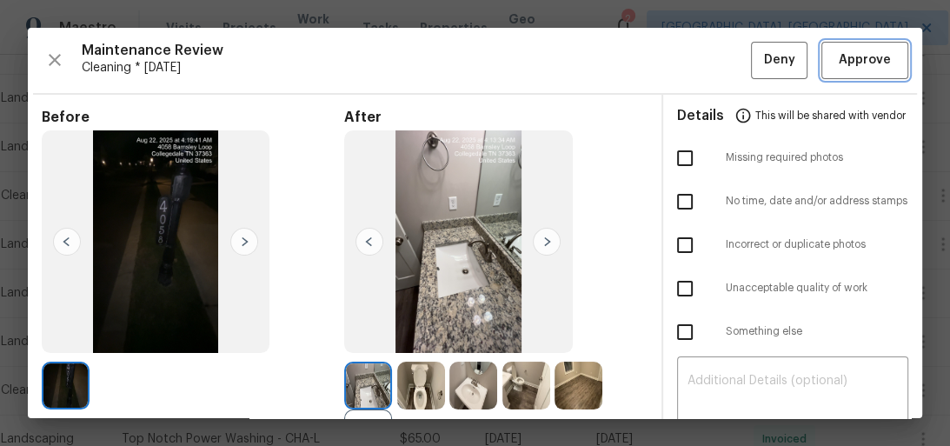
click at [872, 46] on button "Approve" at bounding box center [864, 60] width 87 height 37
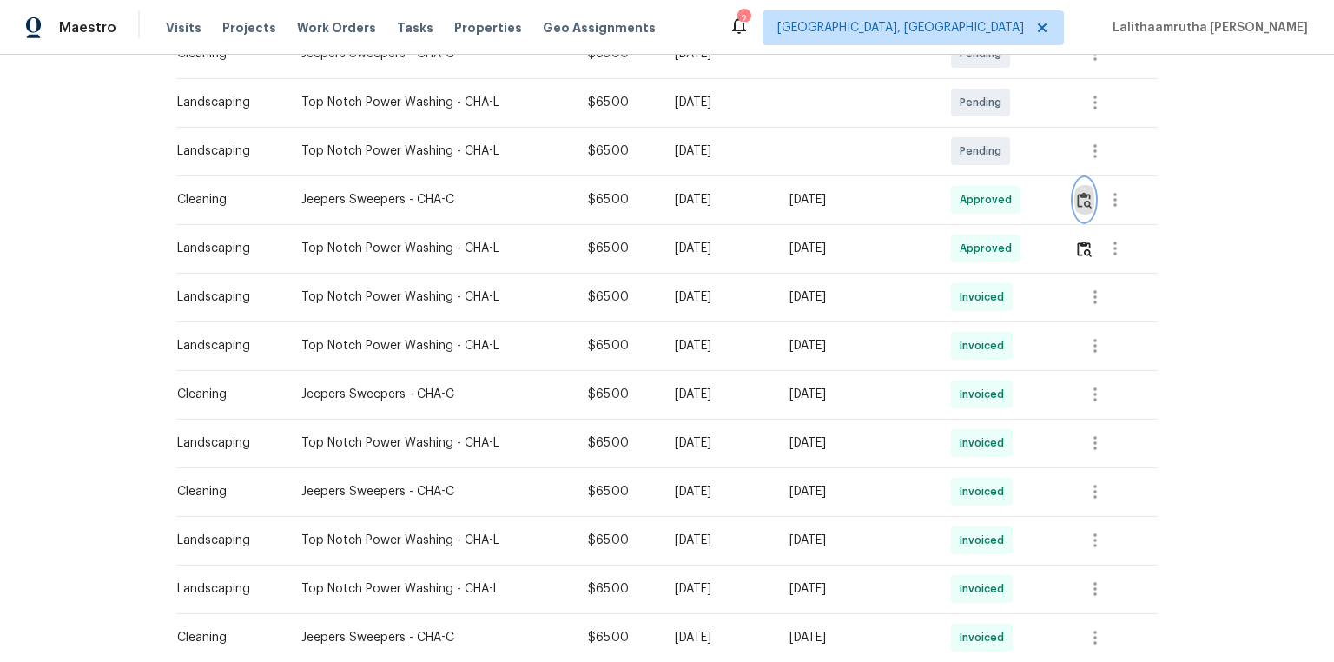
click at [949, 203] on img "button" at bounding box center [1084, 200] width 15 height 17
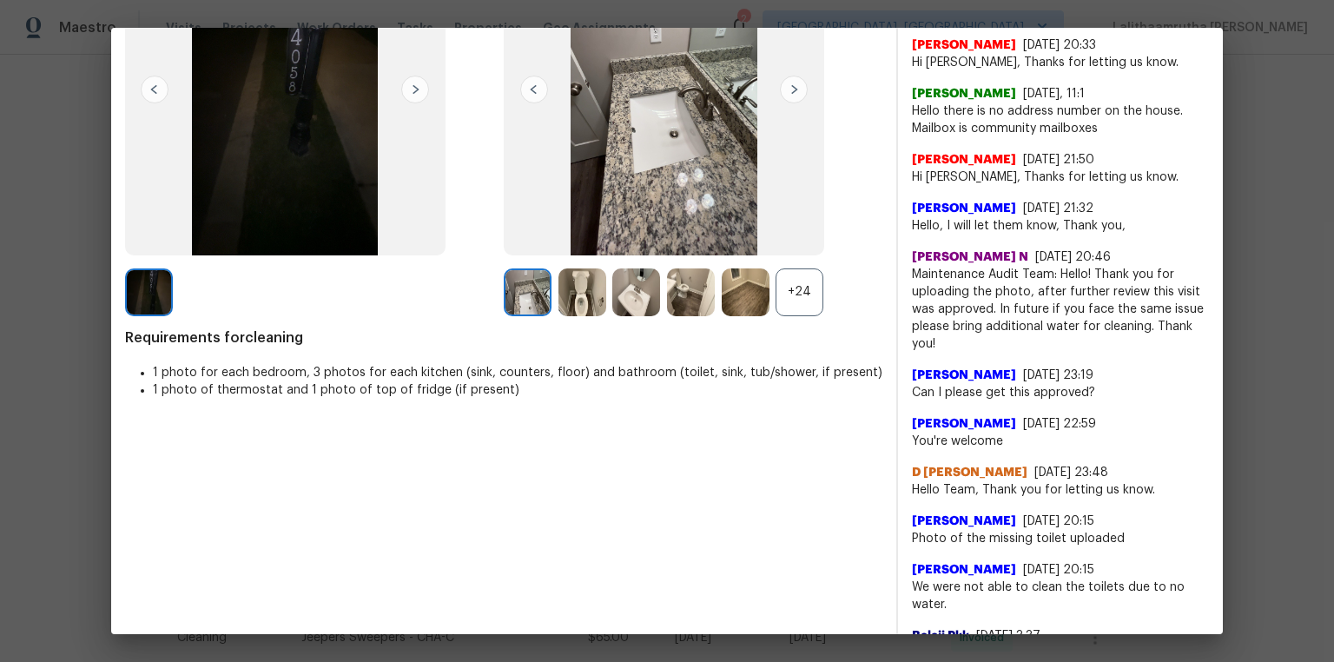
scroll to position [209, 0]
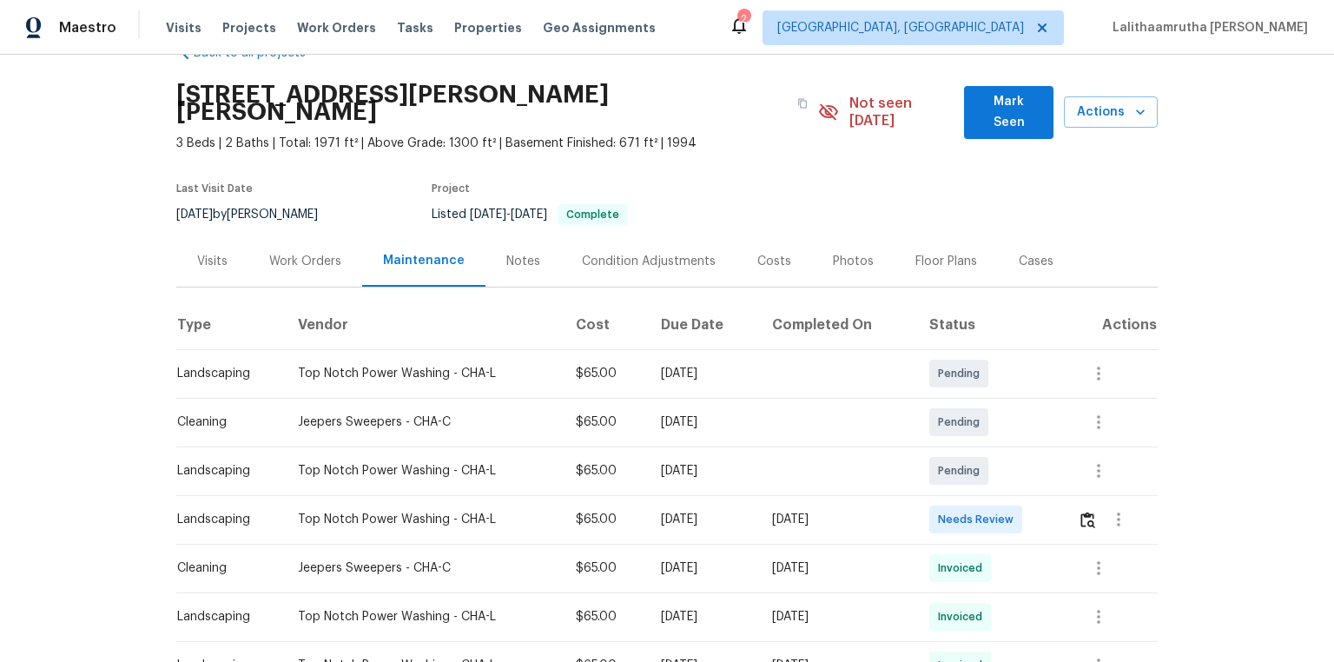
scroll to position [70, 0]
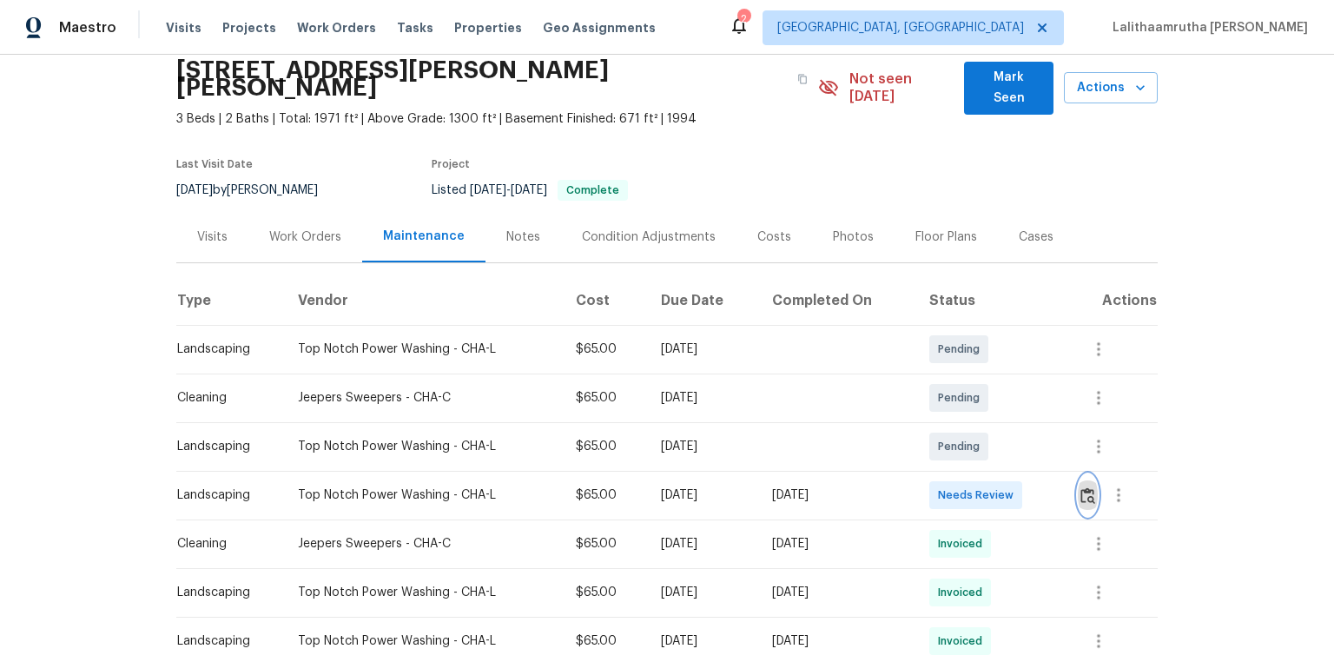
click at [949, 445] on img "button" at bounding box center [1088, 495] width 15 height 17
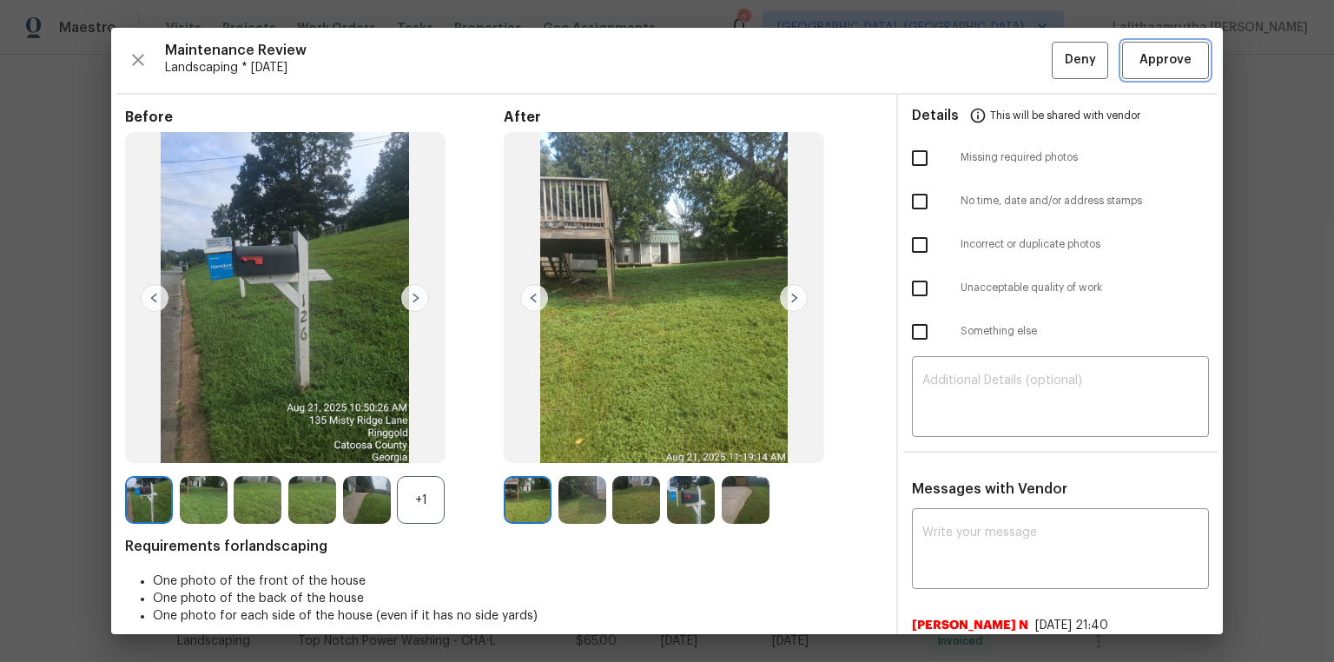
click at [949, 58] on span "Approve" at bounding box center [1166, 61] width 52 height 22
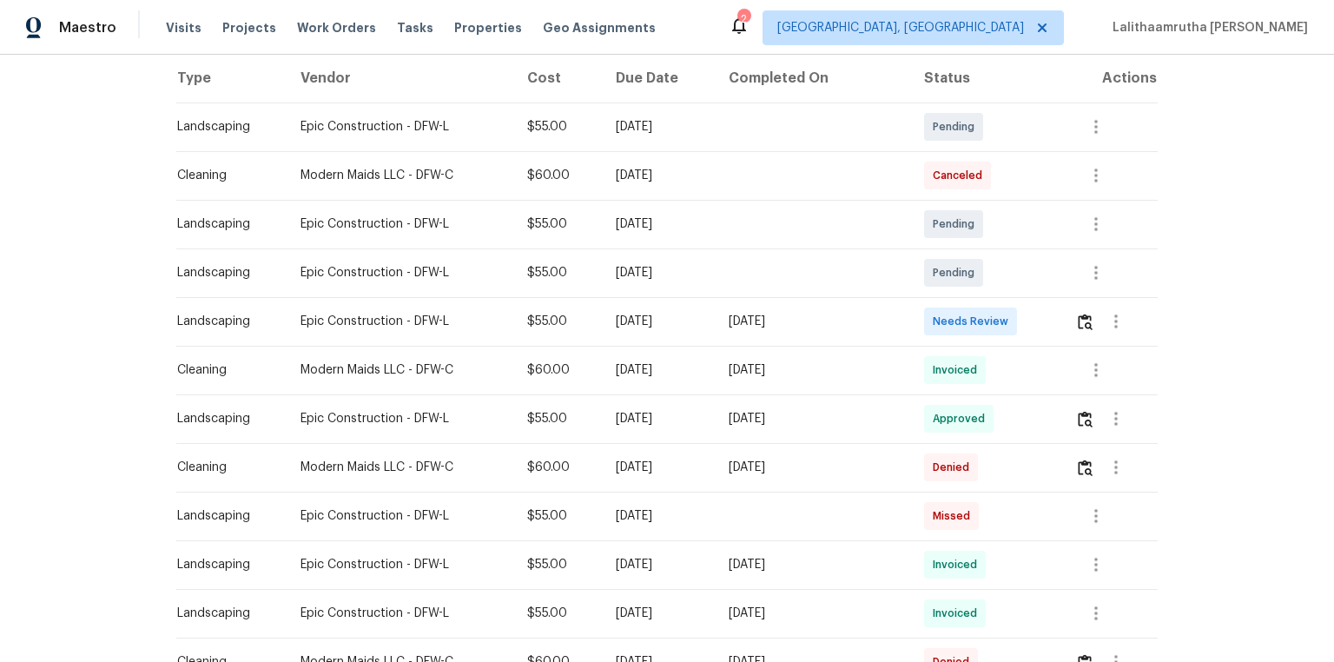
scroll to position [278, 0]
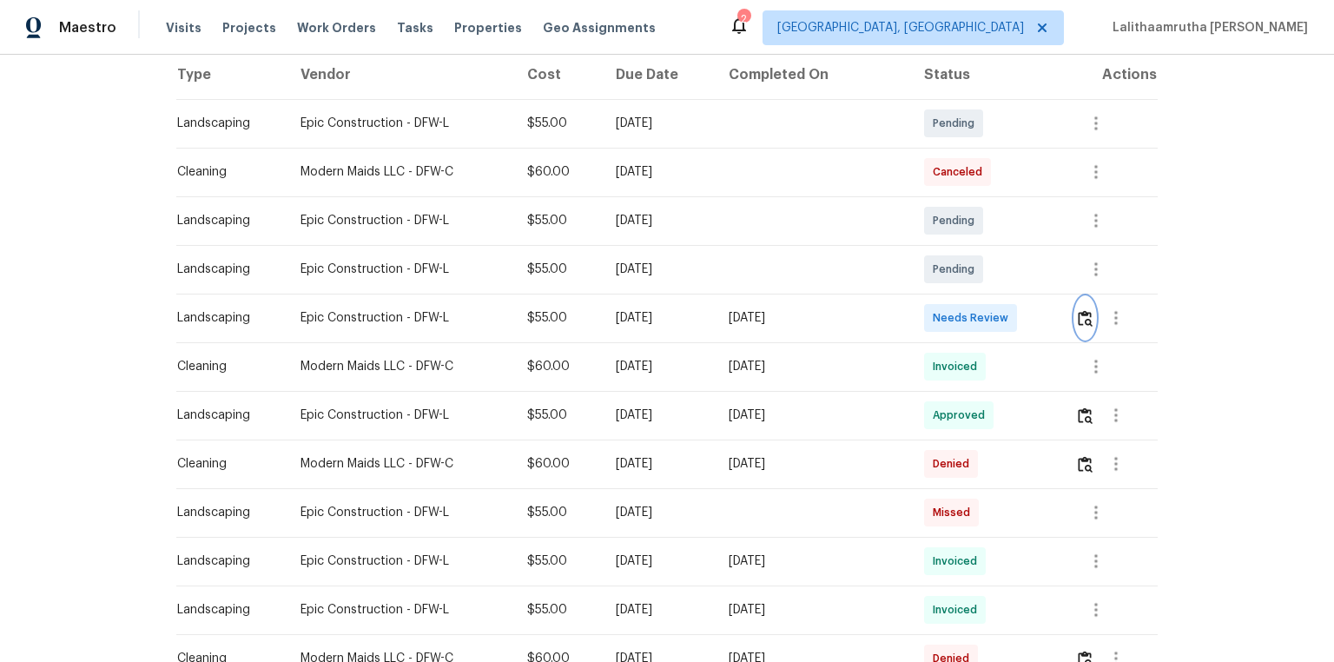
click at [949, 323] on img "button" at bounding box center [1085, 318] width 15 height 17
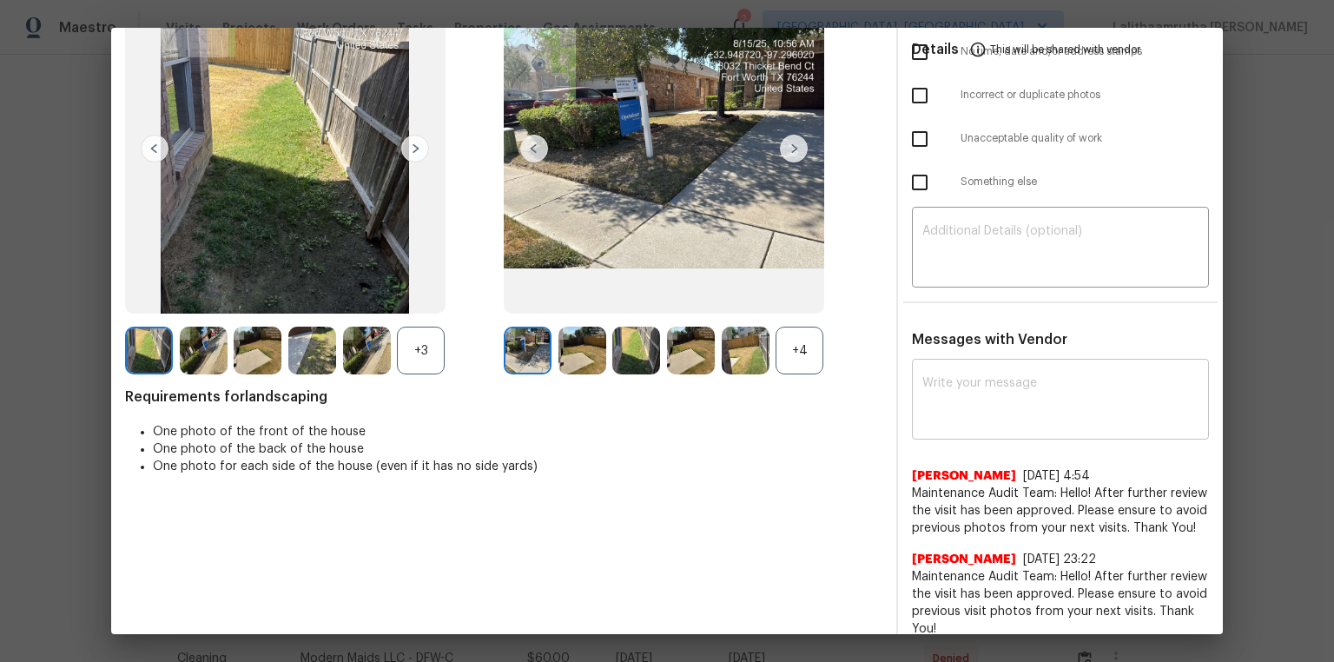
scroll to position [154, 0]
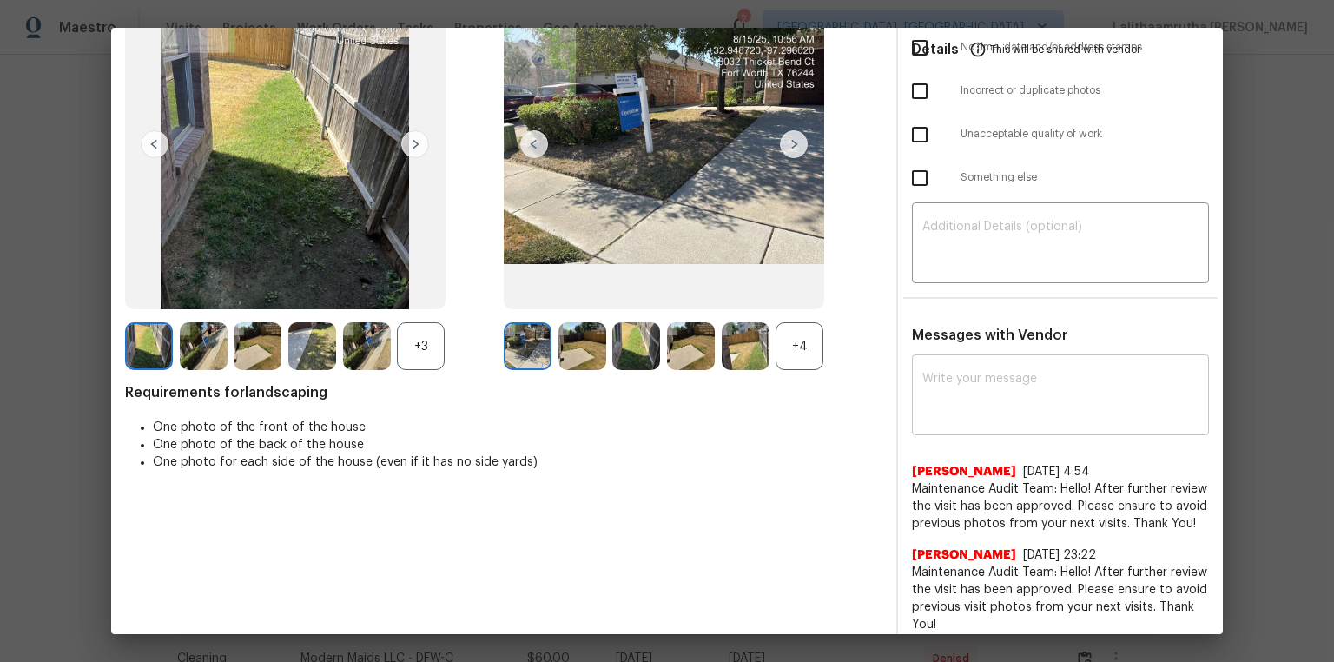
click at [949, 392] on textarea at bounding box center [1061, 397] width 276 height 49
paste textarea "Maintenance Audit Team: Hello! Unfortunately, this landscaping visit completed …"
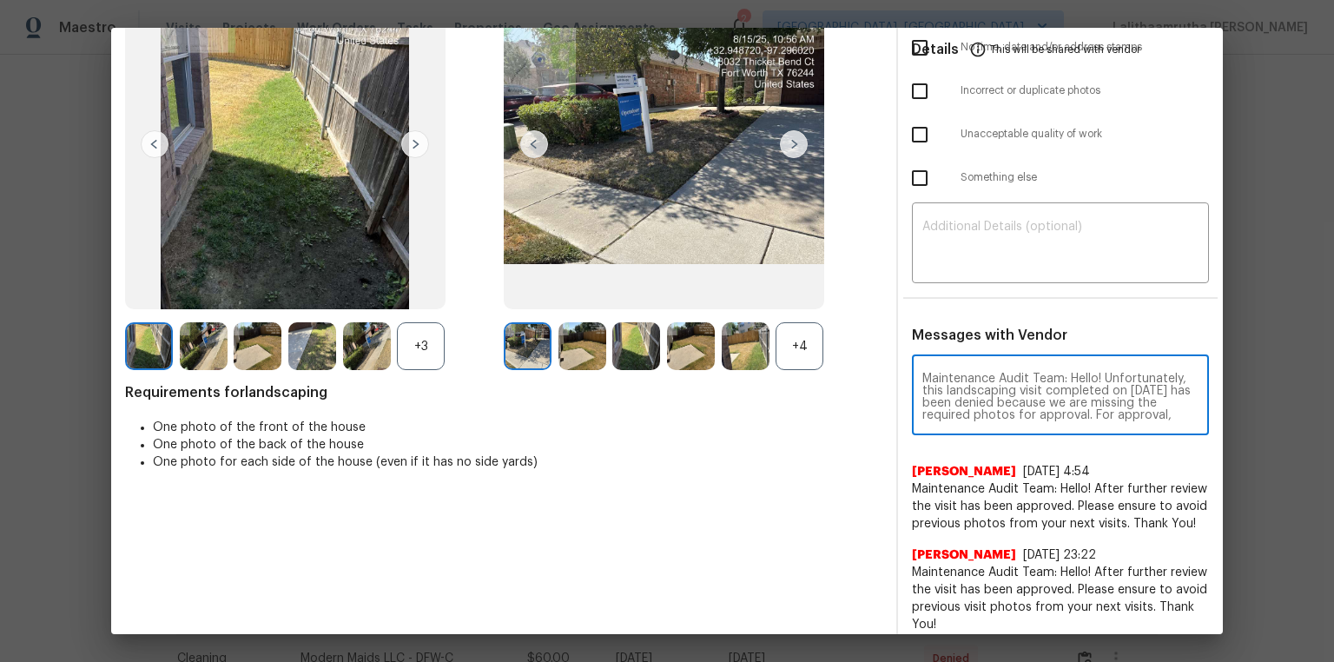
scroll to position [206, 0]
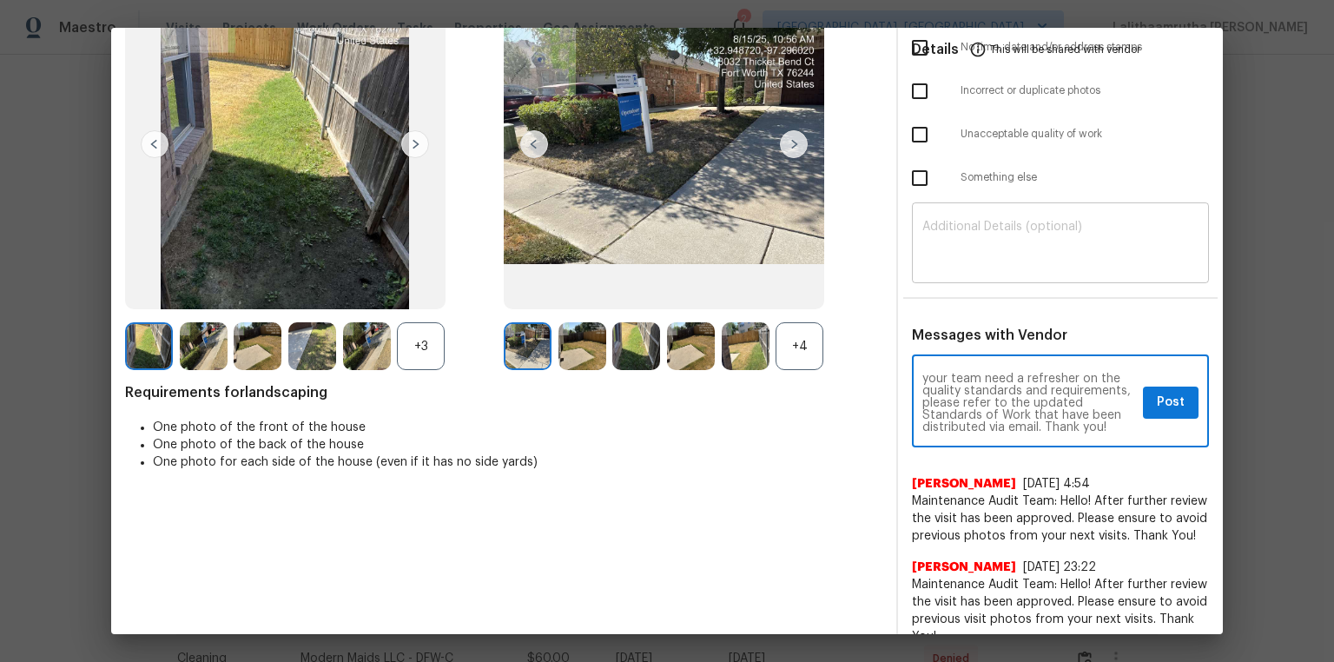
type textarea "Maintenance Audit Team: Hello! Unfortunately, this landscaping visit completed …"
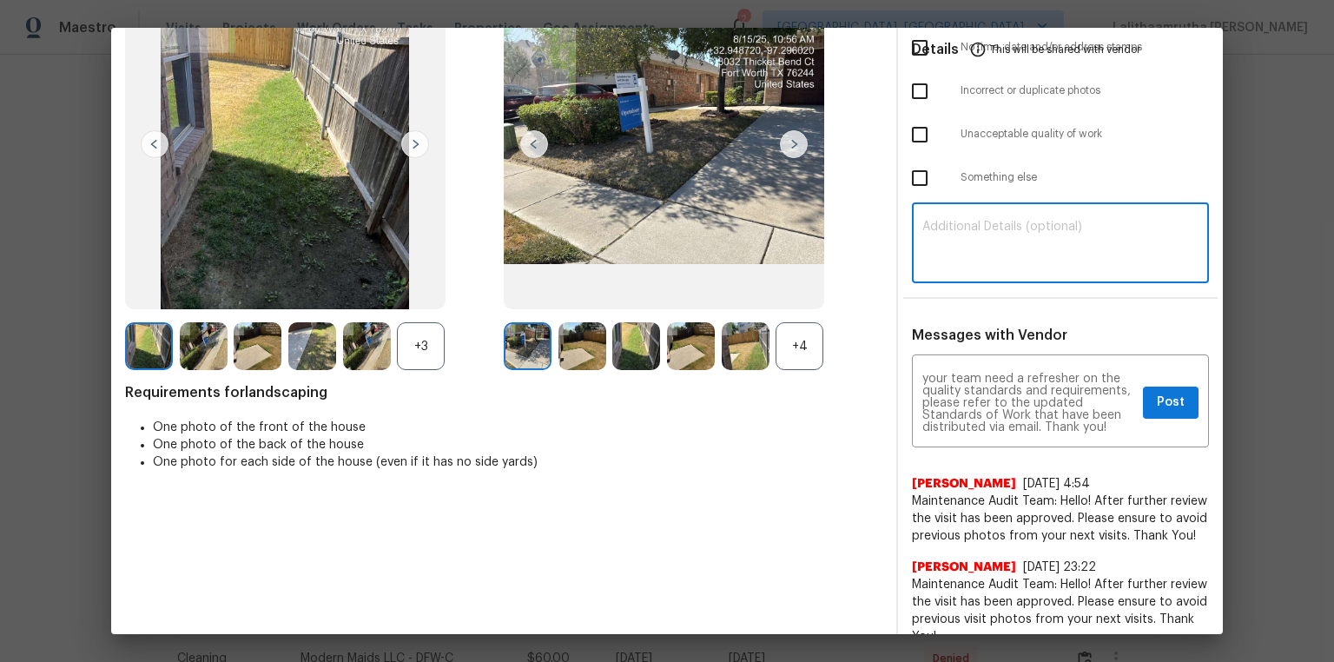
click at [949, 257] on textarea at bounding box center [1061, 245] width 276 height 49
paste textarea "Maintenance Audit Team: Hello! Unfortunately, this landscaping visit completed …"
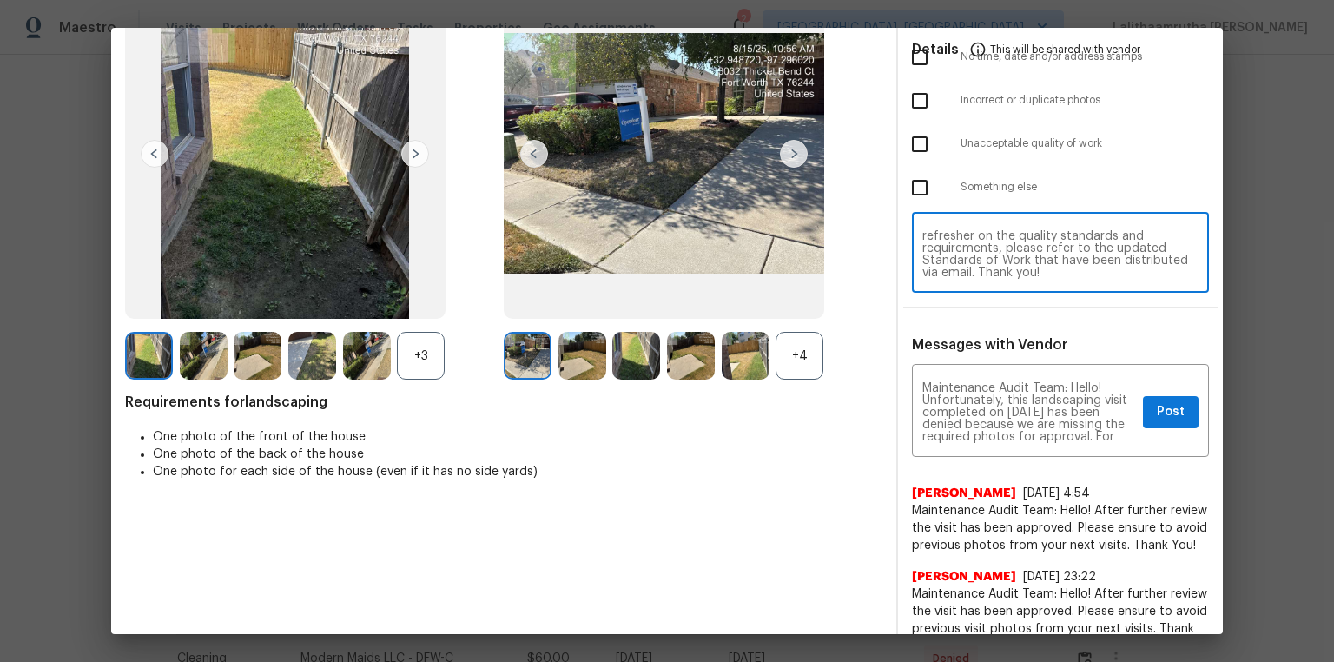
scroll to position [154, 0]
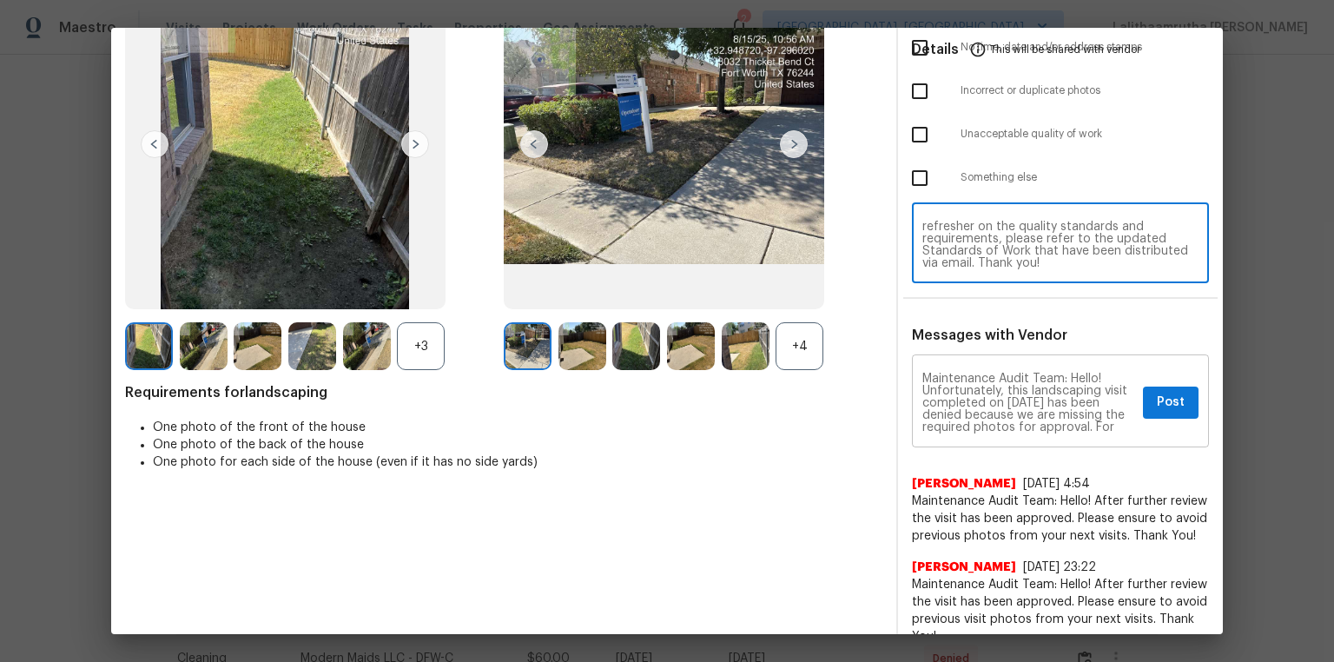
type textarea "Maintenance Audit Team: Hello! Unfortunately, this landscaping visit completed …"
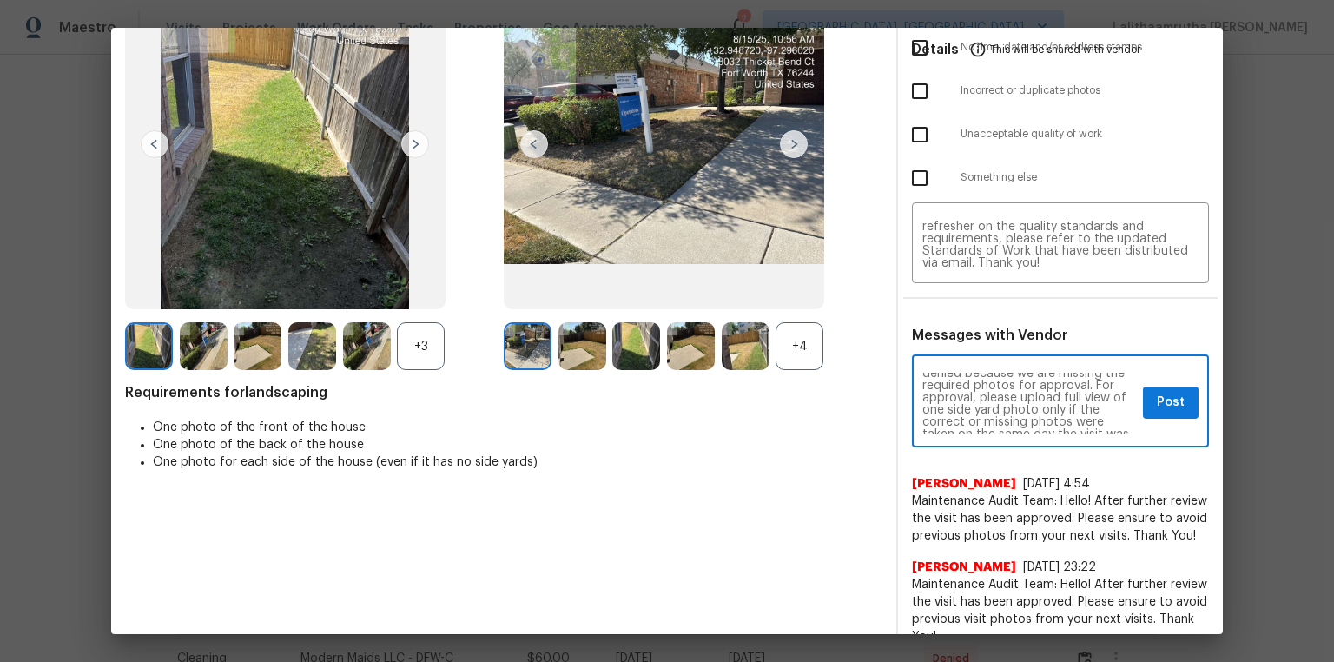
scroll to position [56, 0]
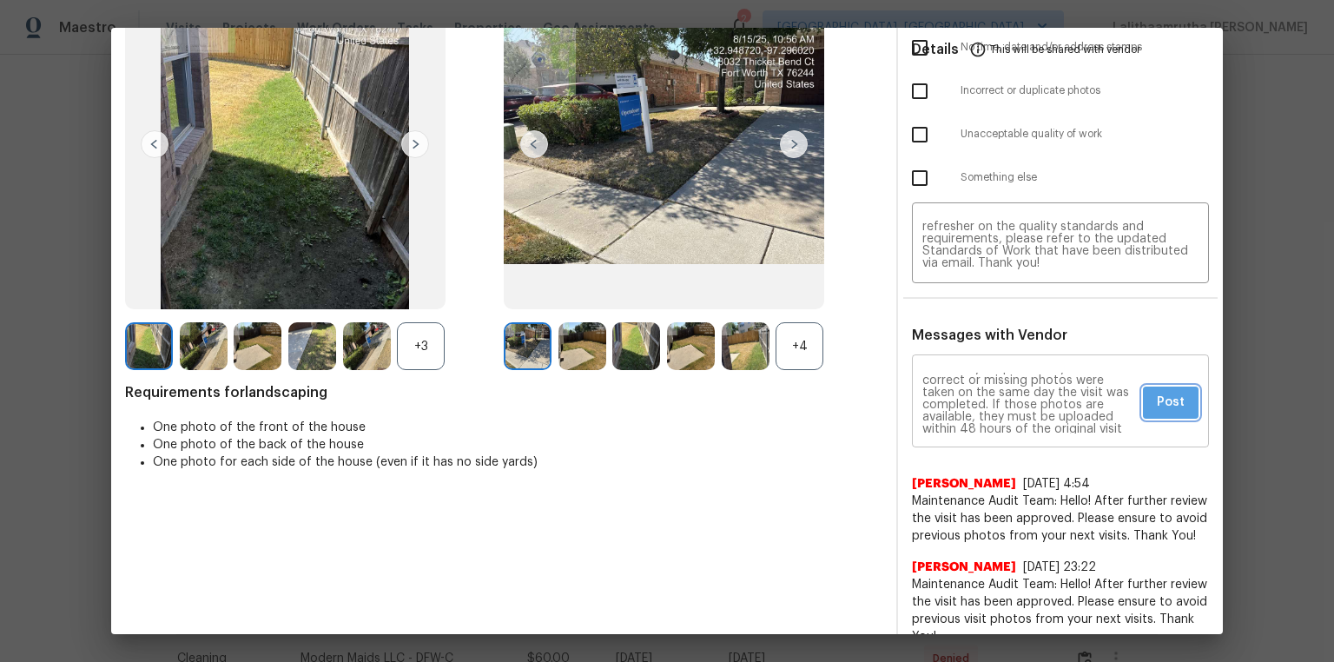
click at [949, 396] on span "Post" at bounding box center [1171, 403] width 28 height 22
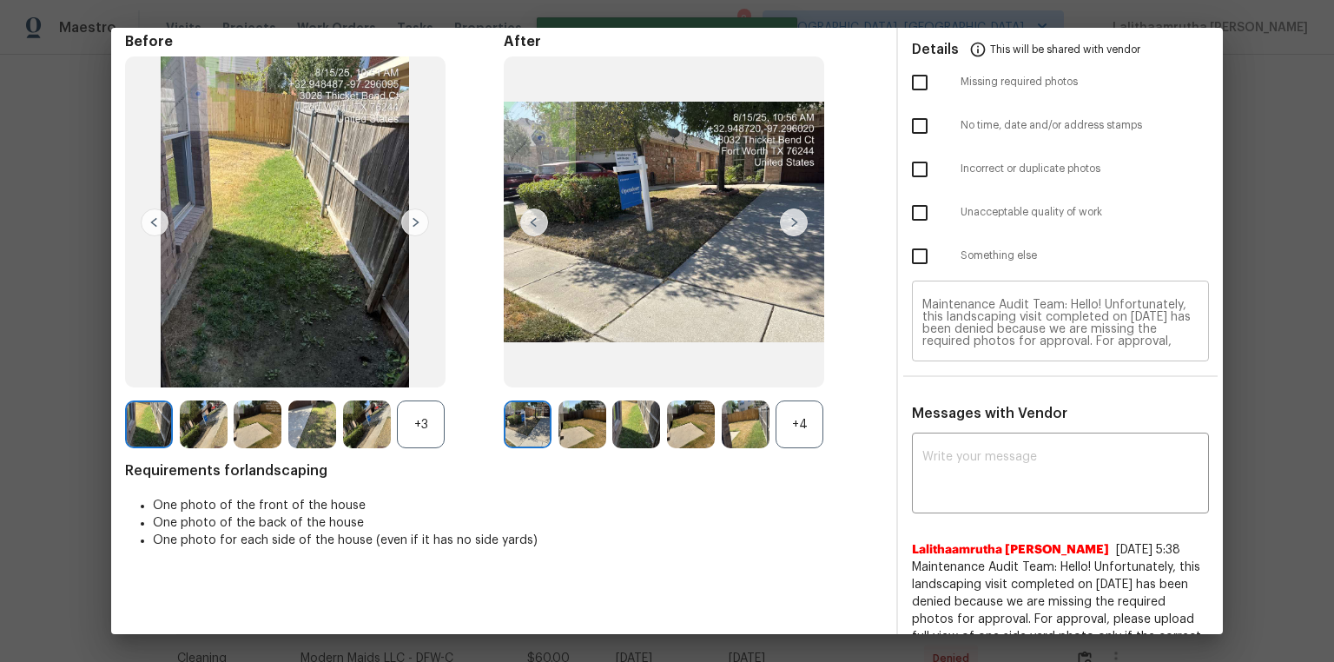
scroll to position [0, 0]
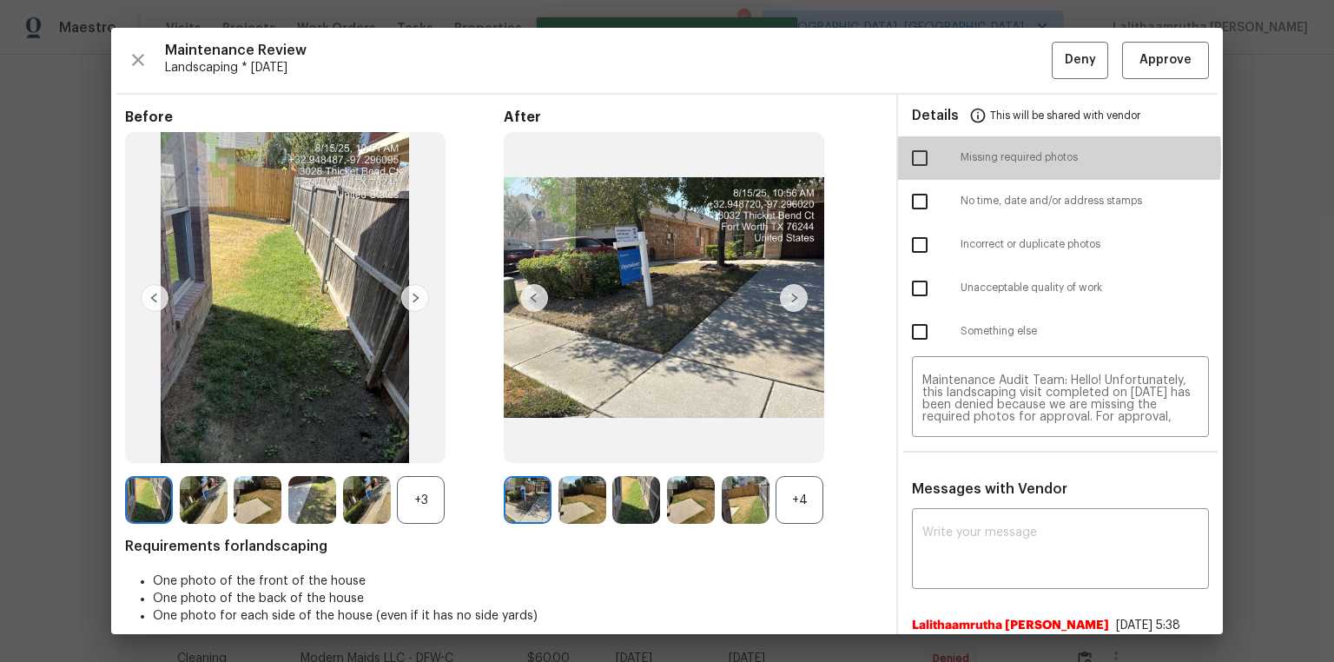
click at [923, 156] on input "checkbox" at bounding box center [920, 158] width 36 height 36
checkbox input "true"
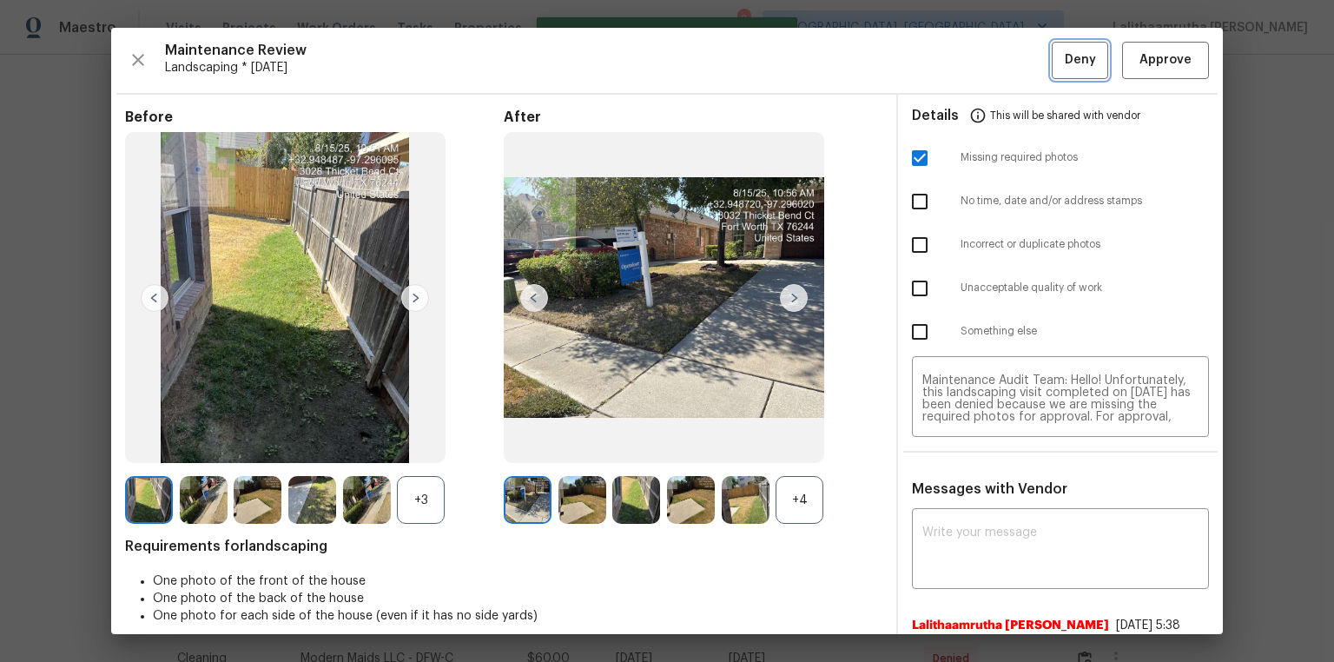
click at [949, 63] on span "Deny" at bounding box center [1080, 61] width 31 height 22
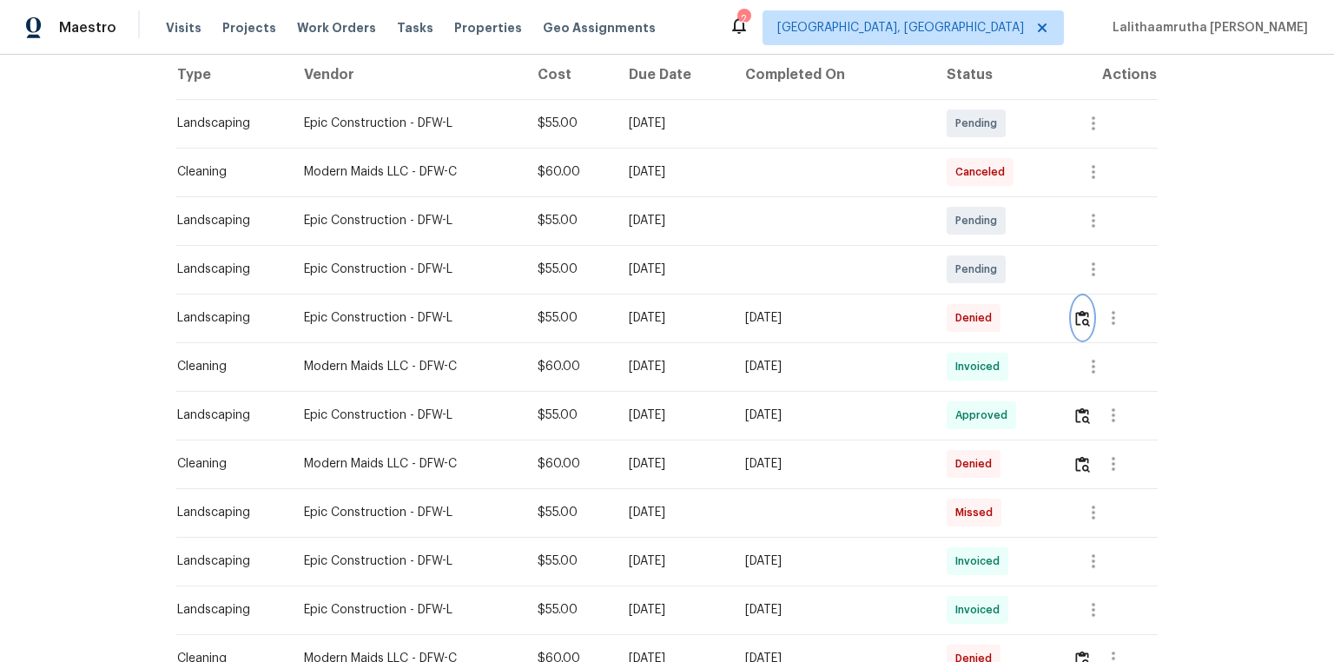
click at [949, 311] on img "button" at bounding box center [1083, 318] width 15 height 17
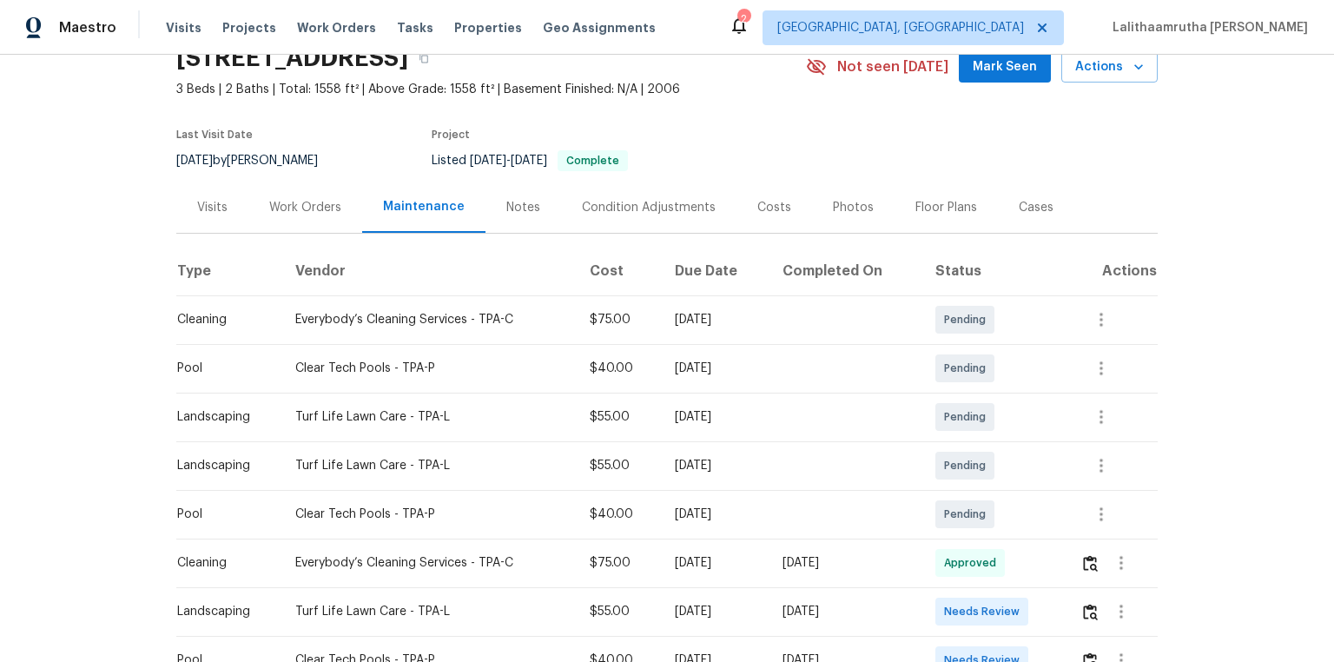
scroll to position [209, 0]
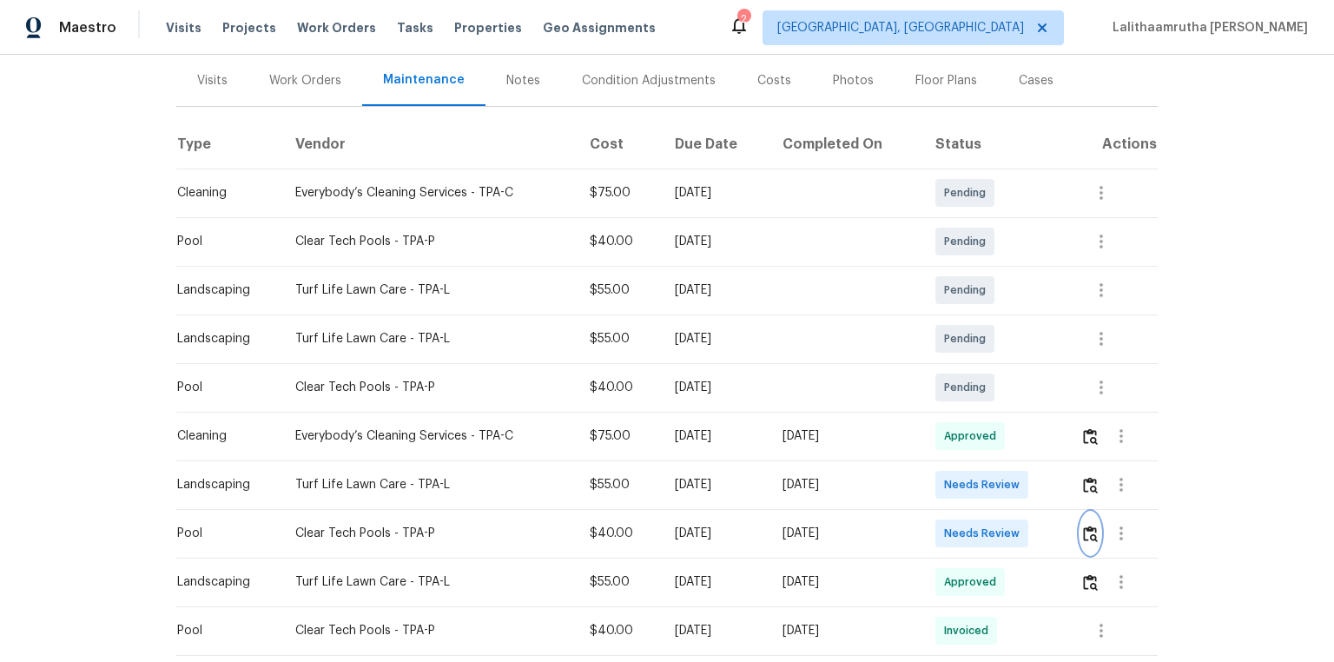
click at [1088, 537] on img "button" at bounding box center [1090, 534] width 15 height 17
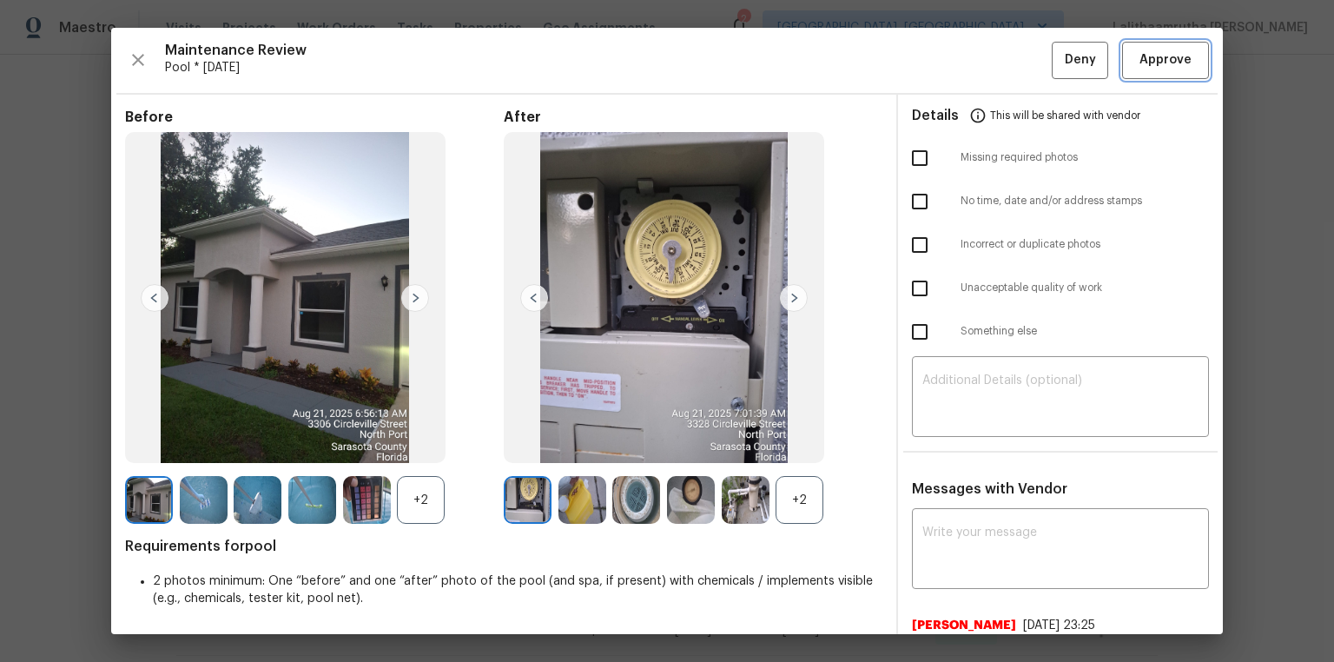
click at [1168, 49] on button "Approve" at bounding box center [1165, 60] width 87 height 37
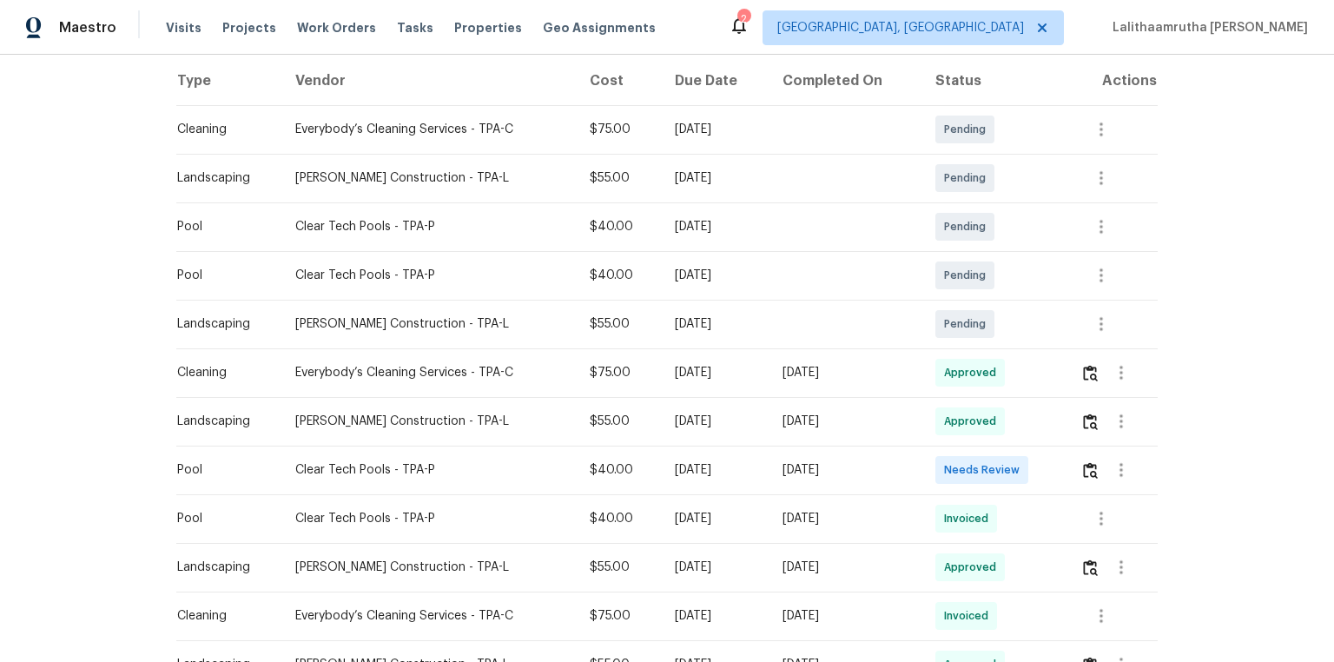
scroll to position [278, 0]
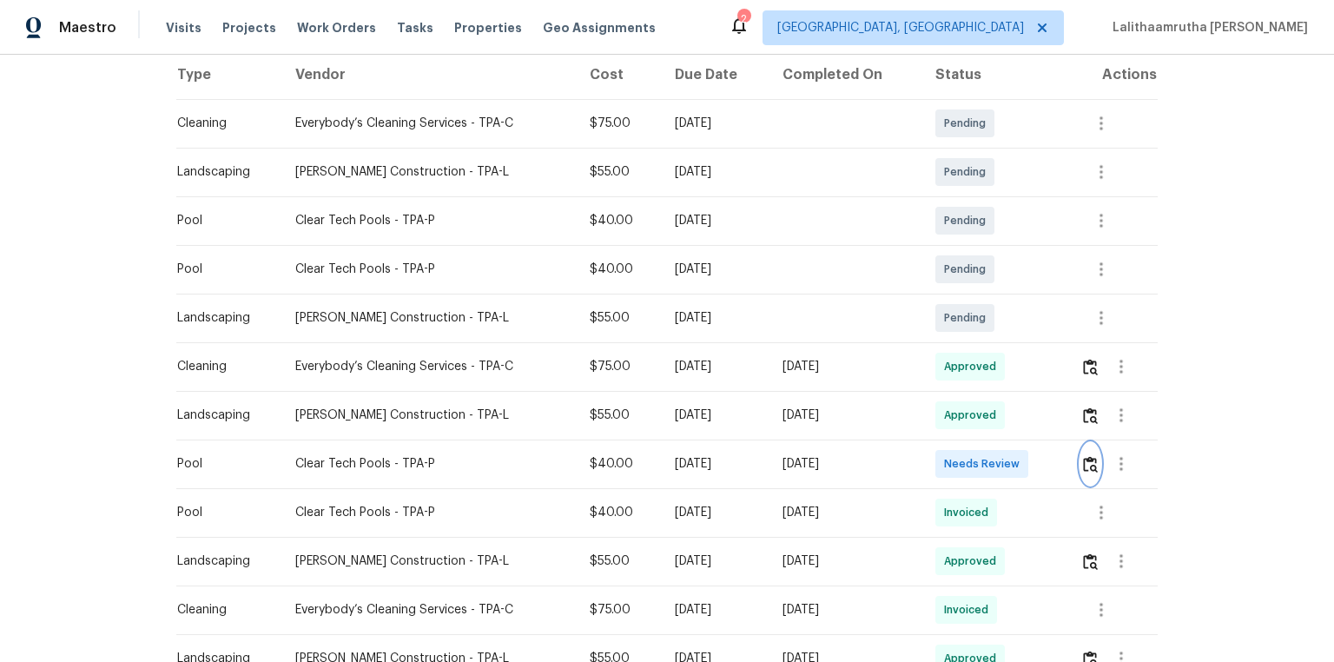
click at [949, 445] on button "button" at bounding box center [1091, 464] width 20 height 42
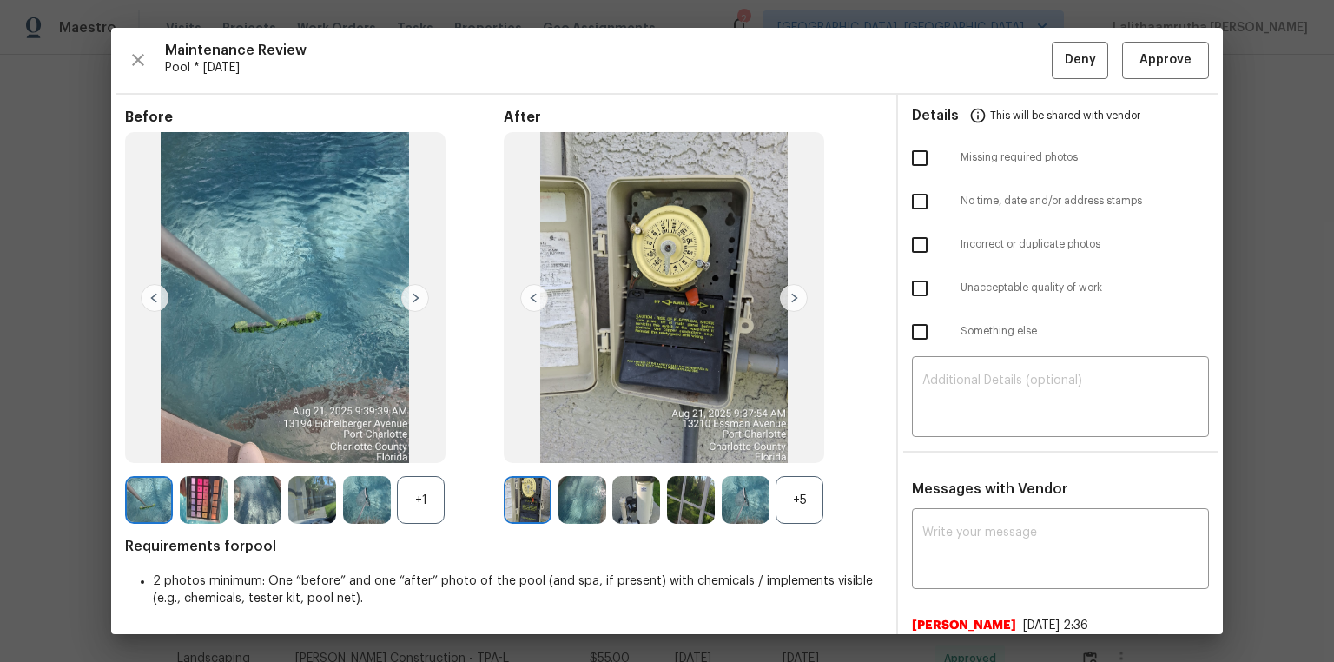
click at [949, 40] on div "Maintenance Review Pool * [DATE] Deny Approve Before +1 After +5 Requirements f…" at bounding box center [667, 331] width 1112 height 606
click at [949, 52] on span "Approve" at bounding box center [1166, 61] width 52 height 22
